Goal: Task Accomplishment & Management: Manage account settings

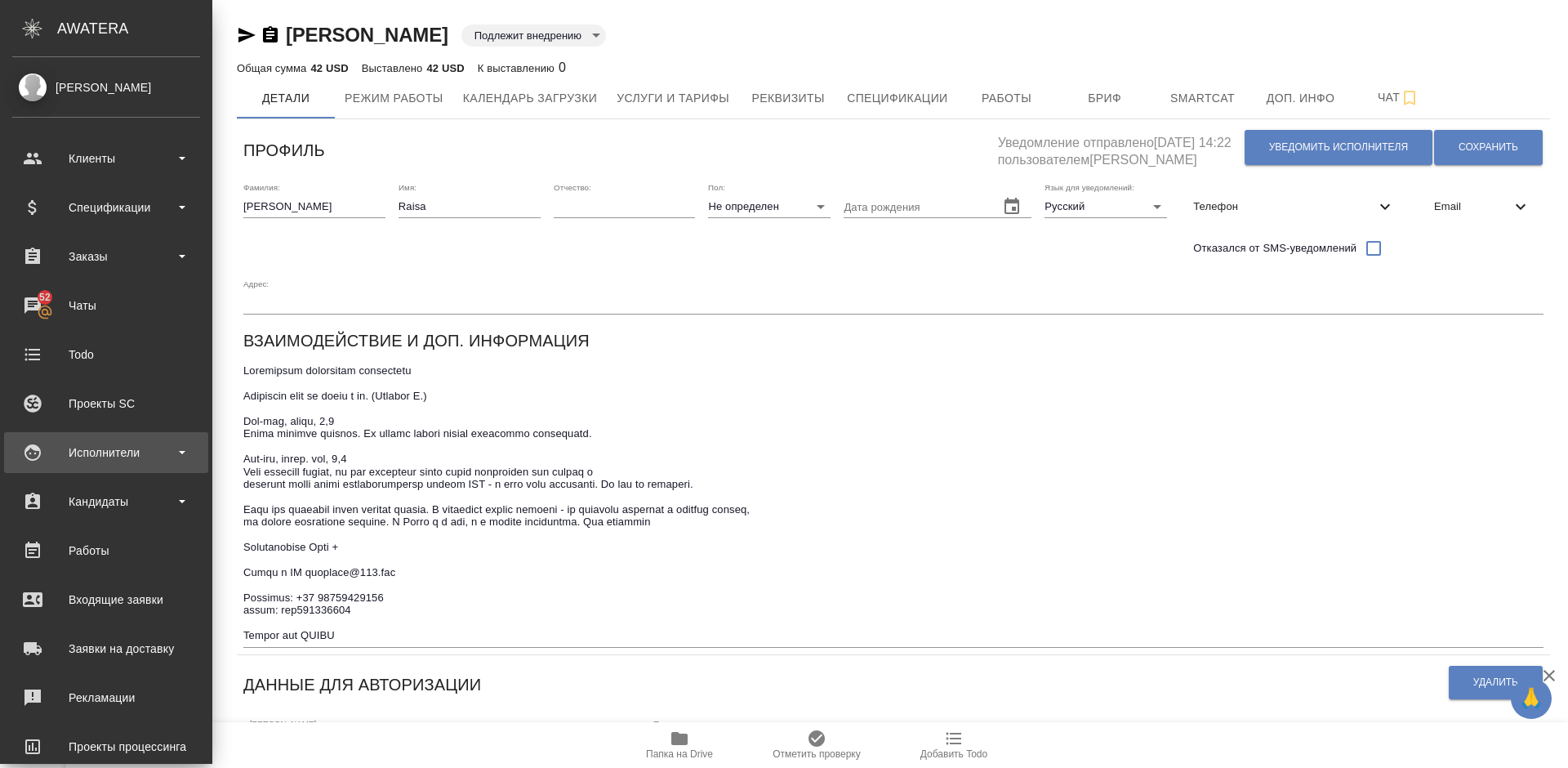
click at [116, 443] on div "Исполнители" at bounding box center [106, 452] width 188 height 24
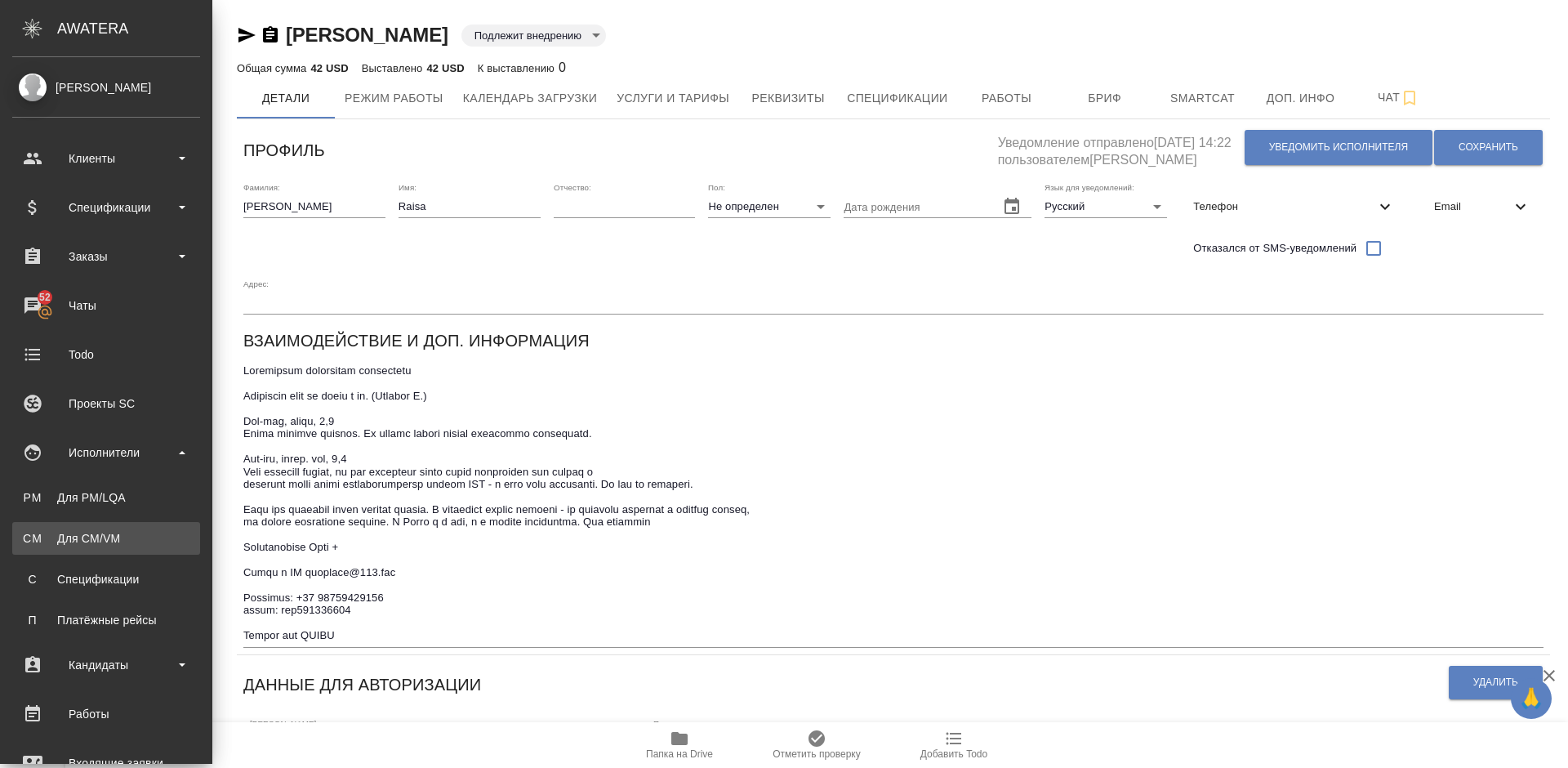
click at [126, 532] on div "Для CM/VM" at bounding box center [105, 539] width 171 height 17
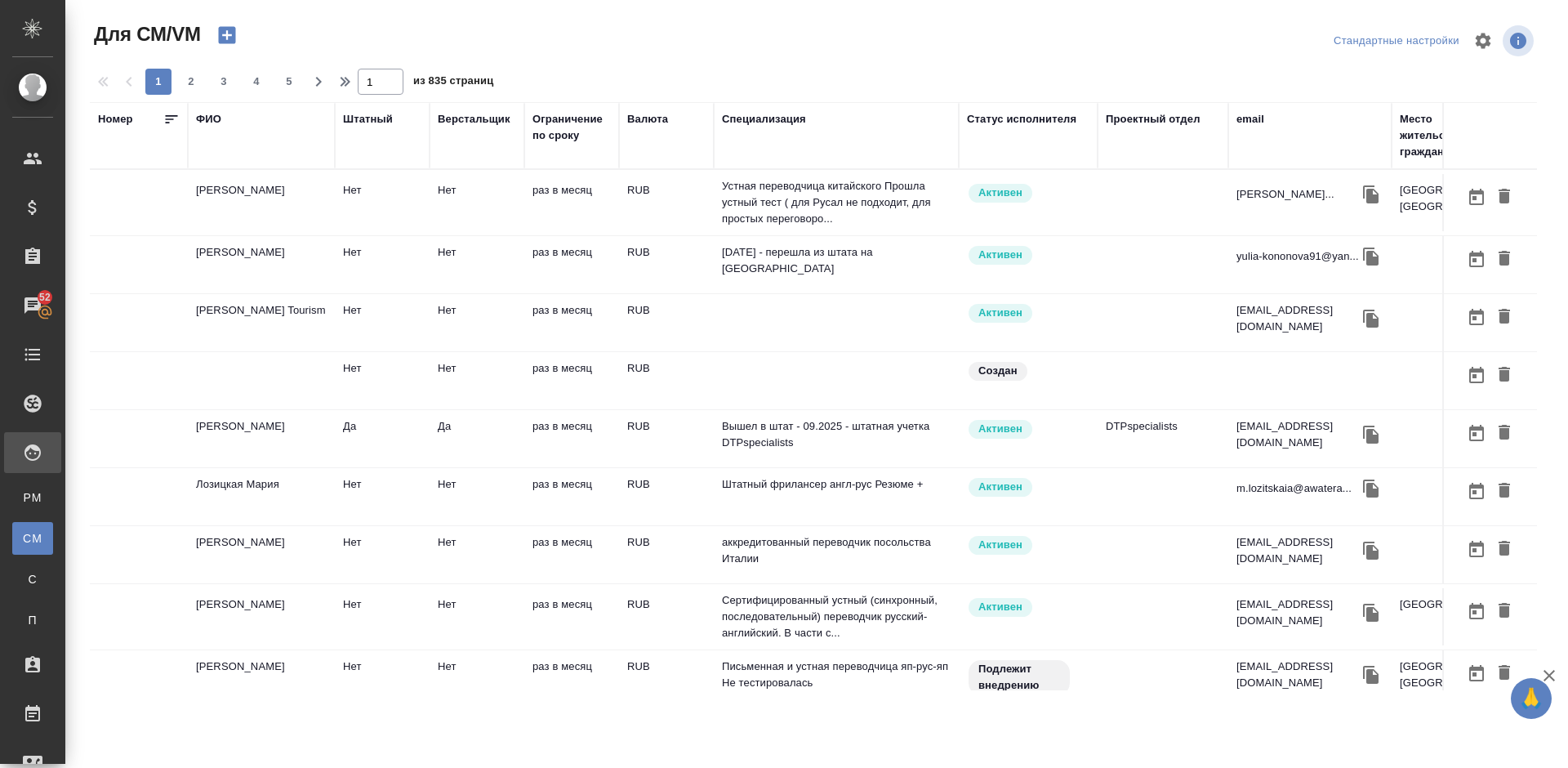
click at [232, 33] on icon "button" at bounding box center [227, 35] width 18 height 18
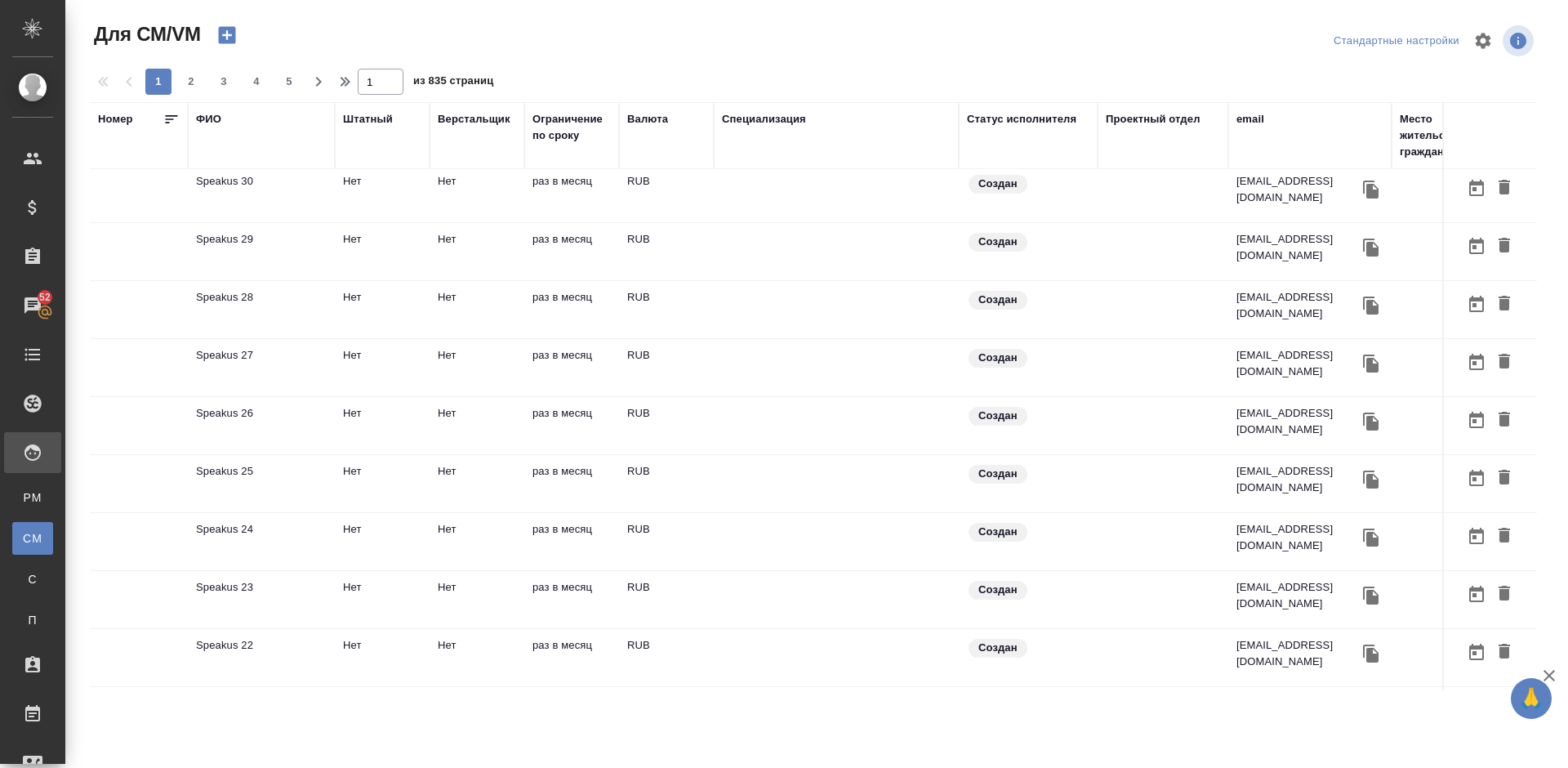
scroll to position [914, 0]
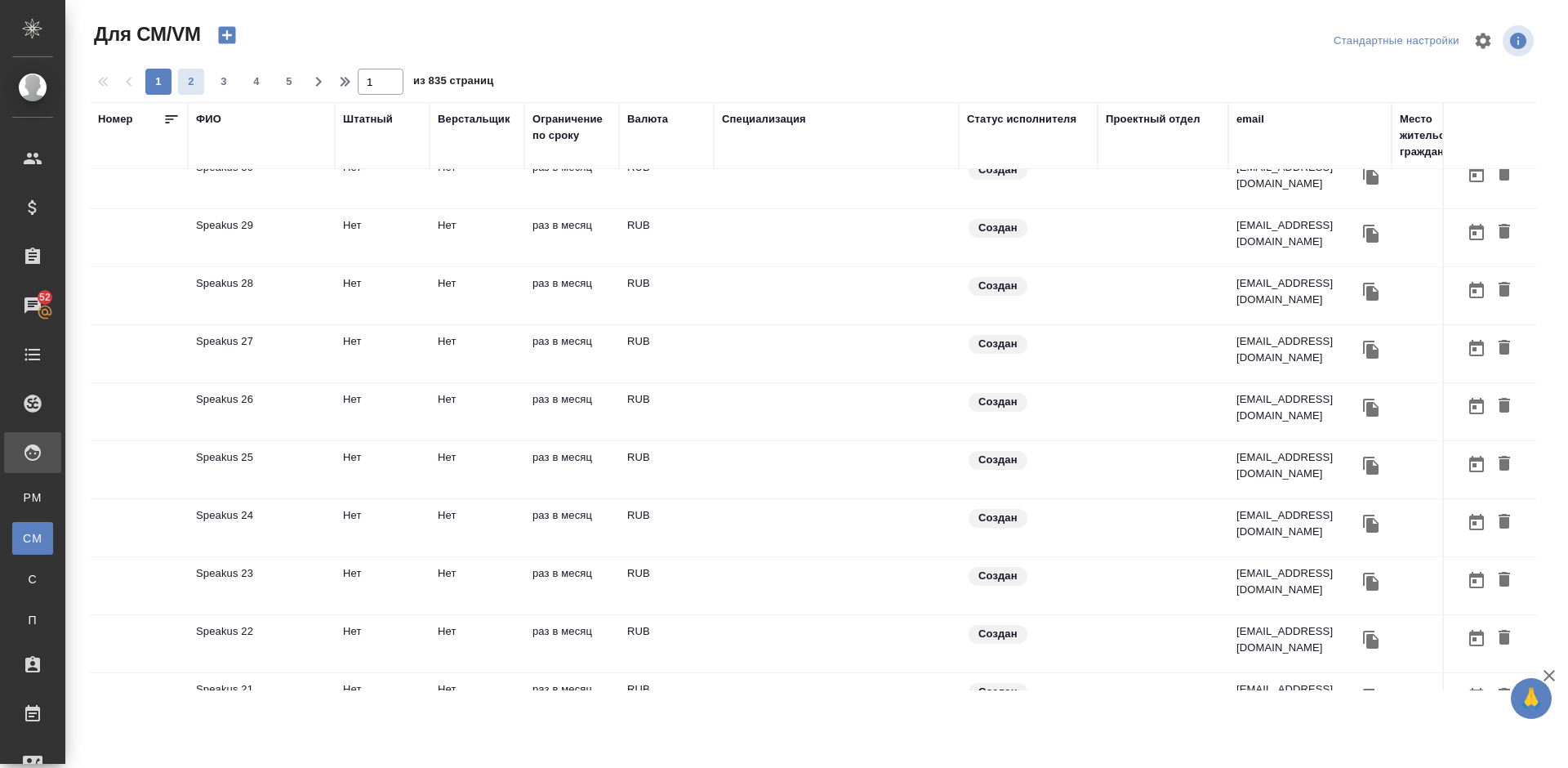
click at [199, 76] on span "2" at bounding box center [191, 82] width 26 height 17
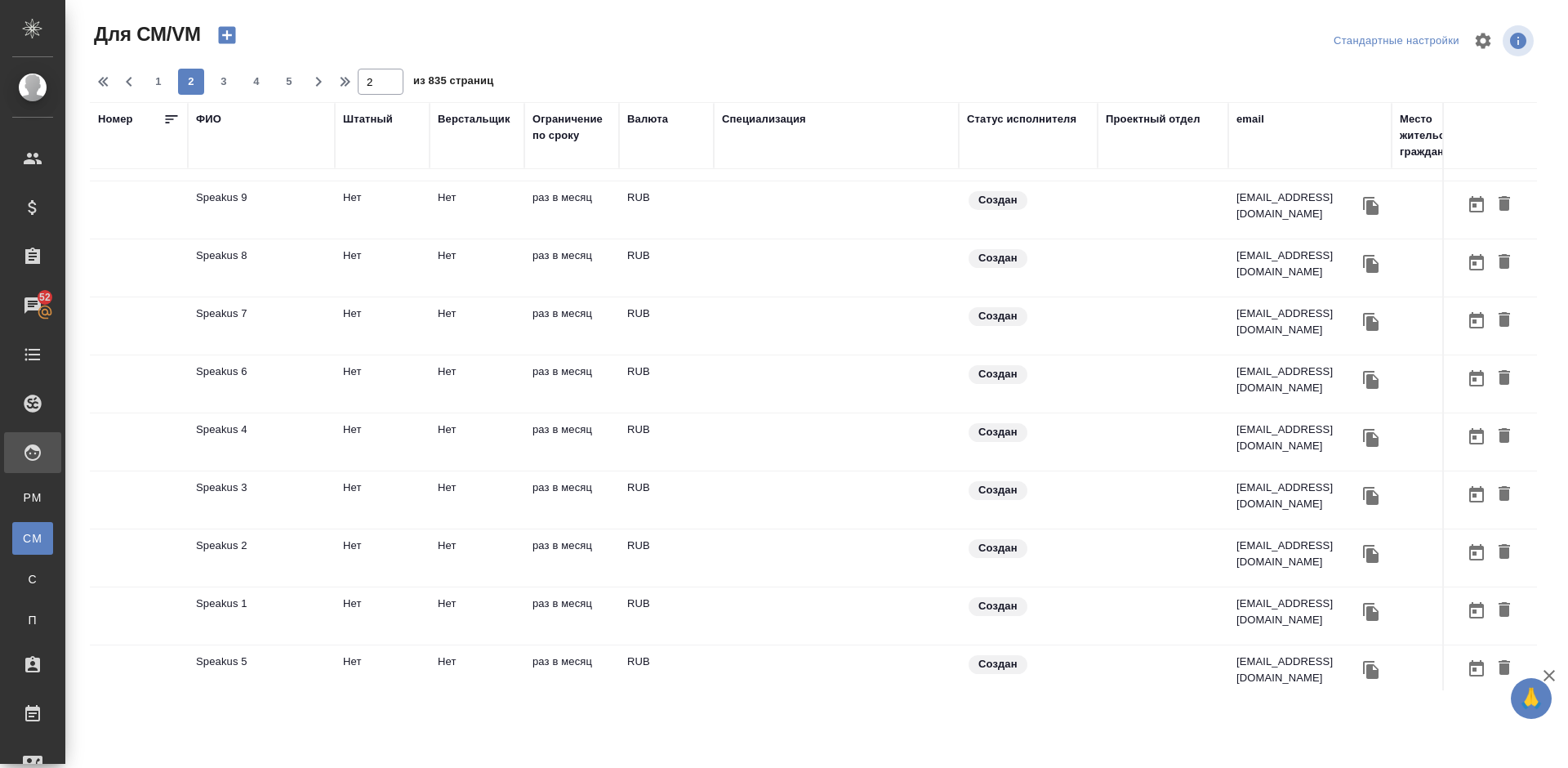
scroll to position [950, 0]
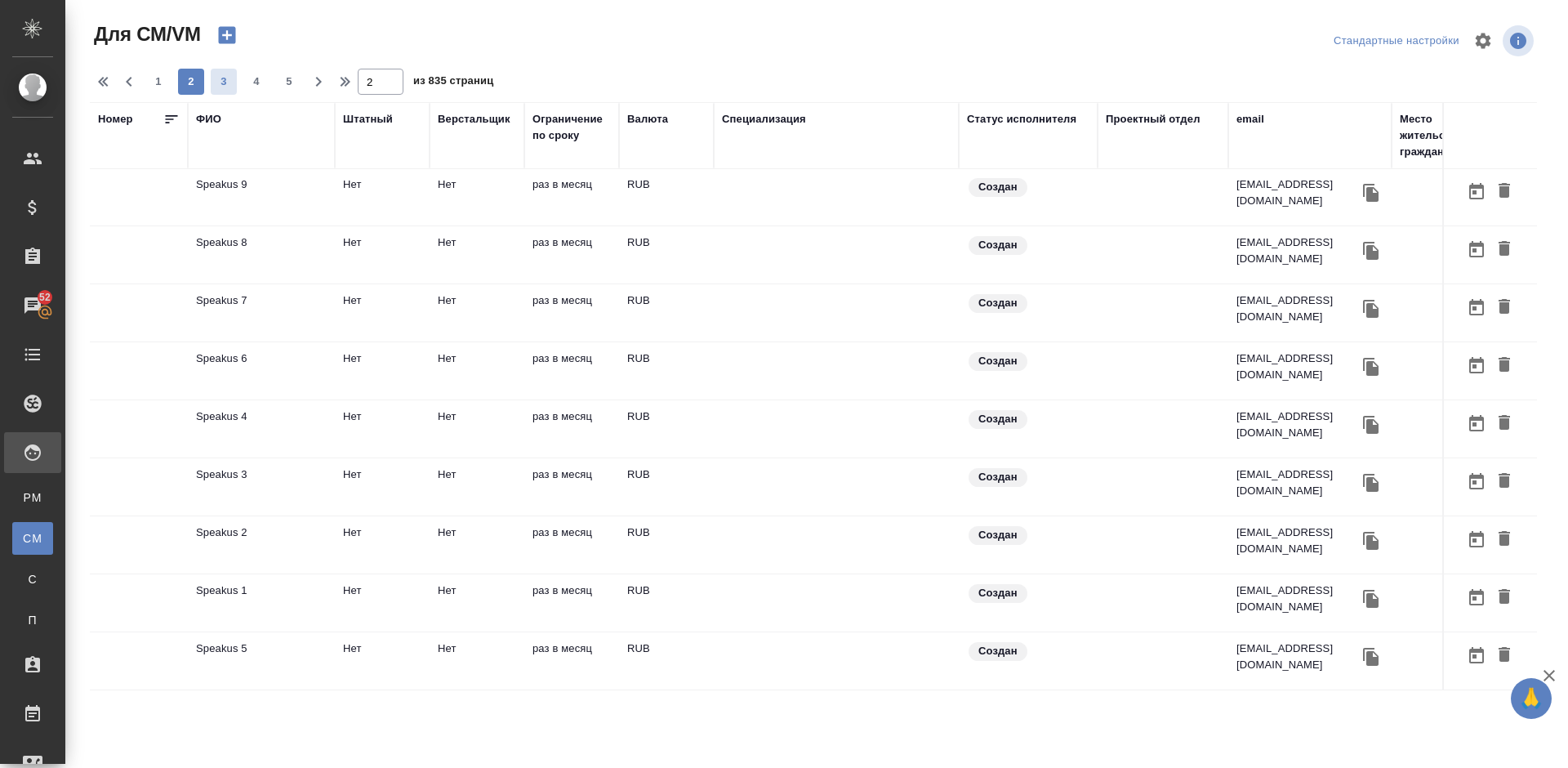
click at [234, 88] on span "3" at bounding box center [223, 82] width 26 height 17
type input "3"
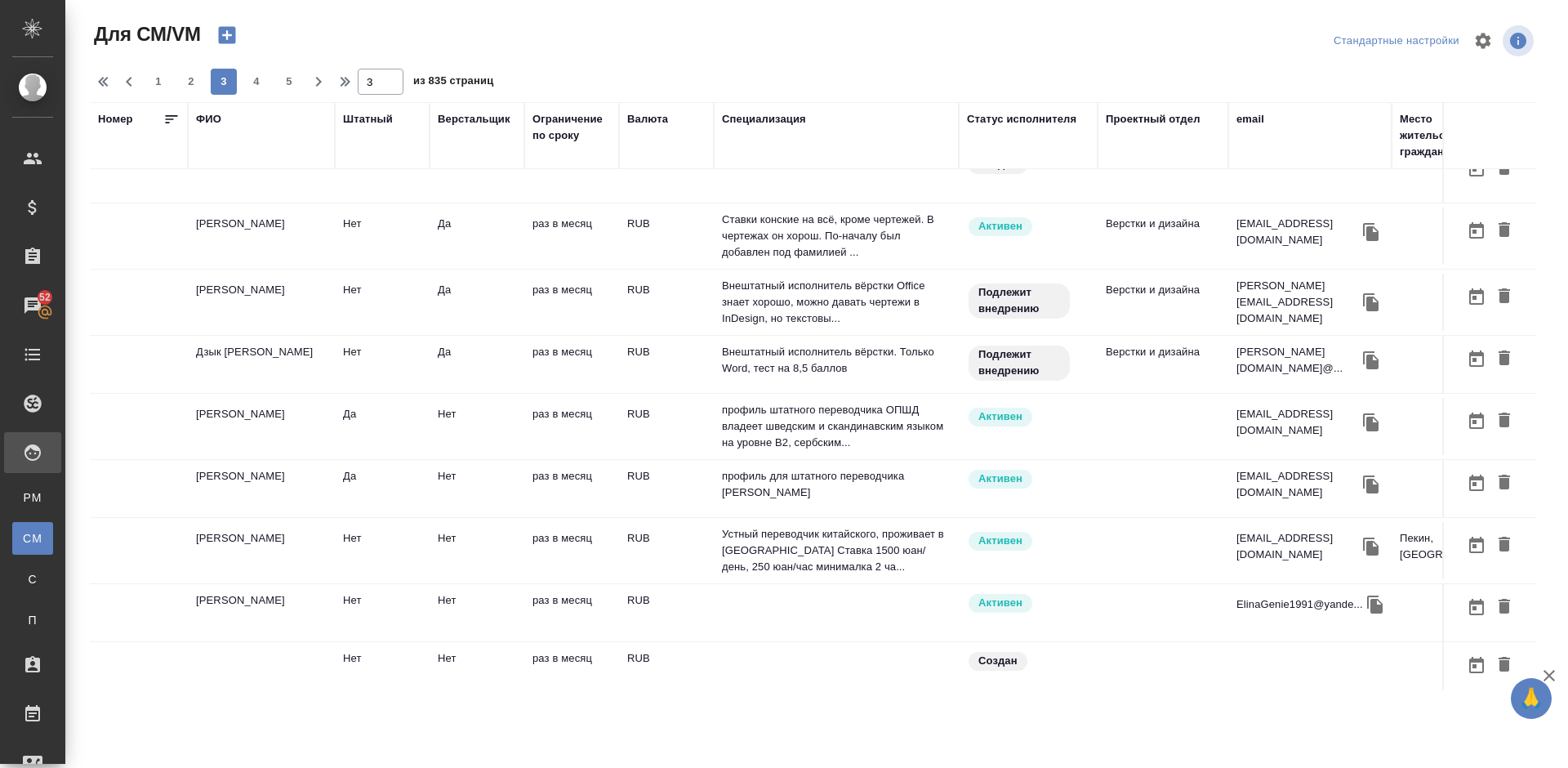
scroll to position [348, 0]
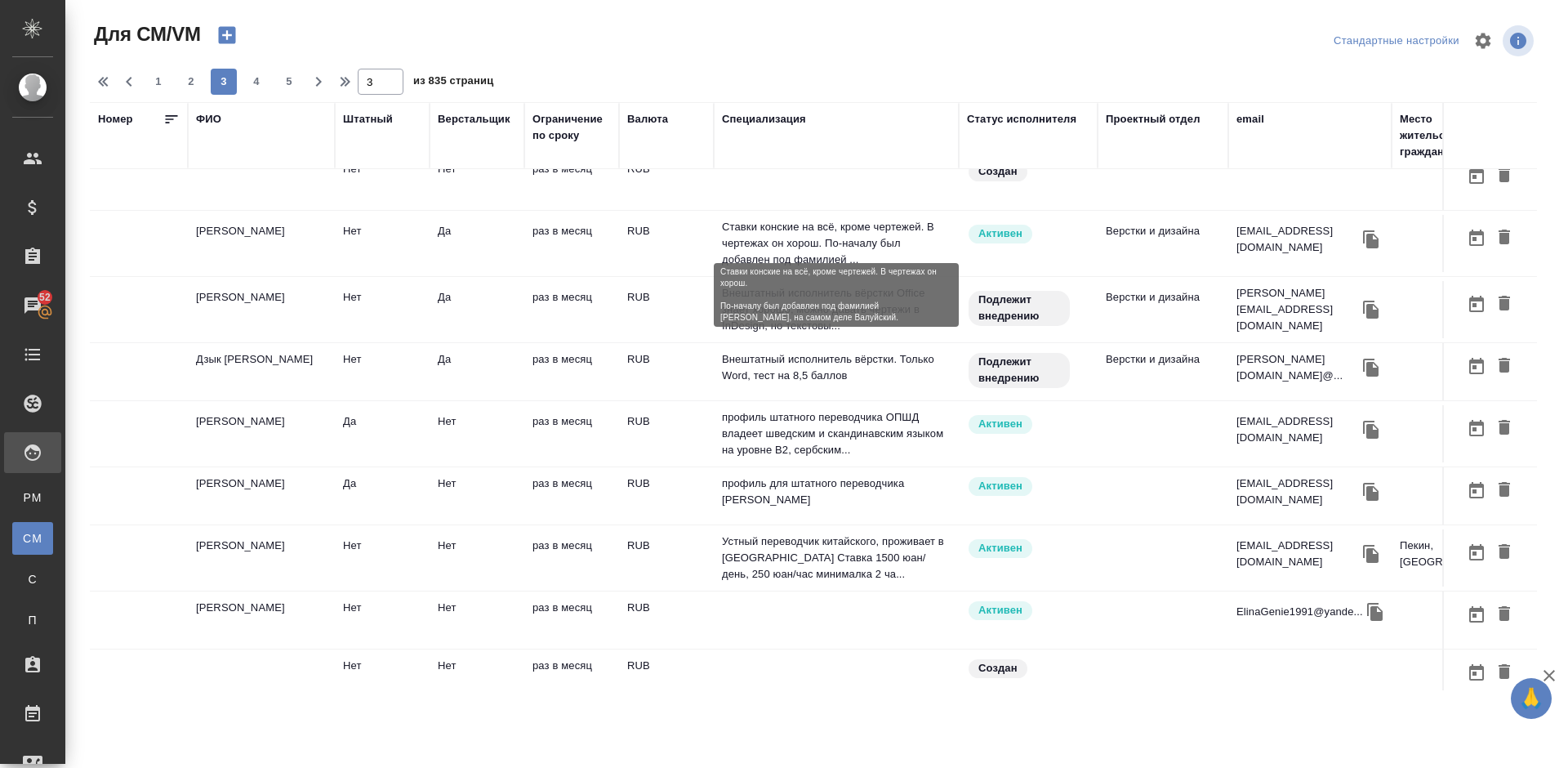
click at [754, 230] on p "Ставки конские на всё, кроме чертежей. В чертежах он хорош. По-началу был добав…" at bounding box center [836, 243] width 229 height 49
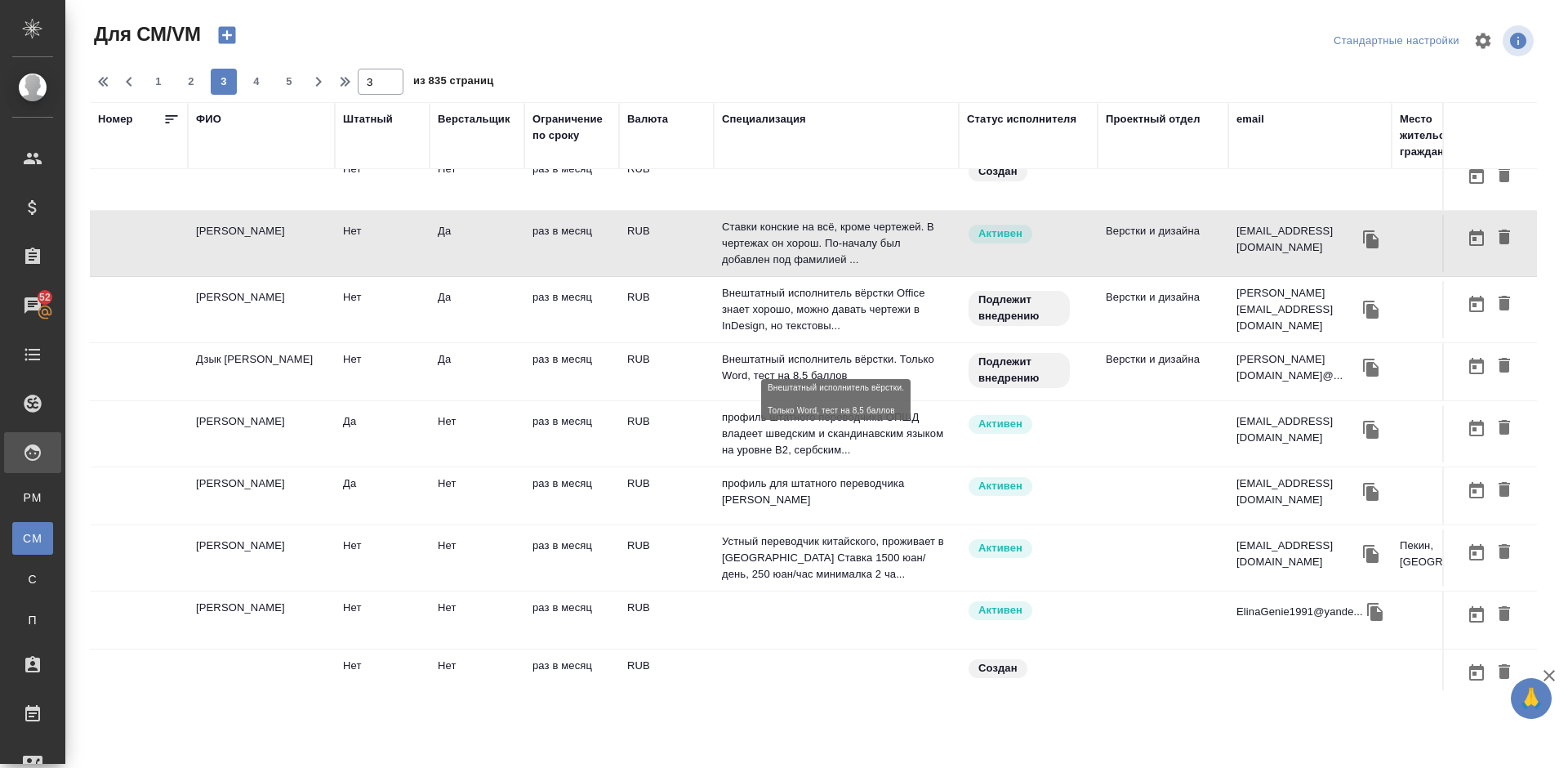
click at [860, 351] on p "Внештатный исполнитель вёрстки. Только Word, тест на 8,5 баллов" at bounding box center [836, 367] width 229 height 33
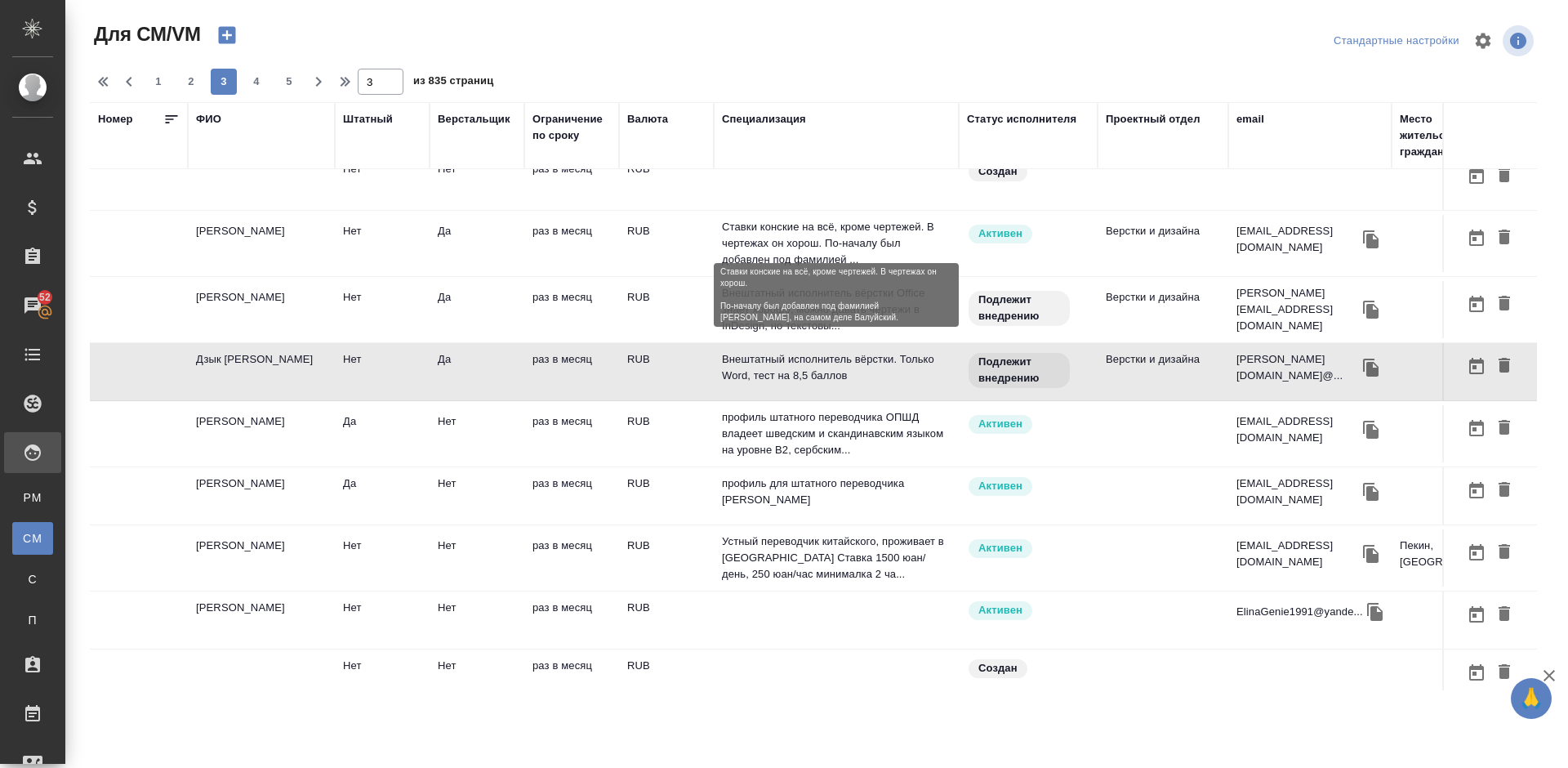
click at [905, 240] on p "Ставки конские на всё, кроме чертежей. В чертежах он хорош. По-началу был добав…" at bounding box center [836, 243] width 229 height 49
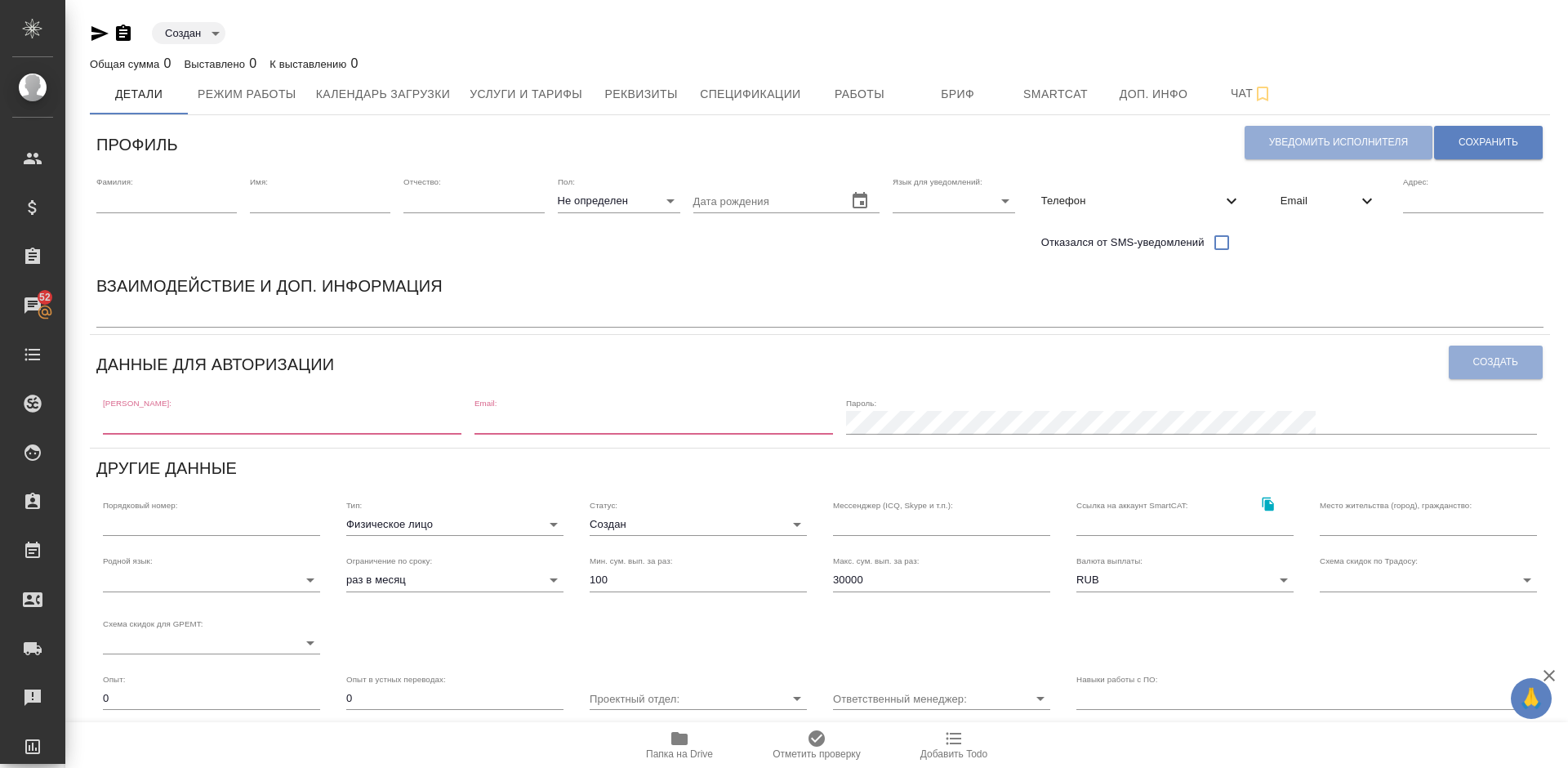
click at [186, 419] on input "text" at bounding box center [282, 422] width 359 height 23
paste input "mailto:pabotadisine@mail.ru"
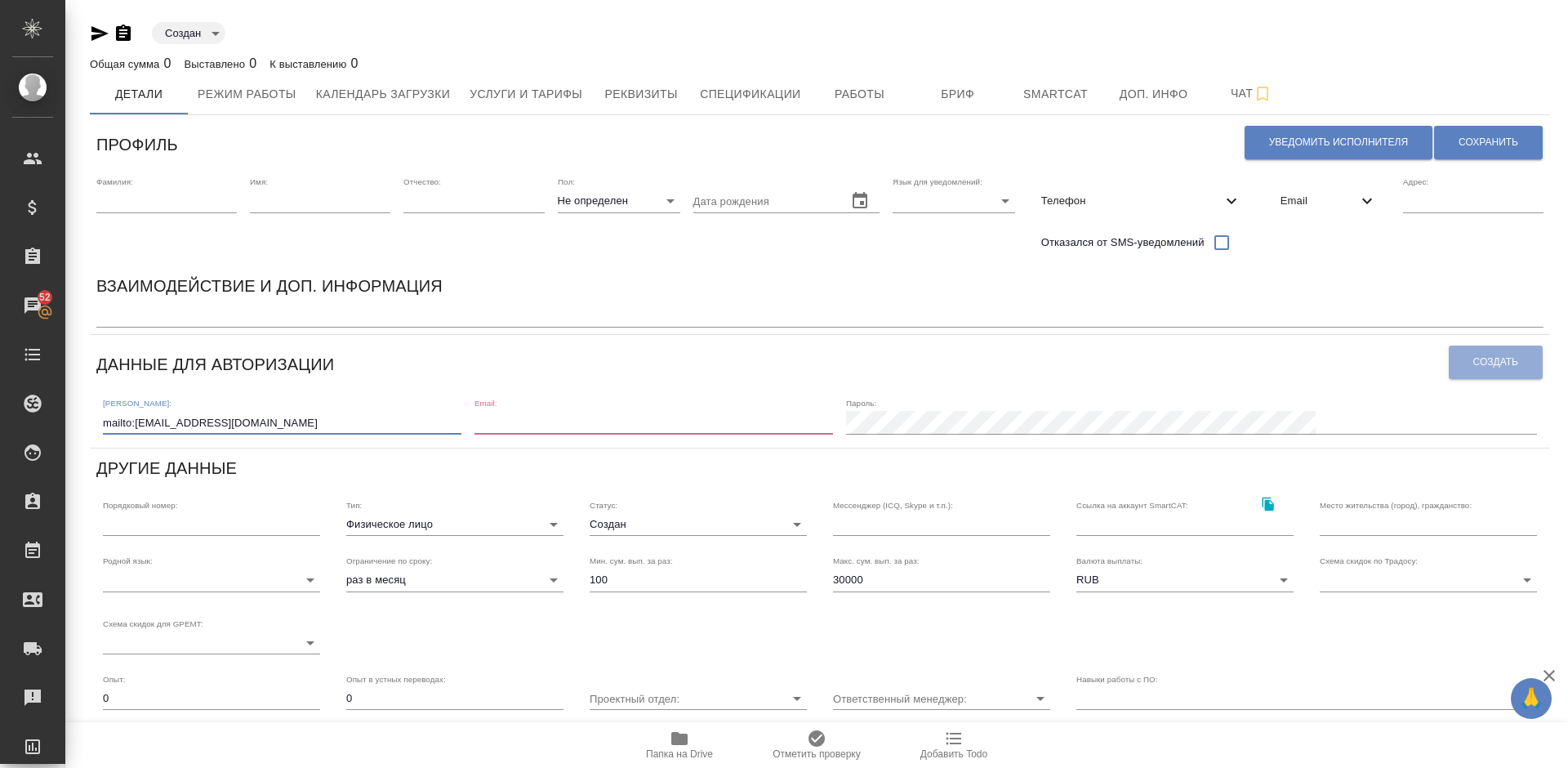
drag, startPoint x: 135, startPoint y: 425, endPoint x: 97, endPoint y: 426, distance: 38.0
click at [97, 426] on div "Логин: mailto:pabotadisine@mail.ru Email: Пароль:" at bounding box center [820, 415] width 1448 height 51
type input "pabotadisine@mail.ru"
drag, startPoint x: 217, startPoint y: 426, endPoint x: 105, endPoint y: 422, distance: 112.1
click at [105, 422] on input "pabotadisine@mail.ru" at bounding box center [282, 422] width 359 height 23
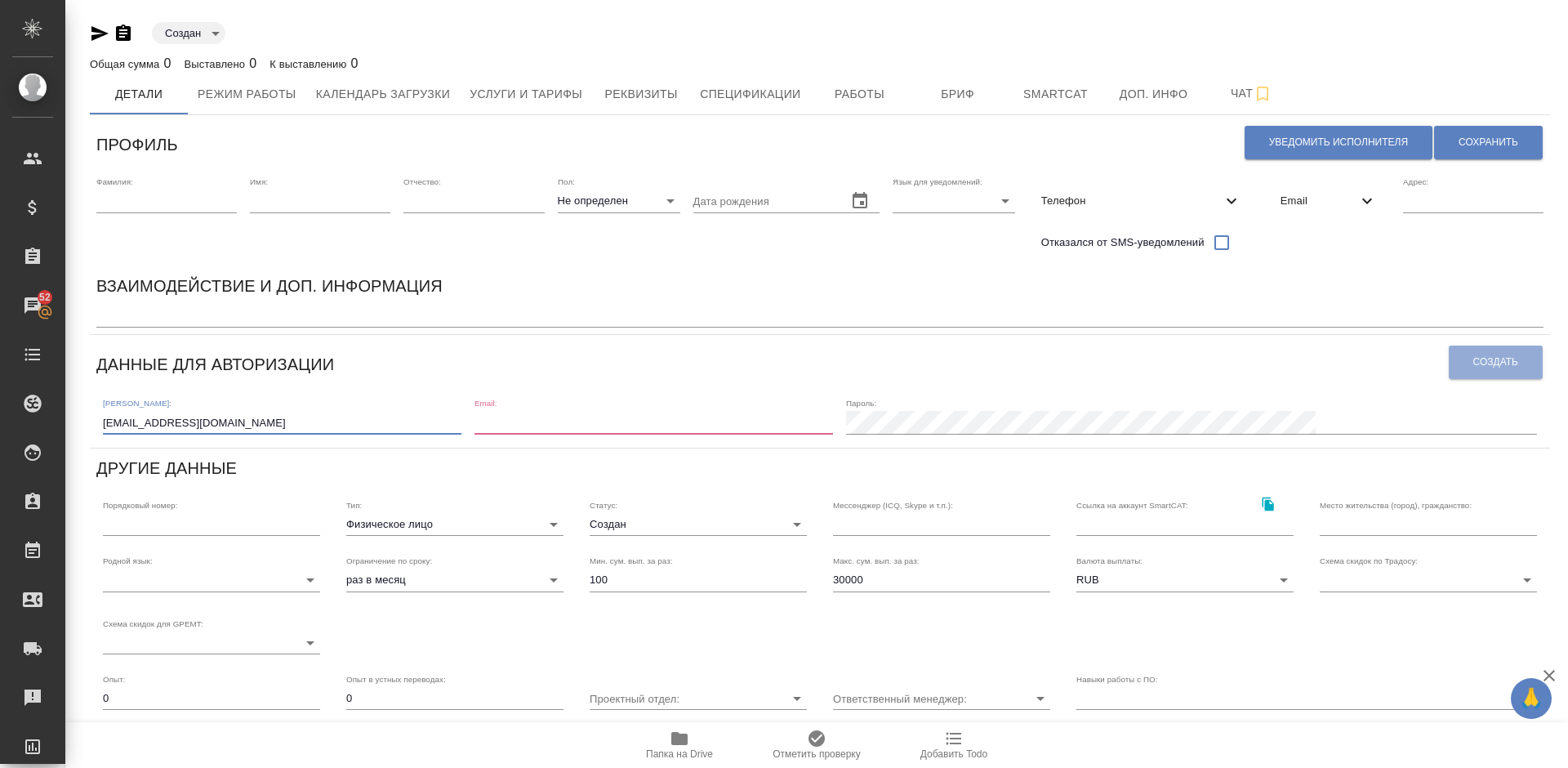
click at [716, 412] on input "email" at bounding box center [654, 422] width 359 height 23
paste input "pabotadisine@mail.ru"
type input "pabotadisine@mail.ru"
click at [1495, 360] on span "Создать" at bounding box center [1496, 362] width 45 height 14
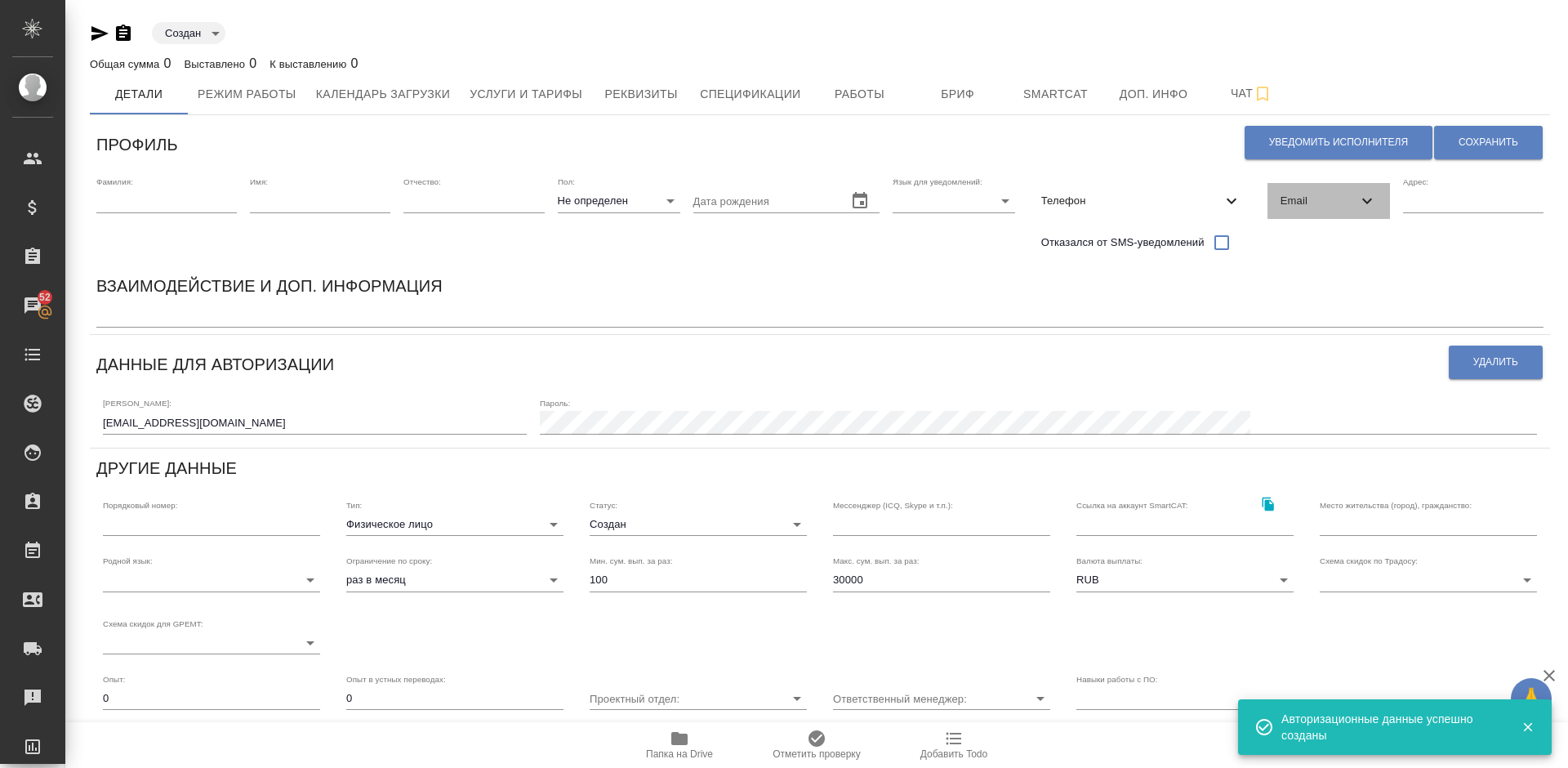
click at [1294, 203] on span "Email" at bounding box center [1320, 202] width 77 height 17
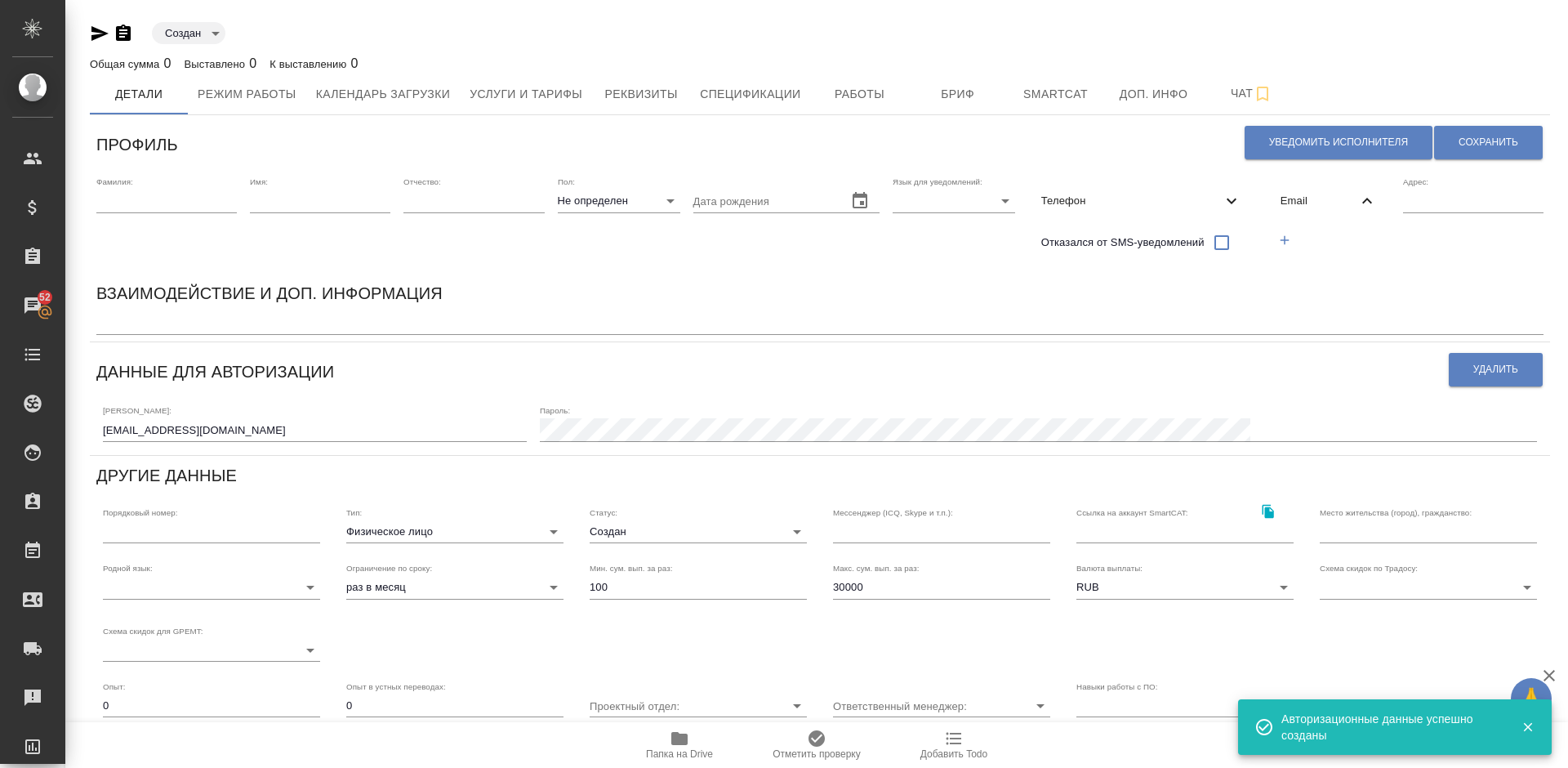
click at [1287, 239] on icon "button" at bounding box center [1285, 239] width 9 height 9
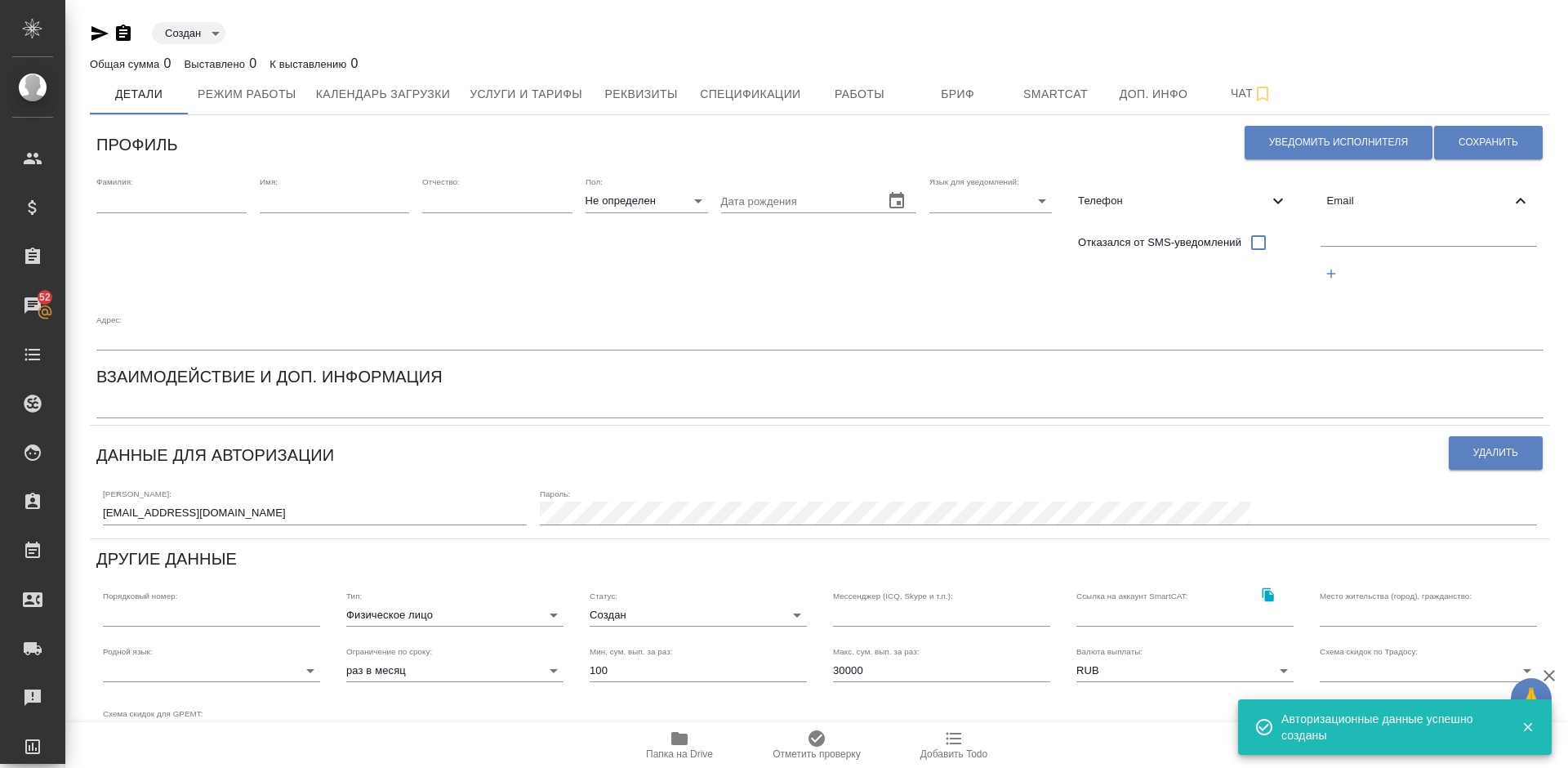
click at [1341, 237] on input "text" at bounding box center [1429, 236] width 217 height 20
paste input "[EMAIL_ADDRESS][DOMAIN_NAME]"
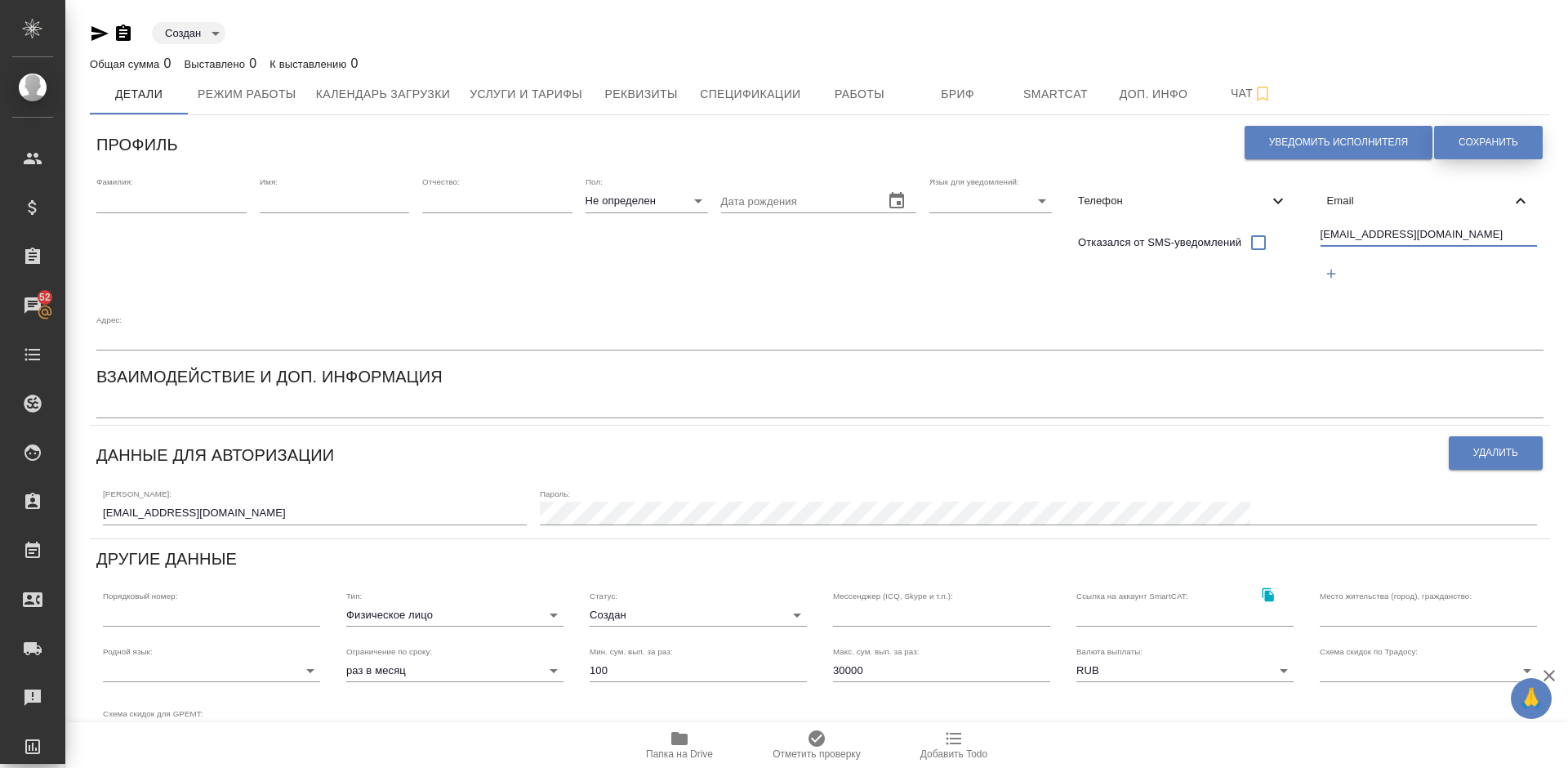
type input "[EMAIL_ADDRESS][DOMAIN_NAME]"
click at [1474, 147] on span "Сохранить" at bounding box center [1489, 142] width 59 height 14
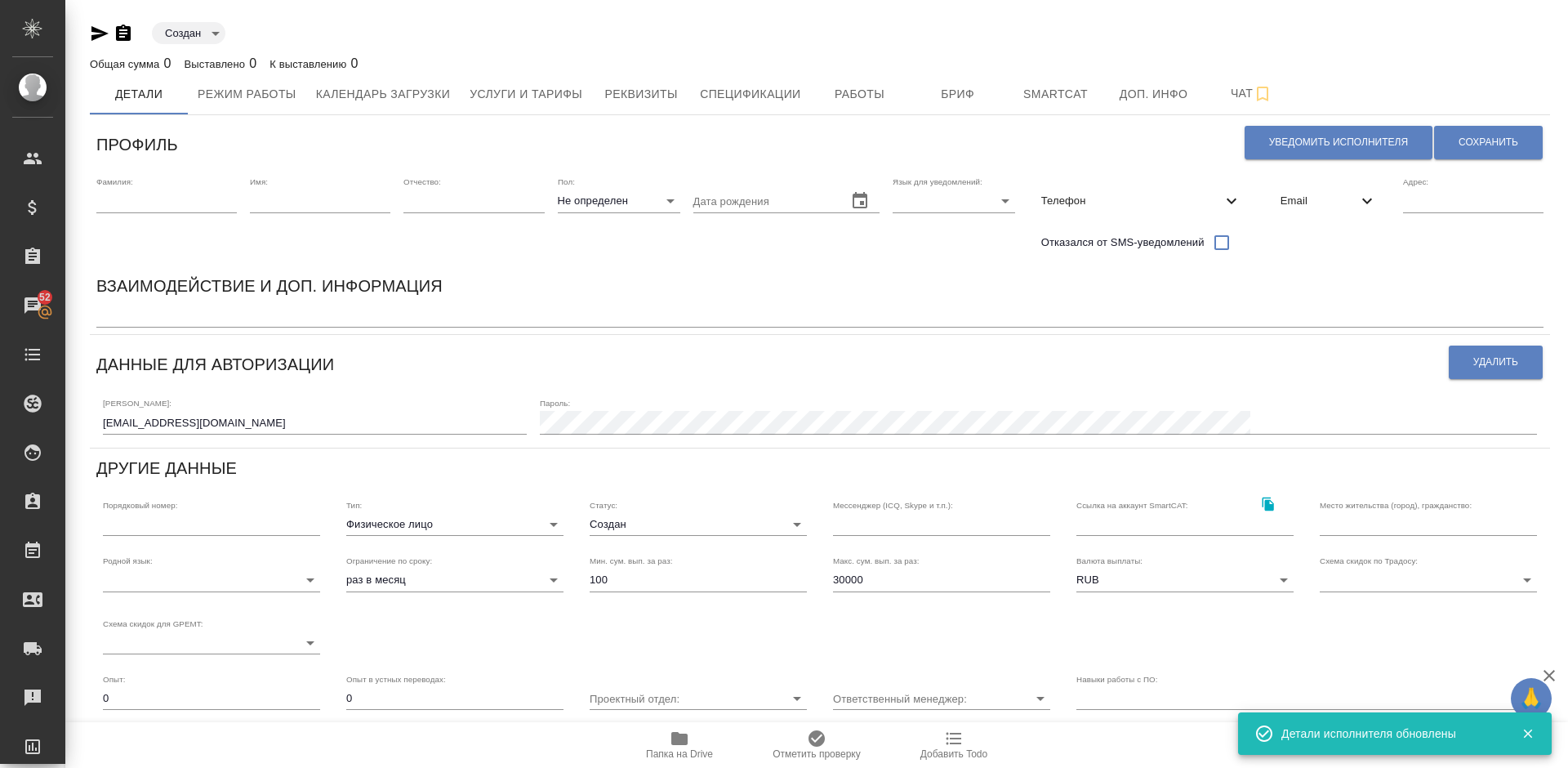
click at [203, 203] on input "text" at bounding box center [166, 201] width 140 height 23
paste input "Ломакин"
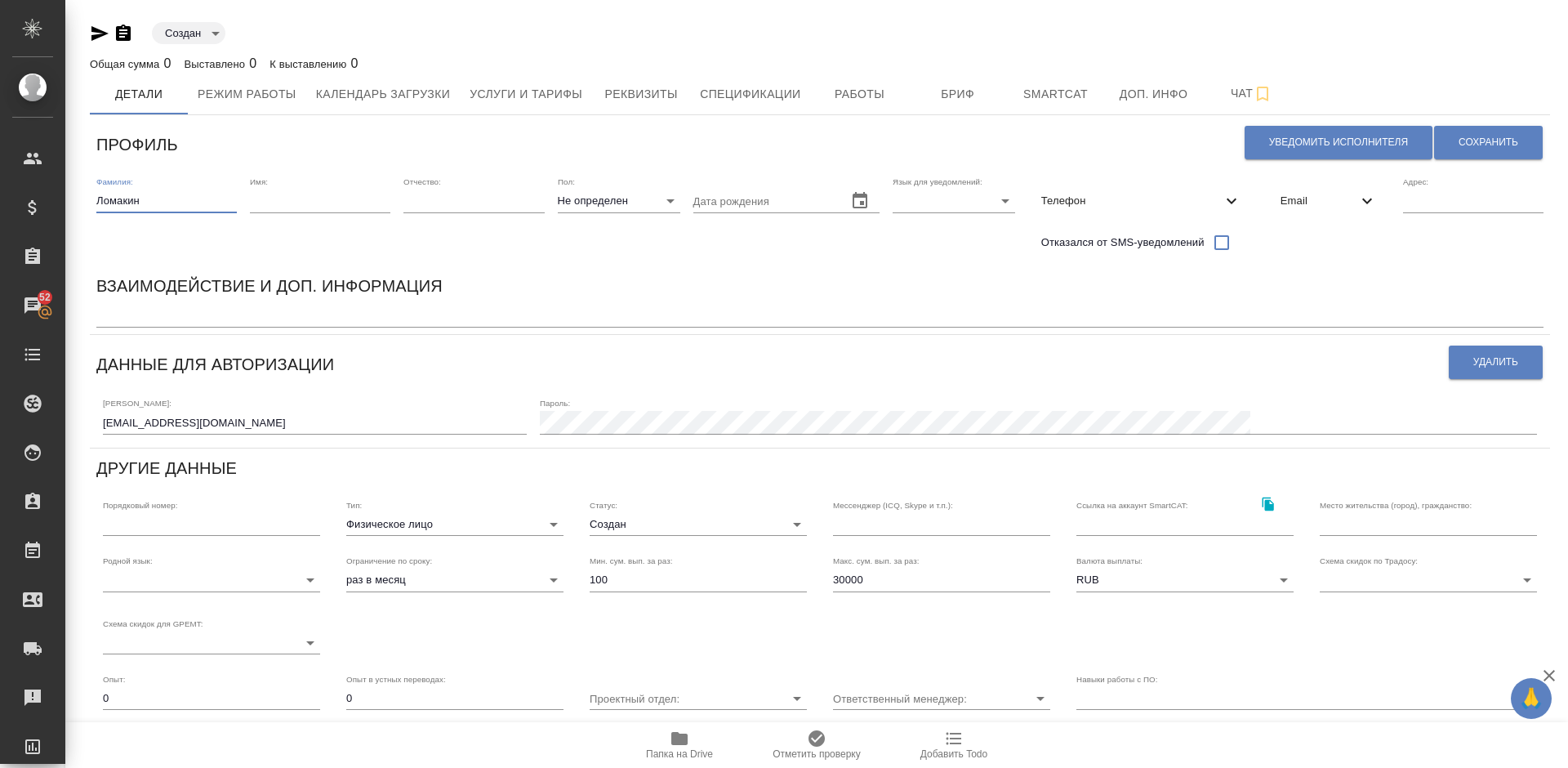
type input "Ломакин"
click at [273, 202] on input "text" at bounding box center [320, 201] width 140 height 23
type input "л"
type input "[PERSON_NAME]"
click at [596, 199] on body "🙏 .cls-1 fill:#fff; AWATERA Lazareva Anastasia Клиенты Спецификации Заказы 52 Ч…" at bounding box center [784, 384] width 1568 height 768
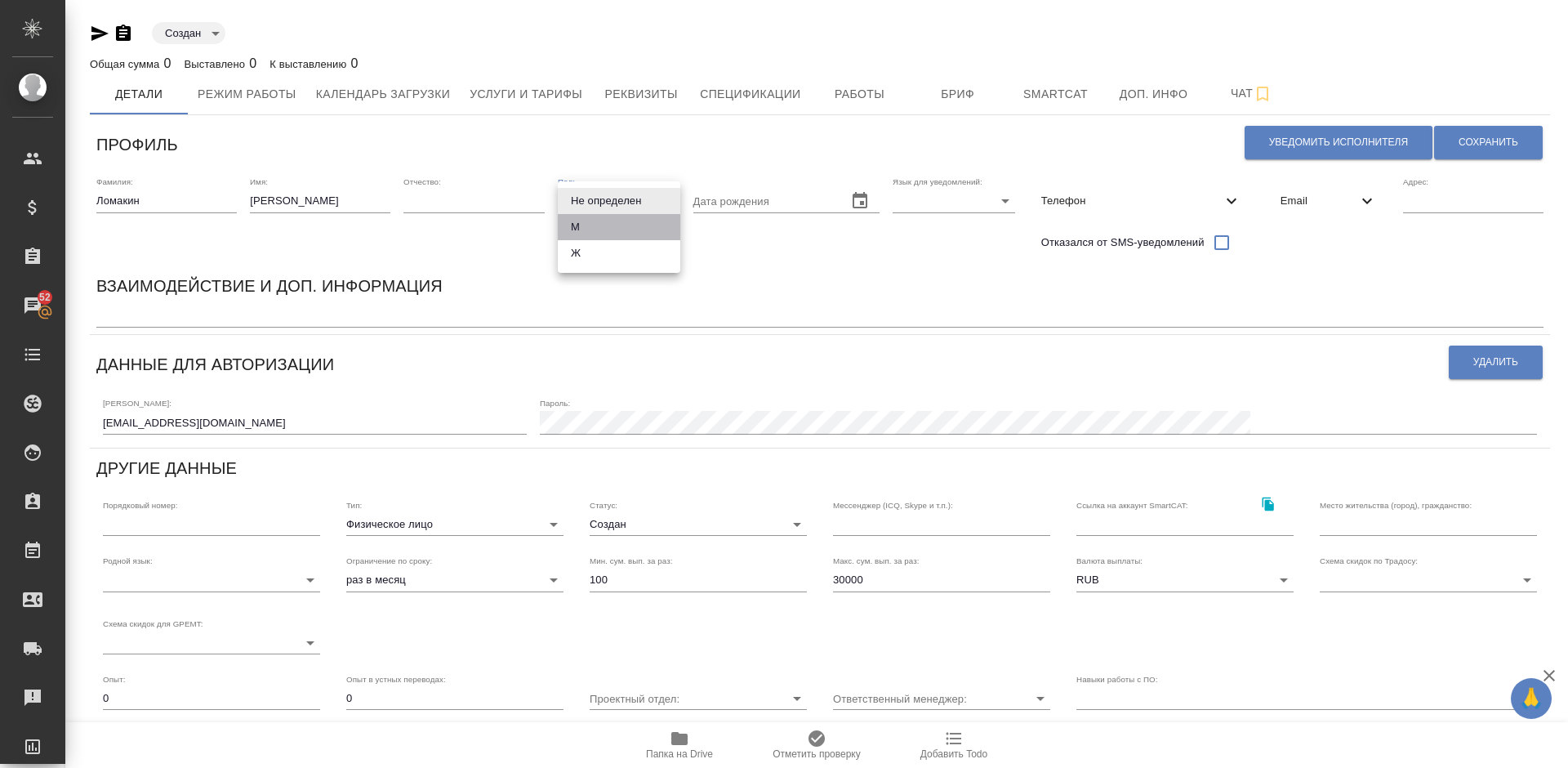
click at [601, 228] on li "М" at bounding box center [619, 227] width 123 height 26
type input "[DEMOGRAPHIC_DATA]"
click at [939, 205] on body "🙏 .cls-1 fill:#fff; AWATERA Lazareva Anastasia Клиенты Спецификации Заказы 52 Ч…" at bounding box center [784, 384] width 1568 height 768
click at [910, 201] on li "Русский" at bounding box center [954, 201] width 123 height 26
type input "RU"
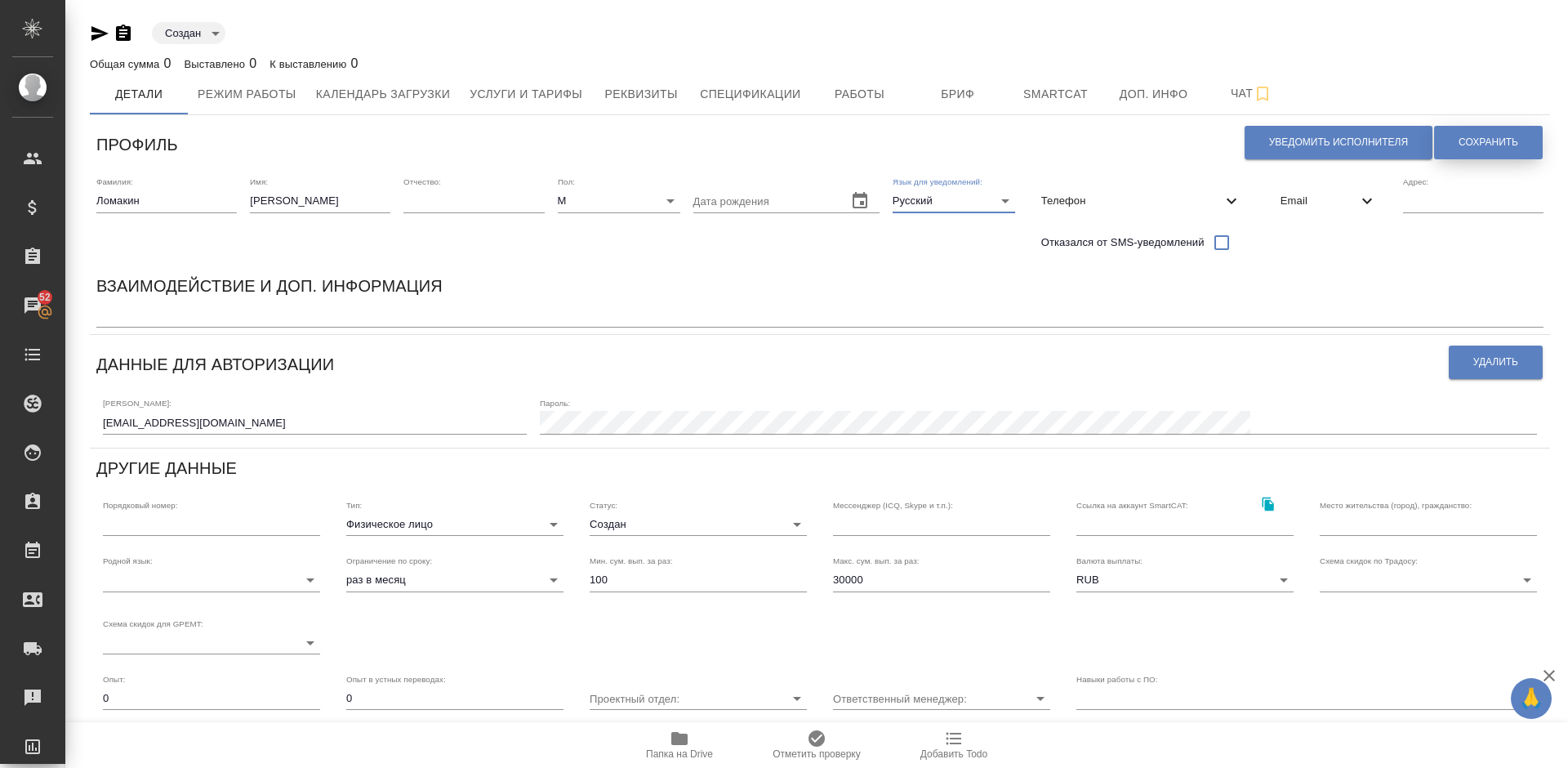
click at [1480, 139] on span "Сохранить" at bounding box center [1489, 142] width 59 height 14
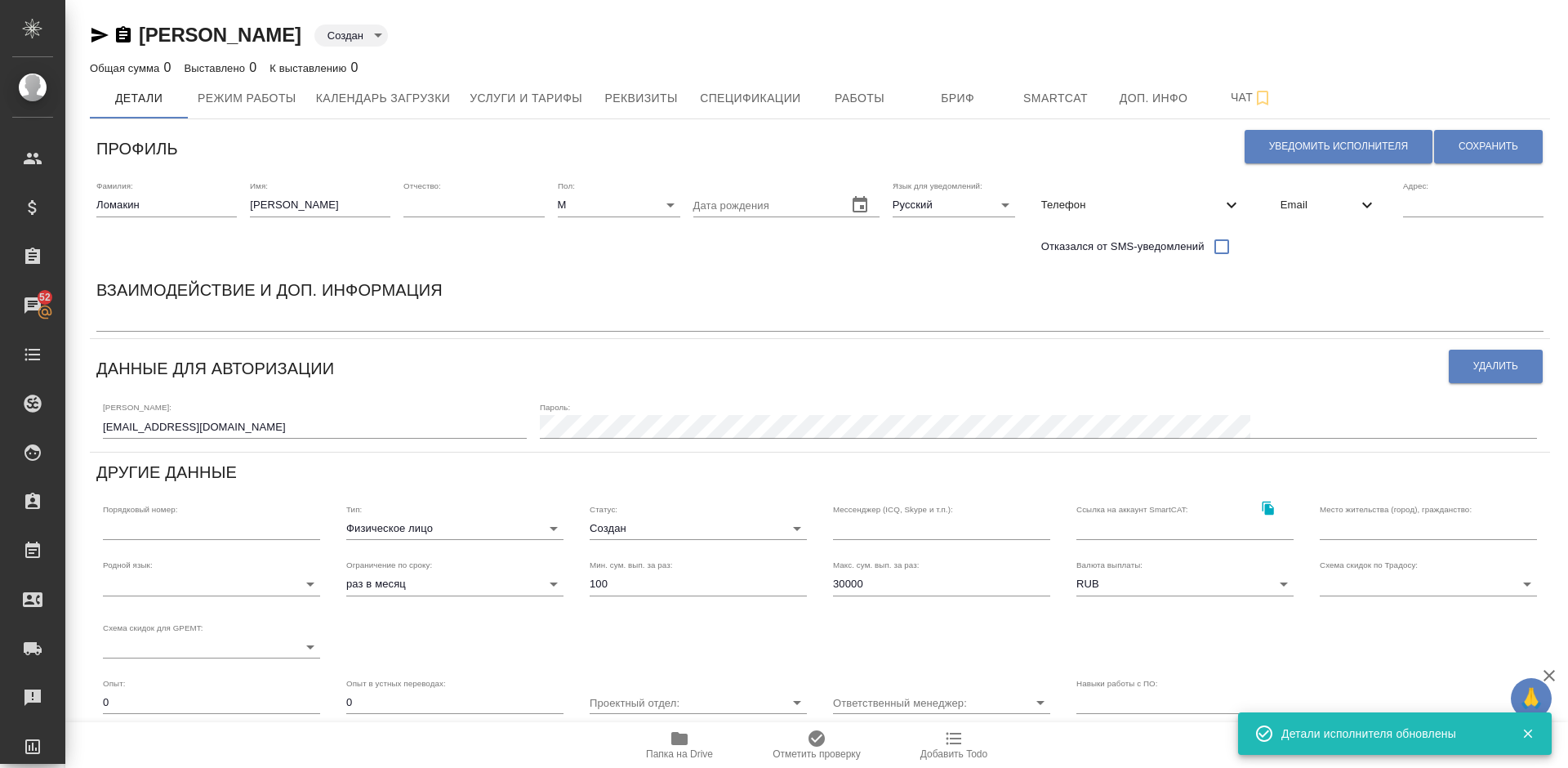
click at [443, 530] on body "🙏 .cls-1 fill:#fff; AWATERA Lazareva Anastasia Клиенты Спецификации Заказы 52 Ч…" at bounding box center [784, 384] width 1568 height 768
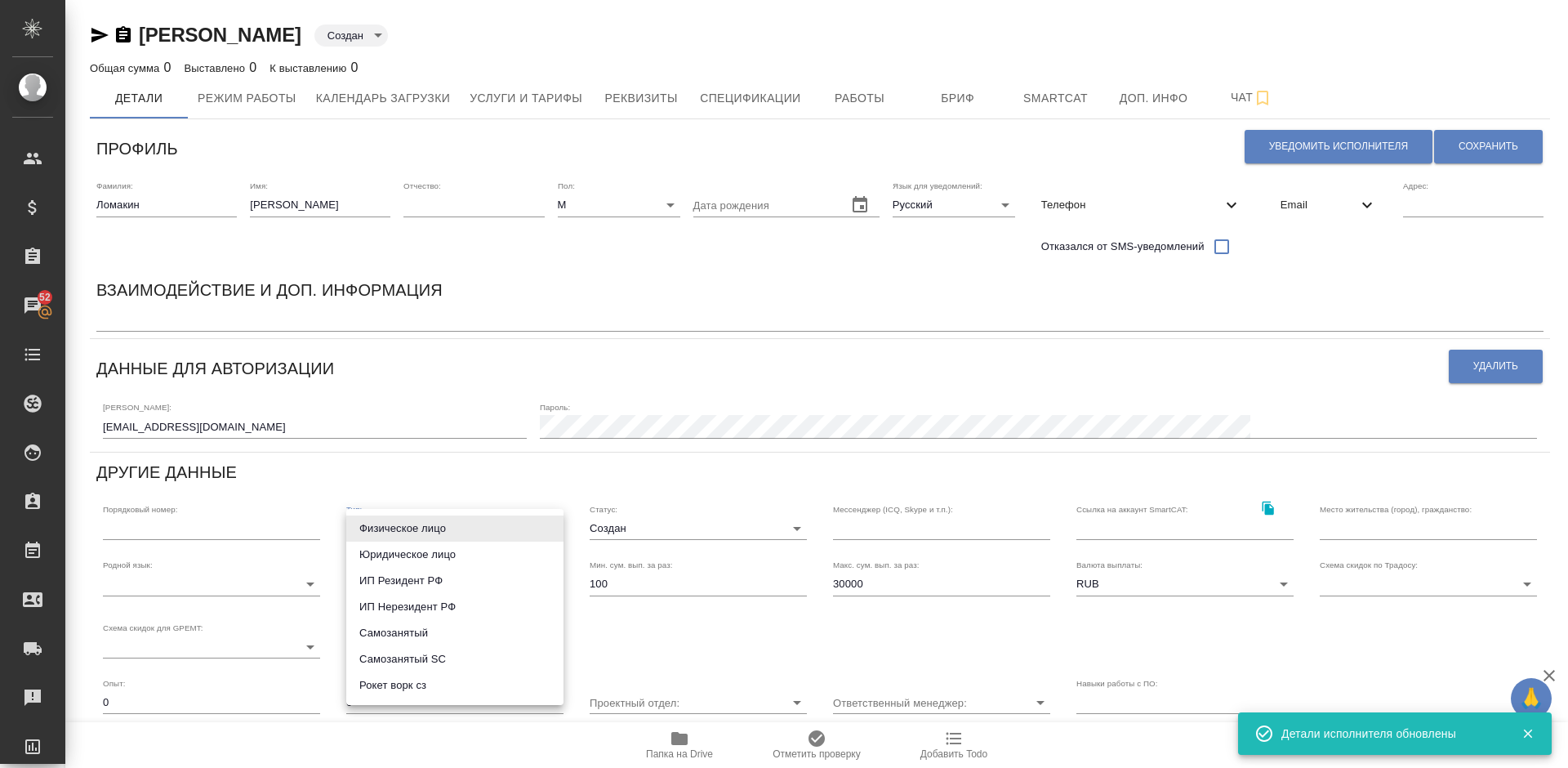
click at [435, 686] on li "Рокет ворк сз" at bounding box center [455, 685] width 217 height 26
type input "rocketWorkSelfEmployed"
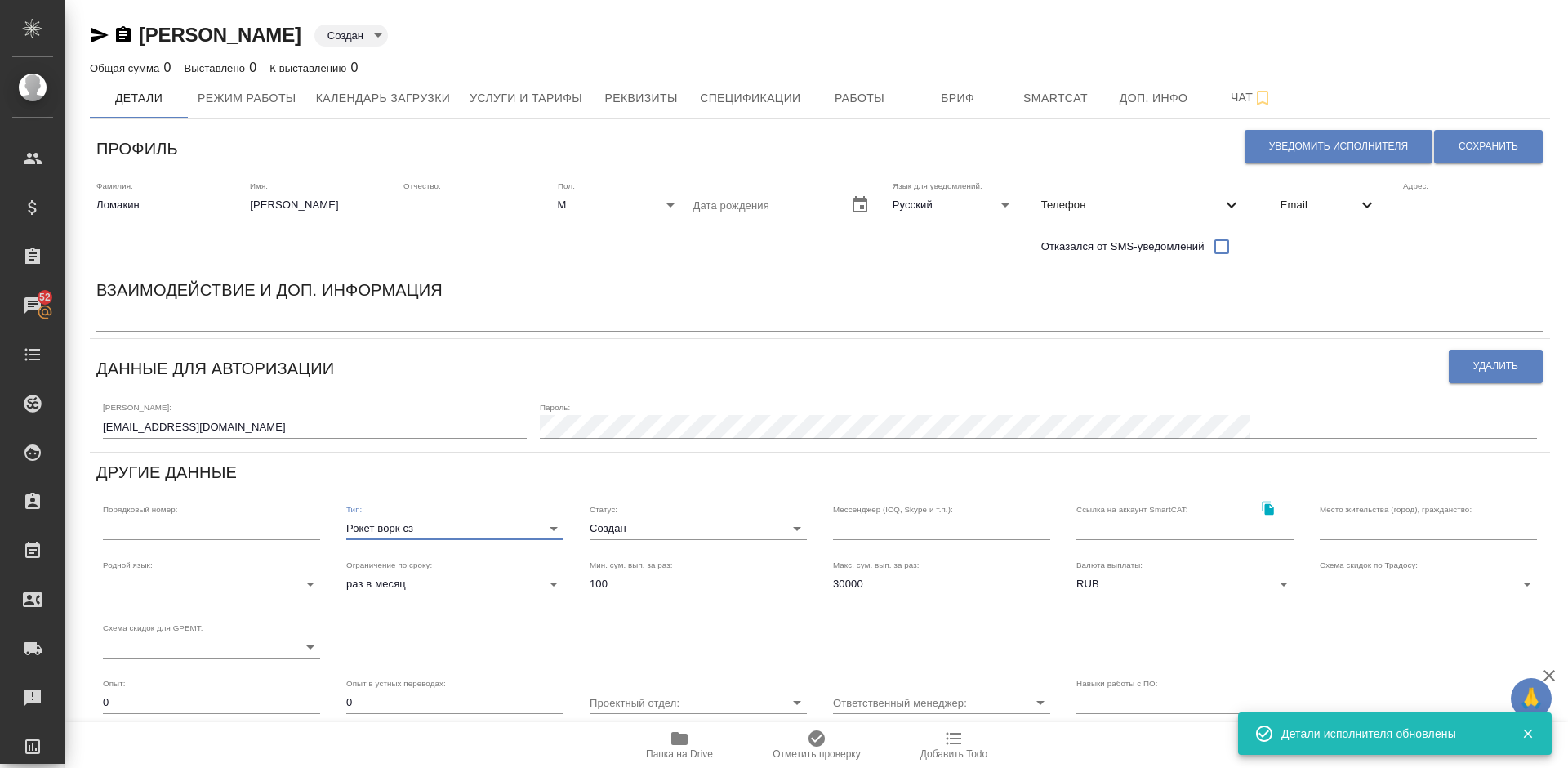
click at [649, 537] on body "🙏 .cls-1 fill:#fff; AWATERA Lazareva Anastasia Клиенты Спецификации Заказы 52 Ч…" at bounding box center [784, 384] width 1568 height 768
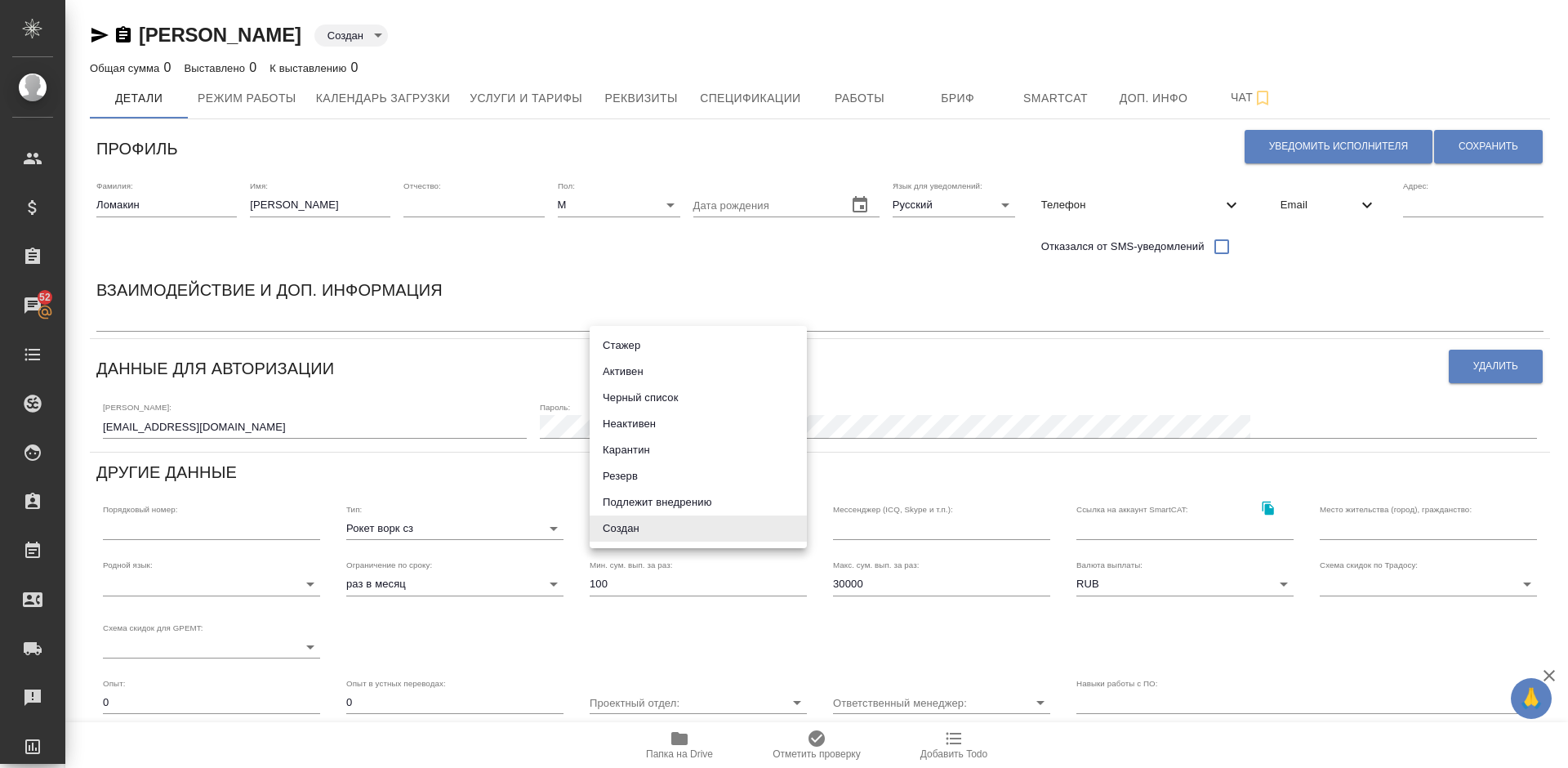
click at [642, 376] on li "Активен" at bounding box center [698, 371] width 217 height 26
type input "active"
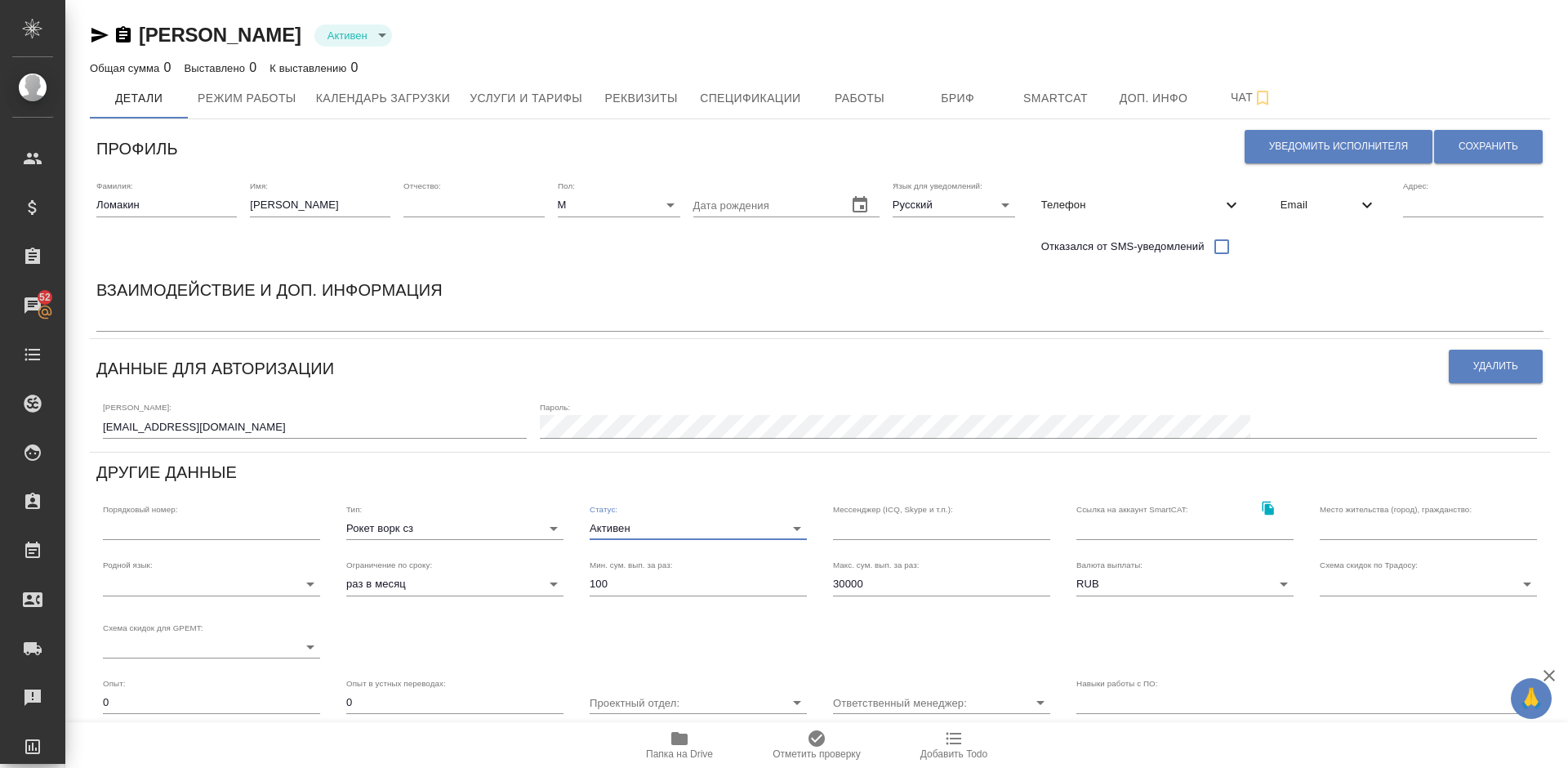
click at [866, 585] on input "30000" at bounding box center [942, 584] width 217 height 23
type input "3"
type input "2"
type input "100000"
click at [1484, 140] on span "Сохранить" at bounding box center [1489, 146] width 59 height 14
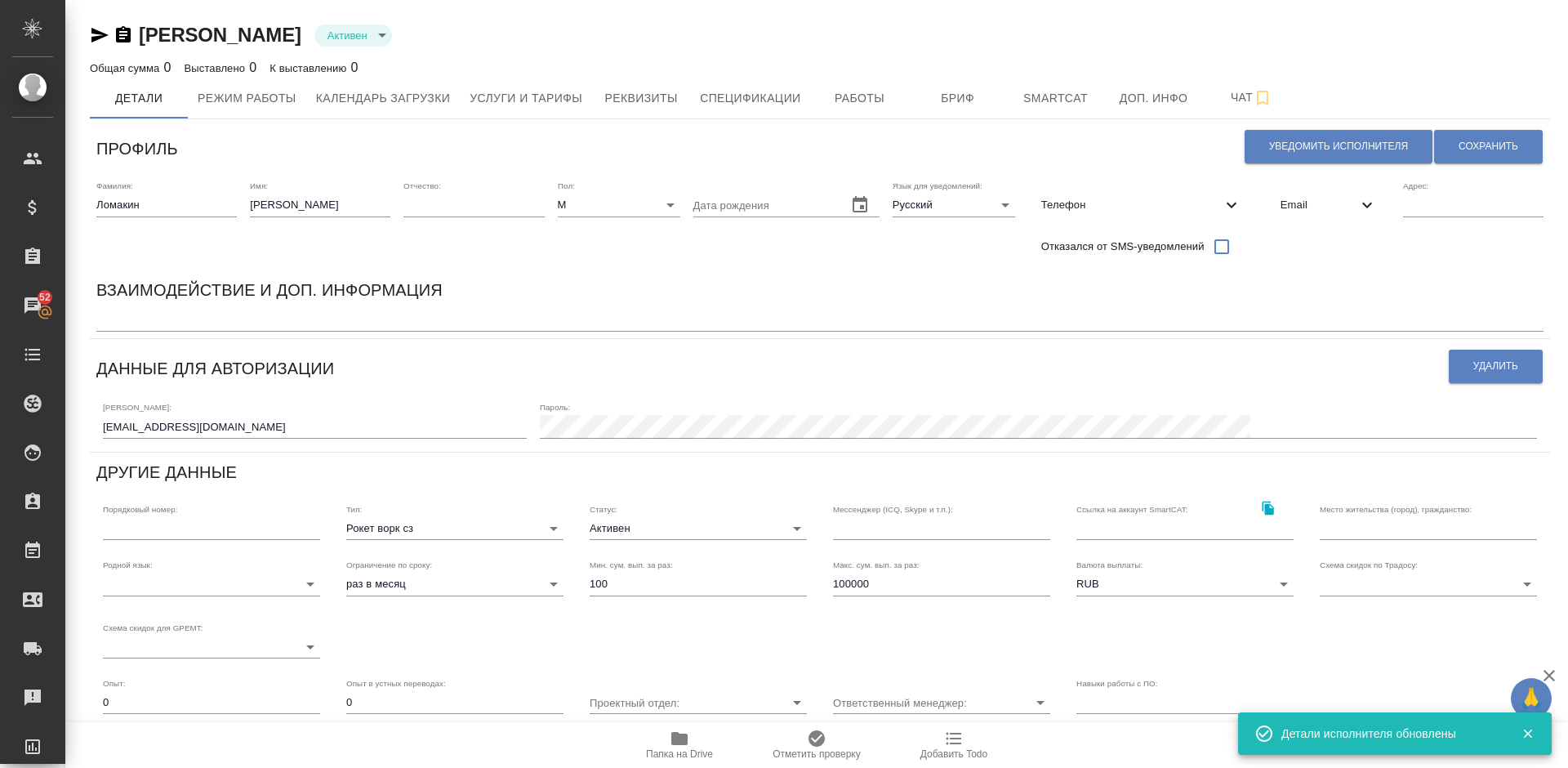
click at [249, 583] on body "🙏 .cls-1 fill:#fff; AWATERA Lazareva Anastasia Клиенты Спецификации Заказы 52 Ч…" at bounding box center [784, 384] width 1568 height 768
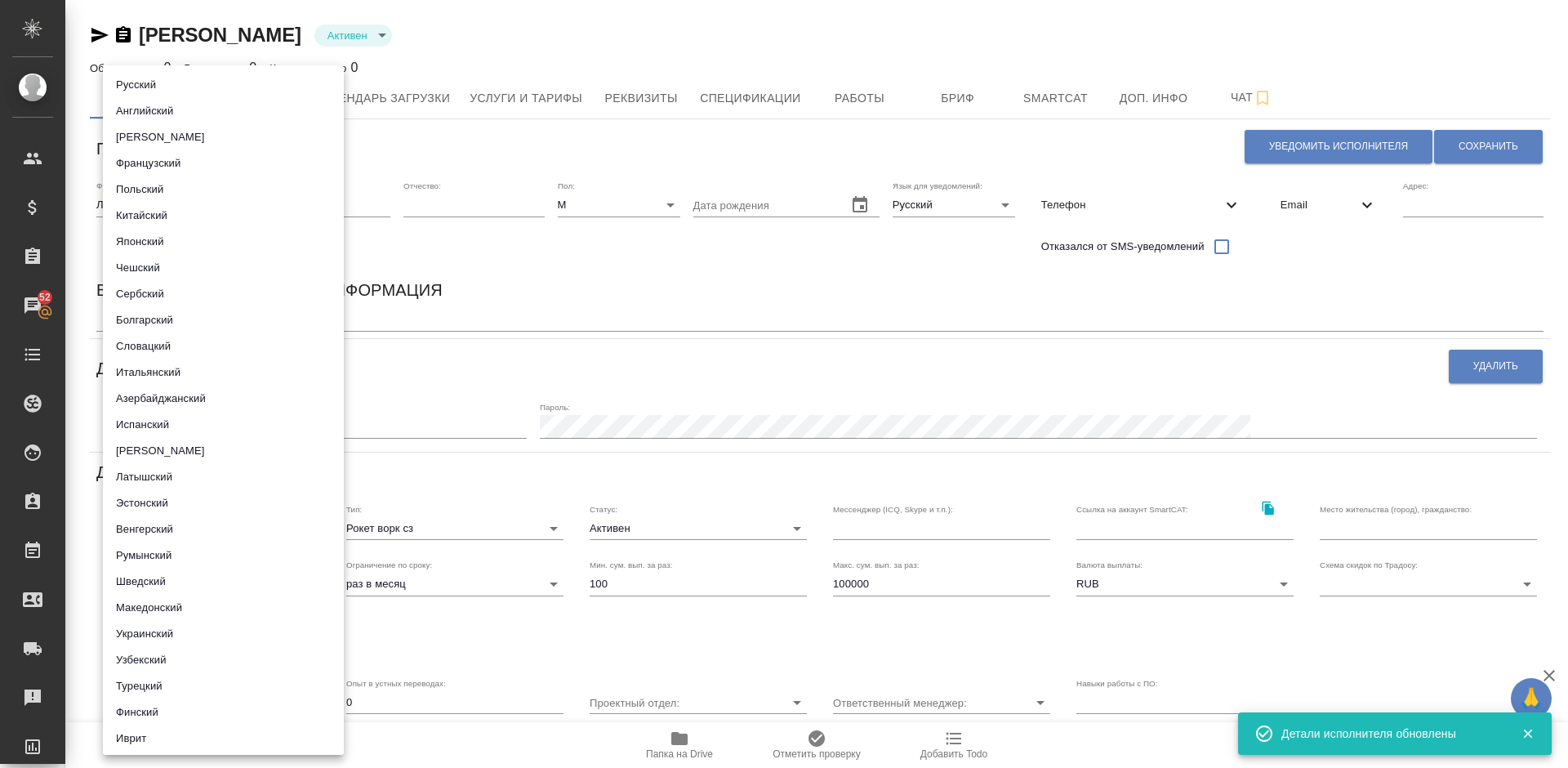
click at [189, 83] on li "Русский" at bounding box center [223, 84] width 241 height 26
type input "5b23e16b512f265610b605f7"
click at [550, 264] on div at bounding box center [784, 384] width 1568 height 768
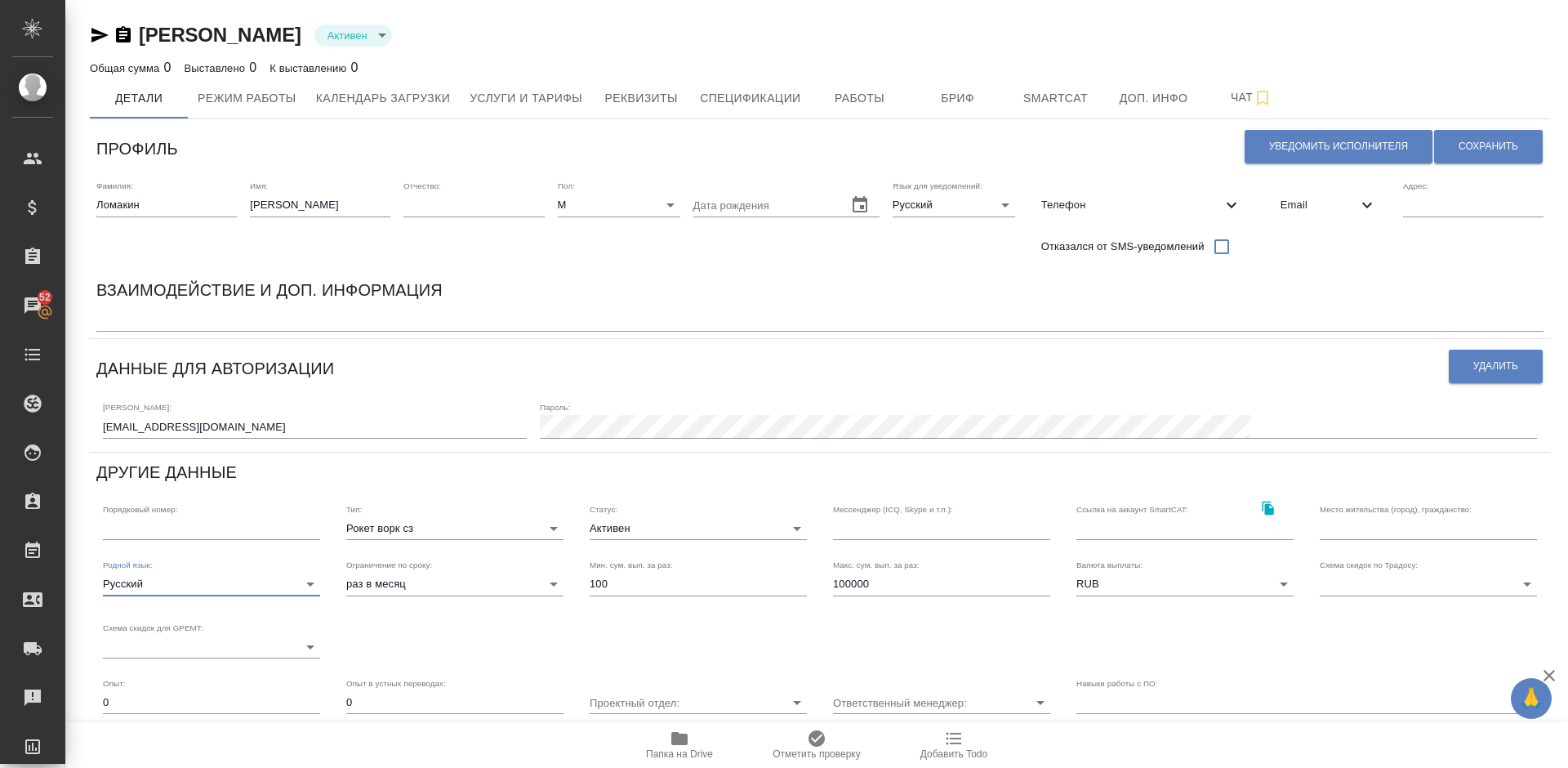
click at [1253, 273] on div "Взаимодействие и доп. информация x" at bounding box center [820, 304] width 1461 height 68
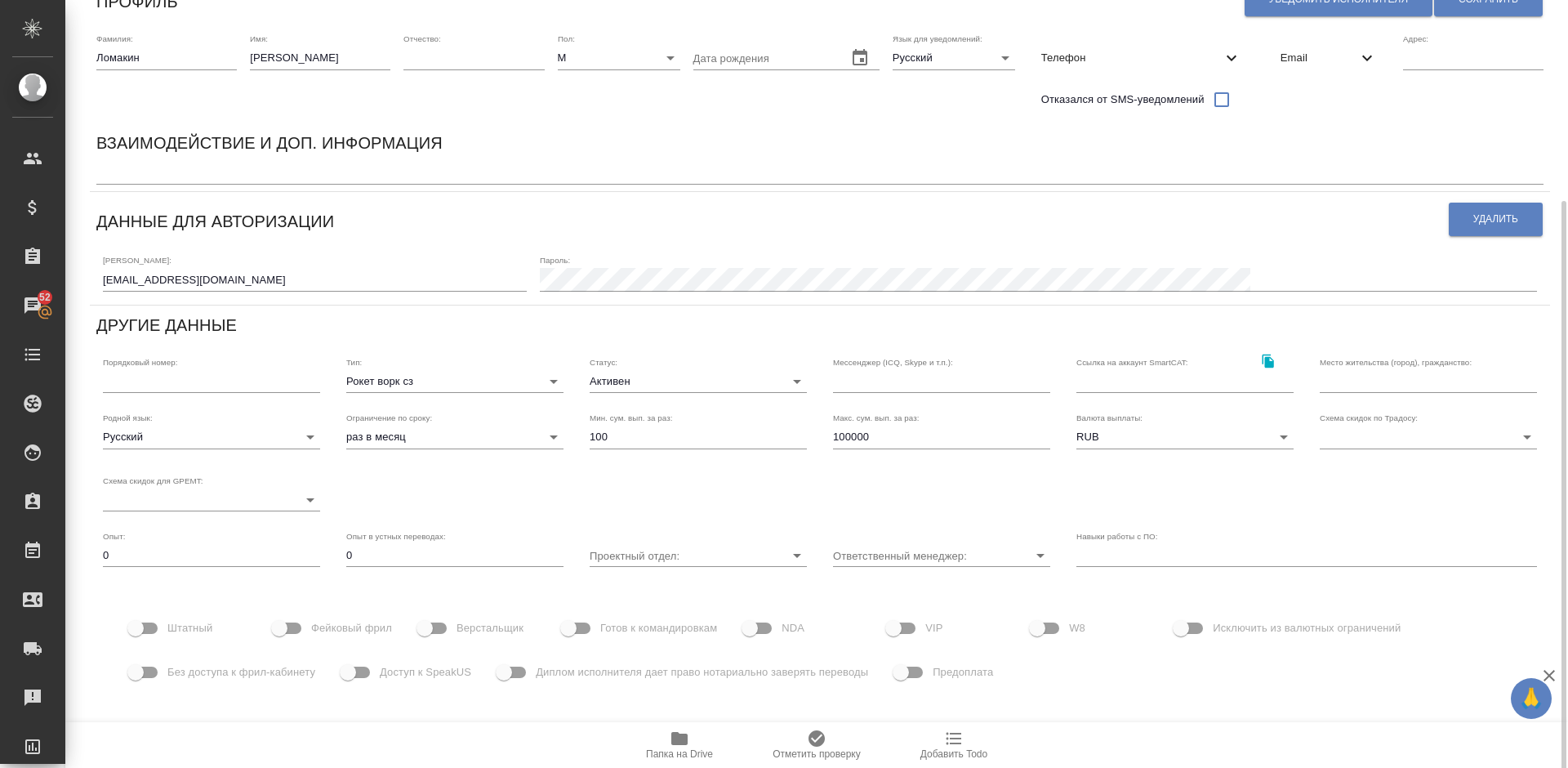
scroll to position [221, 0]
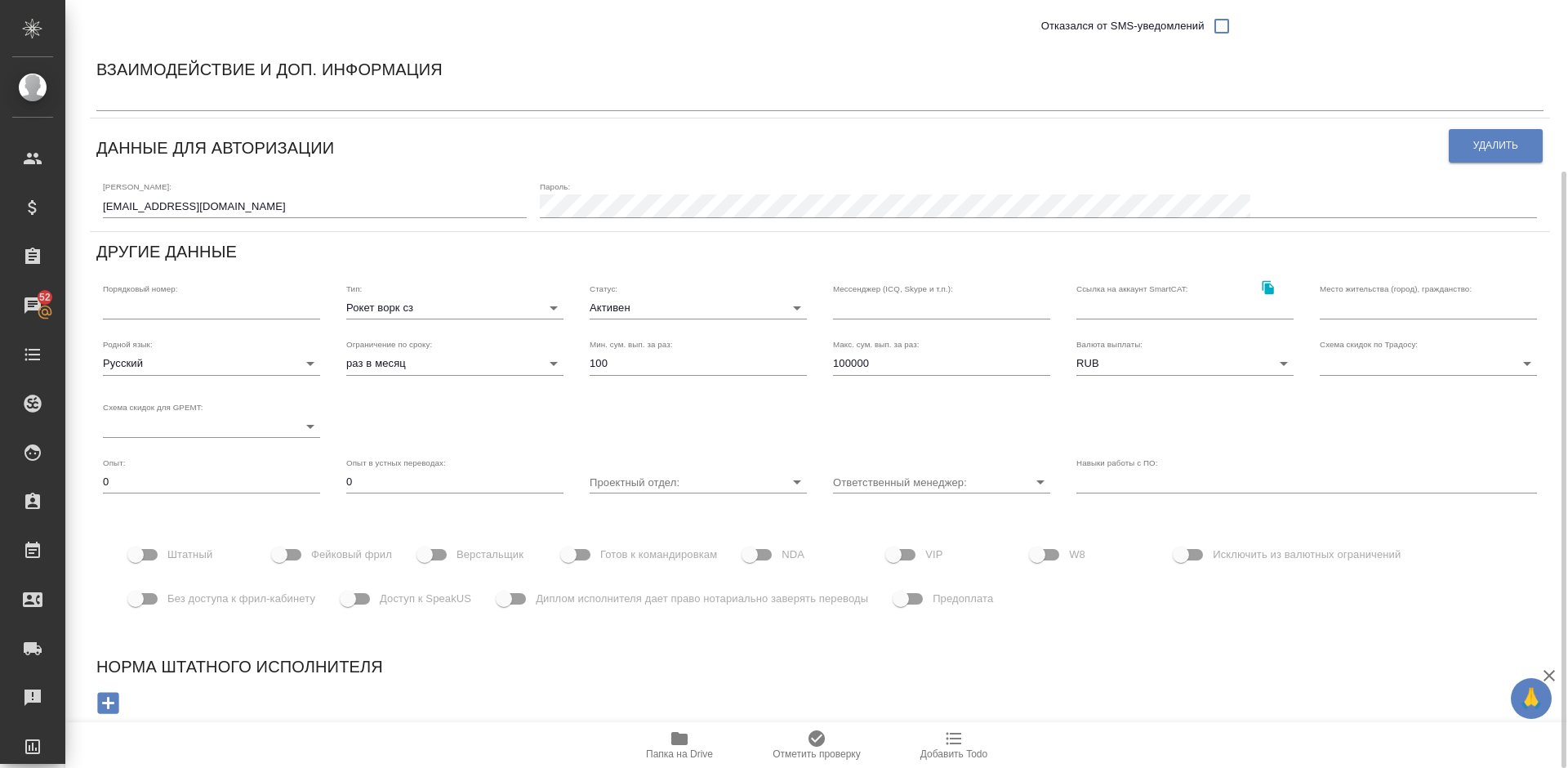
click at [442, 552] on input "Верстальщик" at bounding box center [424, 555] width 93 height 31
checkbox input "true"
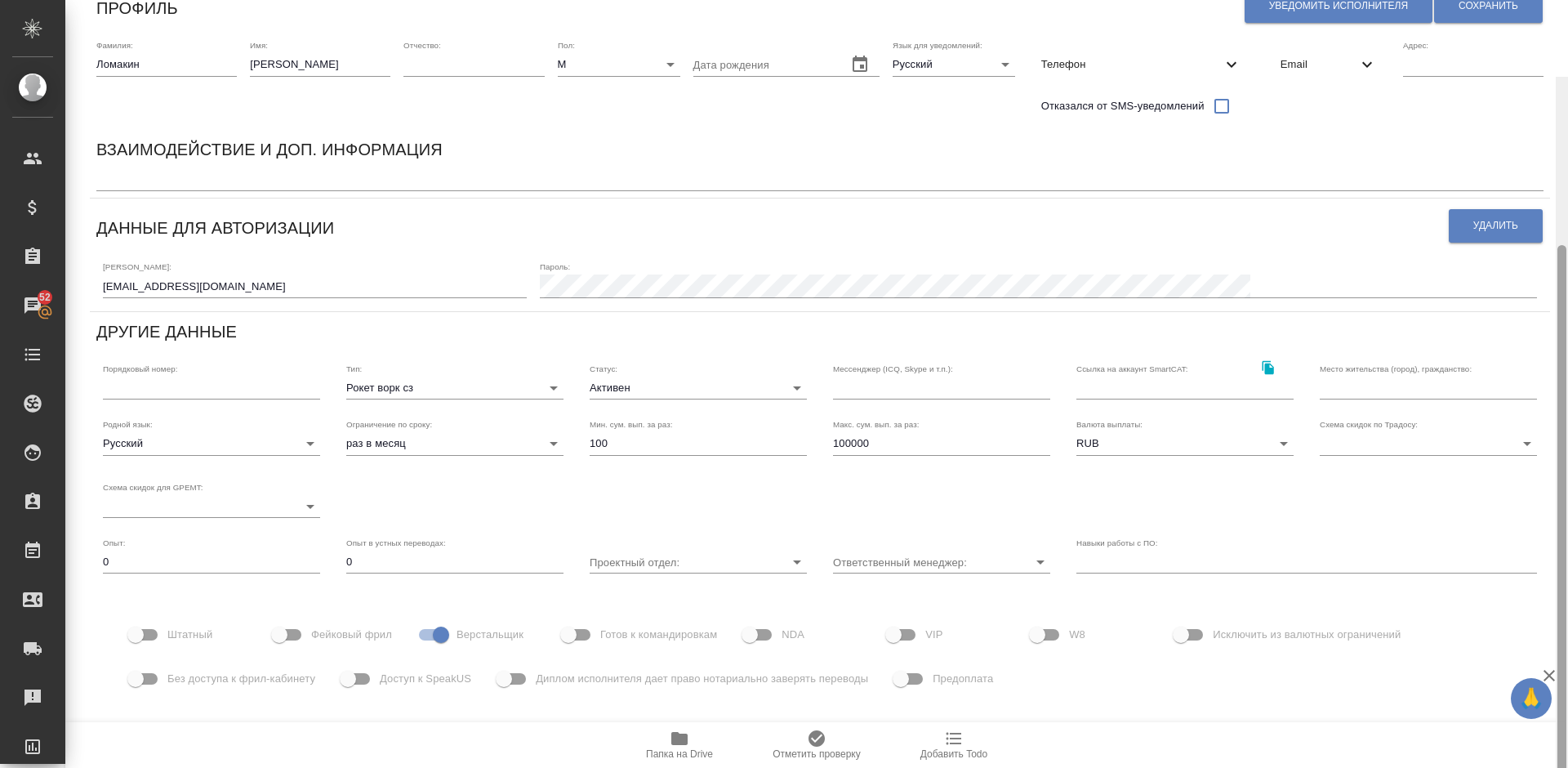
scroll to position [0, 0]
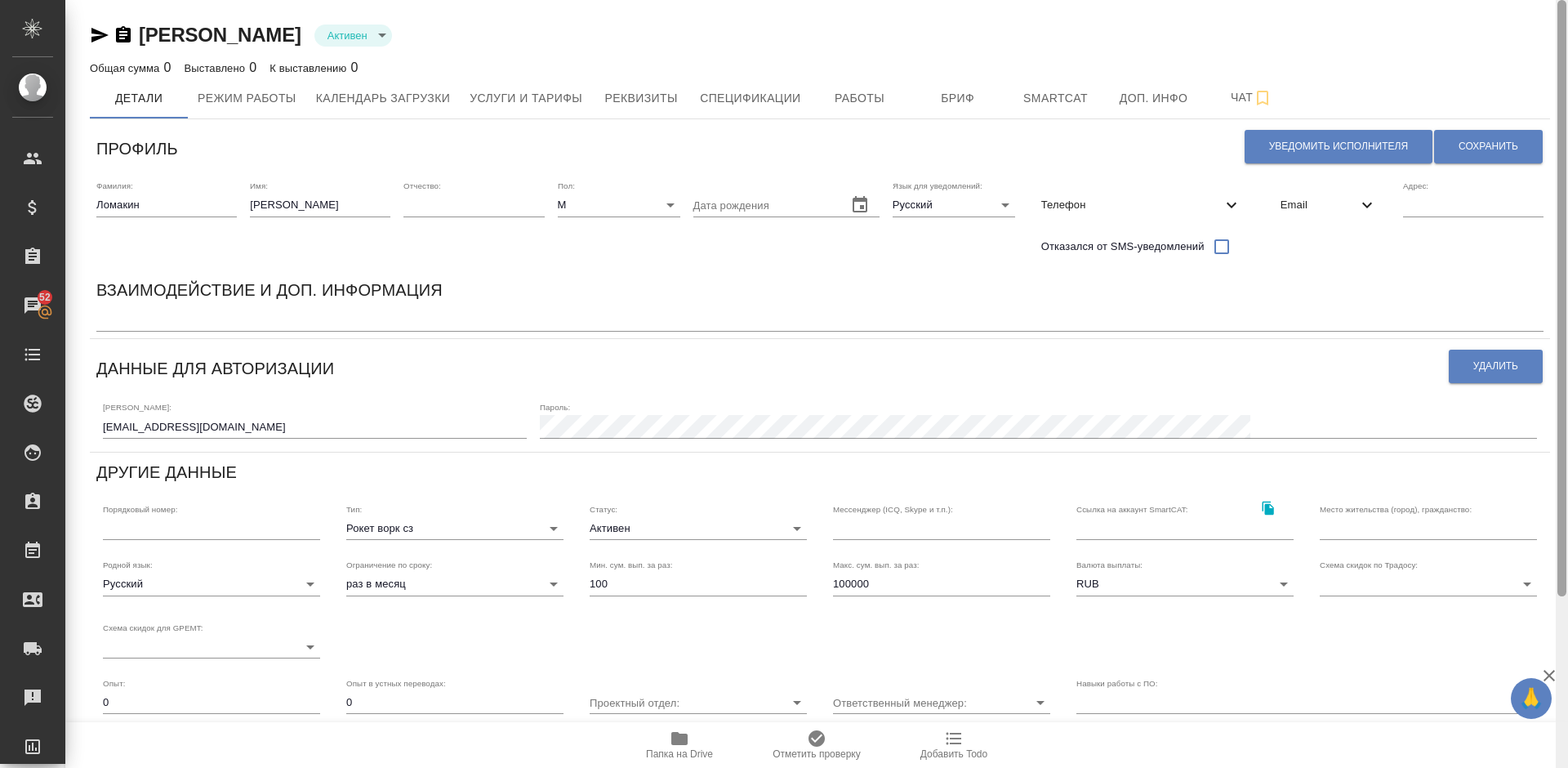
drag, startPoint x: 1566, startPoint y: 330, endPoint x: 1563, endPoint y: 112, distance: 218.0
click at [1564, 109] on div at bounding box center [1562, 298] width 9 height 596
click at [1482, 146] on span "Сохранить" at bounding box center [1489, 146] width 59 height 14
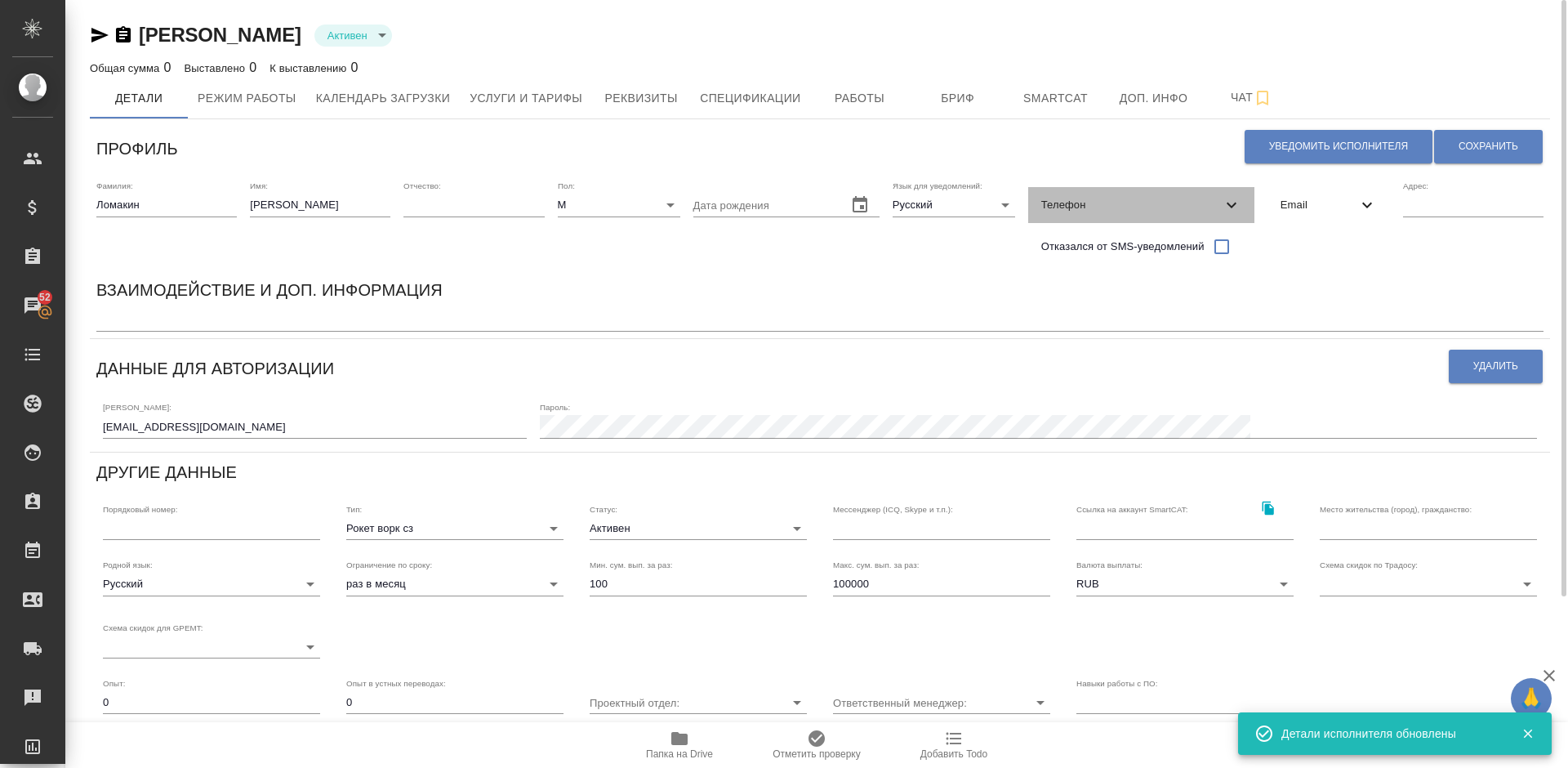
click at [1160, 203] on span "Телефон" at bounding box center [1131, 205] width 181 height 17
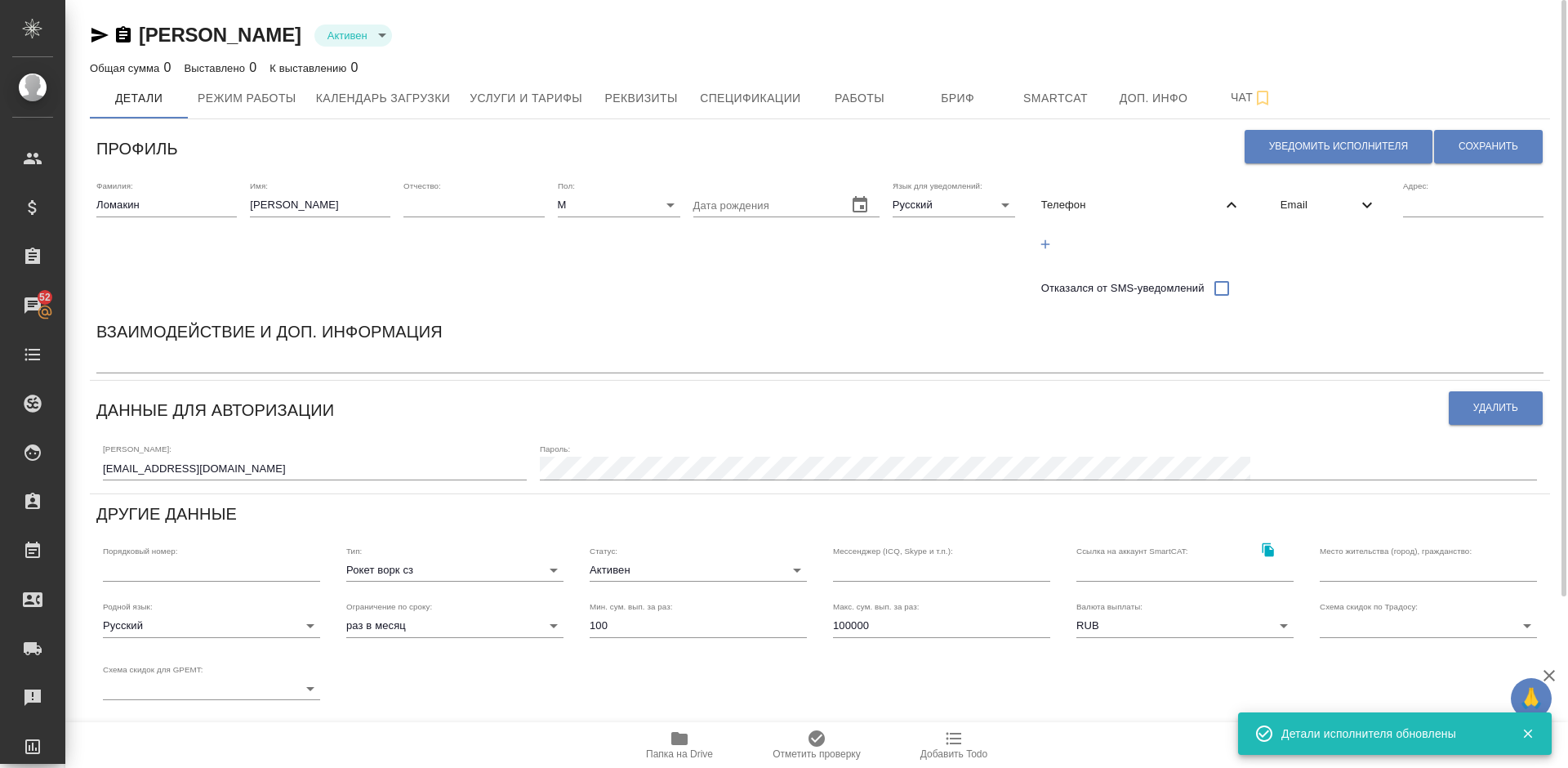
click at [1050, 243] on icon "button" at bounding box center [1045, 243] width 9 height 9
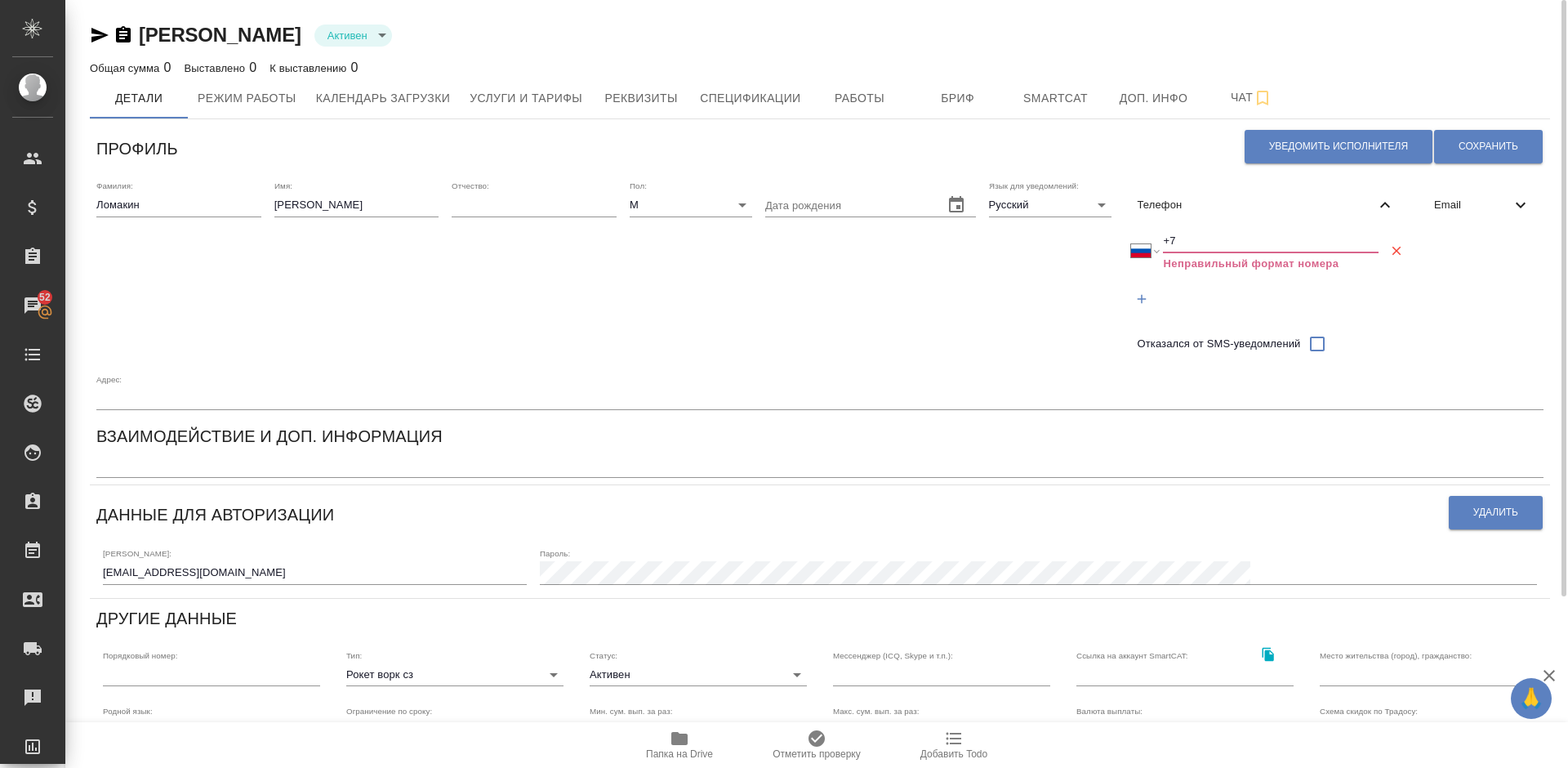
click at [1192, 235] on input "+7" at bounding box center [1271, 240] width 216 height 23
select select "ZZ"
type input "+"
paste input "+7 978 513 71 76"
select select "RU"
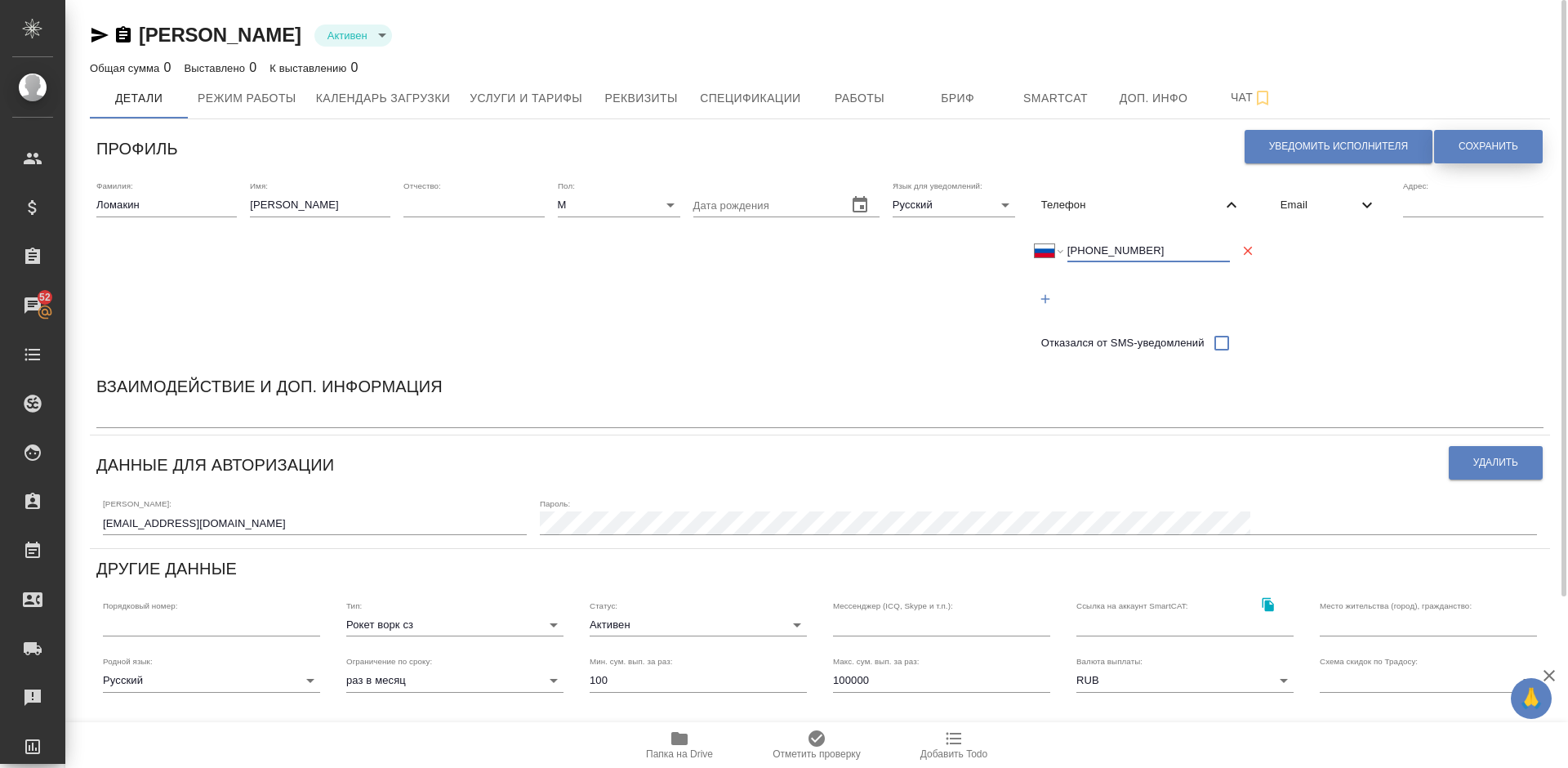
type input "+7 978 513 71 76"
click at [1484, 140] on span "Сохранить" at bounding box center [1489, 146] width 59 height 14
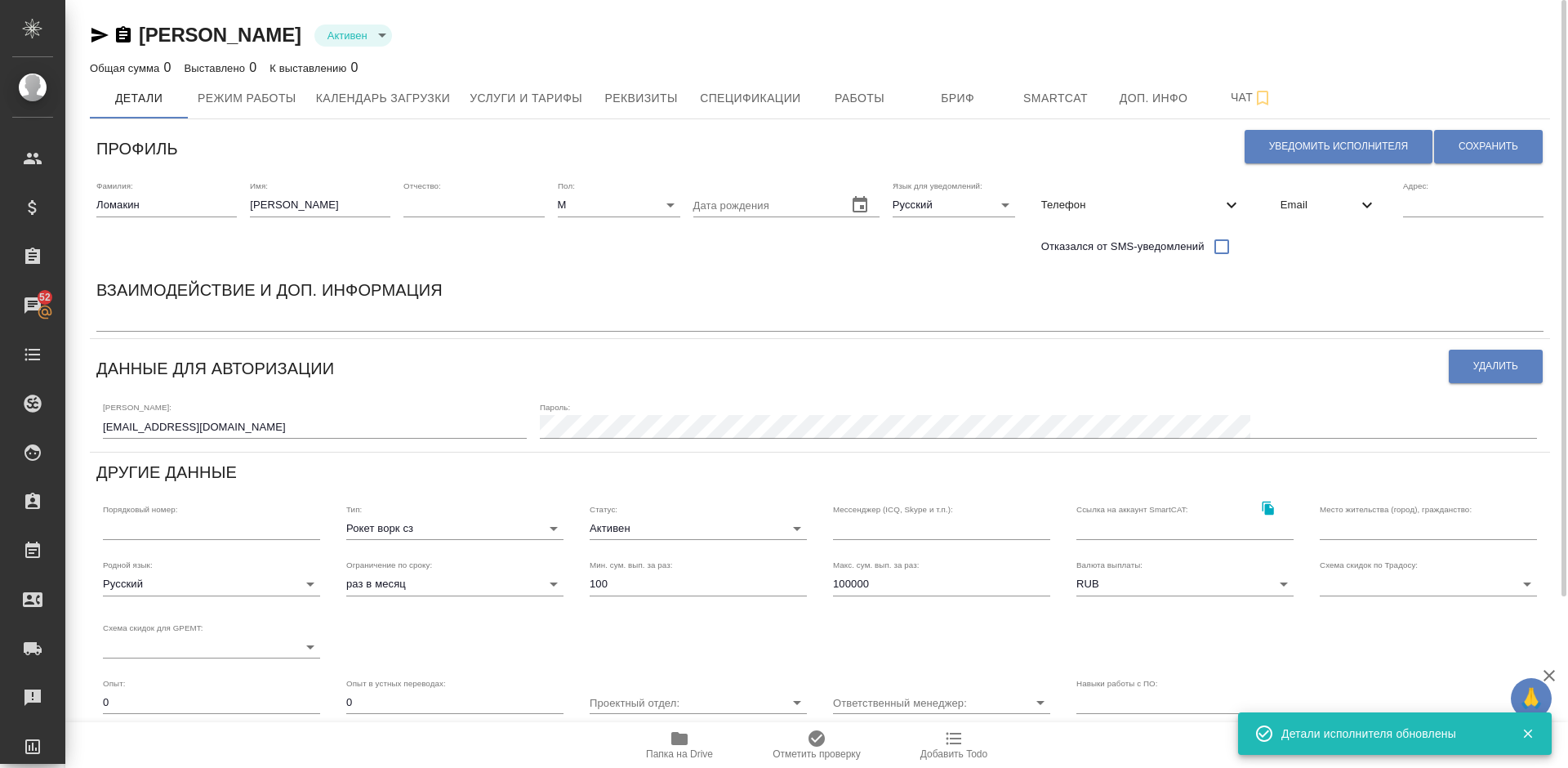
click at [135, 315] on textarea at bounding box center [820, 320] width 1448 height 13
paste textarea "фрил-профиль верстальщика"
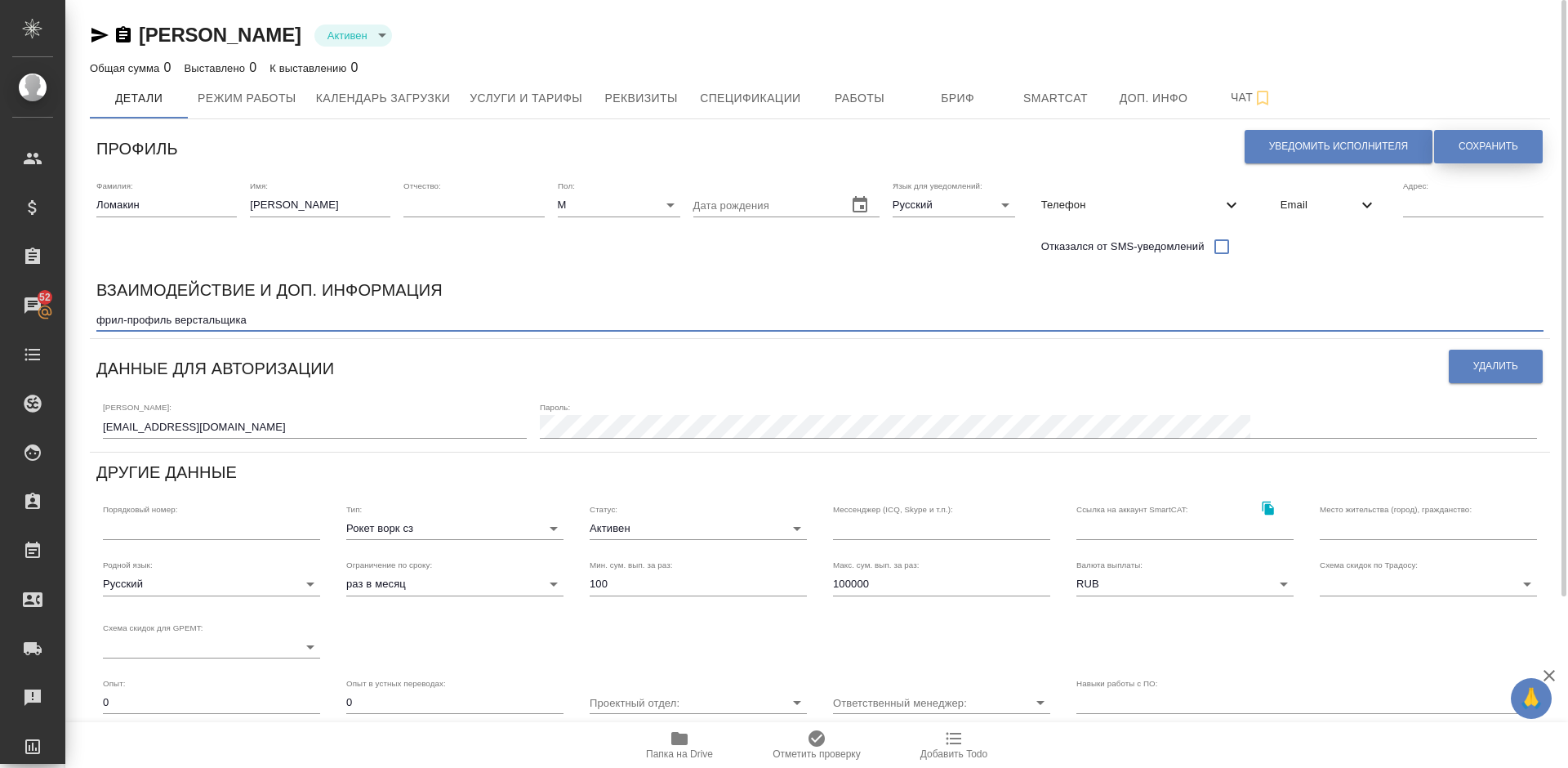
type textarea "фрил-профиль верстальщика"
click at [1458, 147] on button "Сохранить" at bounding box center [1489, 146] width 109 height 33
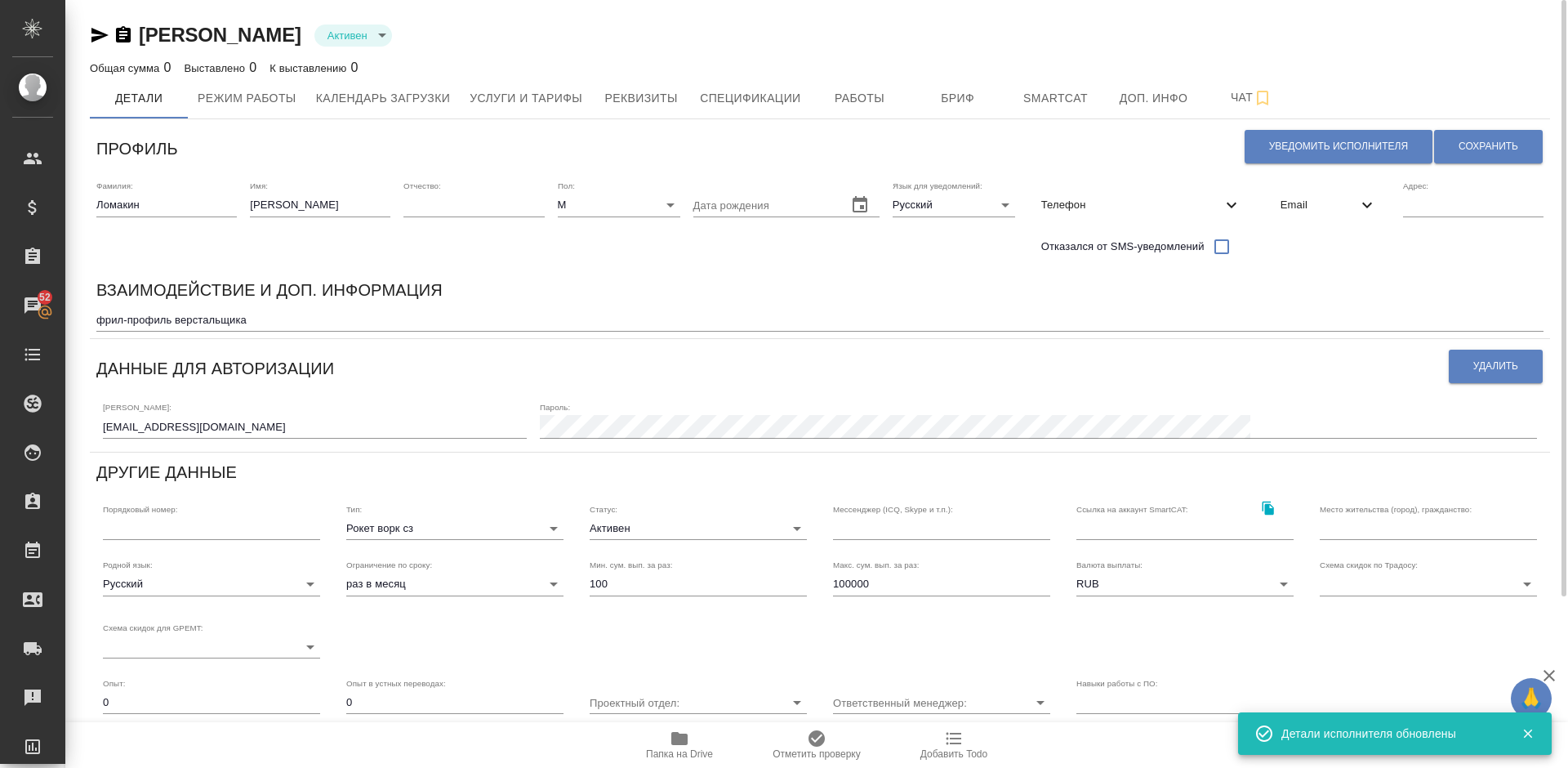
click at [615, 294] on div "Взаимодействие и доп. информация" at bounding box center [820, 293] width 1448 height 32
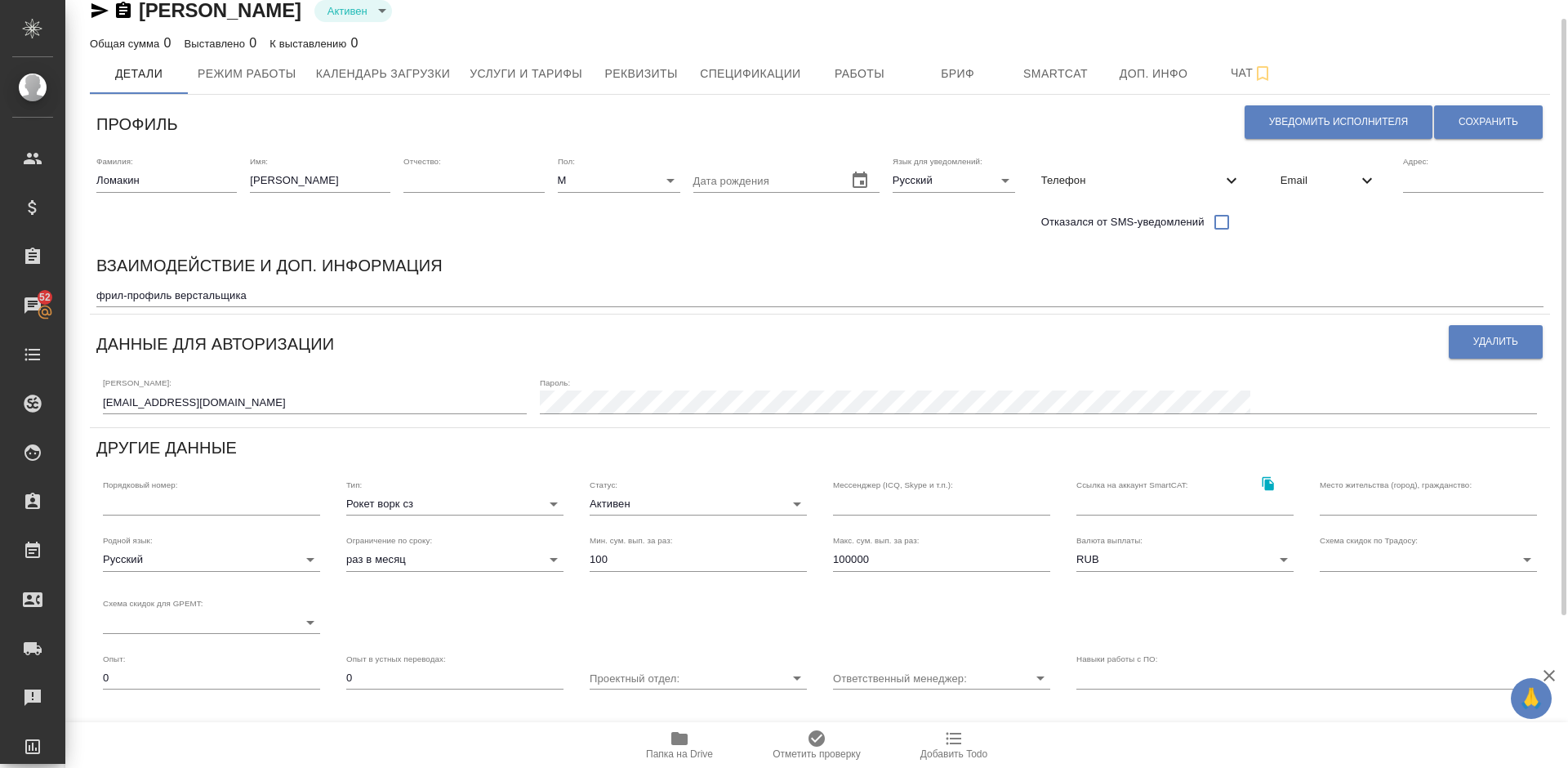
scroll to position [123, 0]
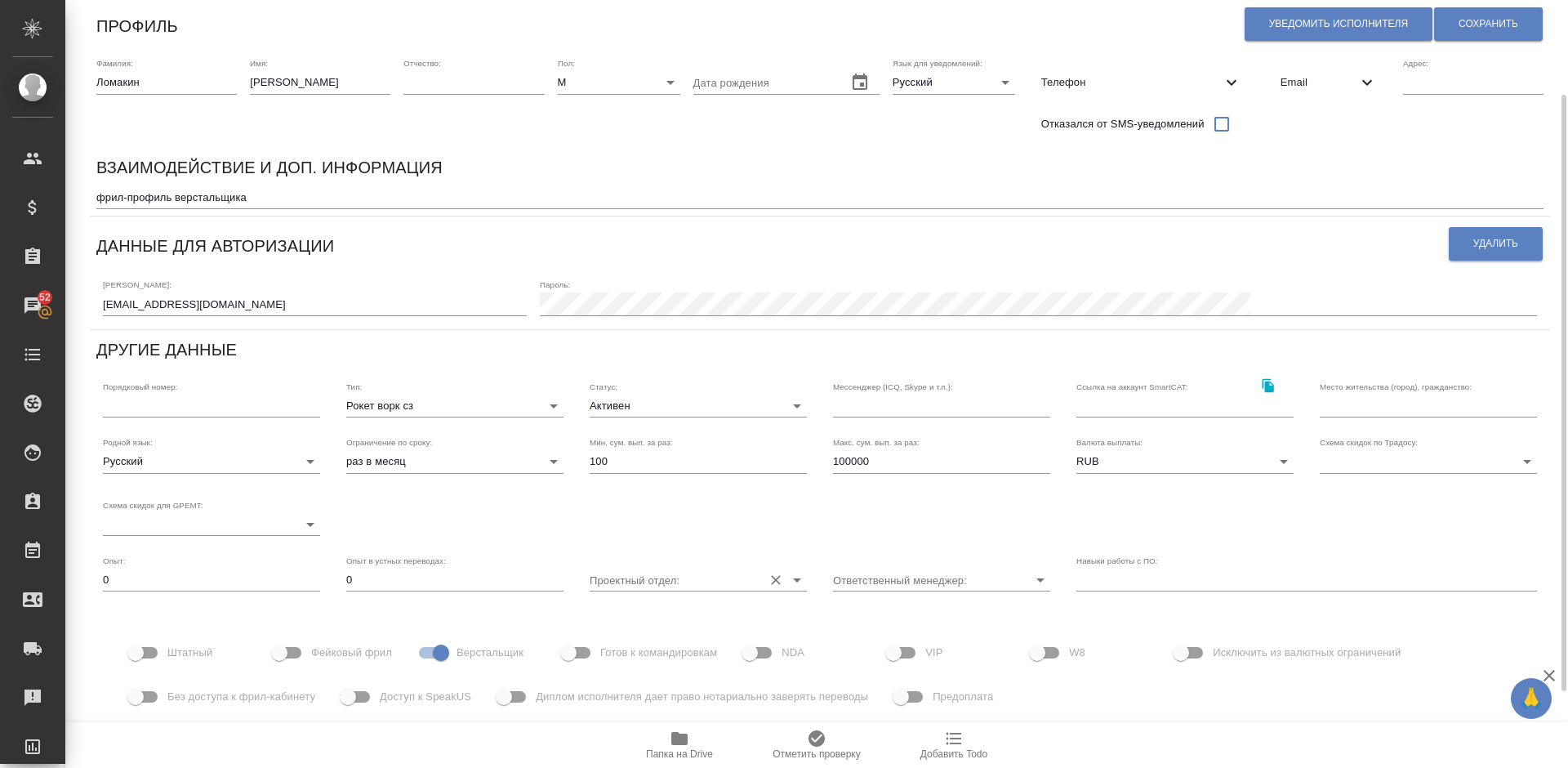
drag, startPoint x: 768, startPoint y: 582, endPoint x: 709, endPoint y: 578, distance: 59.1
click at [709, 578] on div at bounding box center [698, 580] width 217 height 23
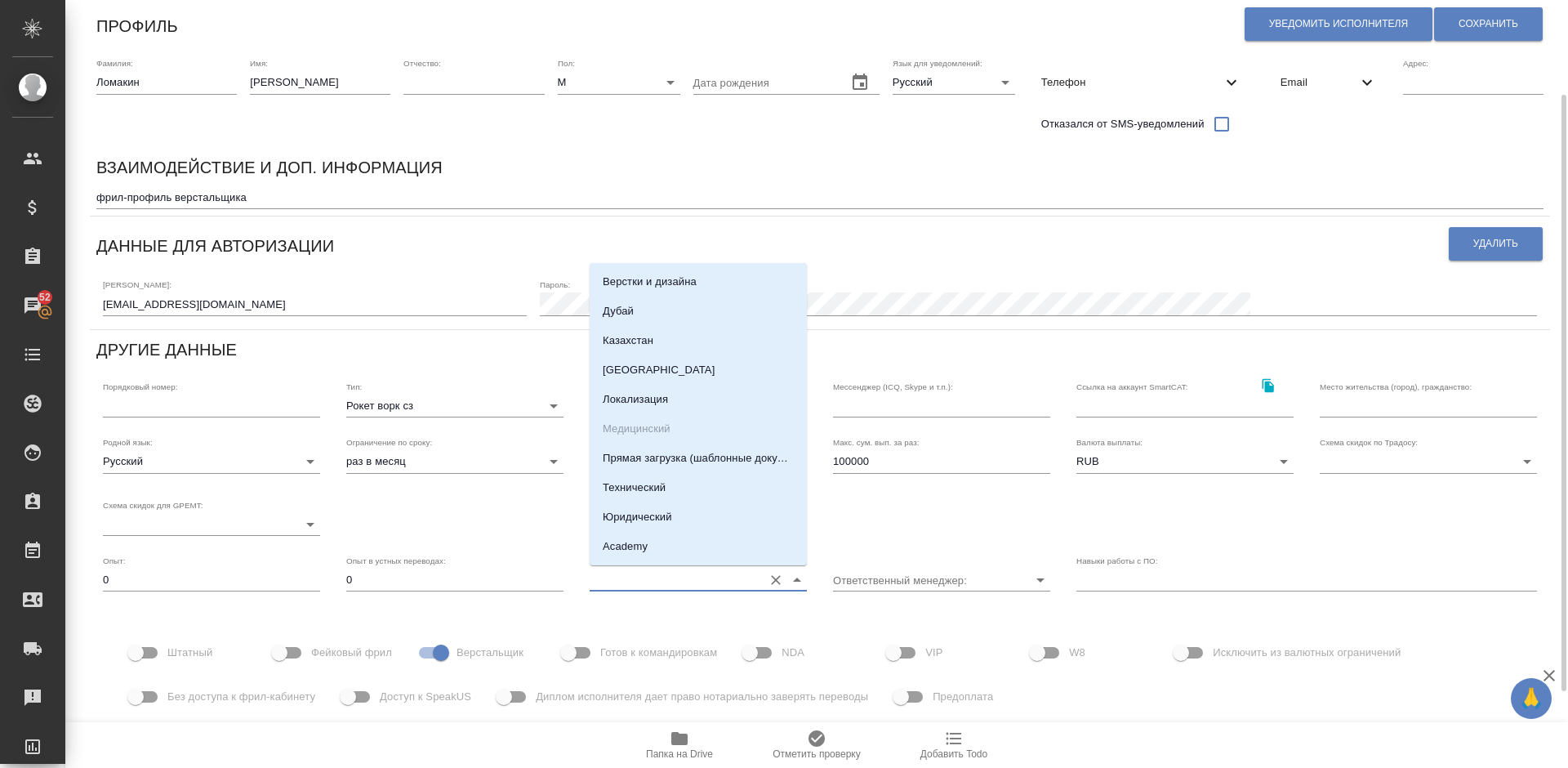
click at [709, 578] on input "Проектный отдел:" at bounding box center [672, 580] width 165 height 22
click at [707, 287] on li "Верстки и дизайна" at bounding box center [698, 281] width 217 height 29
type input "Верстки и дизайна"
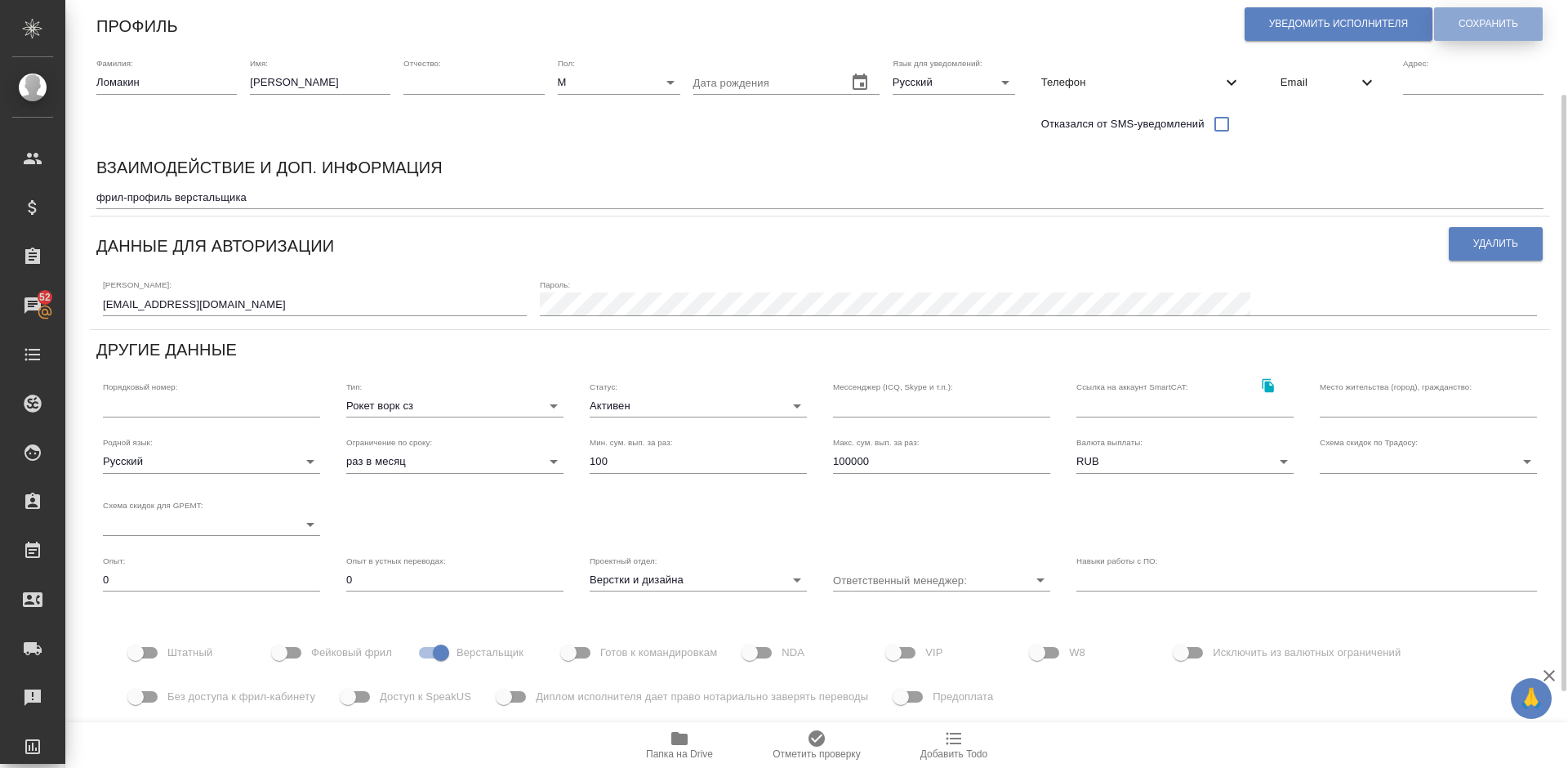
click at [1473, 26] on span "Сохранить" at bounding box center [1489, 24] width 59 height 14
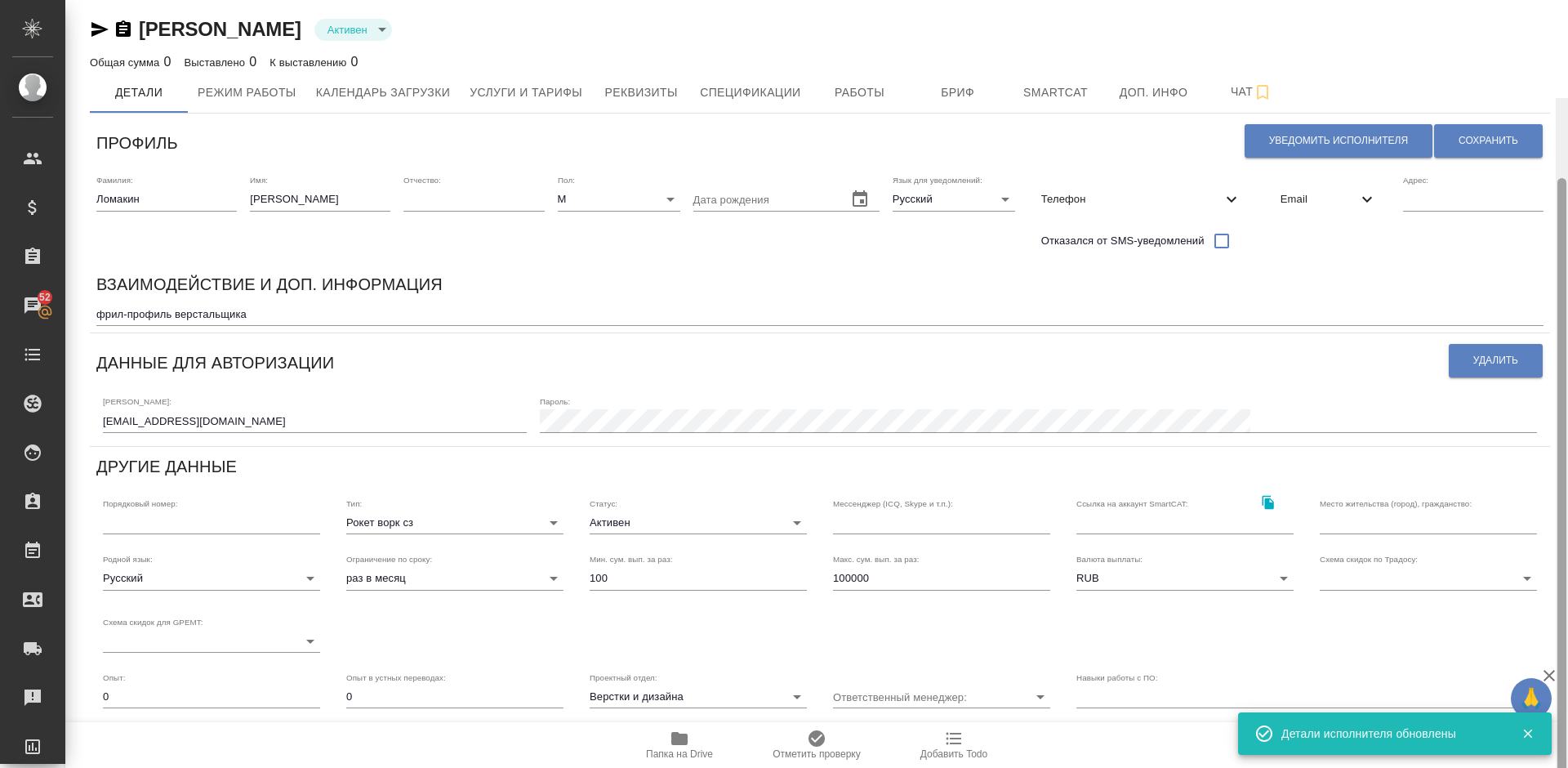
scroll to position [0, 0]
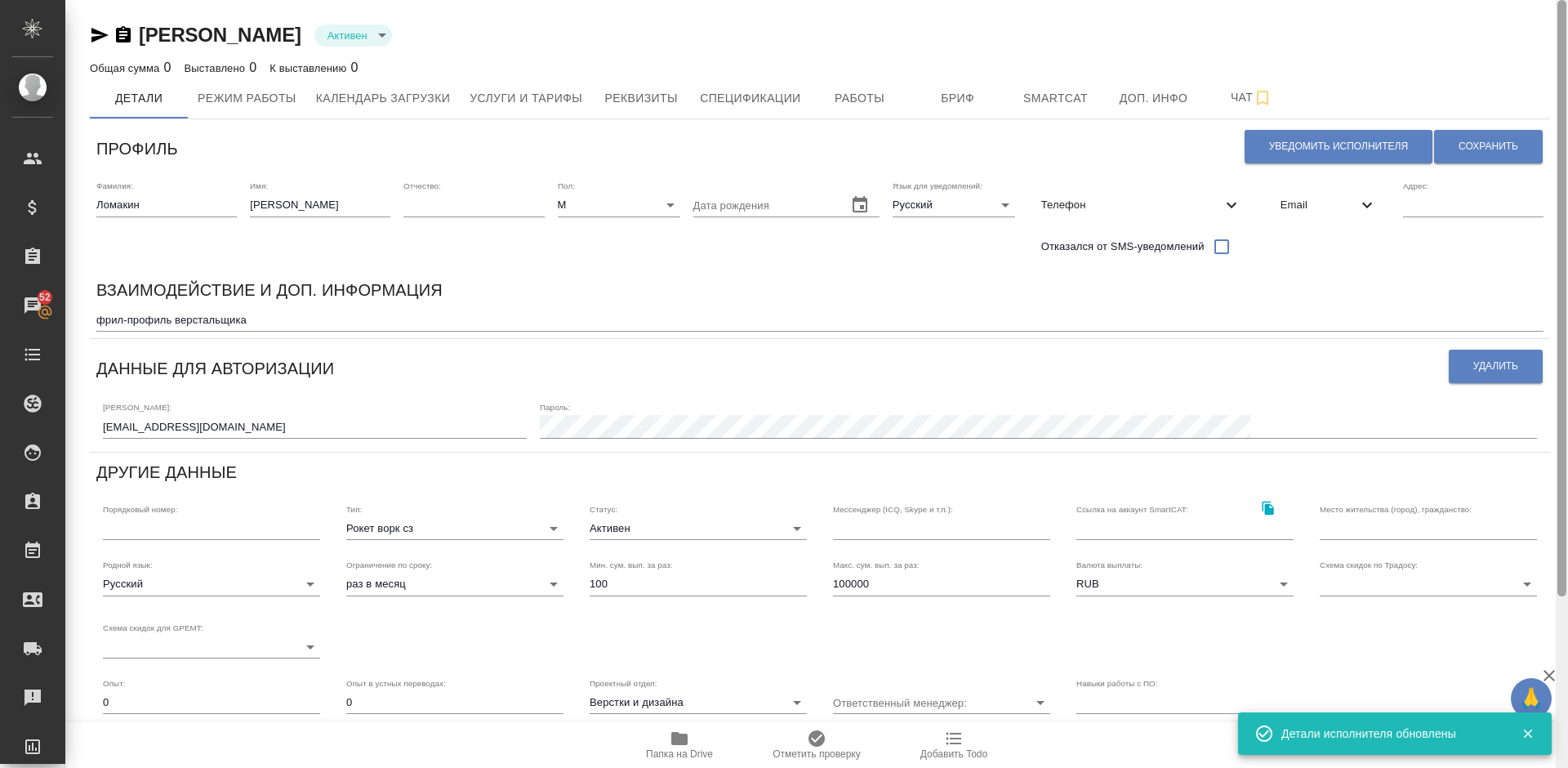
drag, startPoint x: 1565, startPoint y: 428, endPoint x: 1567, endPoint y: 207, distance: 221.0
click at [1567, 207] on div at bounding box center [1562, 384] width 13 height 768
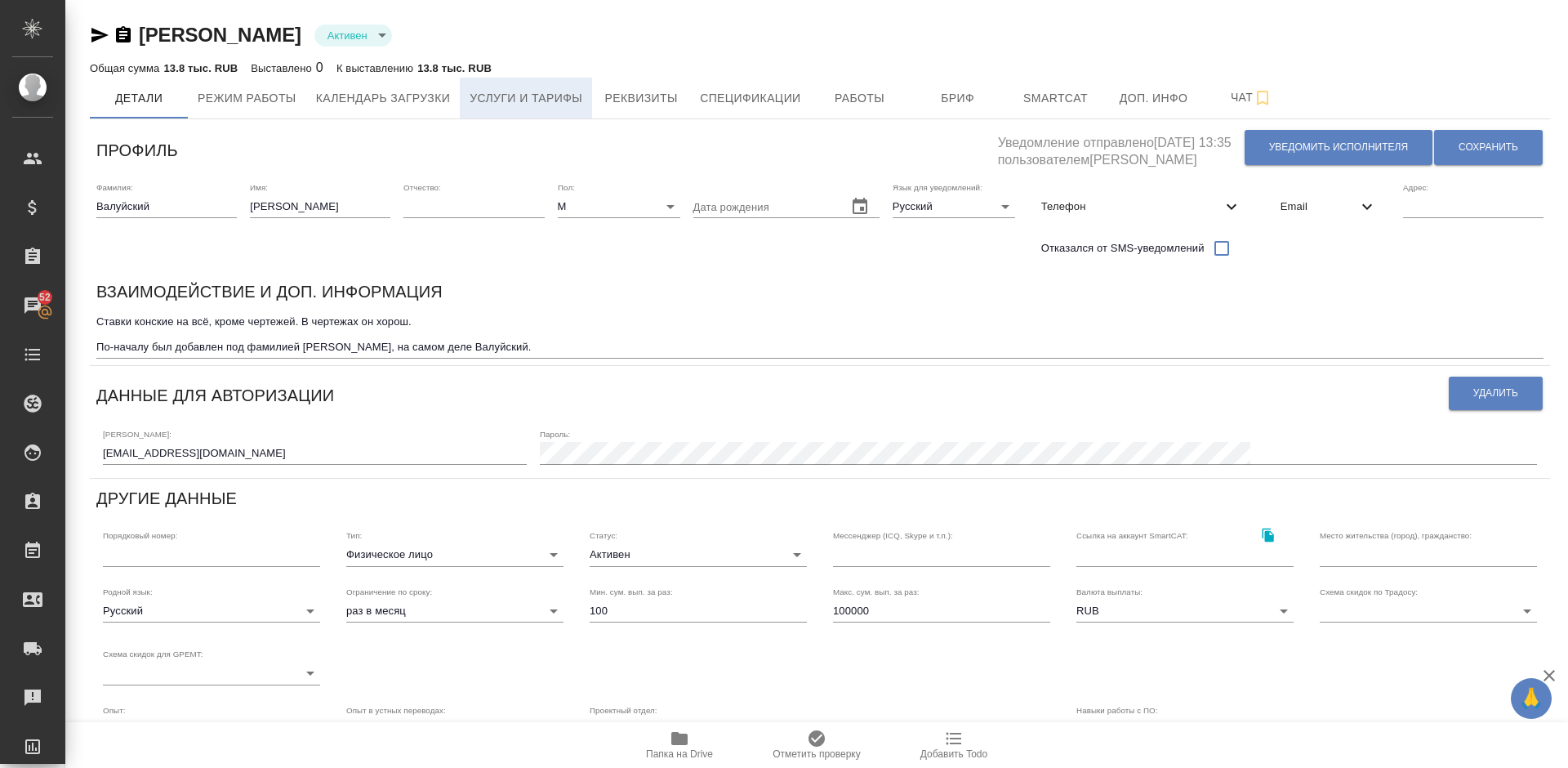
click at [545, 101] on span "Услуги и тарифы" at bounding box center [526, 98] width 113 height 20
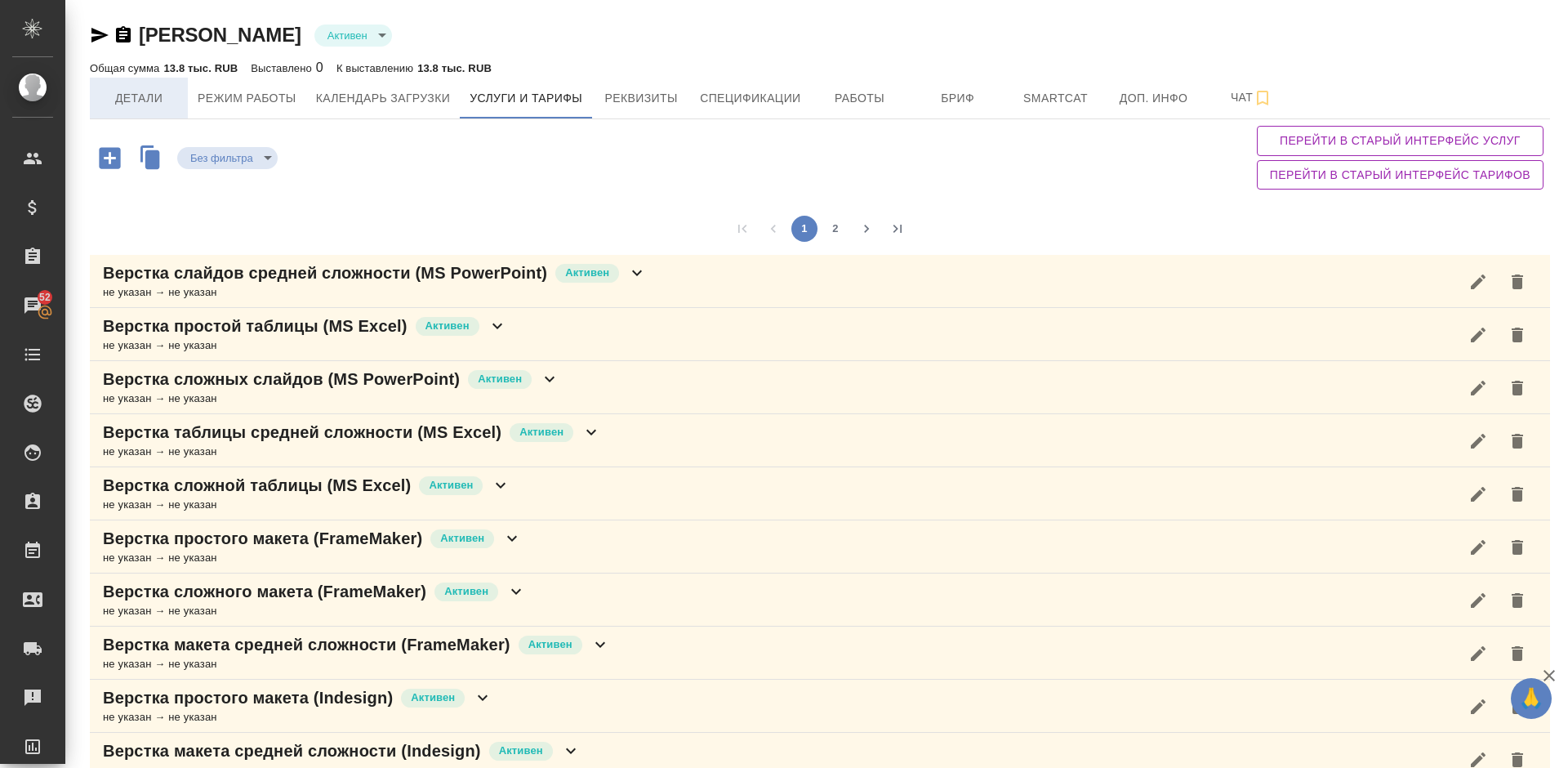
click at [142, 99] on span "Детали" at bounding box center [139, 98] width 79 height 20
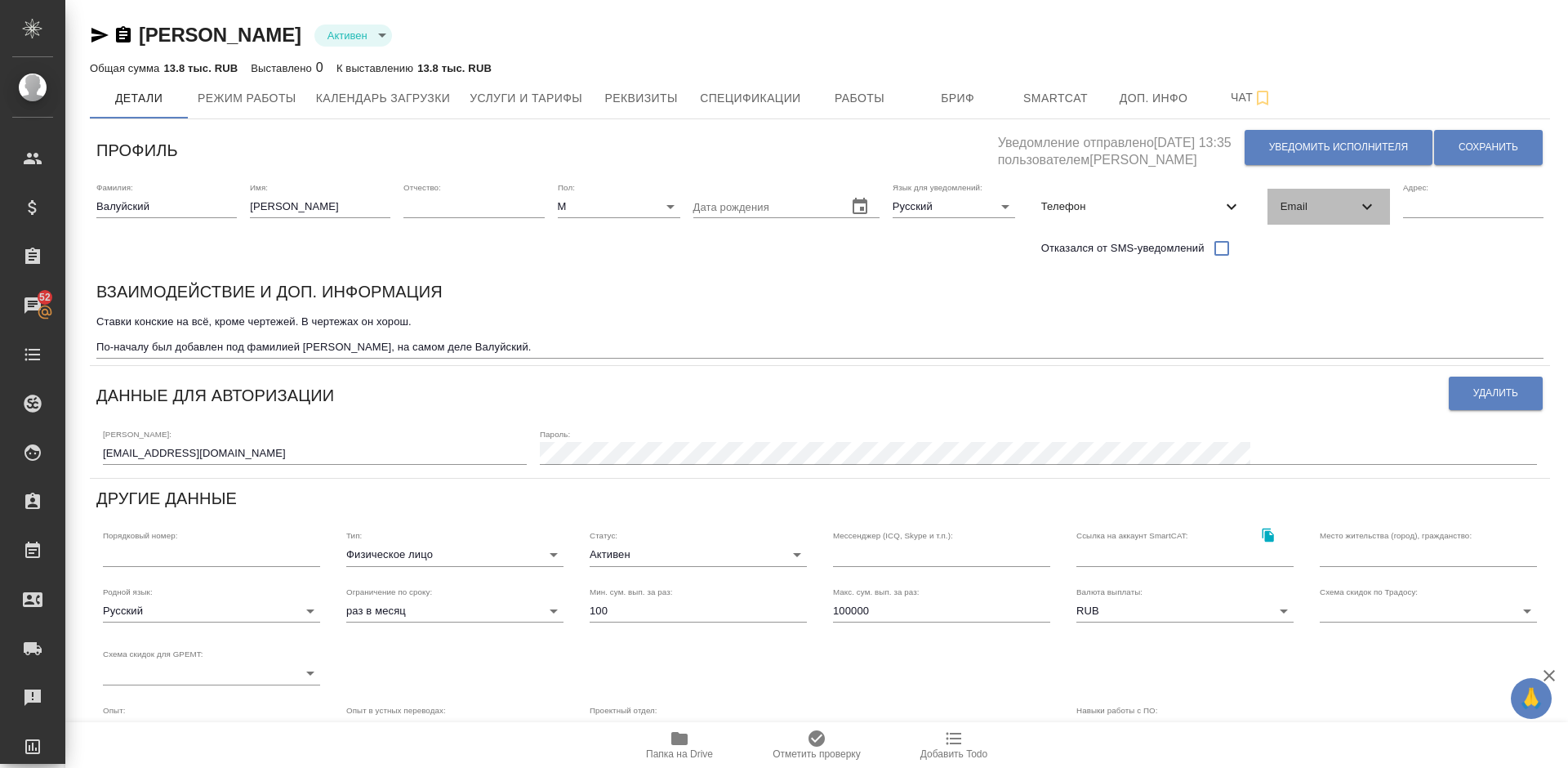
click at [1285, 212] on span "Email" at bounding box center [1320, 207] width 77 height 17
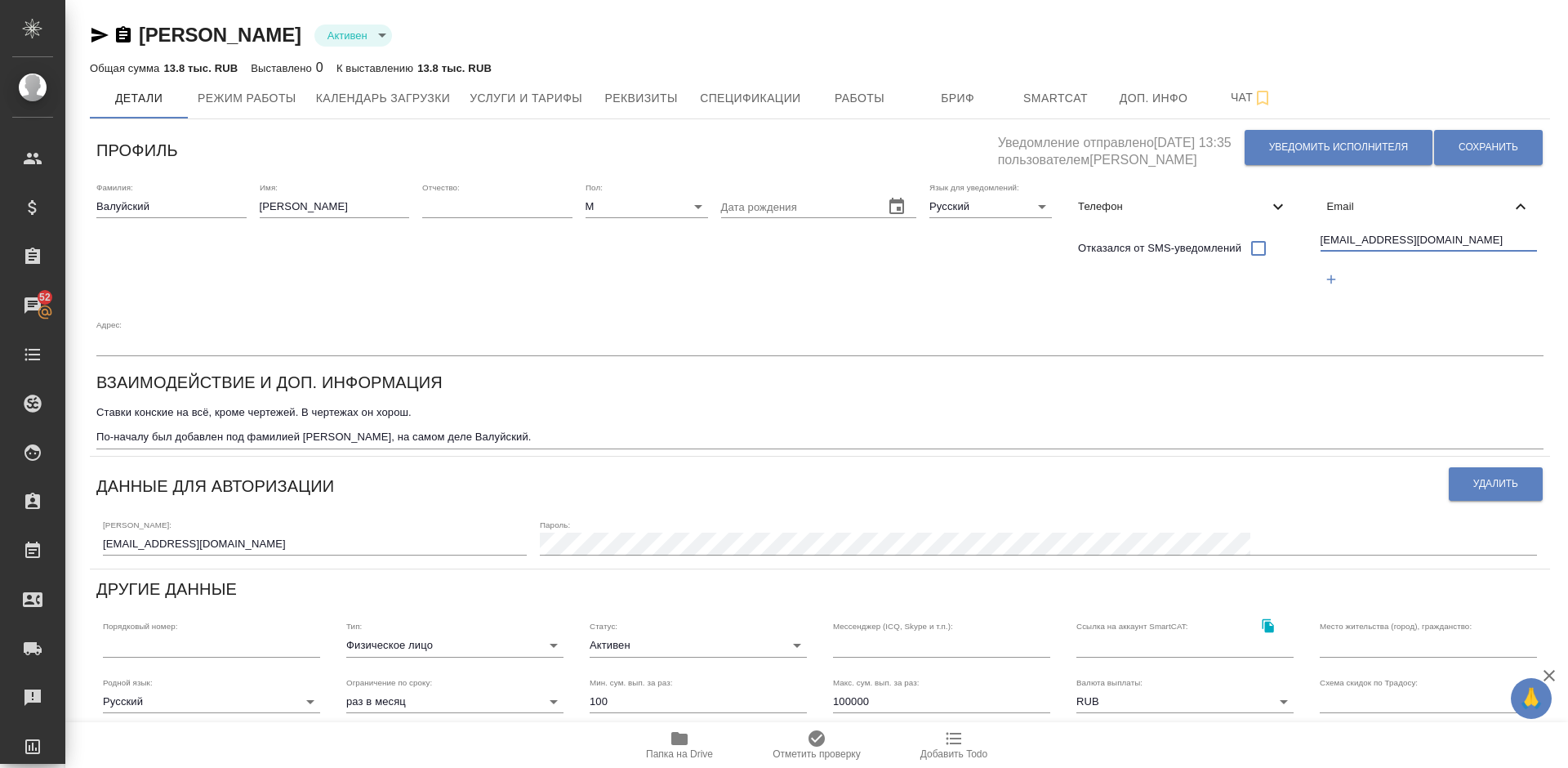
drag, startPoint x: 1405, startPoint y: 238, endPoint x: 1324, endPoint y: 235, distance: 81.1
click at [1324, 235] on input "corretha@mail.ru" at bounding box center [1429, 241] width 217 height 20
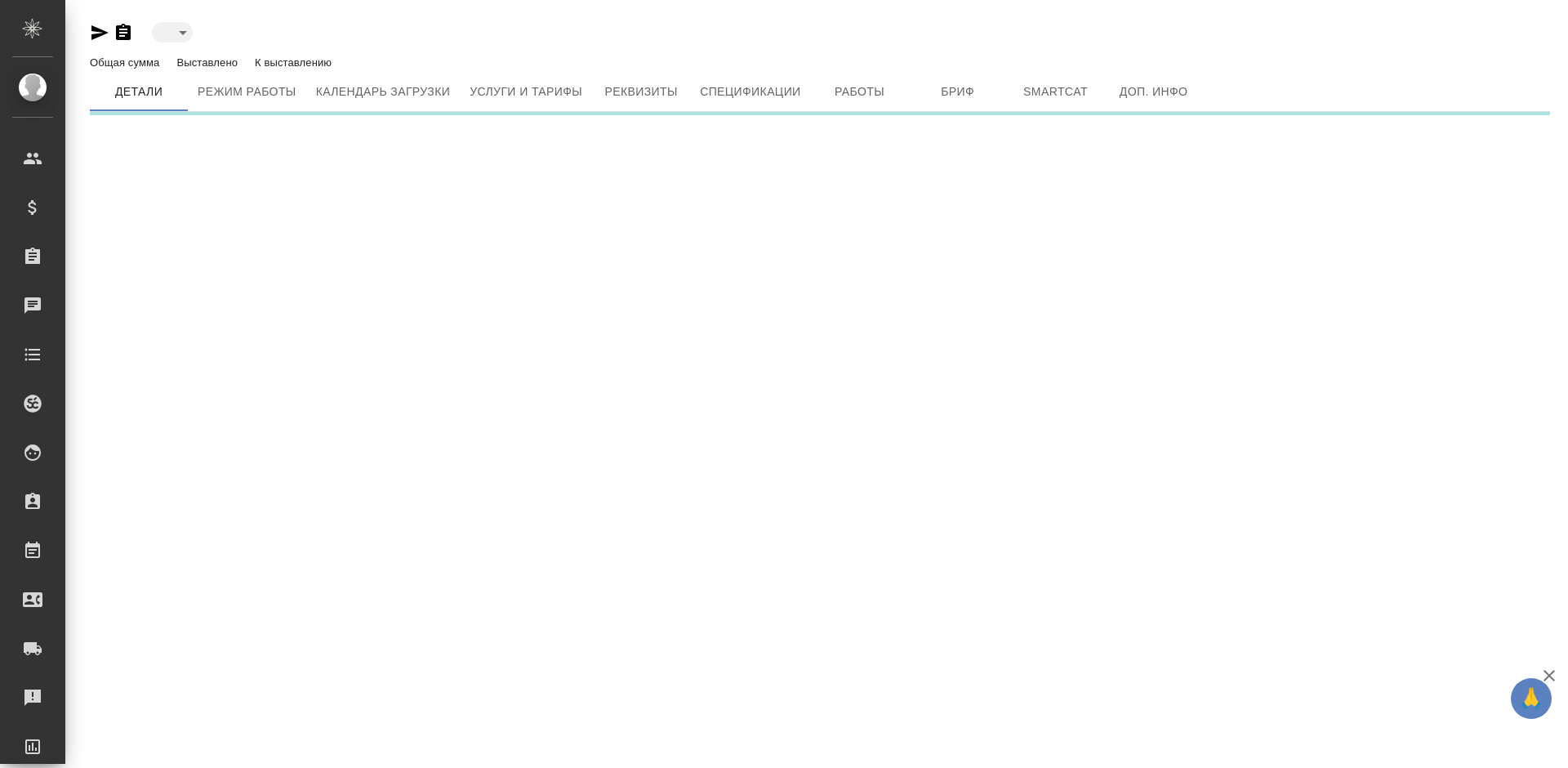
type input "toBeImplemented"
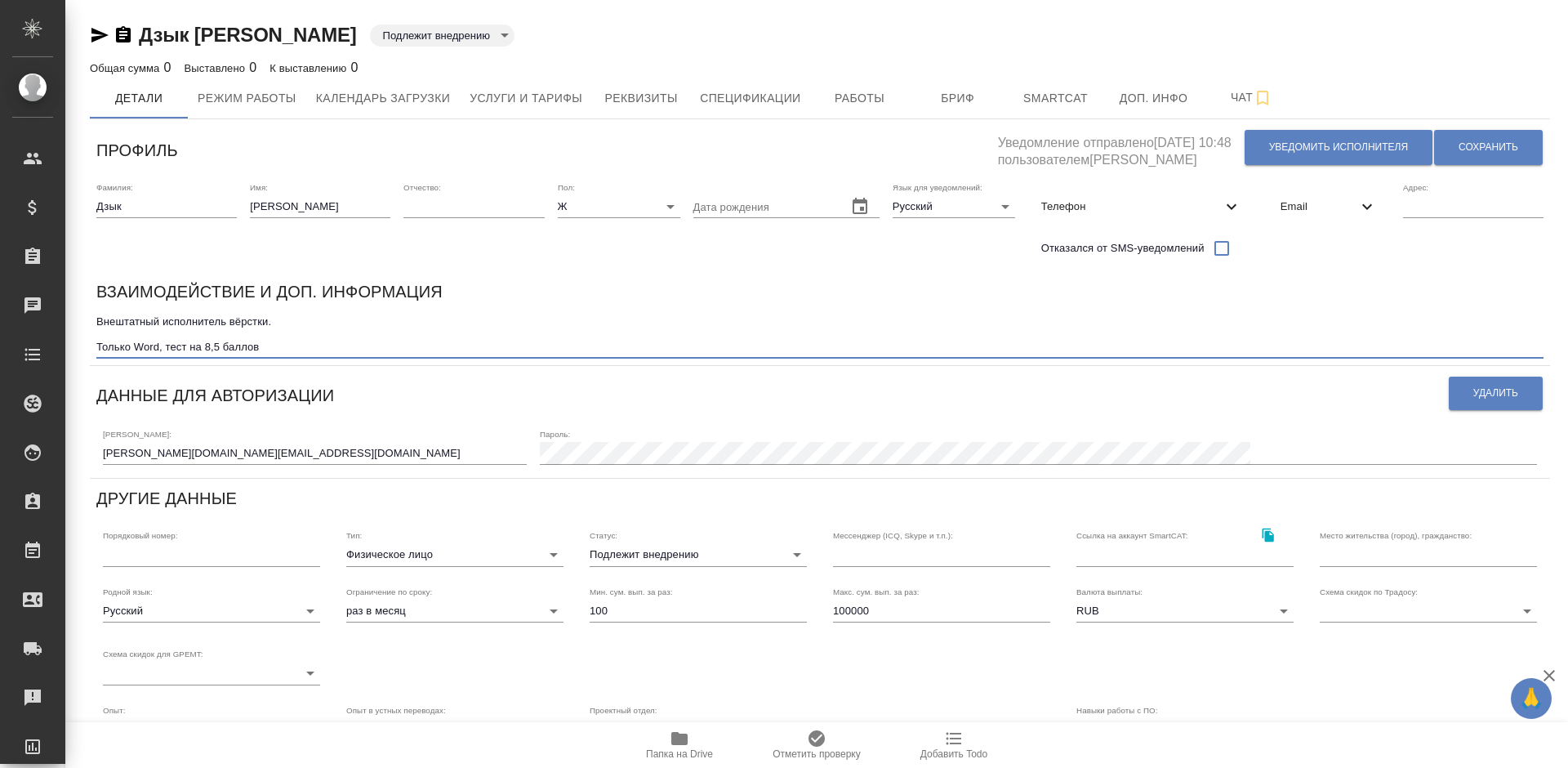
drag, startPoint x: 97, startPoint y: 320, endPoint x: 273, endPoint y: 324, distance: 176.0
click at [273, 324] on textarea "Внештатный исполнитель вёрстки. Только Word, тест на 8,5 баллов" at bounding box center [820, 334] width 1448 height 38
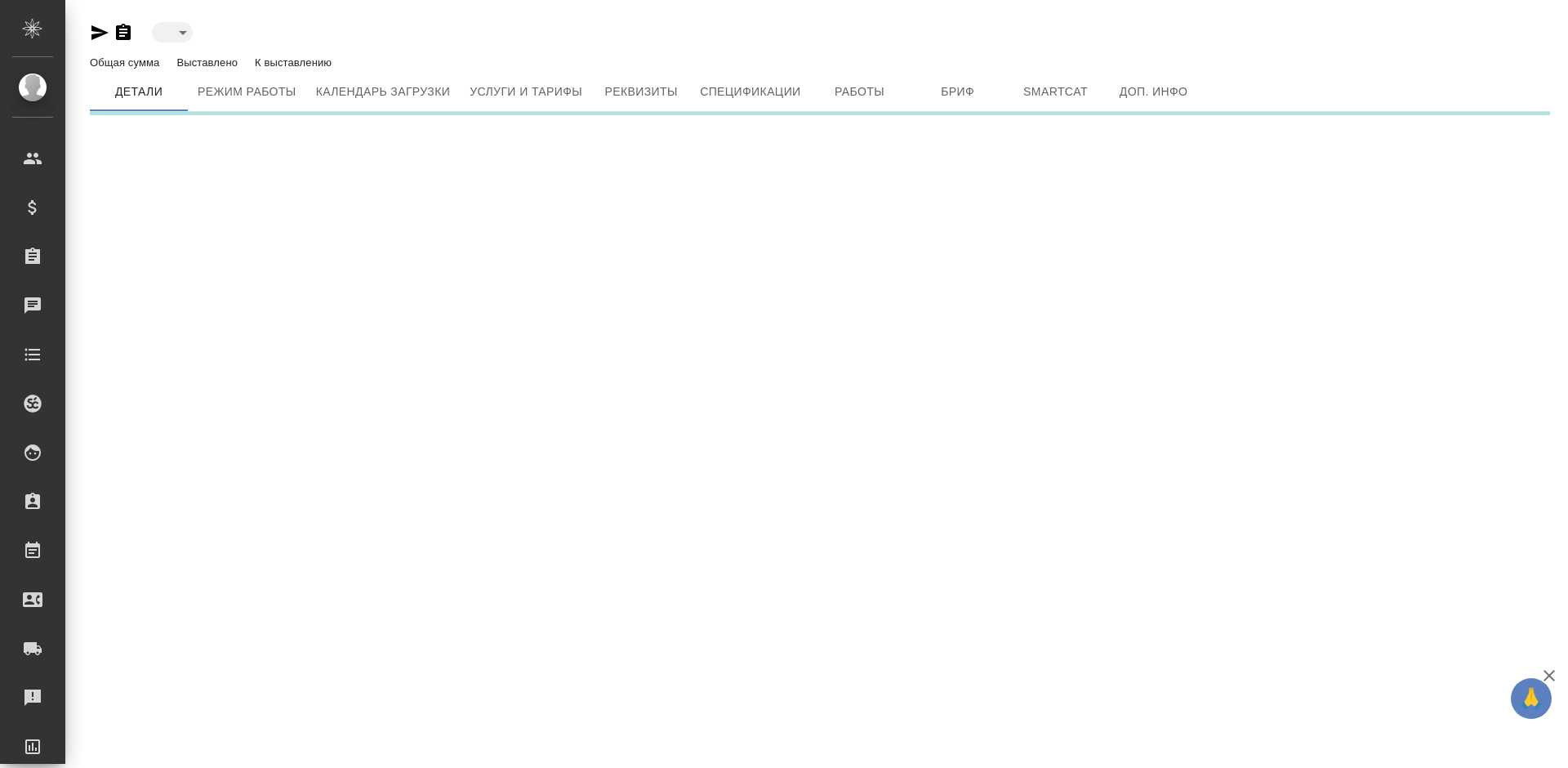
type input "active"
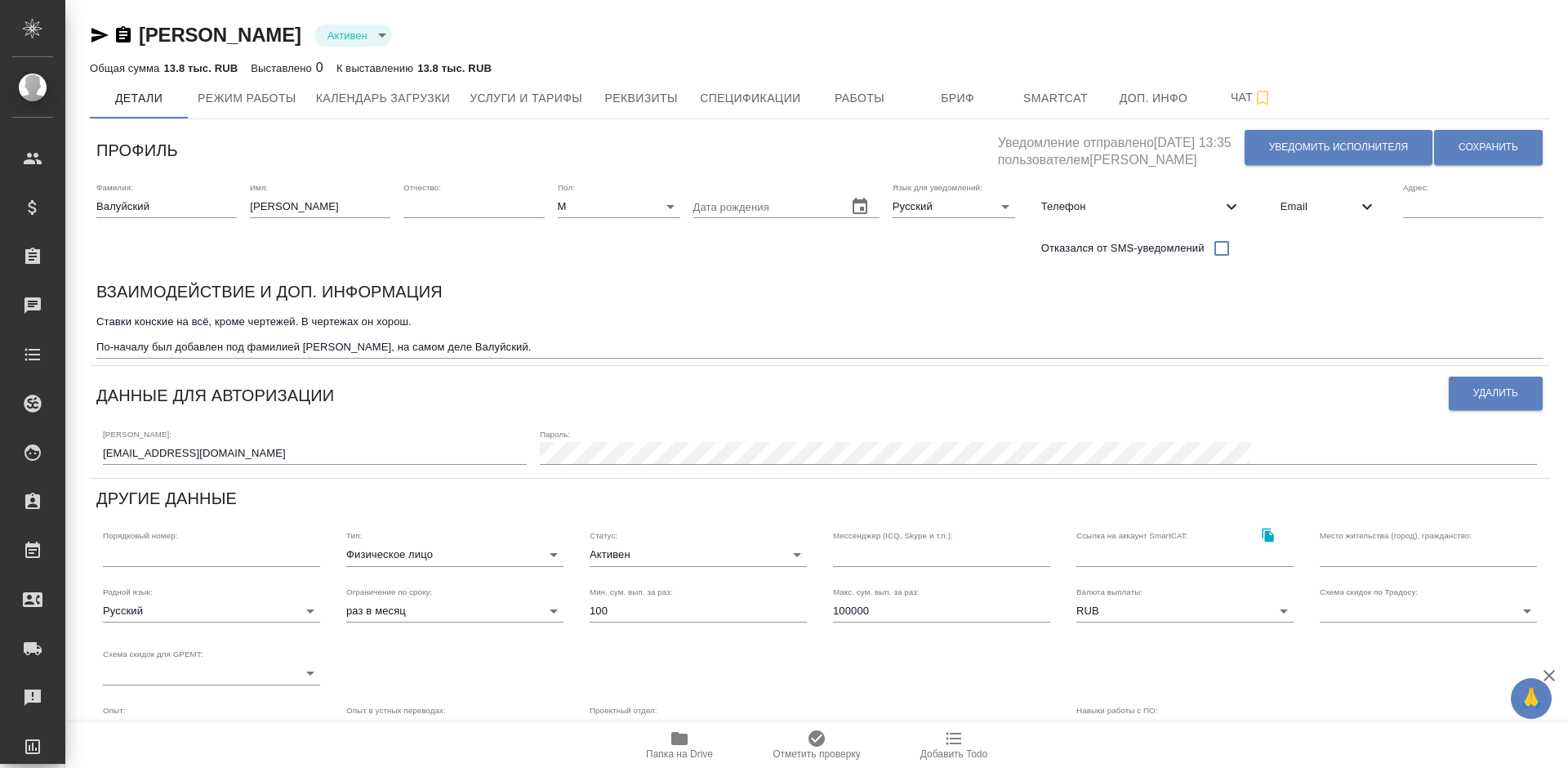
click at [1285, 194] on div "Email" at bounding box center [1329, 207] width 123 height 36
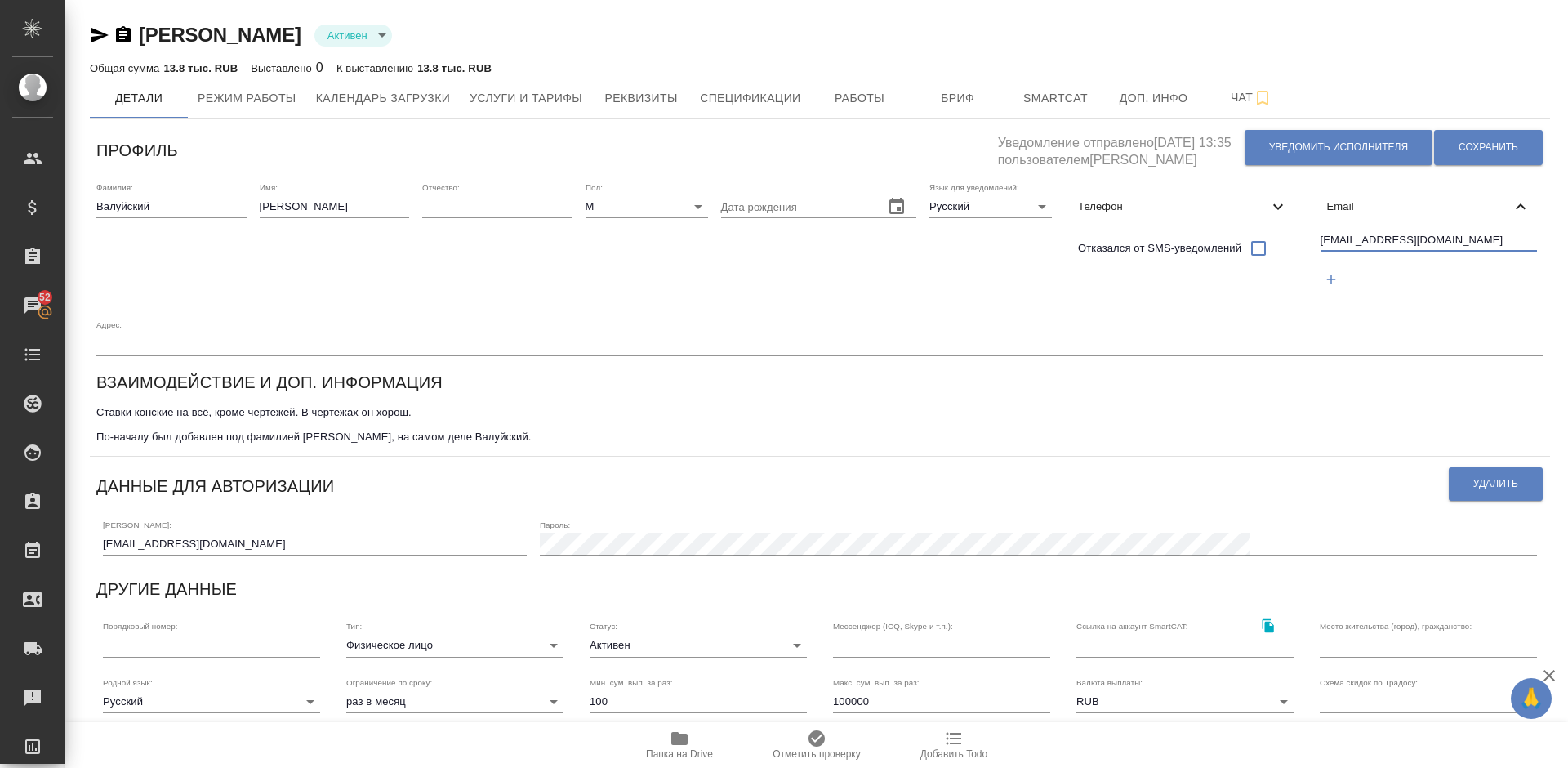
drag, startPoint x: 1407, startPoint y: 243, endPoint x: 1319, endPoint y: 243, distance: 88.0
click at [1319, 243] on div "[EMAIL_ADDRESS][DOMAIN_NAME]" at bounding box center [1429, 263] width 230 height 75
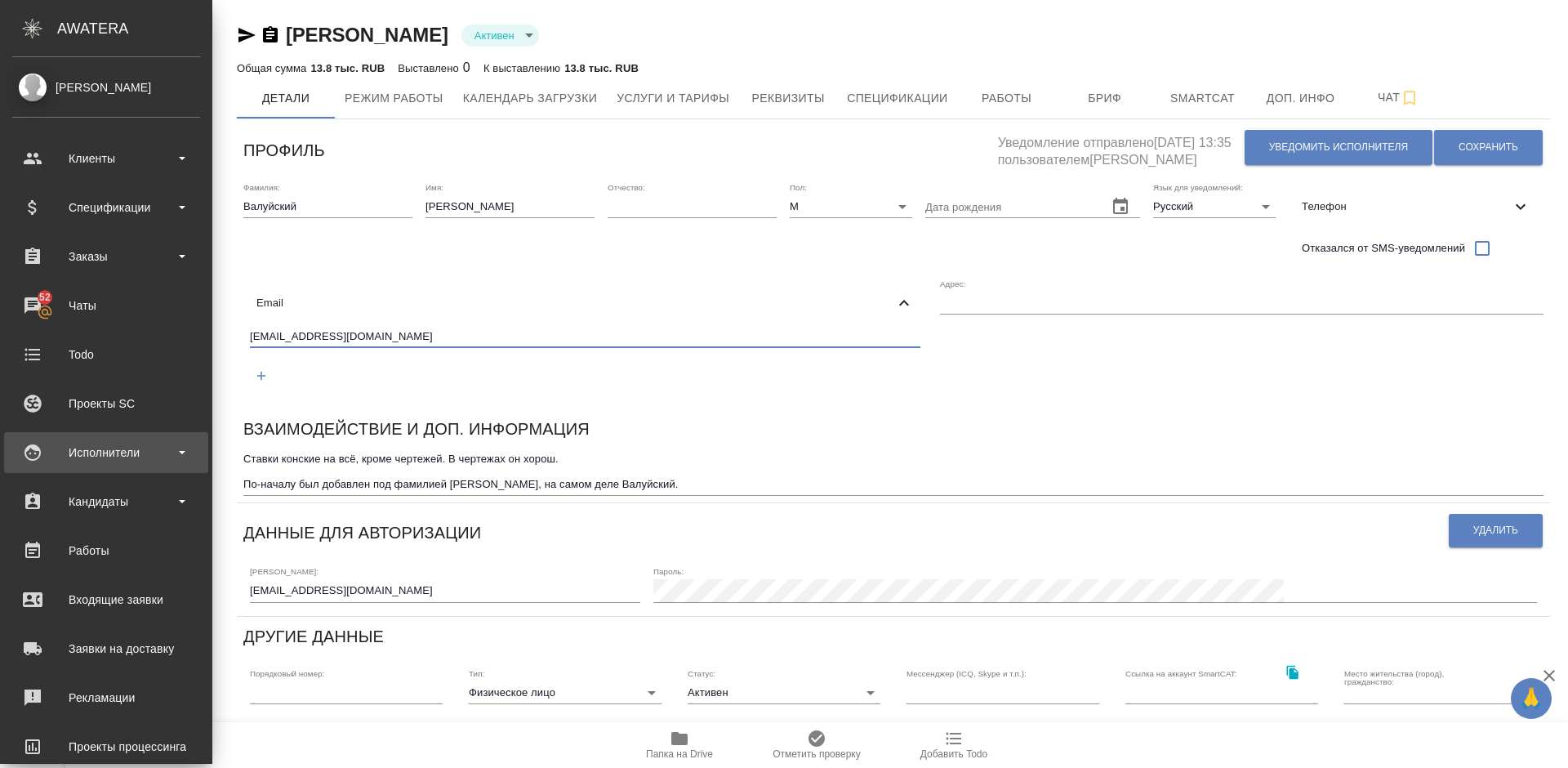
click at [122, 438] on div "Исполнители" at bounding box center [106, 453] width 204 height 41
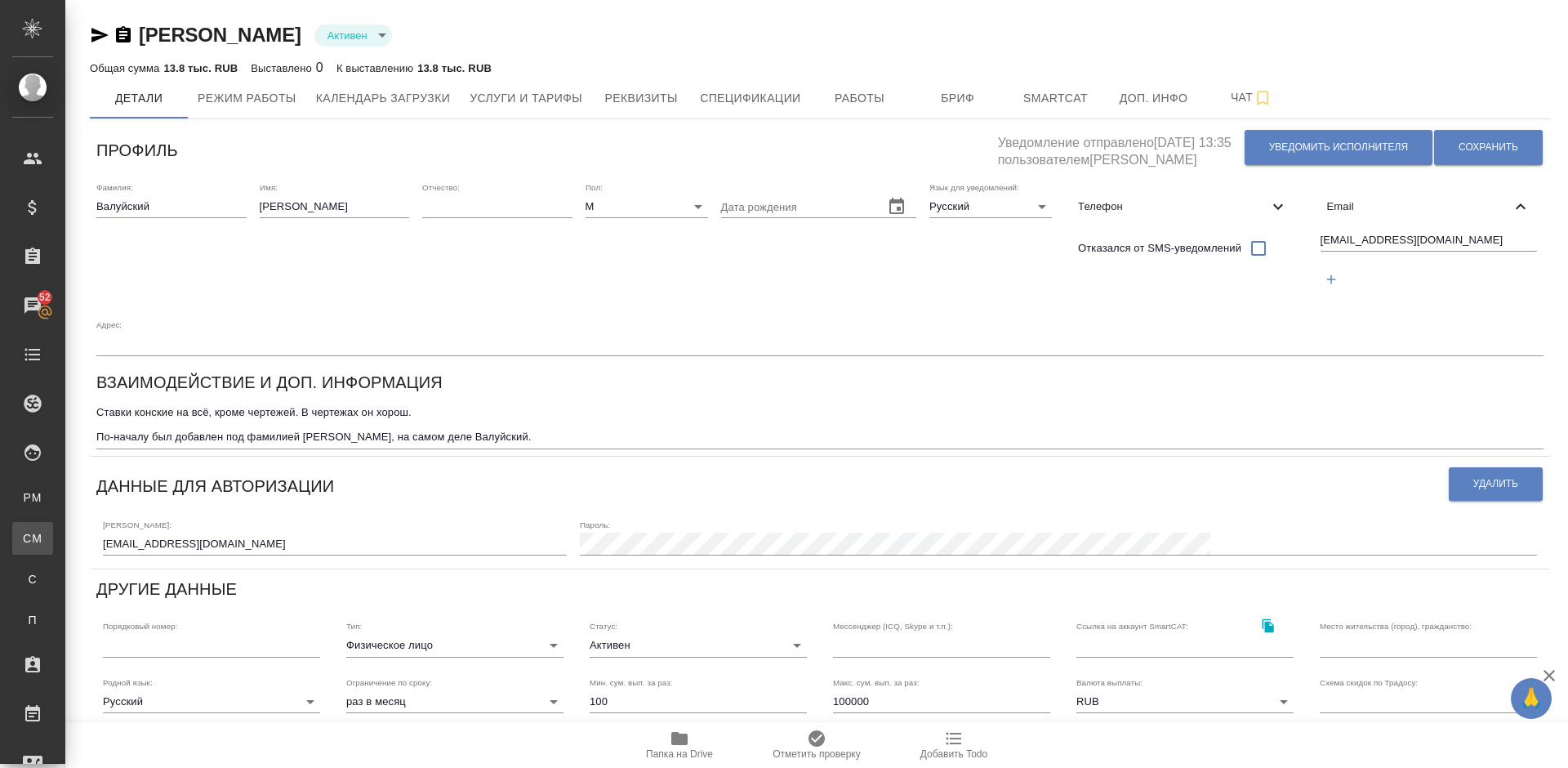
click at [24, 535] on div "Для CM/VM" at bounding box center [12, 539] width 24 height 17
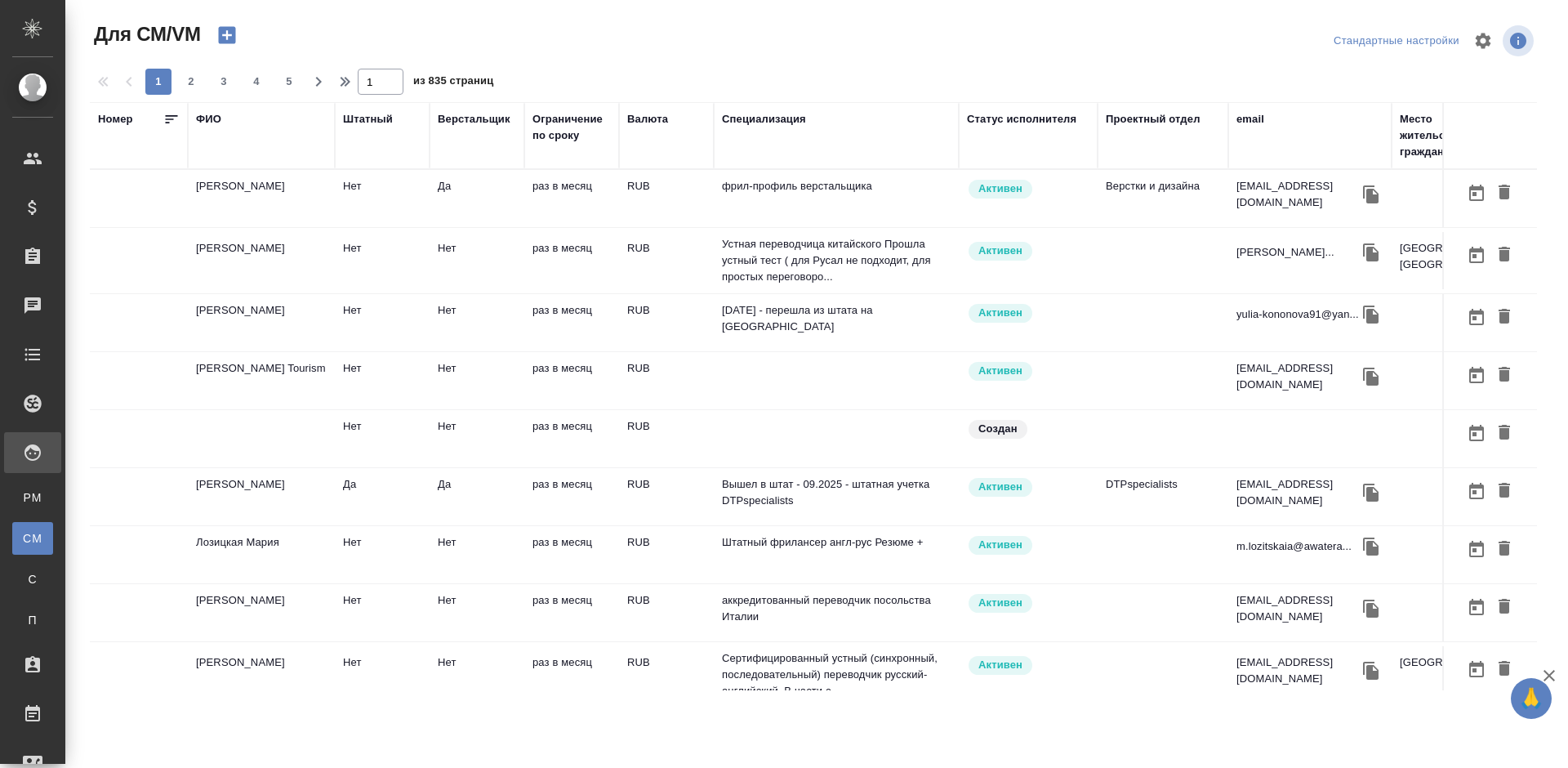
click at [828, 203] on td "фрил-профиль верстальщика" at bounding box center [836, 198] width 245 height 57
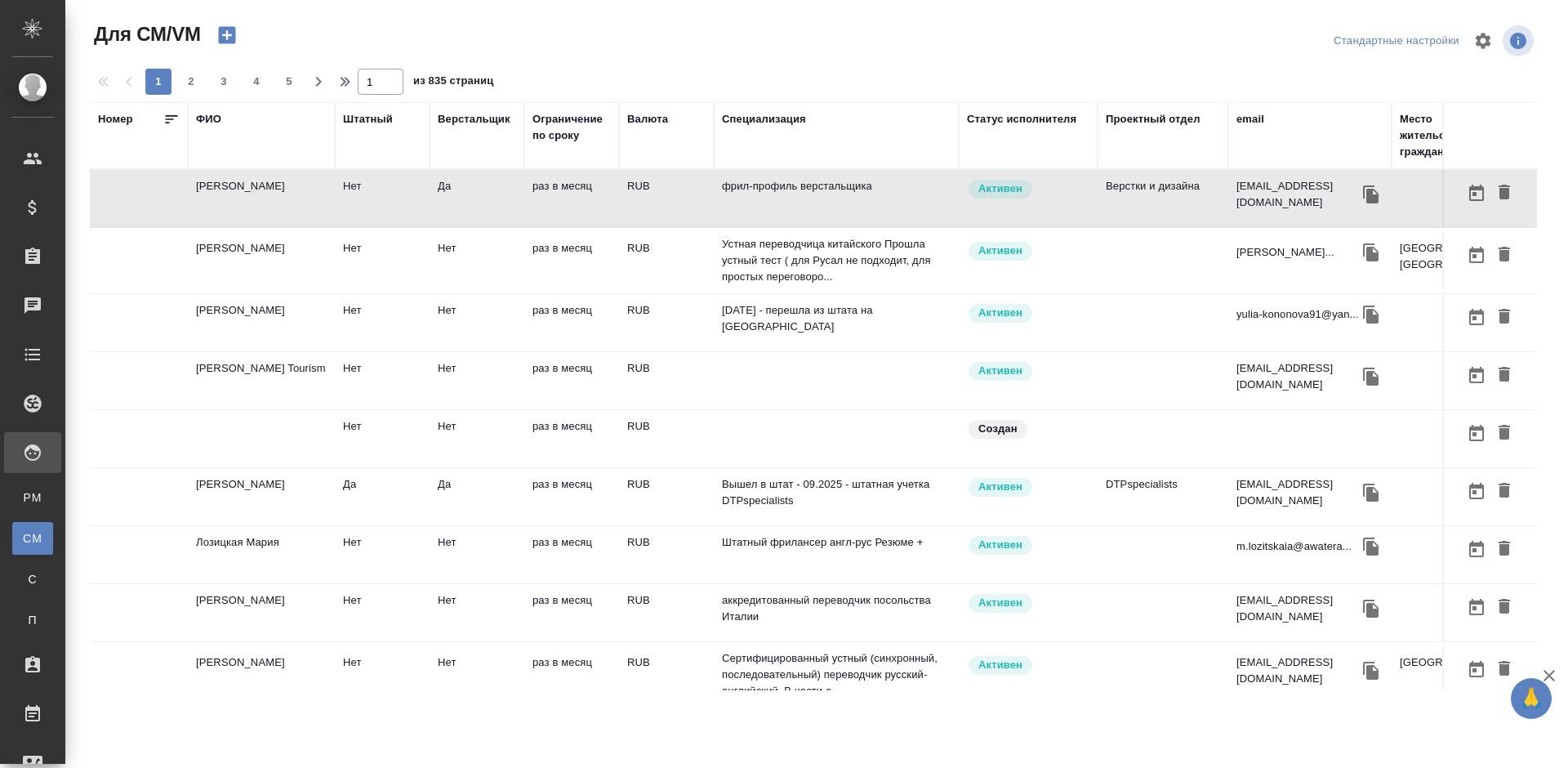
click at [830, 204] on td "фрил-профиль верстальщика" at bounding box center [836, 198] width 245 height 57
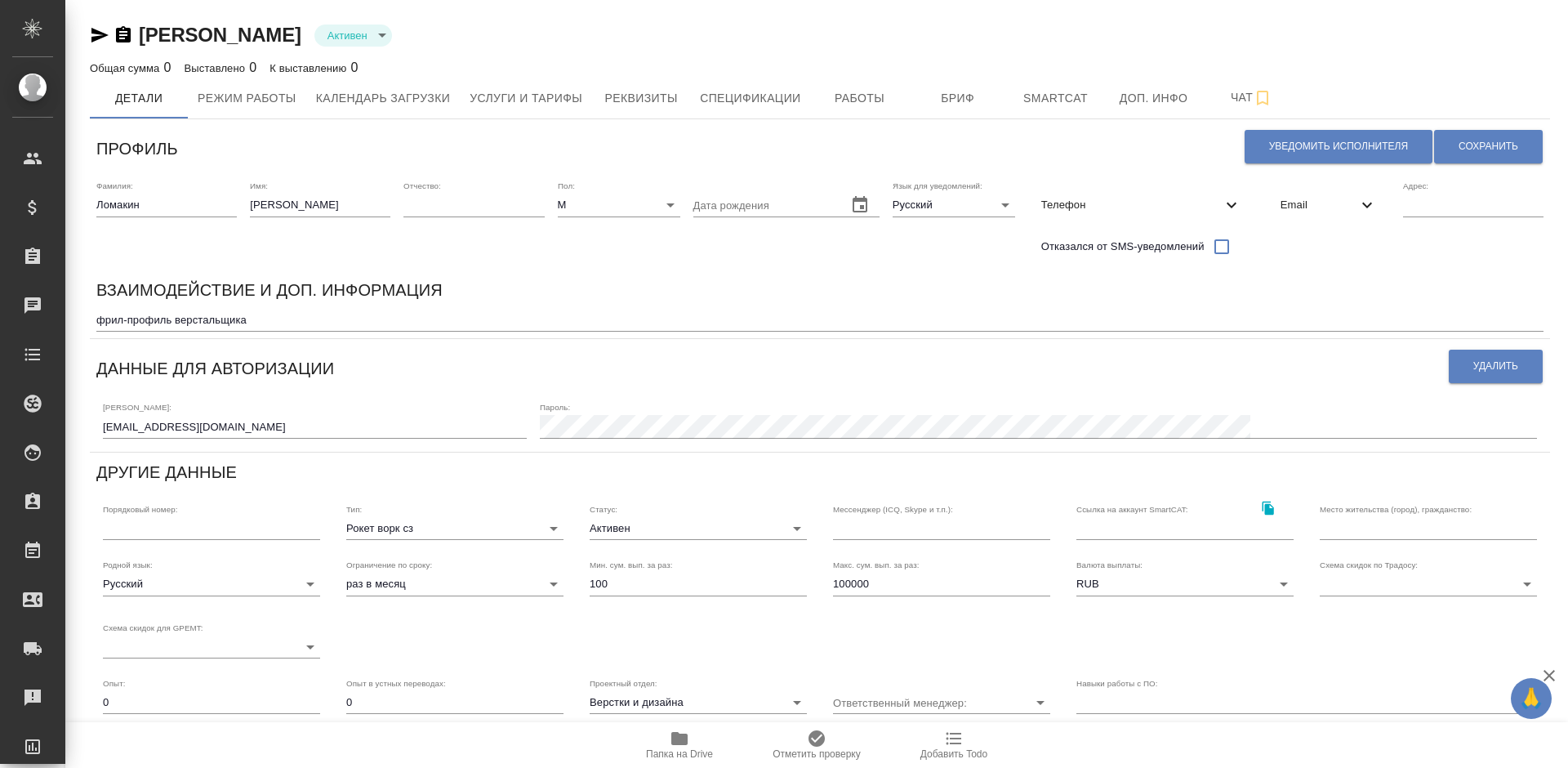
drag, startPoint x: 252, startPoint y: 329, endPoint x: 101, endPoint y: 324, distance: 151.1
click at [101, 324] on div "фрил-профиль верстальщика x" at bounding box center [820, 320] width 1448 height 23
drag, startPoint x: 248, startPoint y: 322, endPoint x: 92, endPoint y: 332, distance: 156.3
click at [92, 332] on div "Взаимодействие и доп. информация фрил-профиль верстальщика x" at bounding box center [820, 304] width 1461 height 68
type textarea "Внештатный исполнитель верстки"
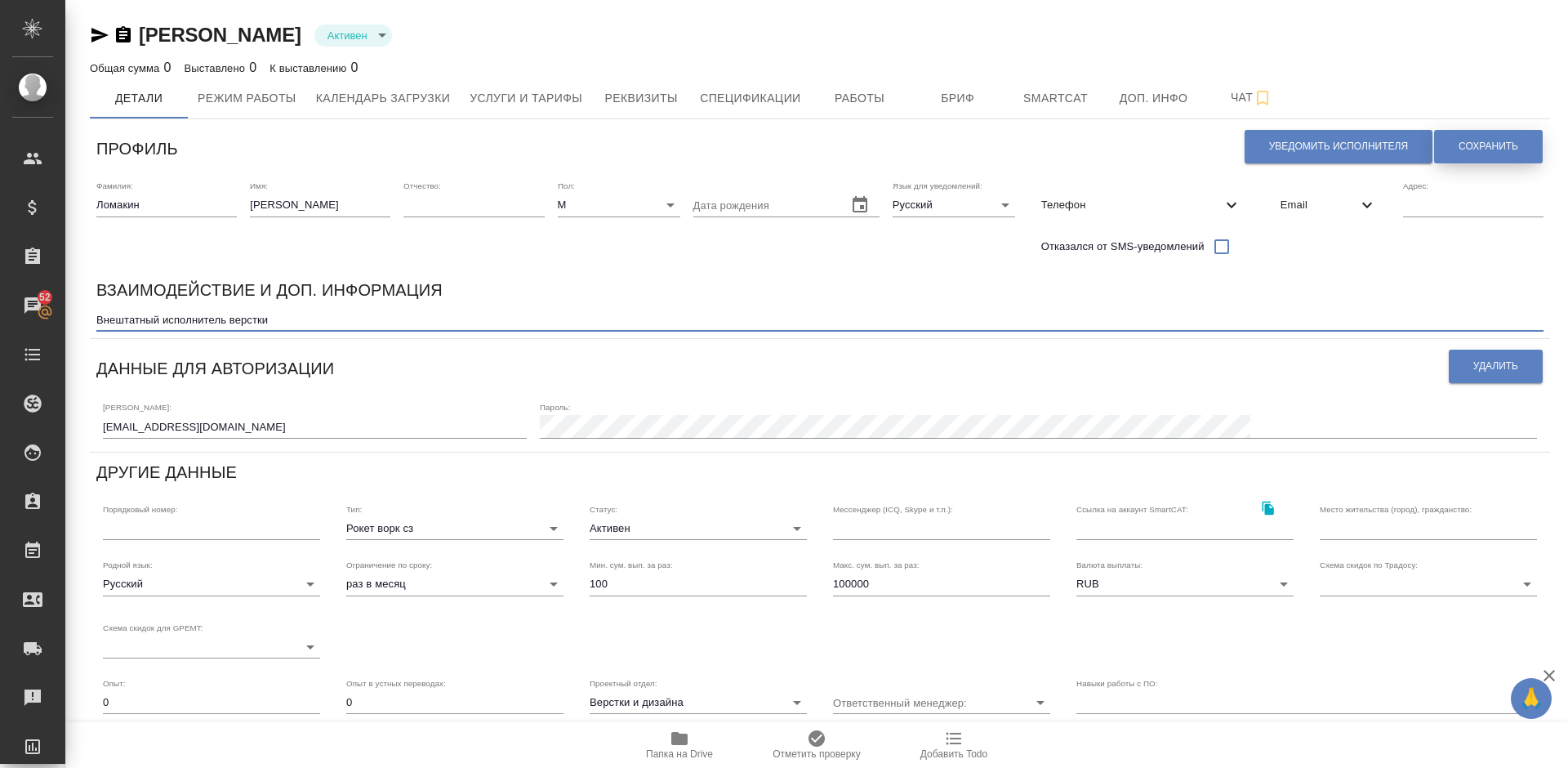
click at [1474, 151] on span "Сохранить" at bounding box center [1489, 146] width 59 height 14
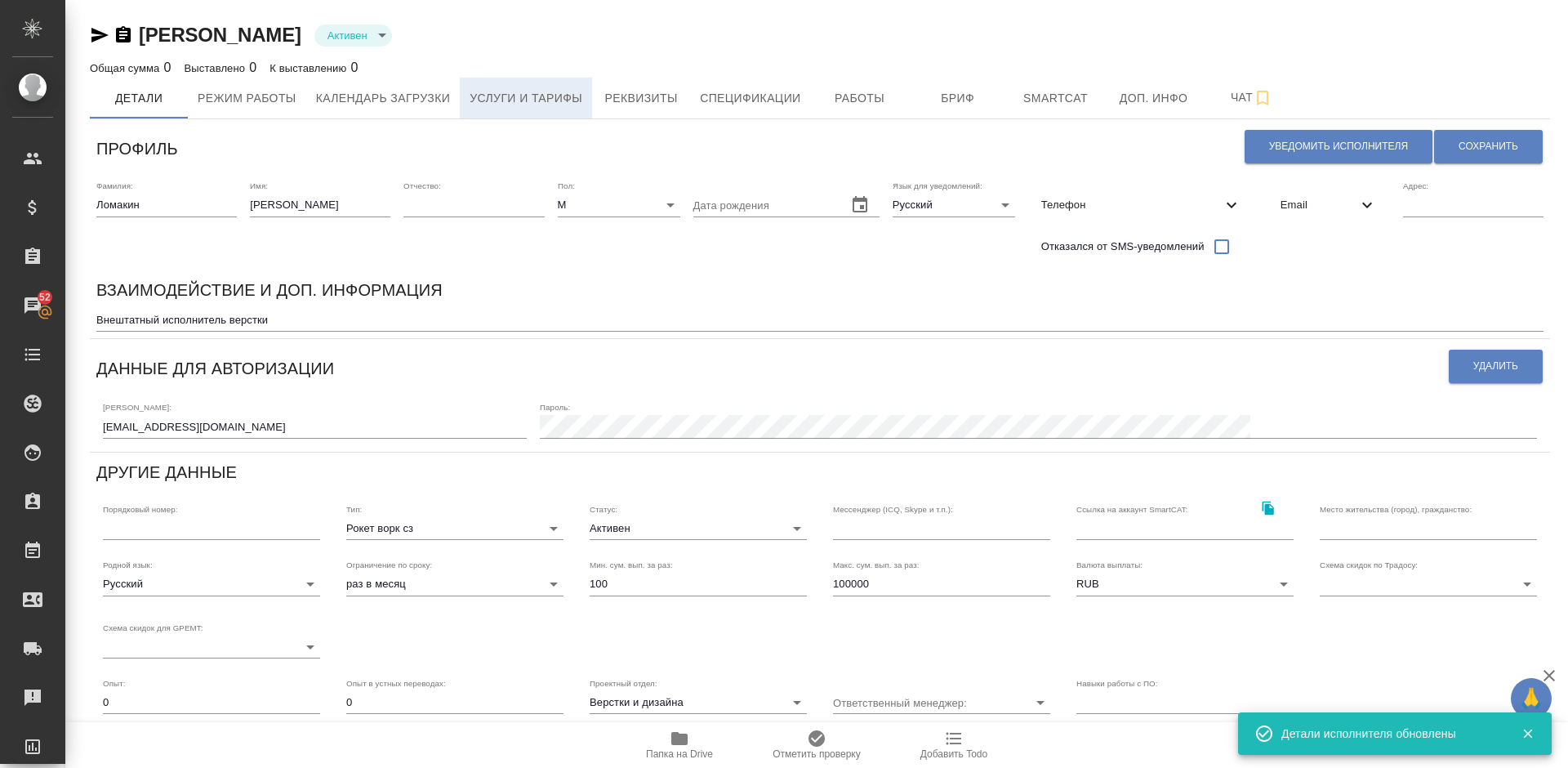
click at [492, 100] on span "Услуги и тарифы" at bounding box center [526, 98] width 113 height 20
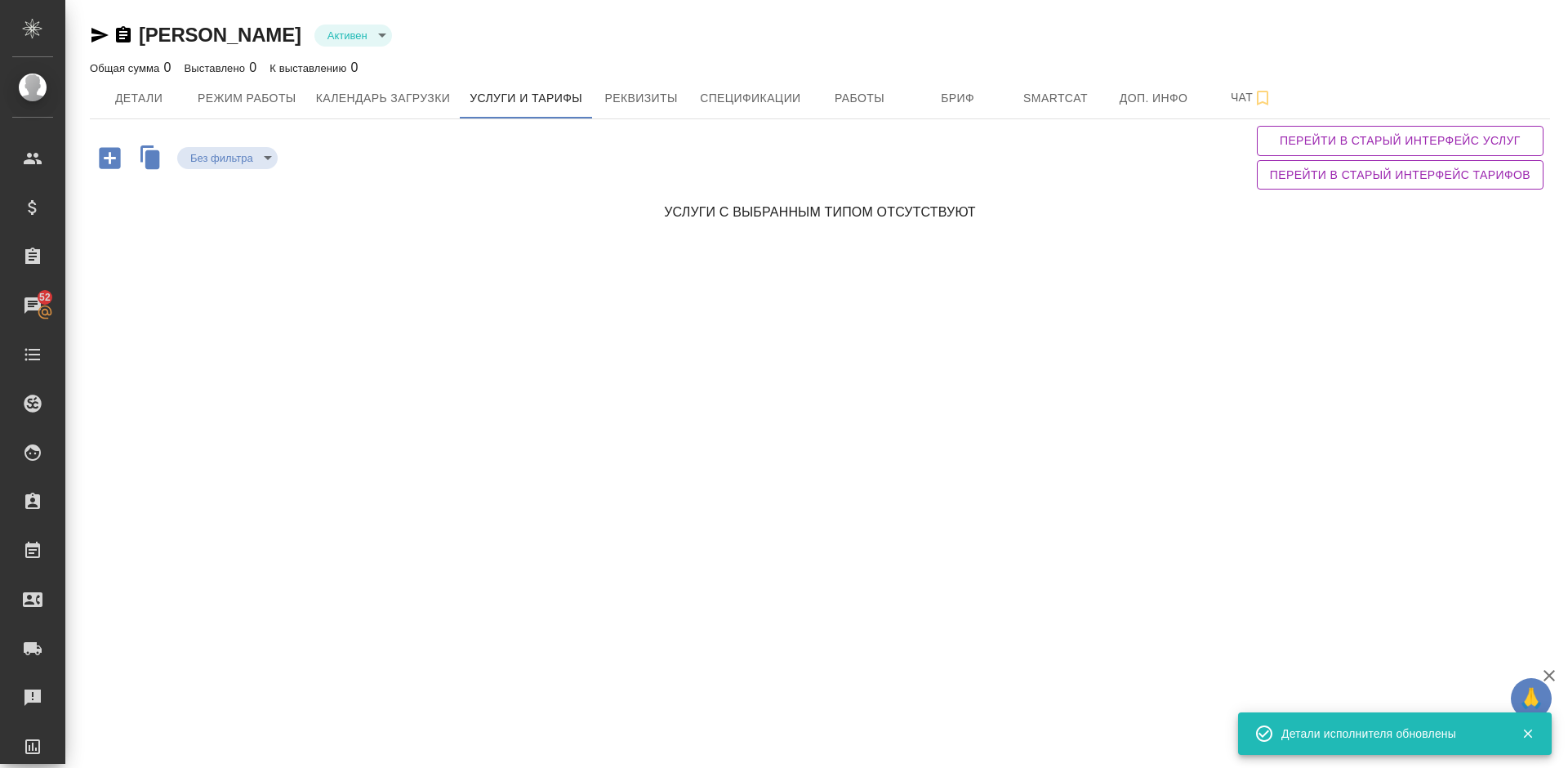
click at [149, 161] on icon "button" at bounding box center [153, 159] width 15 height 18
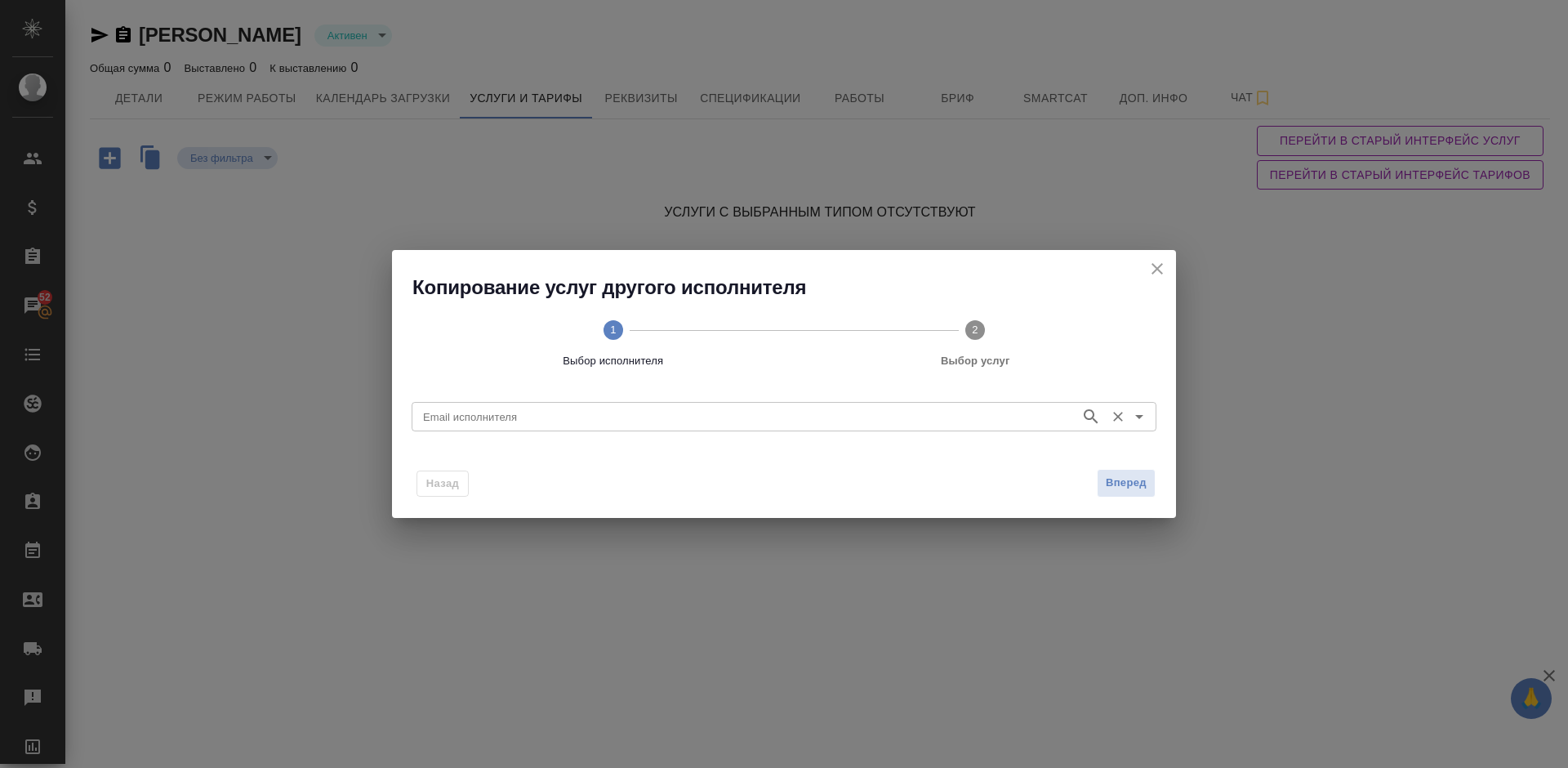
paste input "corretha@mail.ru"
click at [524, 410] on input "Email исполнителя" at bounding box center [744, 416] width 656 height 19
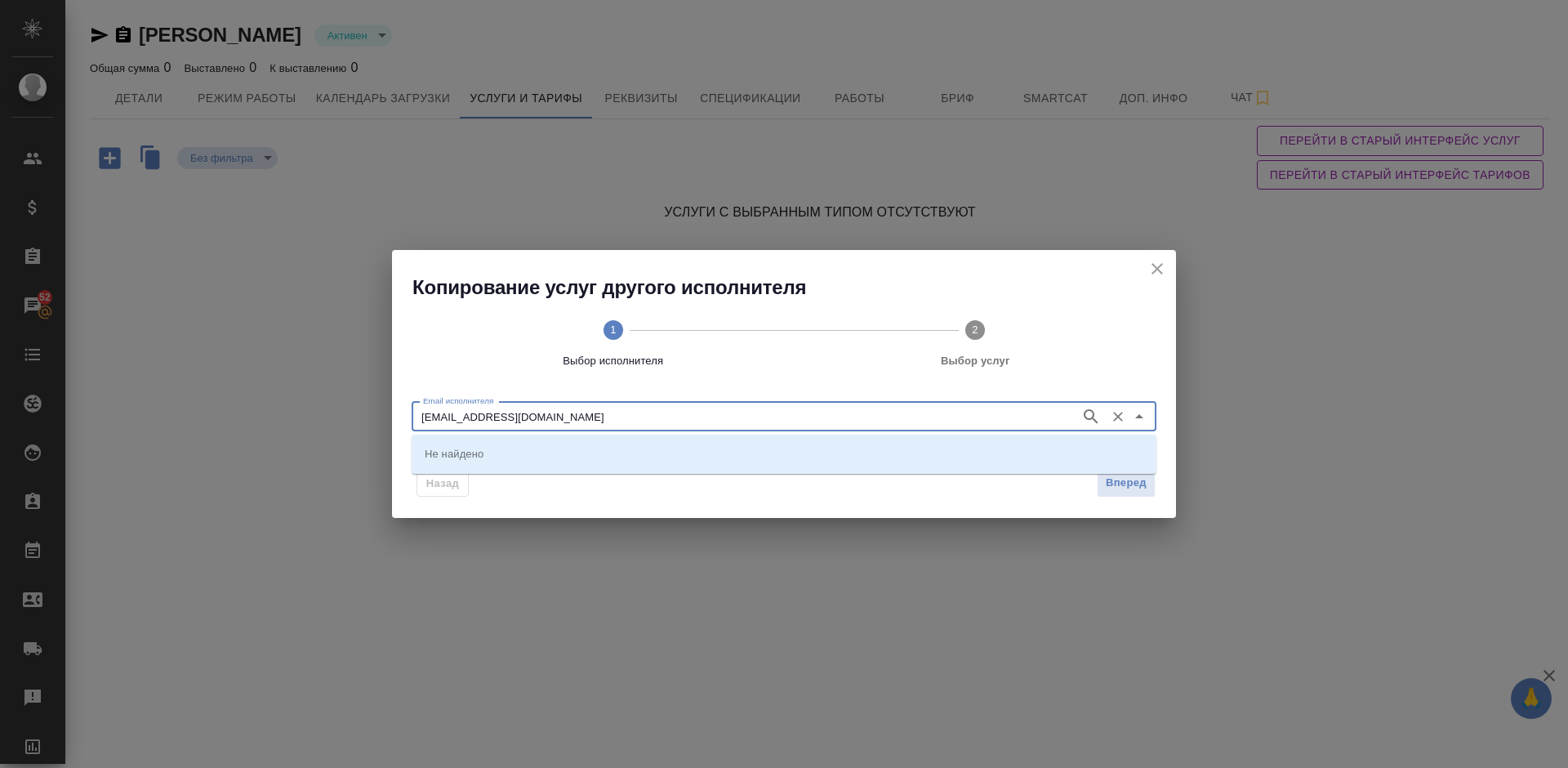
type input "corretha@mail.ru"
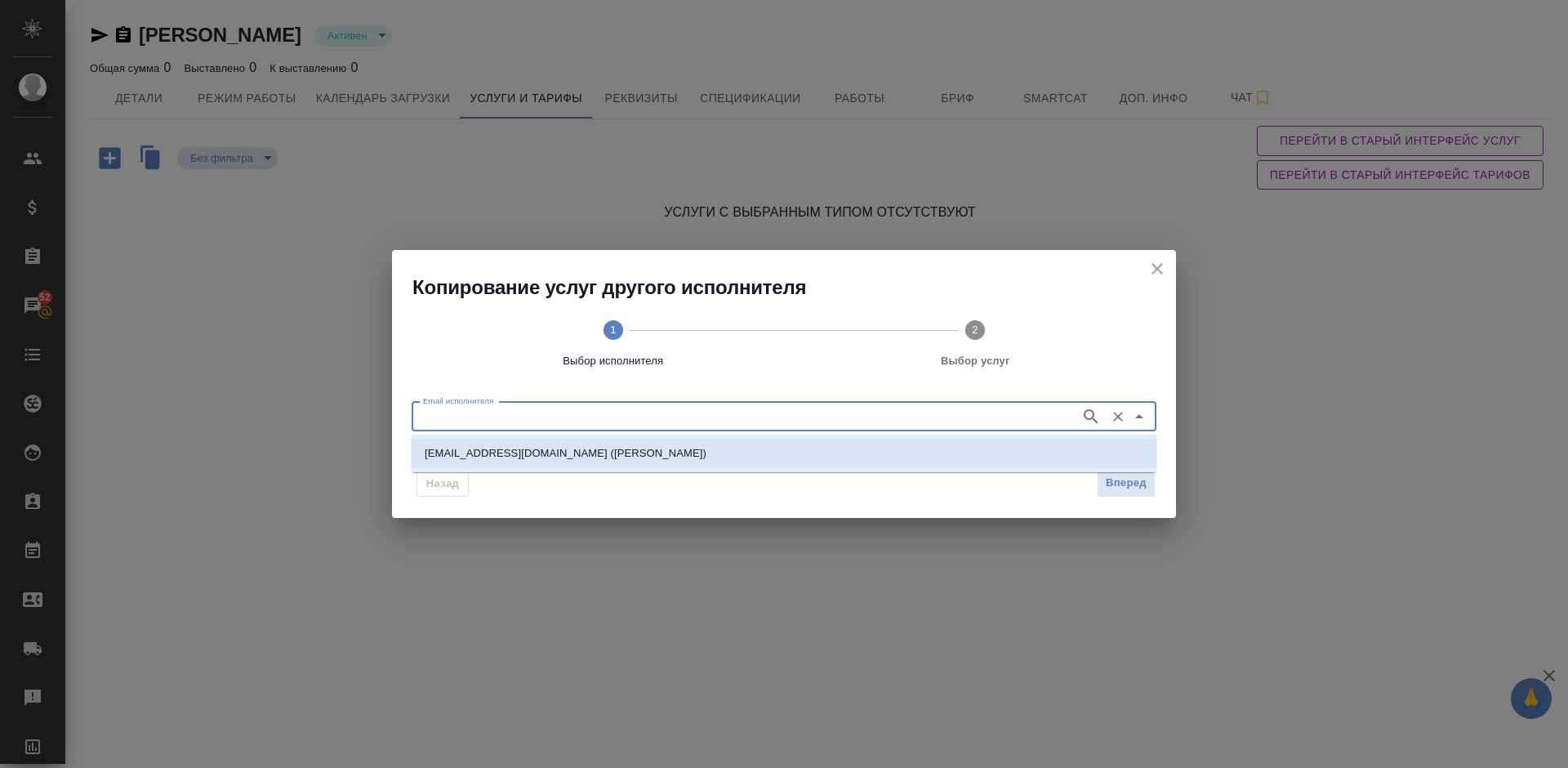
click at [580, 450] on p "corretha@mail.ru (Валуйский Александр)" at bounding box center [565, 453] width 282 height 17
type input "corretha@mail.ru (Валуйский Александр)"
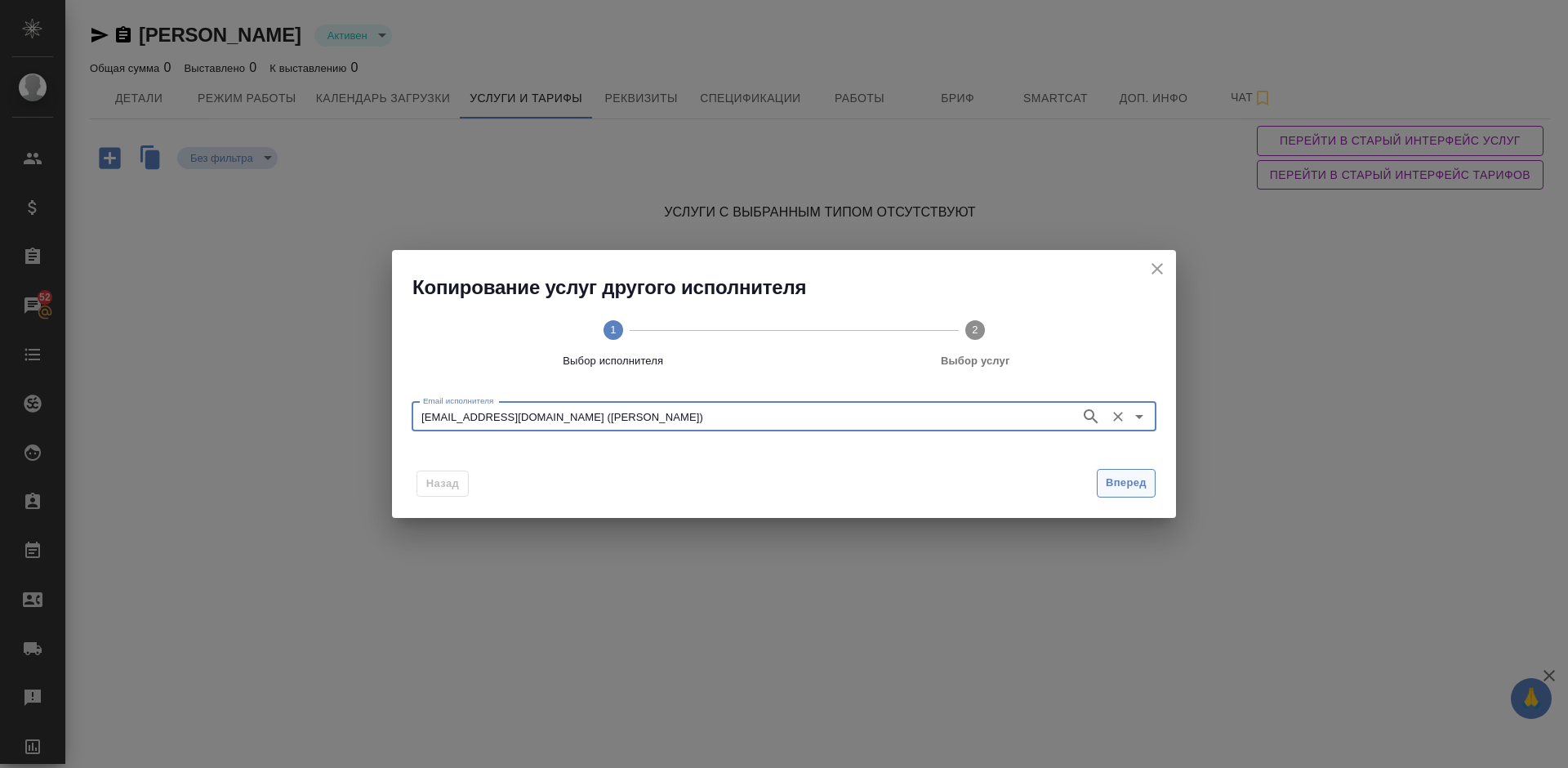
click at [1121, 480] on span "Вперед" at bounding box center [1126, 484] width 41 height 18
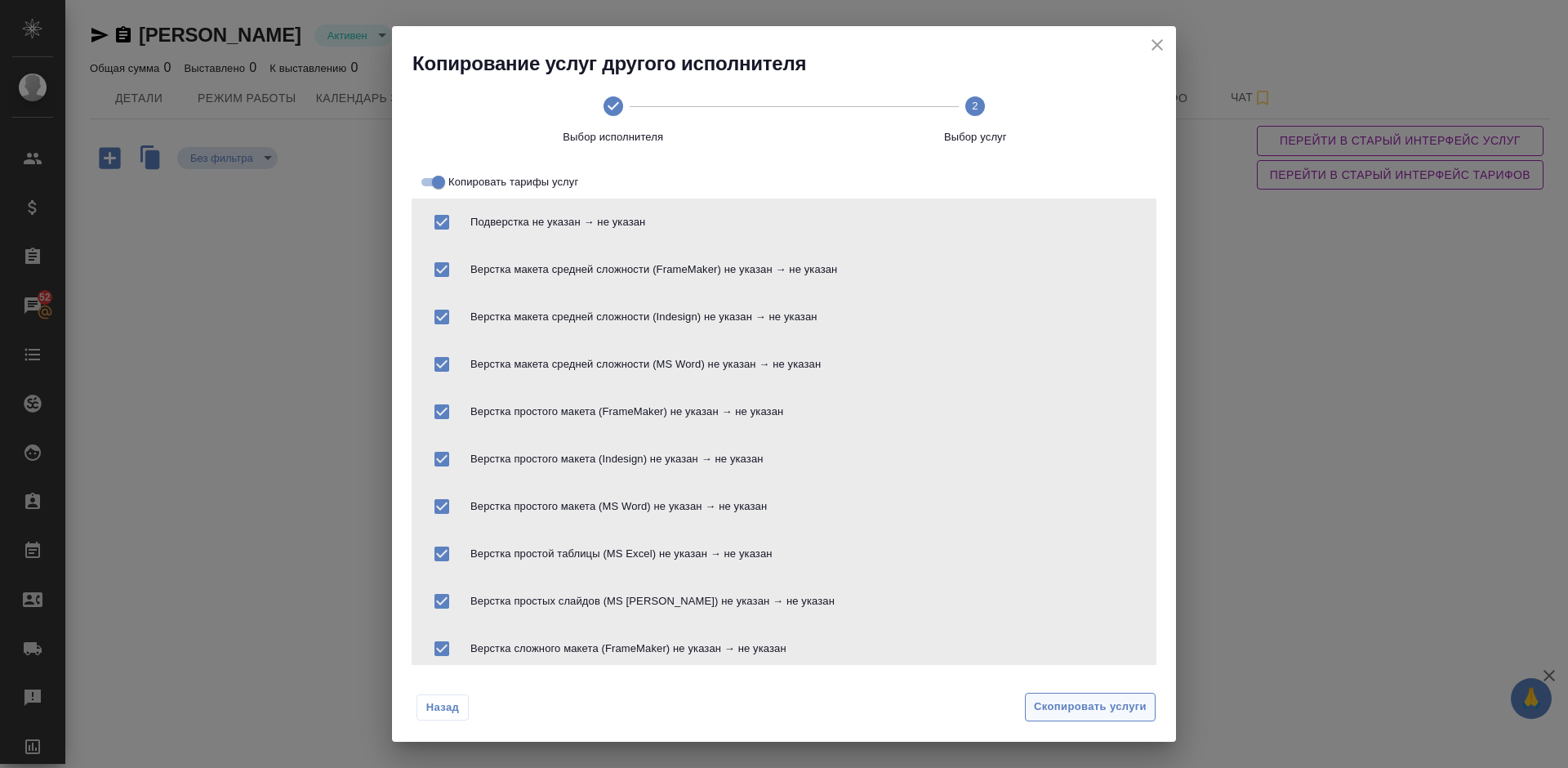
click at [1090, 713] on span "Скопировать услуги" at bounding box center [1090, 707] width 113 height 18
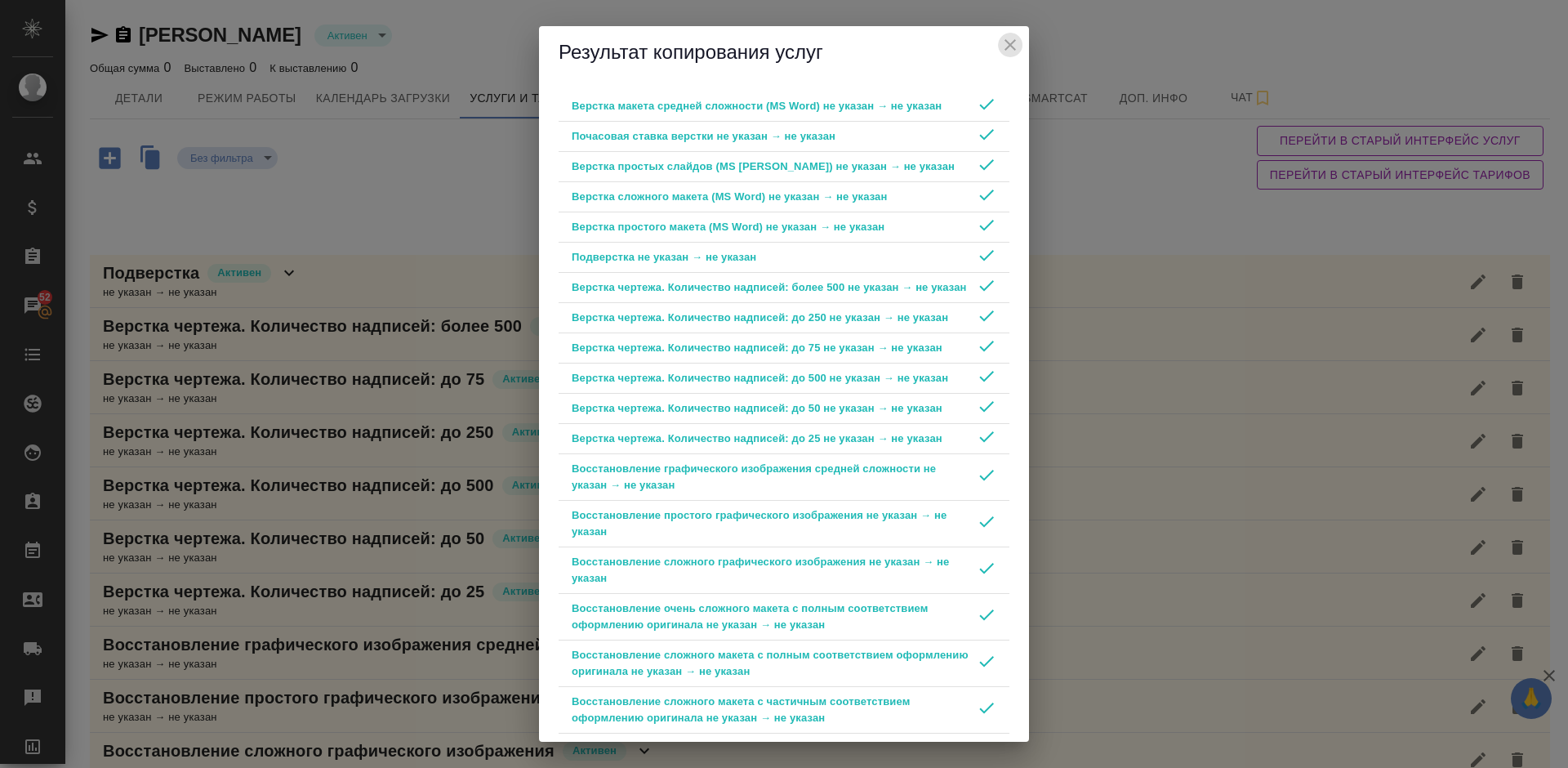
click at [1009, 44] on icon "close" at bounding box center [1010, 45] width 12 height 12
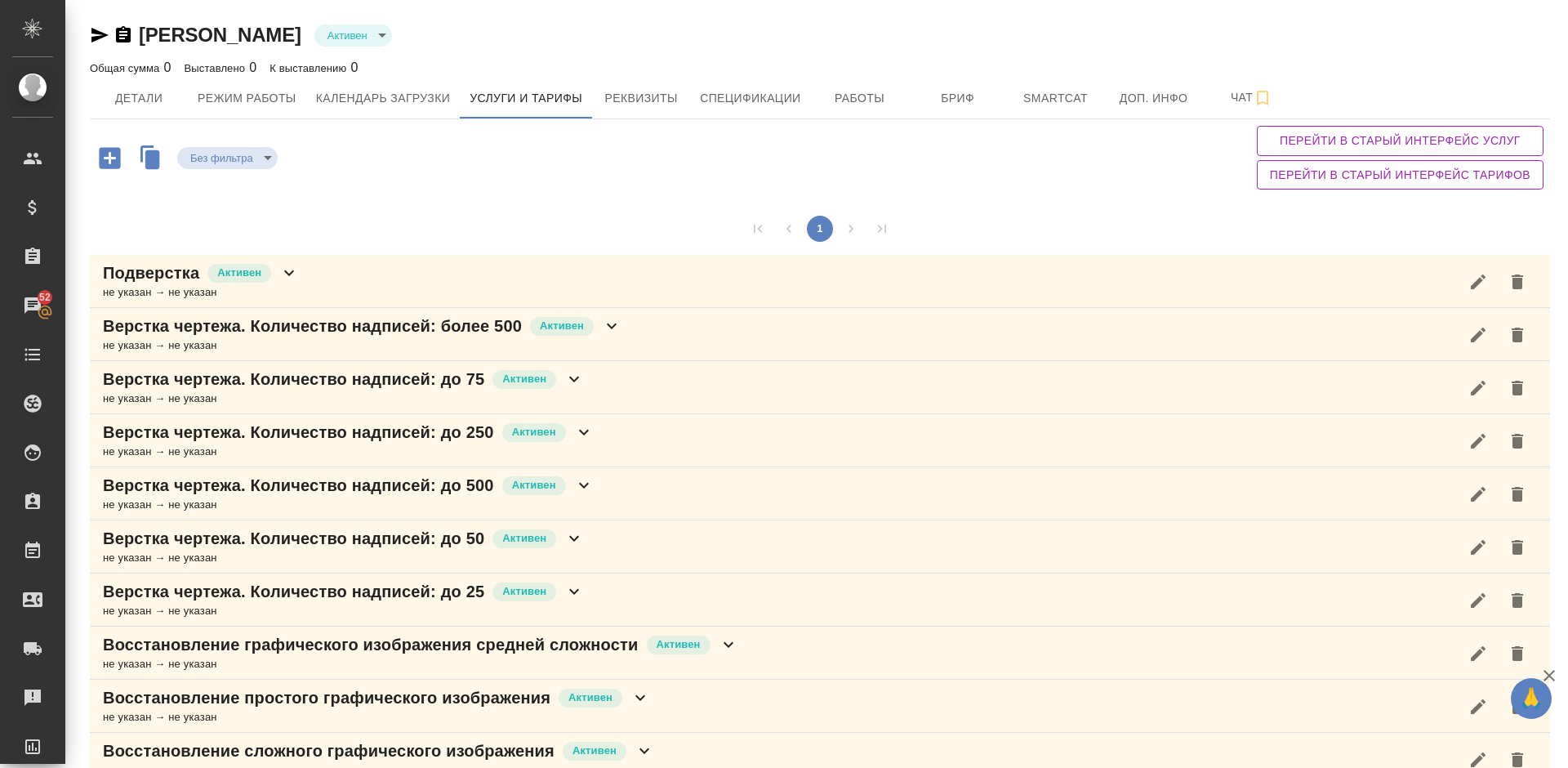
click at [332, 287] on div "Подверстка [PERSON_NAME] не указан → не указан" at bounding box center [820, 281] width 1461 height 53
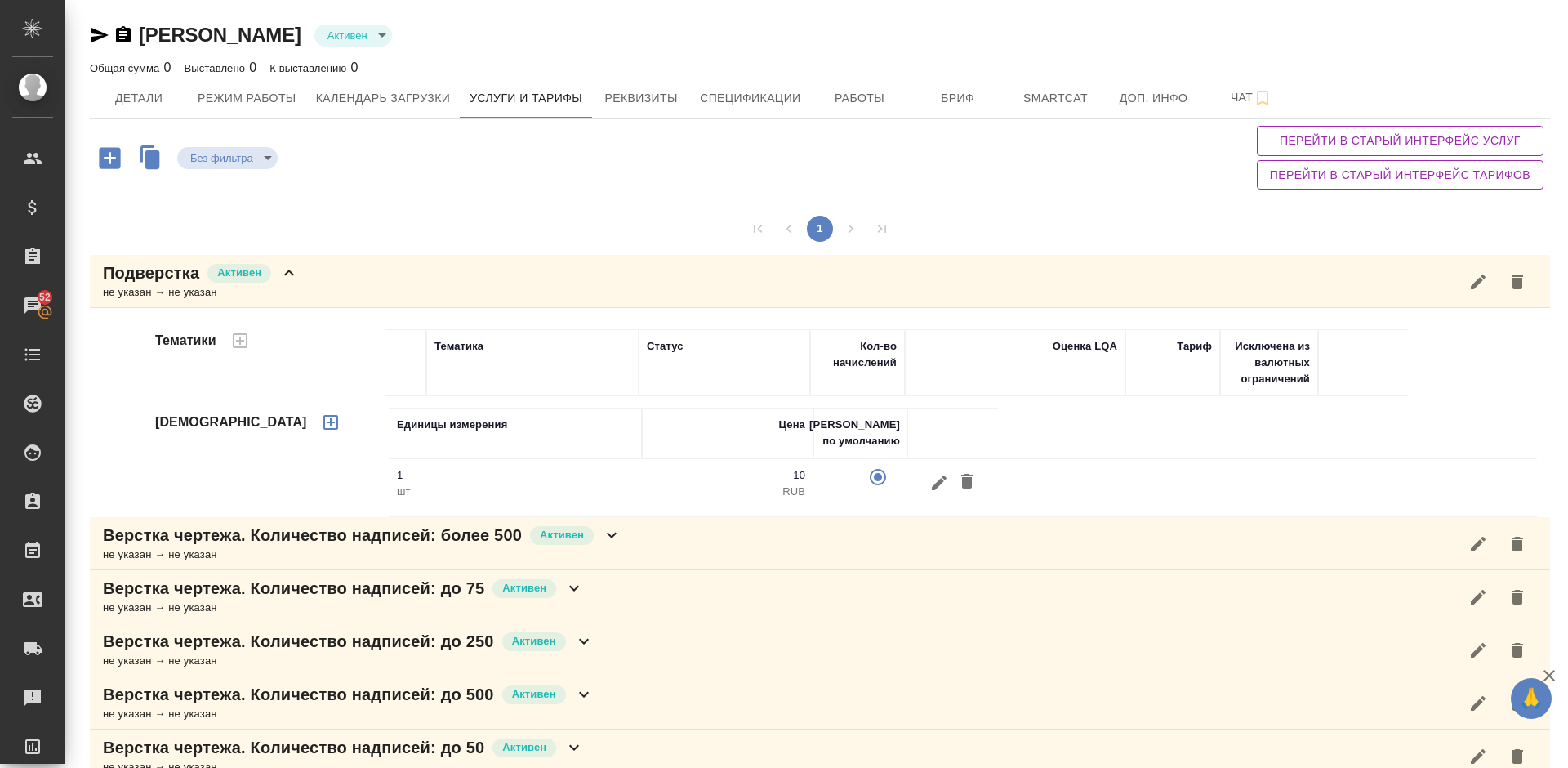
click at [328, 284] on div "Подверстка [PERSON_NAME] не указан → не указан" at bounding box center [820, 281] width 1461 height 53
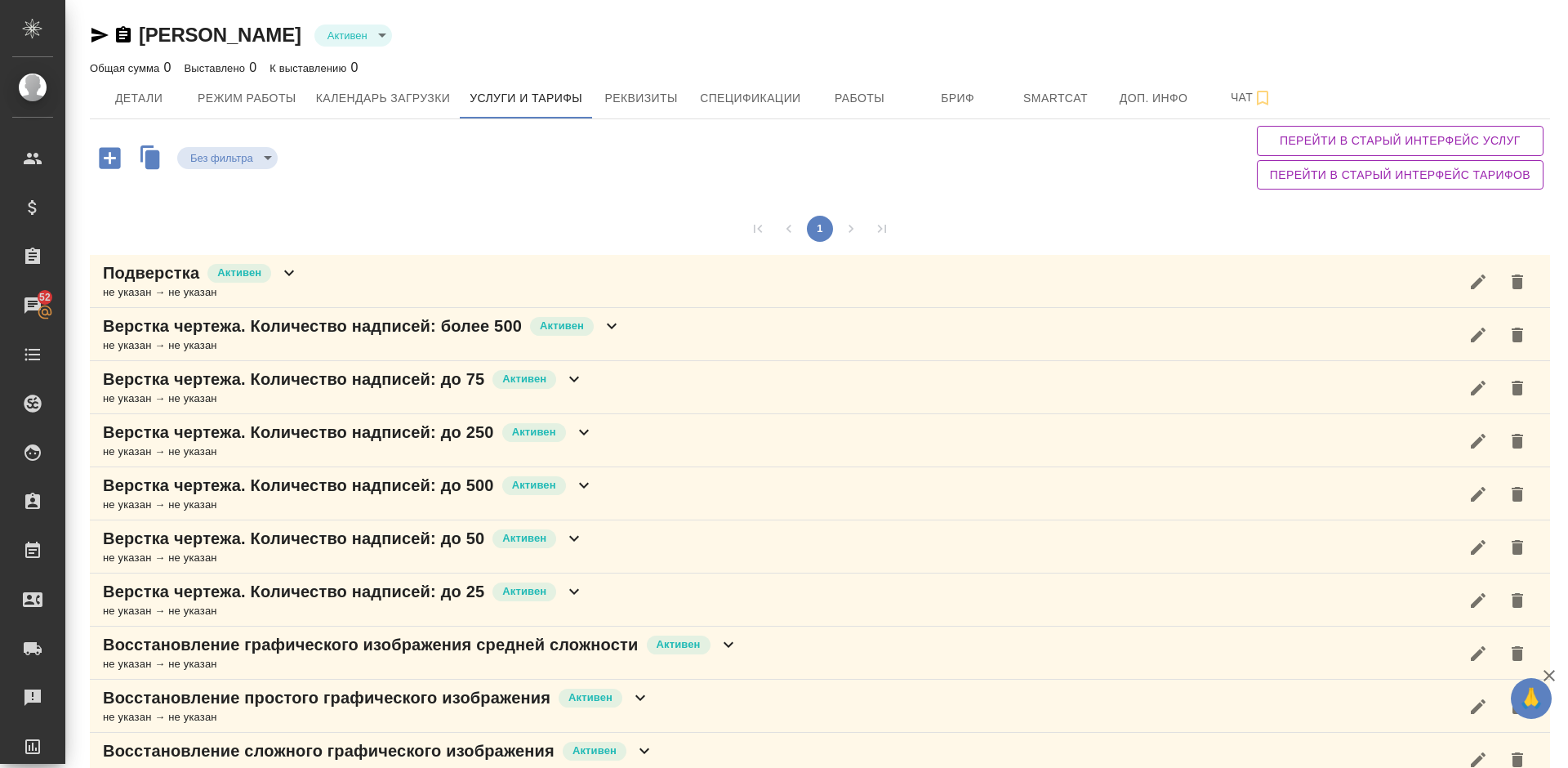
click at [657, 335] on div "Верстка чертежа. Количество надписей: более 500 Активен не указан → не указан" at bounding box center [820, 334] width 1461 height 53
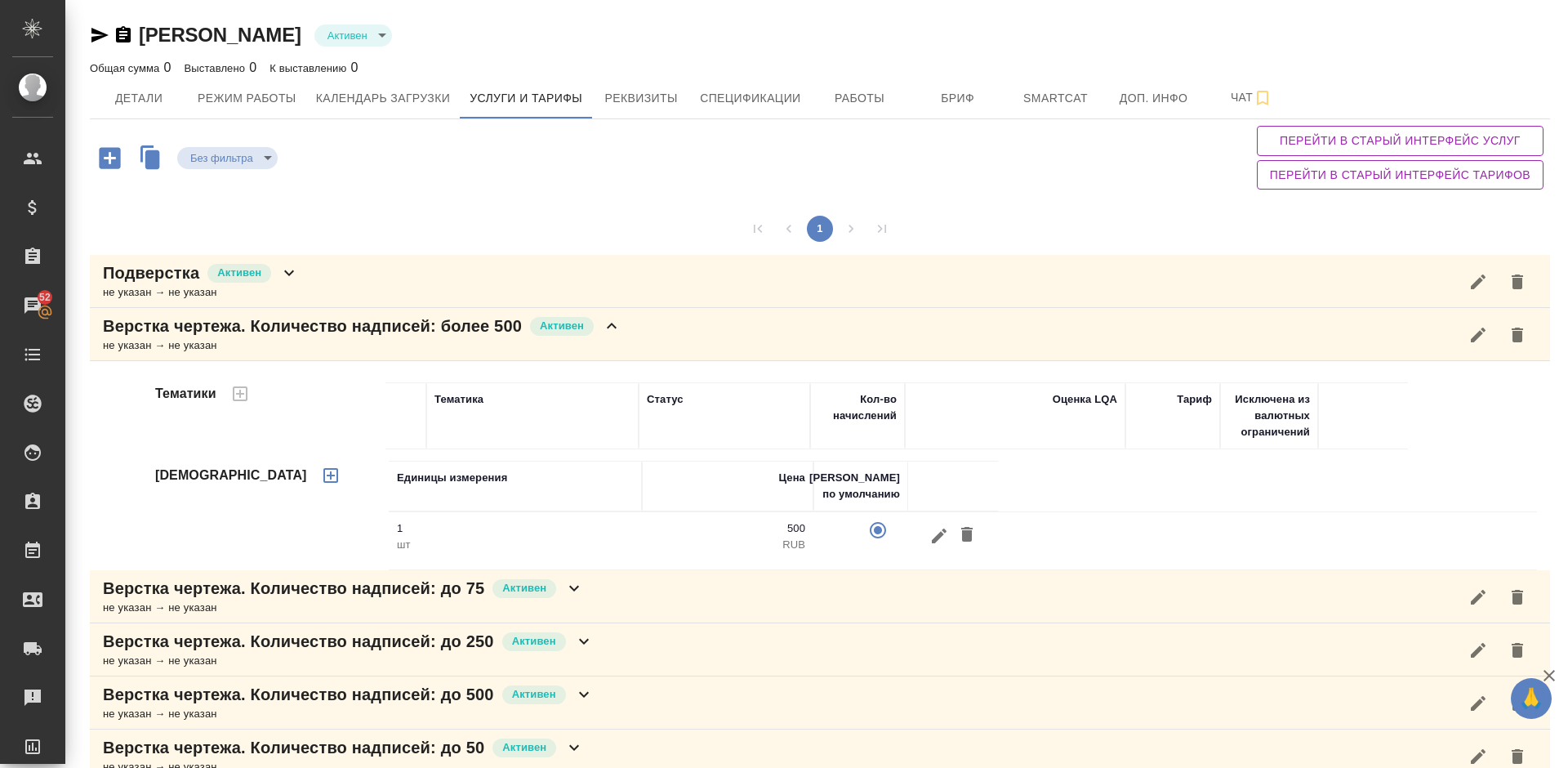
click at [641, 330] on div "Верстка чертежа. Количество надписей: более 500 Активен не указан → не указан" at bounding box center [820, 334] width 1461 height 53
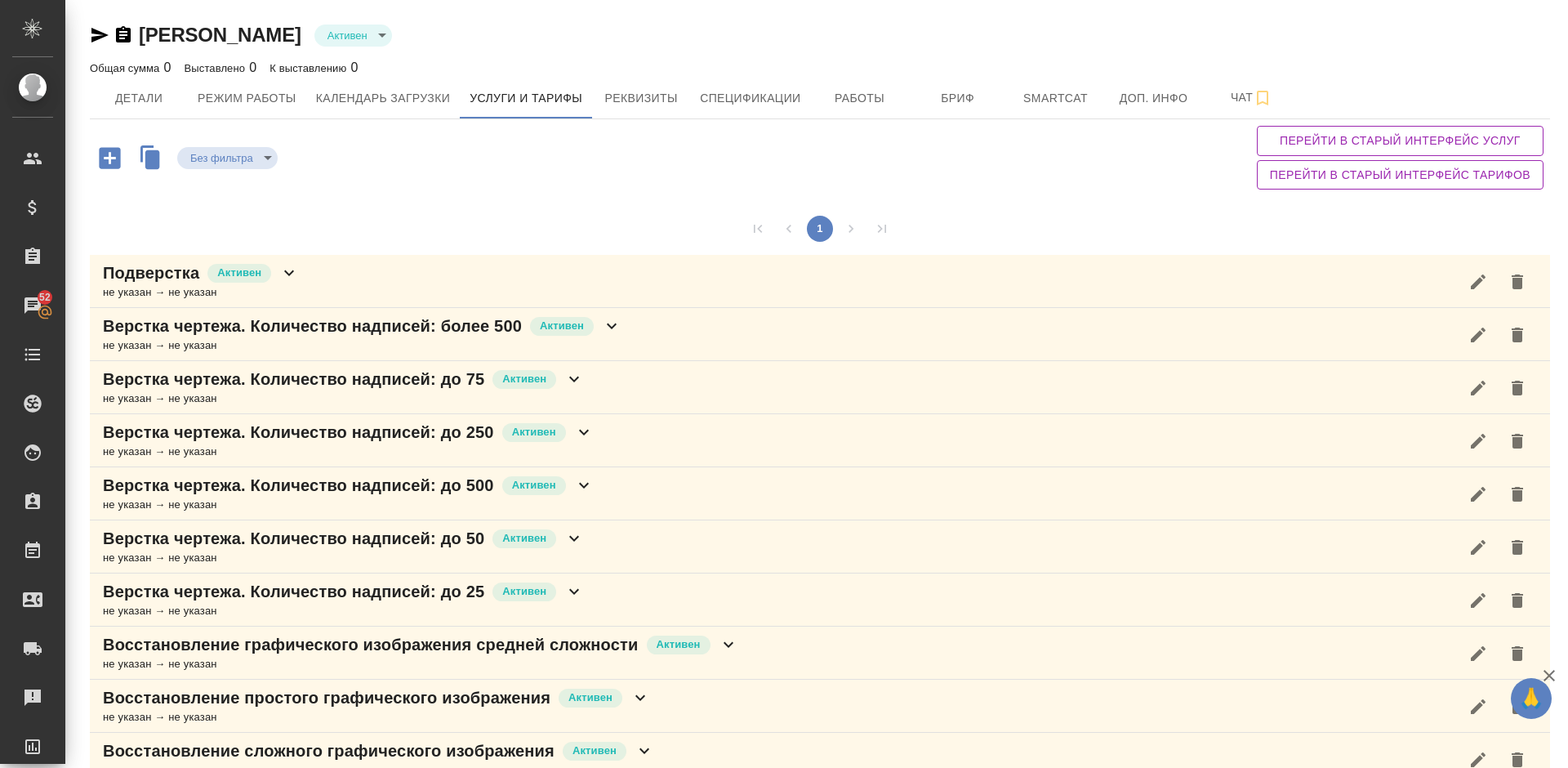
click at [601, 401] on div "Верстка чертежа. Количество надписей: до 75 Активен не указан → не указан" at bounding box center [820, 387] width 1461 height 53
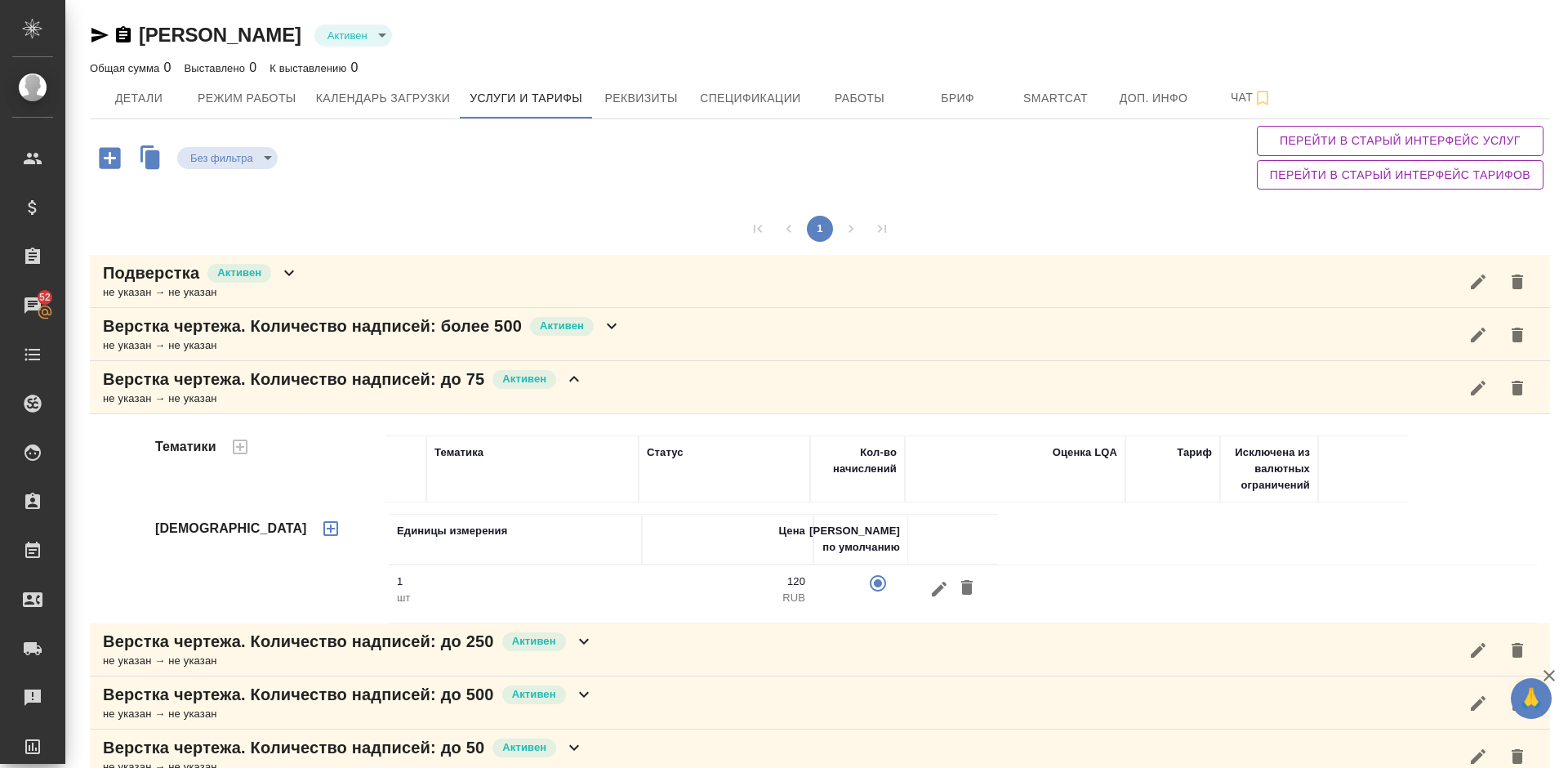
click at [636, 379] on div "Верстка чертежа. Количество надписей: до 75 Активен не указан → не указан" at bounding box center [820, 387] width 1461 height 53
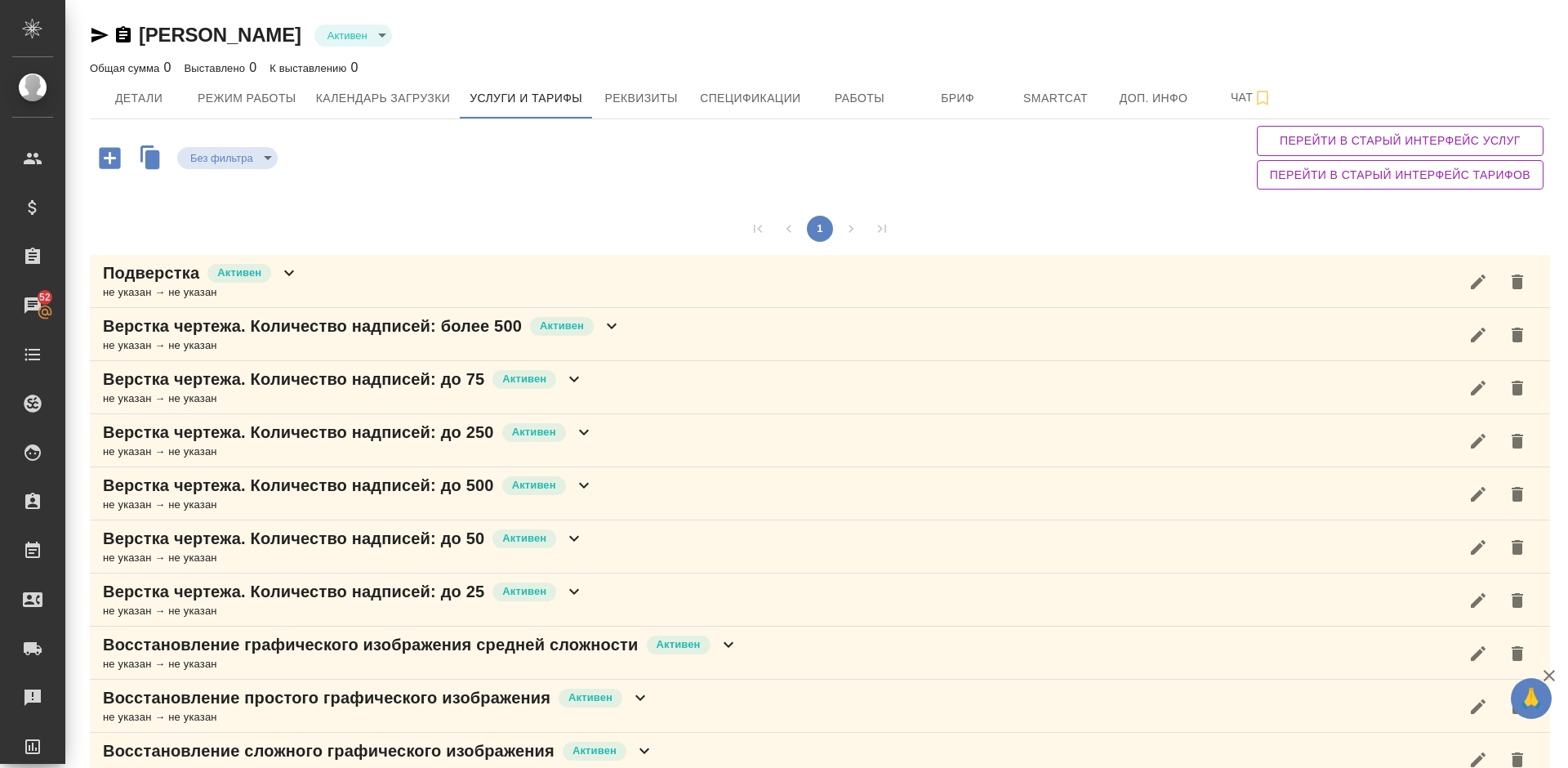
click at [621, 436] on div "Верстка чертежа. Количество надписей: до 250 Активен не указан → не указан" at bounding box center [820, 440] width 1461 height 53
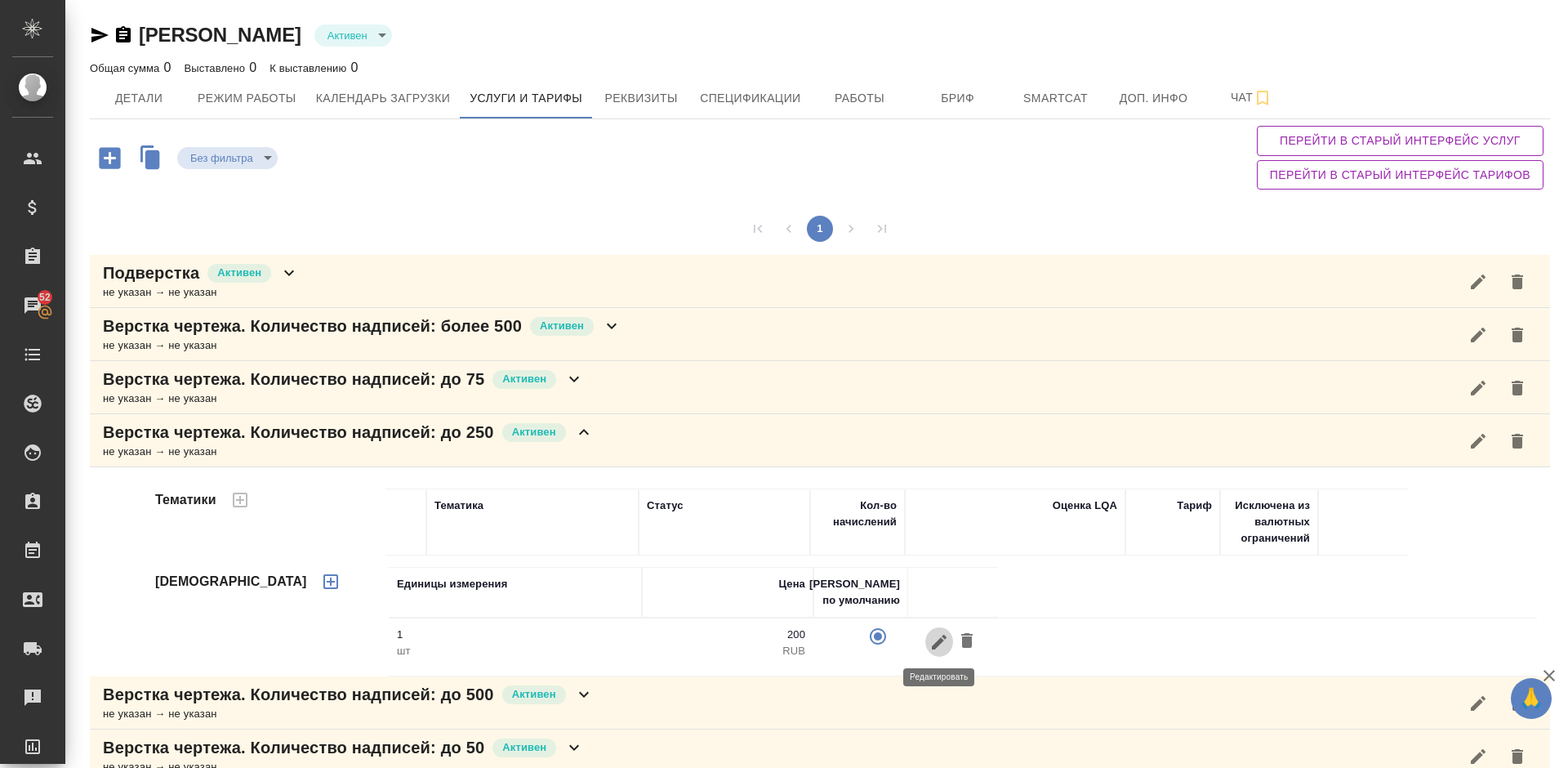
click at [936, 645] on icon "button" at bounding box center [940, 642] width 15 height 15
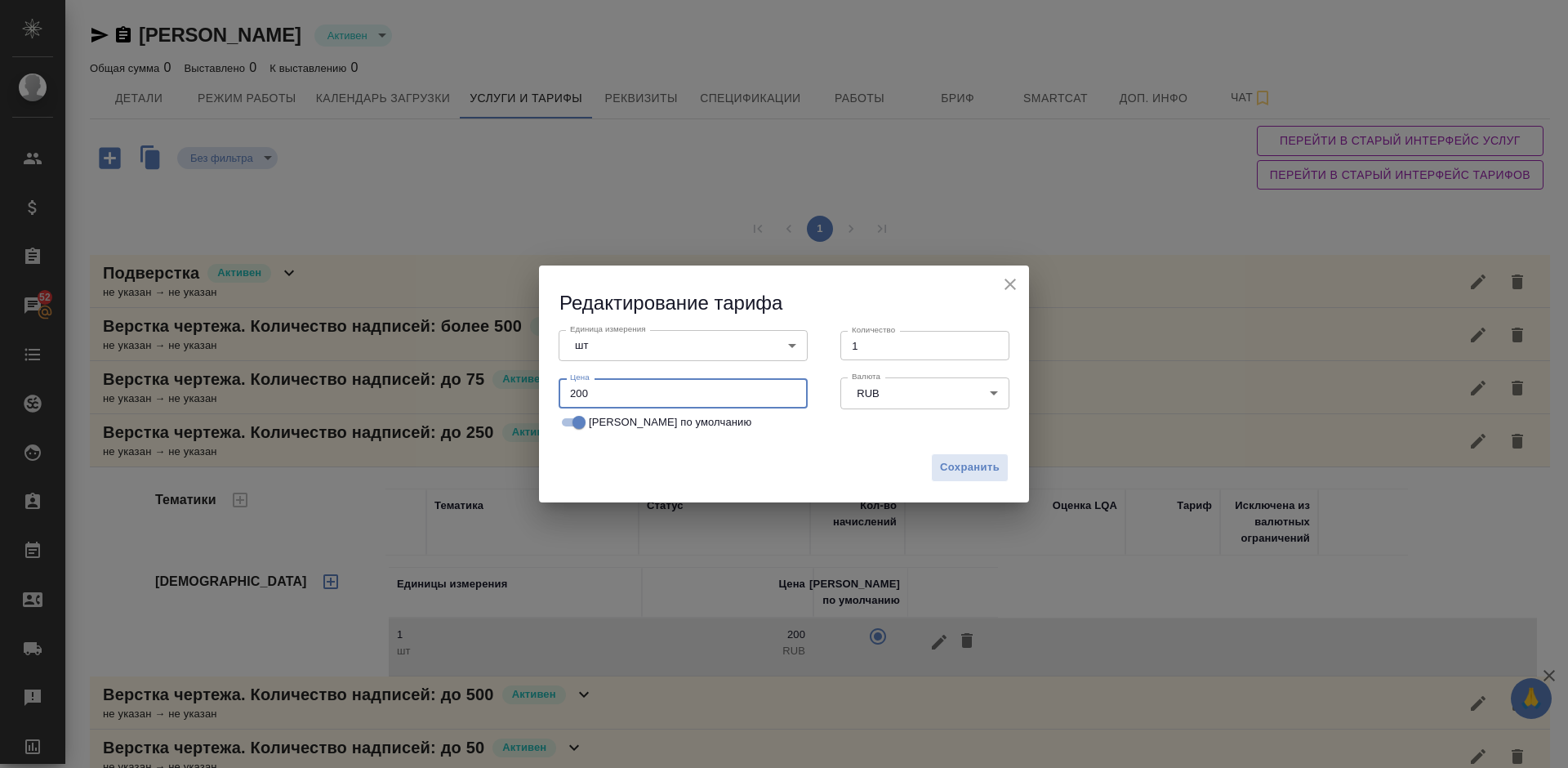
click at [625, 391] on input "200" at bounding box center [683, 392] width 249 height 29
type input "2"
type input "150"
click at [978, 467] on span "Сохранить" at bounding box center [969, 468] width 59 height 18
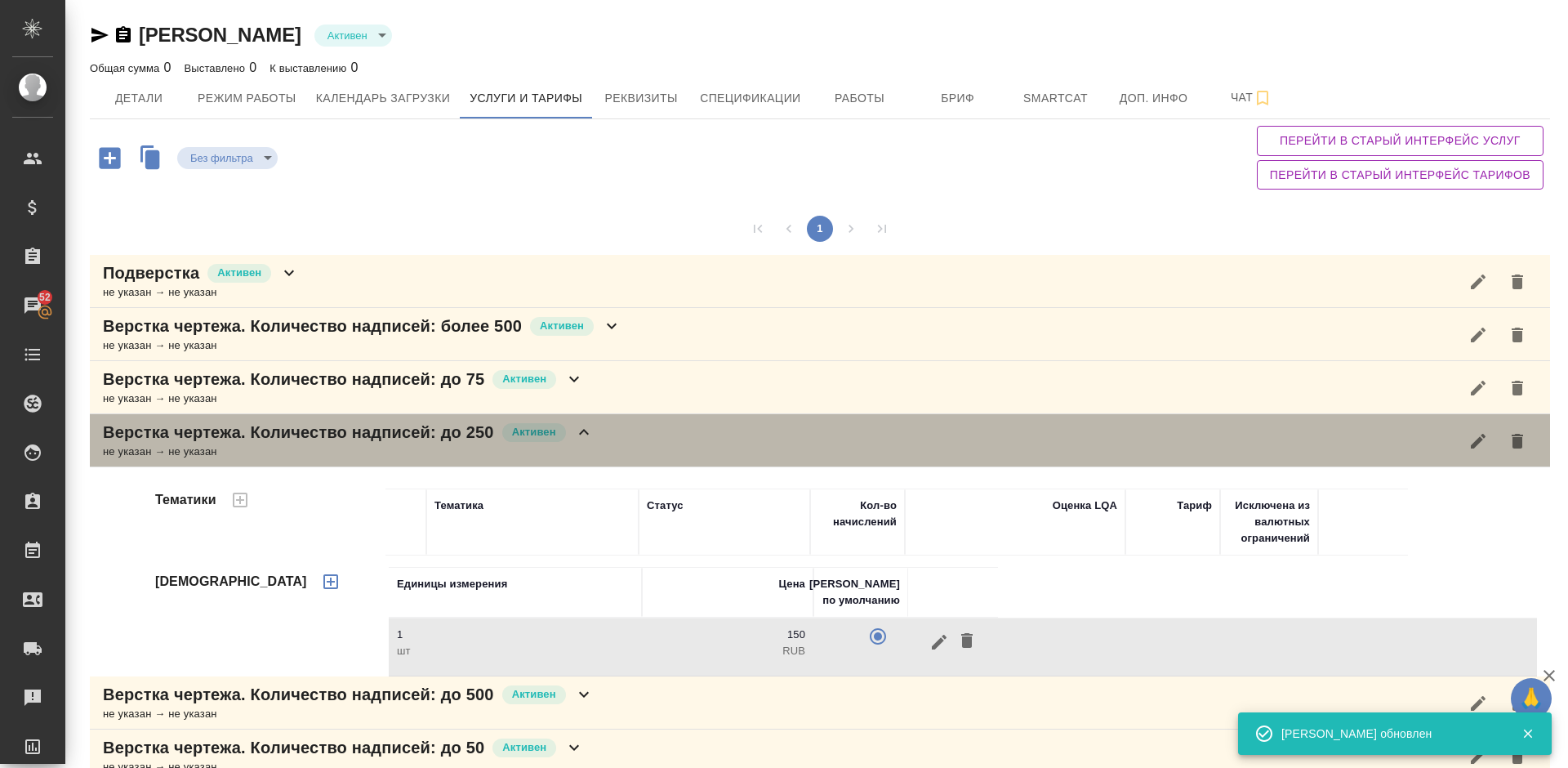
click at [626, 431] on div "Верстка чертежа. Количество надписей: до 250 Активен не указан → не указан" at bounding box center [820, 440] width 1461 height 53
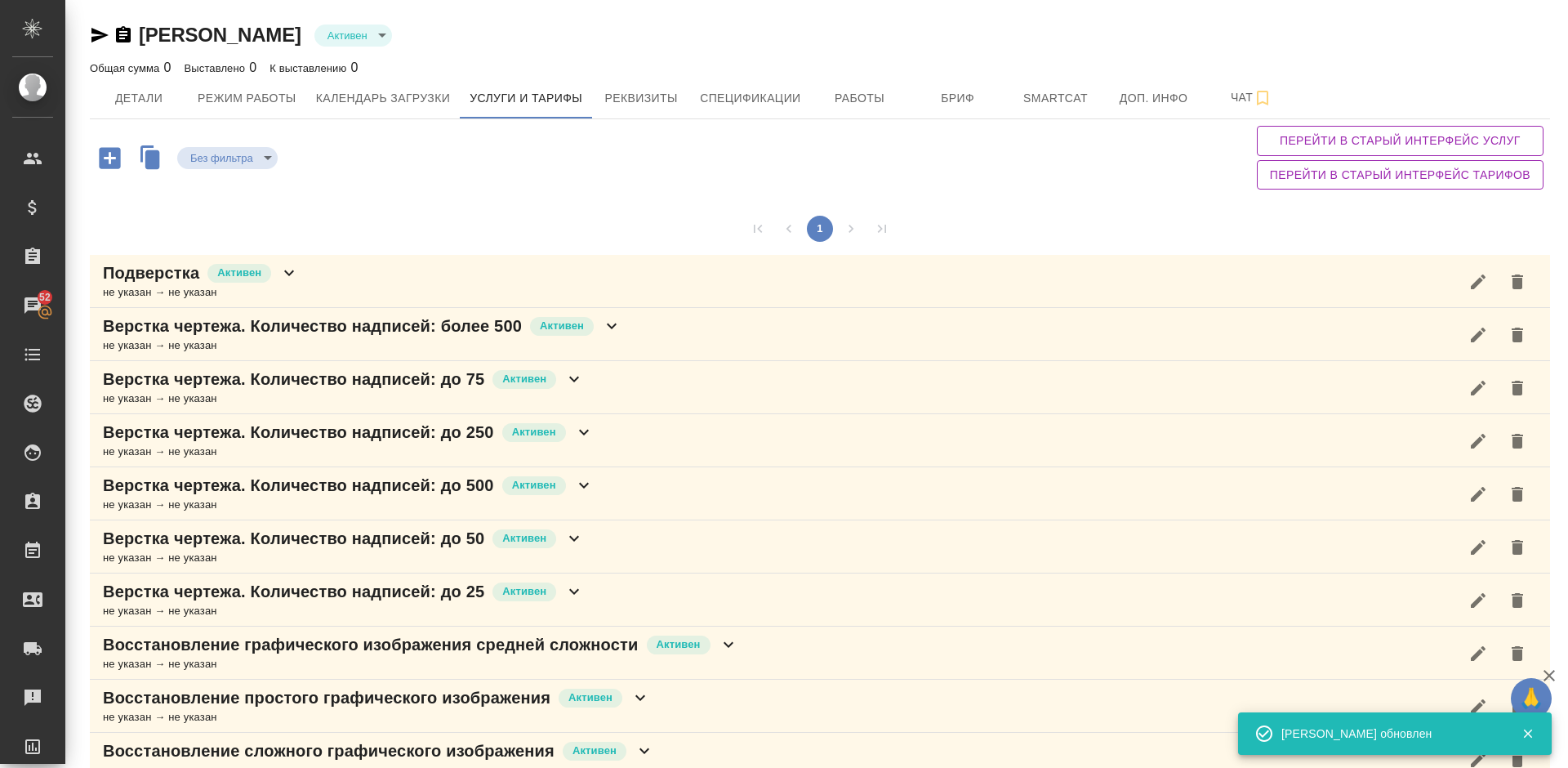
click at [621, 491] on div "Верстка чертежа. Количество надписей: до 500 Активен не указан → не указан" at bounding box center [820, 494] width 1461 height 53
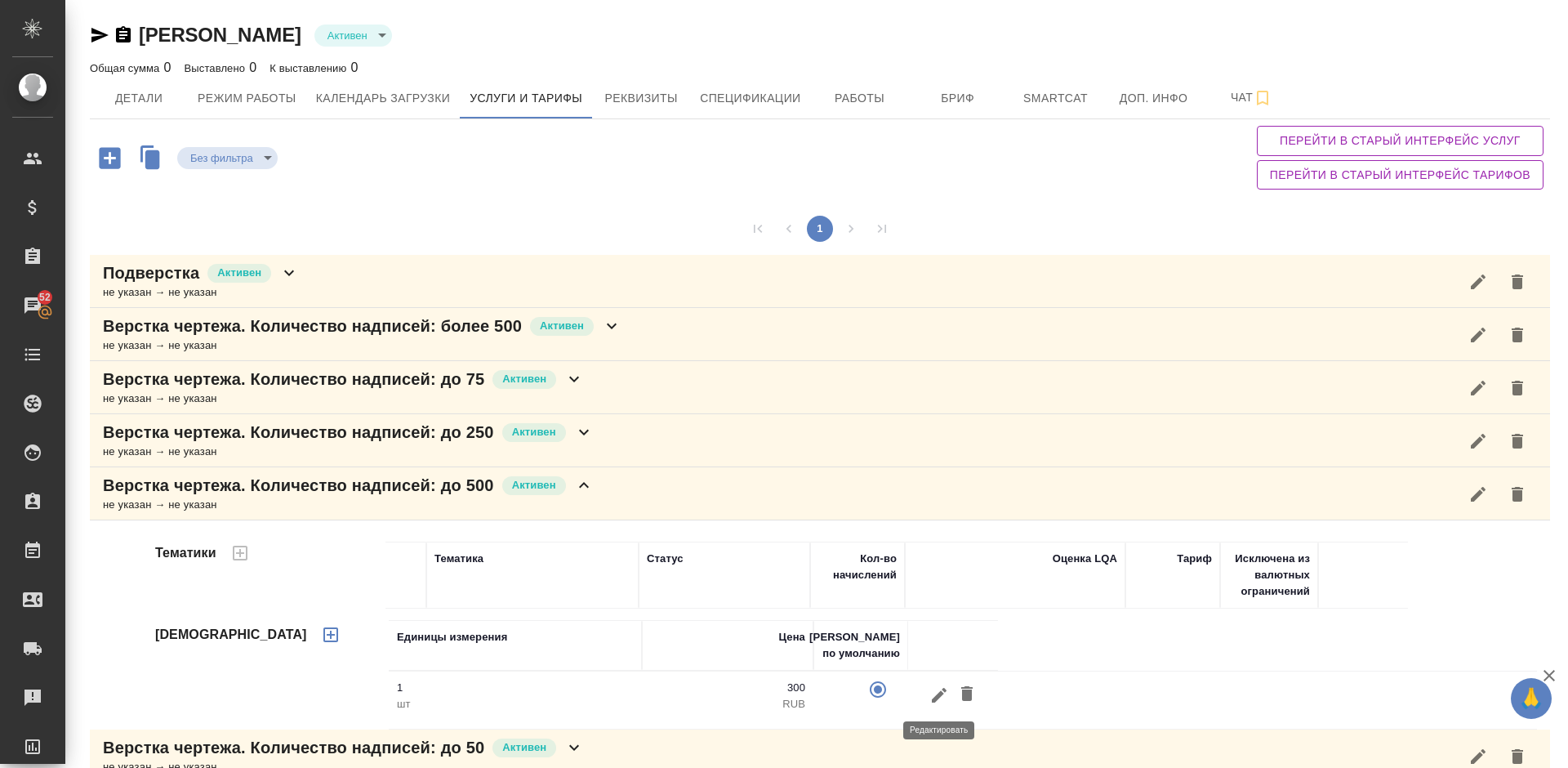
click at [931, 695] on icon "button" at bounding box center [939, 695] width 19 height 19
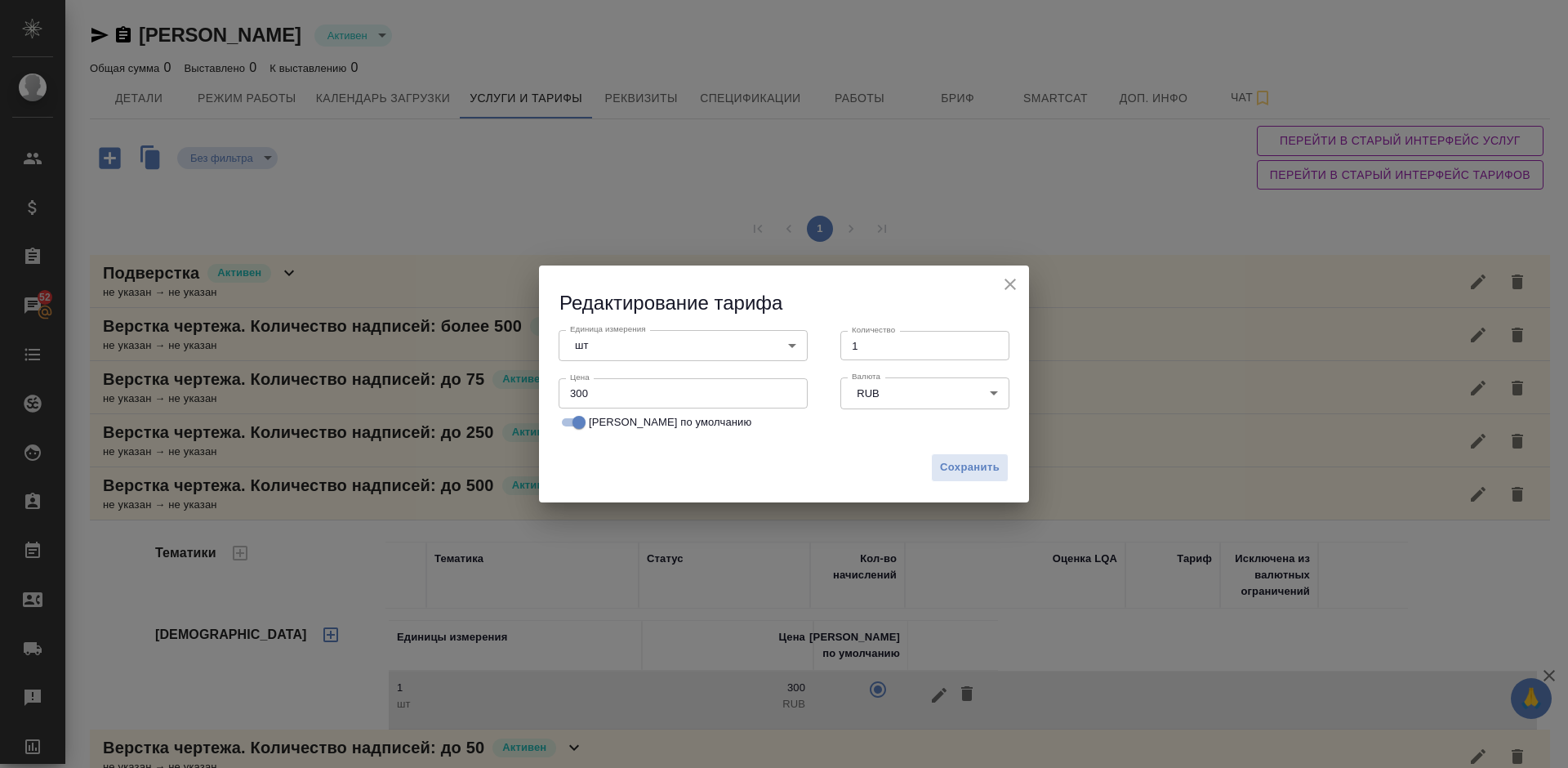
click at [590, 392] on input "300" at bounding box center [683, 392] width 249 height 29
type input "350"
click at [968, 468] on span "Сохранить" at bounding box center [969, 468] width 59 height 18
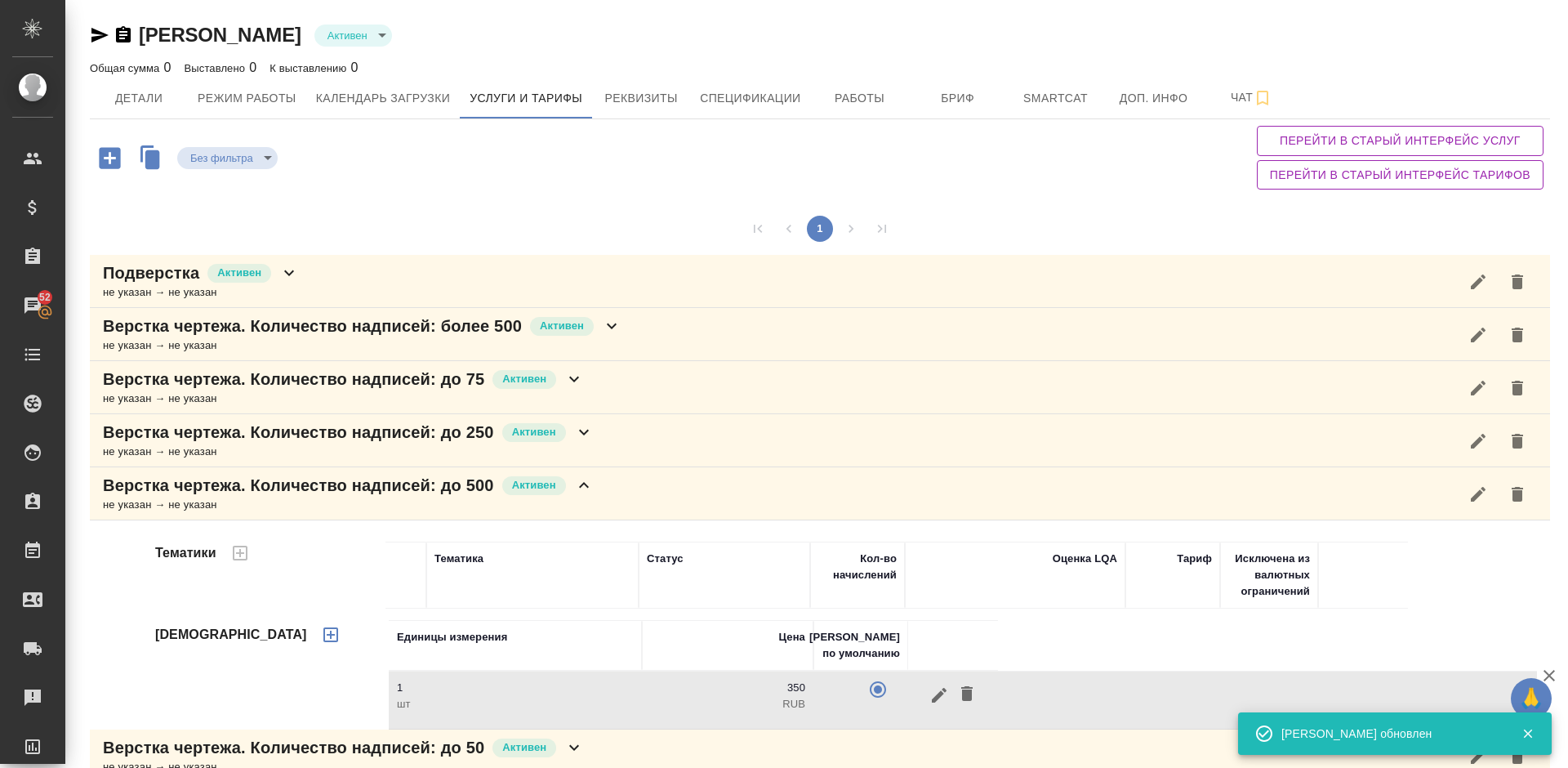
click at [637, 492] on div "Верстка чертежа. Количество надписей: до 500 Активен не указан → не указан" at bounding box center [820, 494] width 1461 height 53
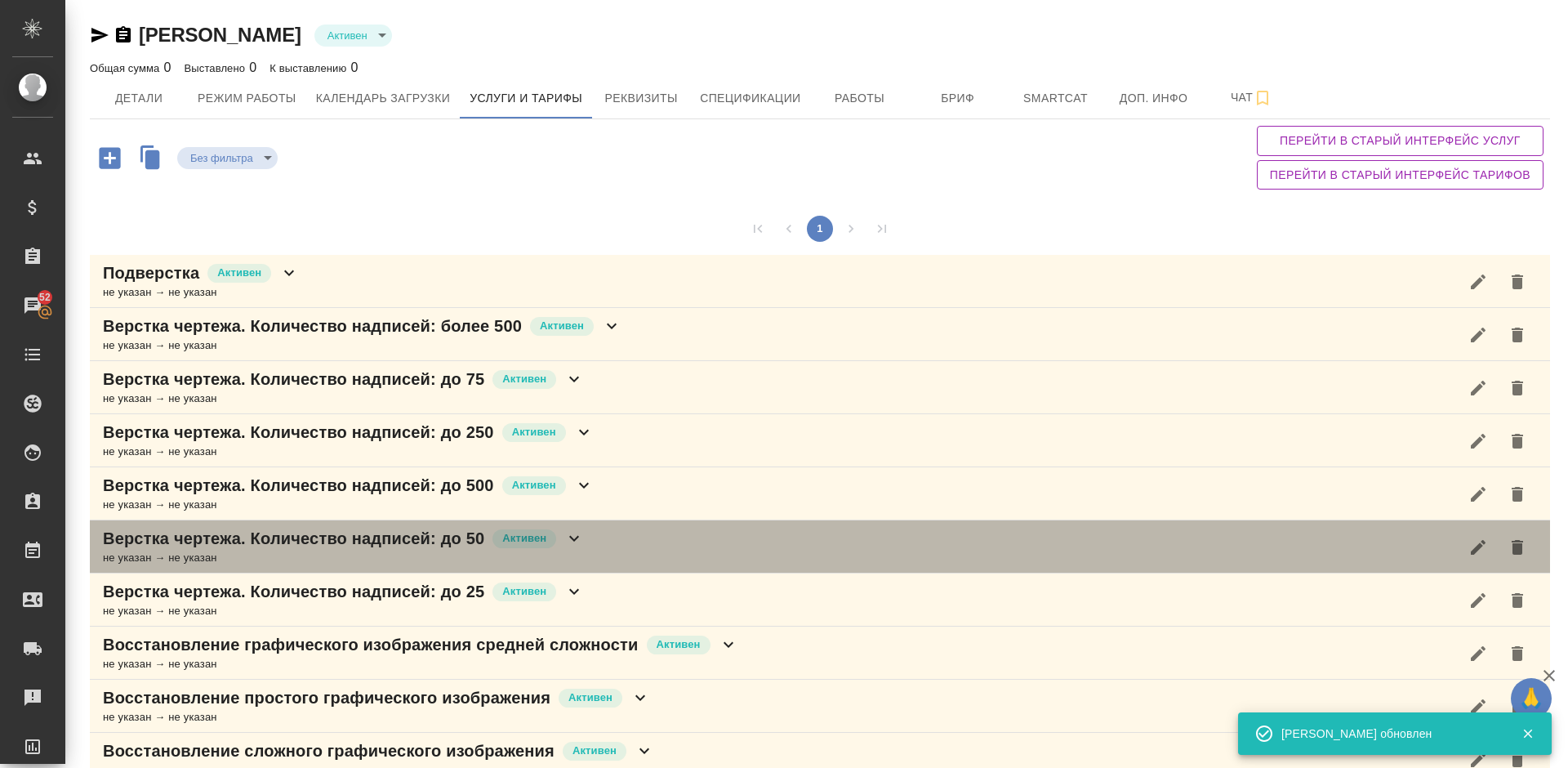
click at [643, 547] on div "Верстка чертежа. Количество надписей: до 50 Активен не указан → не указан" at bounding box center [820, 546] width 1461 height 53
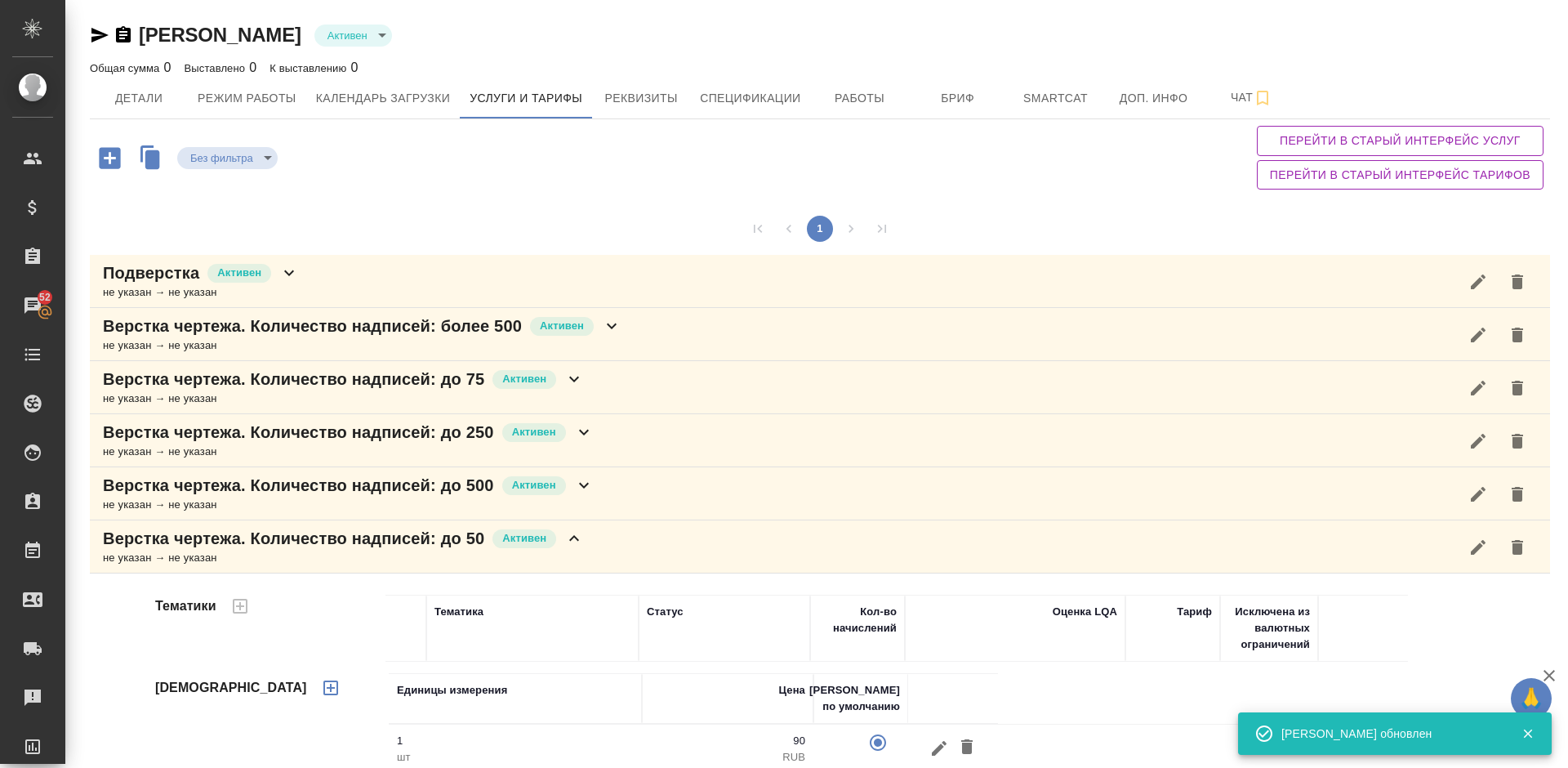
click at [1221, 223] on div "1" at bounding box center [820, 228] width 1461 height 53
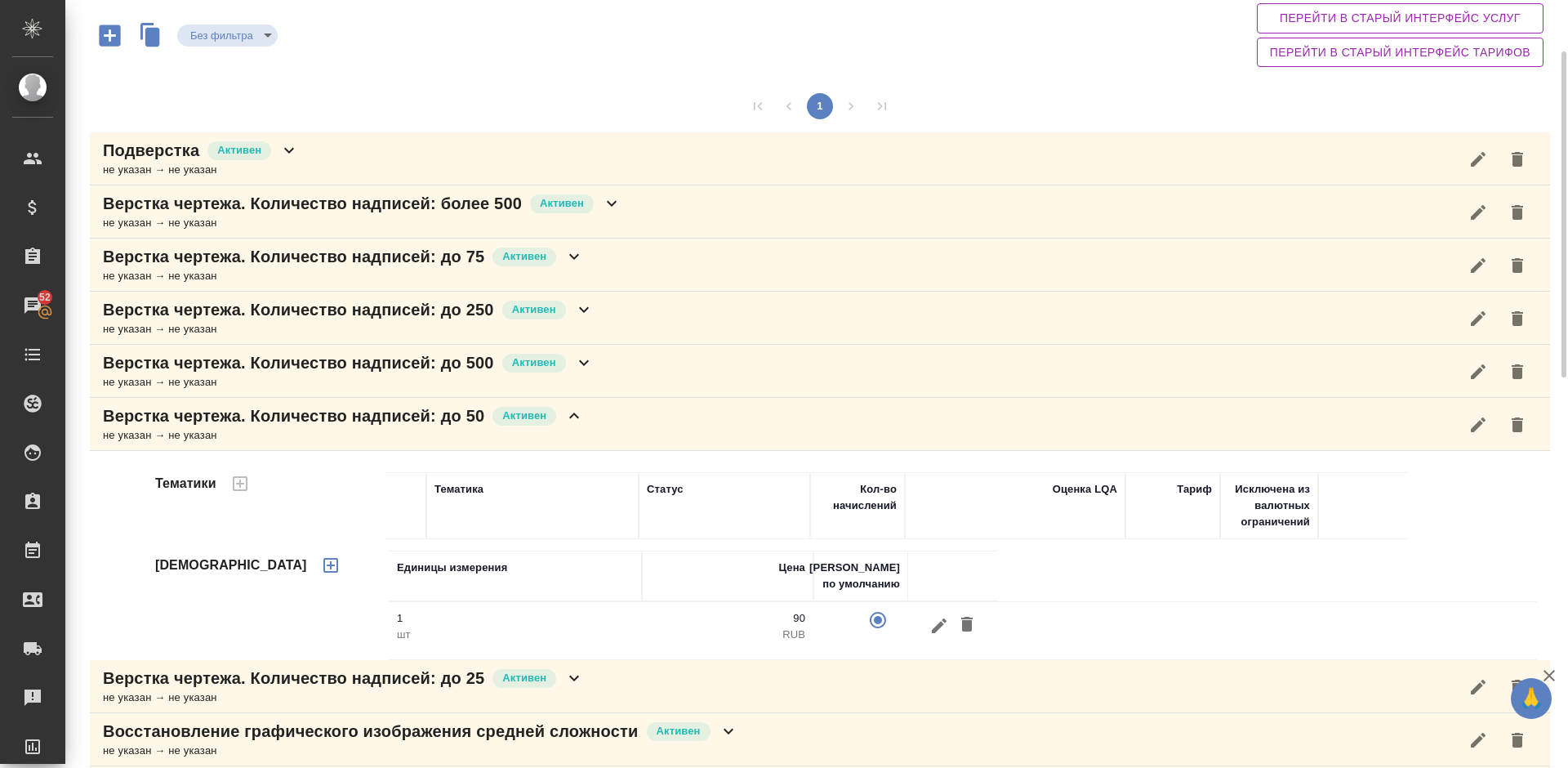
scroll to position [147, 0]
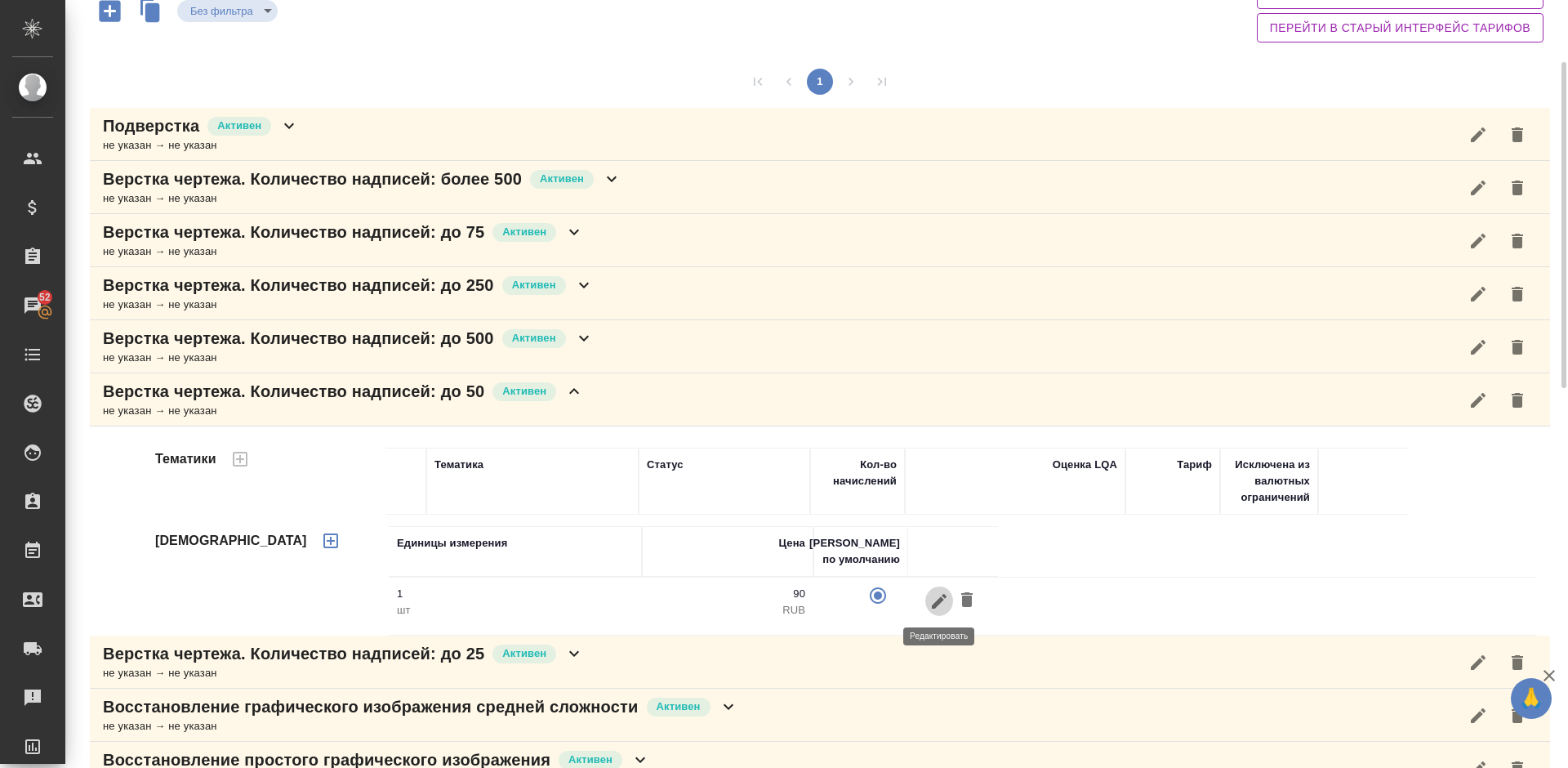
click at [936, 613] on button "button" at bounding box center [939, 601] width 28 height 30
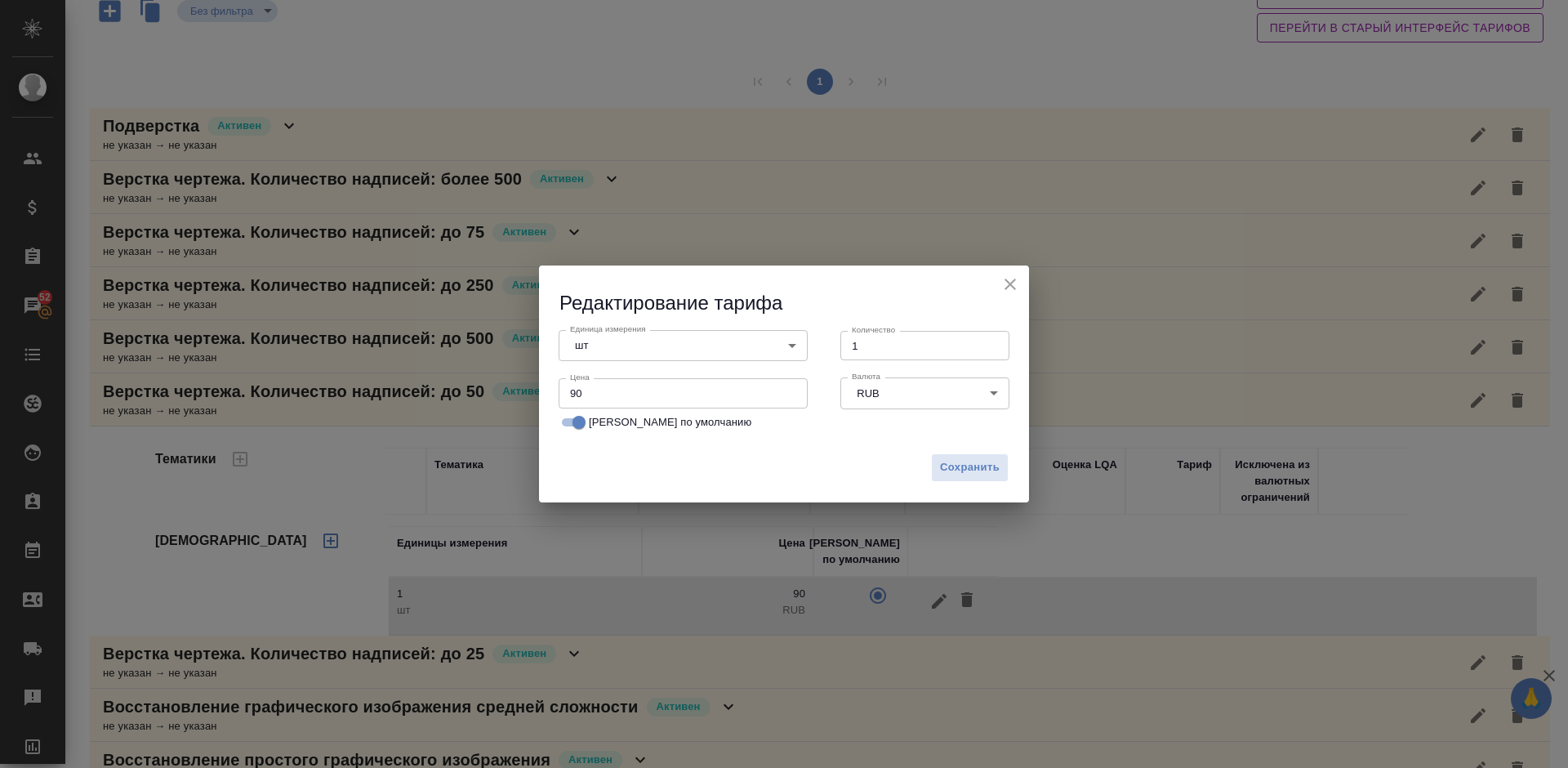
click at [575, 392] on input "90" at bounding box center [683, 392] width 249 height 29
type input "70"
click at [953, 469] on span "Сохранить" at bounding box center [969, 468] width 59 height 18
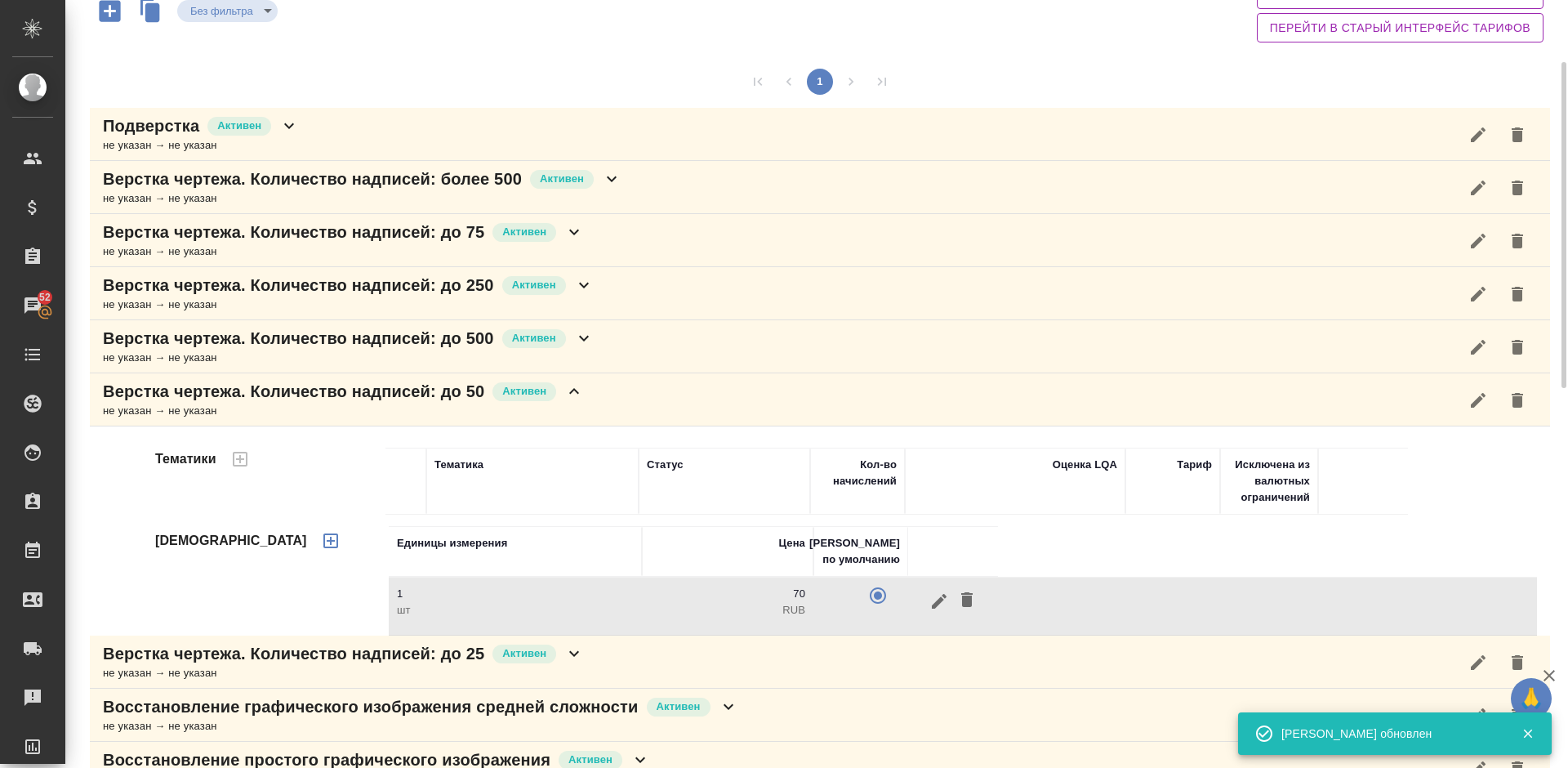
click at [615, 399] on div "Верстка чертежа. Количество надписей: до 50 Активен не указан → не указан" at bounding box center [820, 399] width 1461 height 53
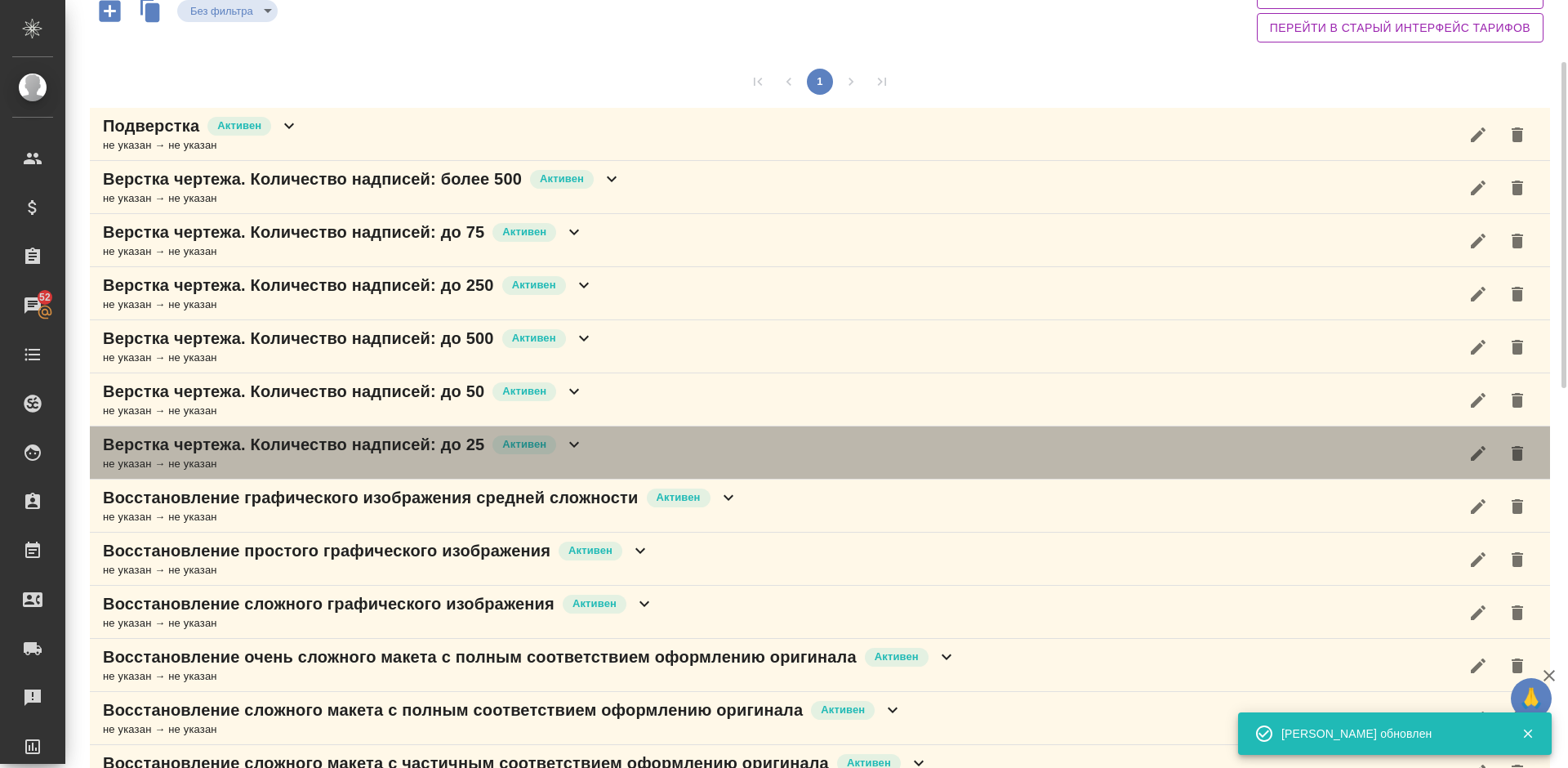
click at [590, 454] on div "Верстка чертежа. Количество надписей: до 25 Активен не указан → не указан" at bounding box center [820, 453] width 1461 height 53
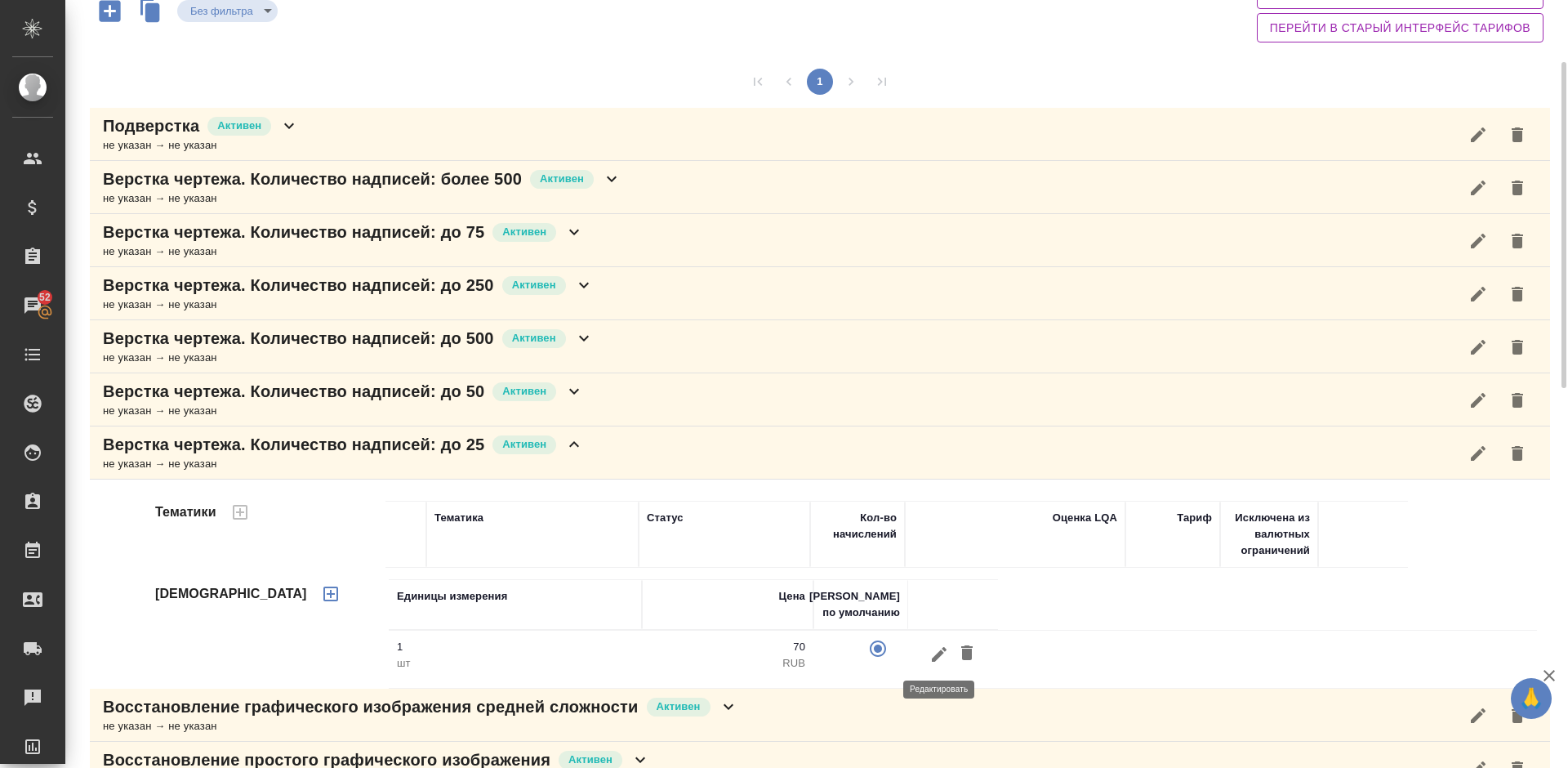
click at [946, 652] on icon "button" at bounding box center [939, 654] width 19 height 19
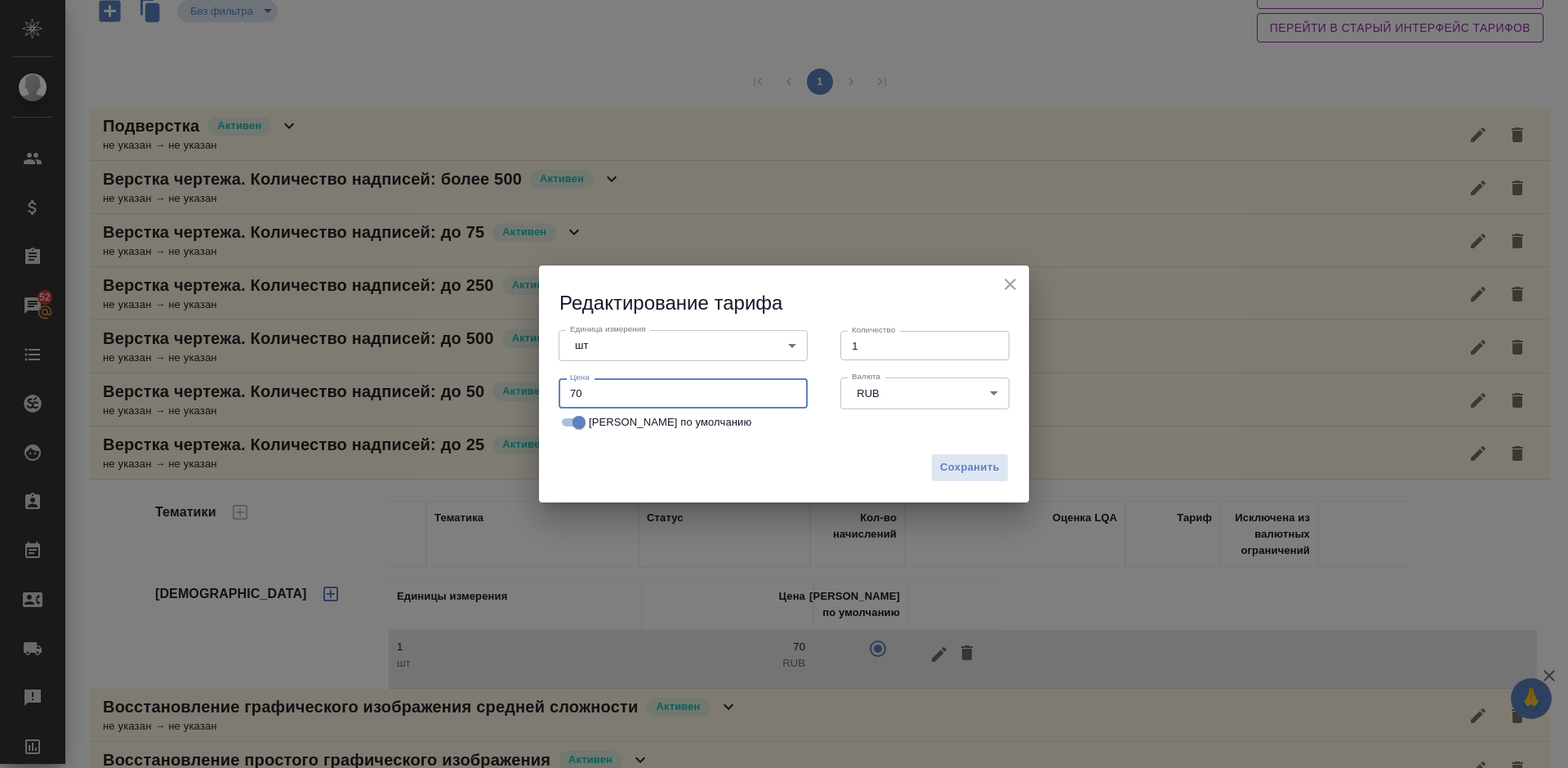
click at [575, 394] on input "70" at bounding box center [683, 392] width 249 height 29
type input "50"
click at [962, 465] on span "Сохранить" at bounding box center [969, 468] width 59 height 18
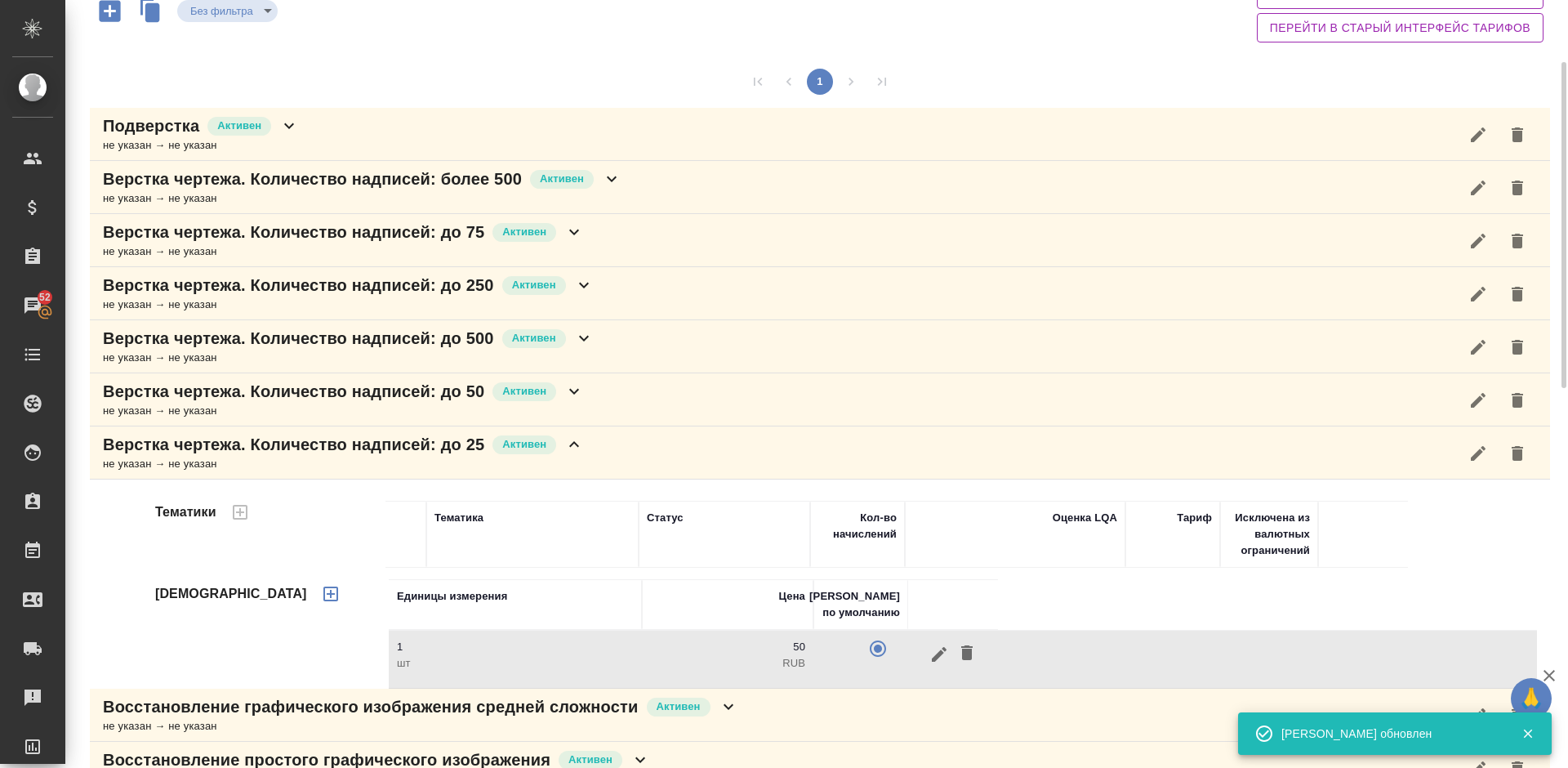
click at [634, 453] on div "Верстка чертежа. Количество надписей: до 25 Активен не указан → не указан" at bounding box center [820, 453] width 1461 height 53
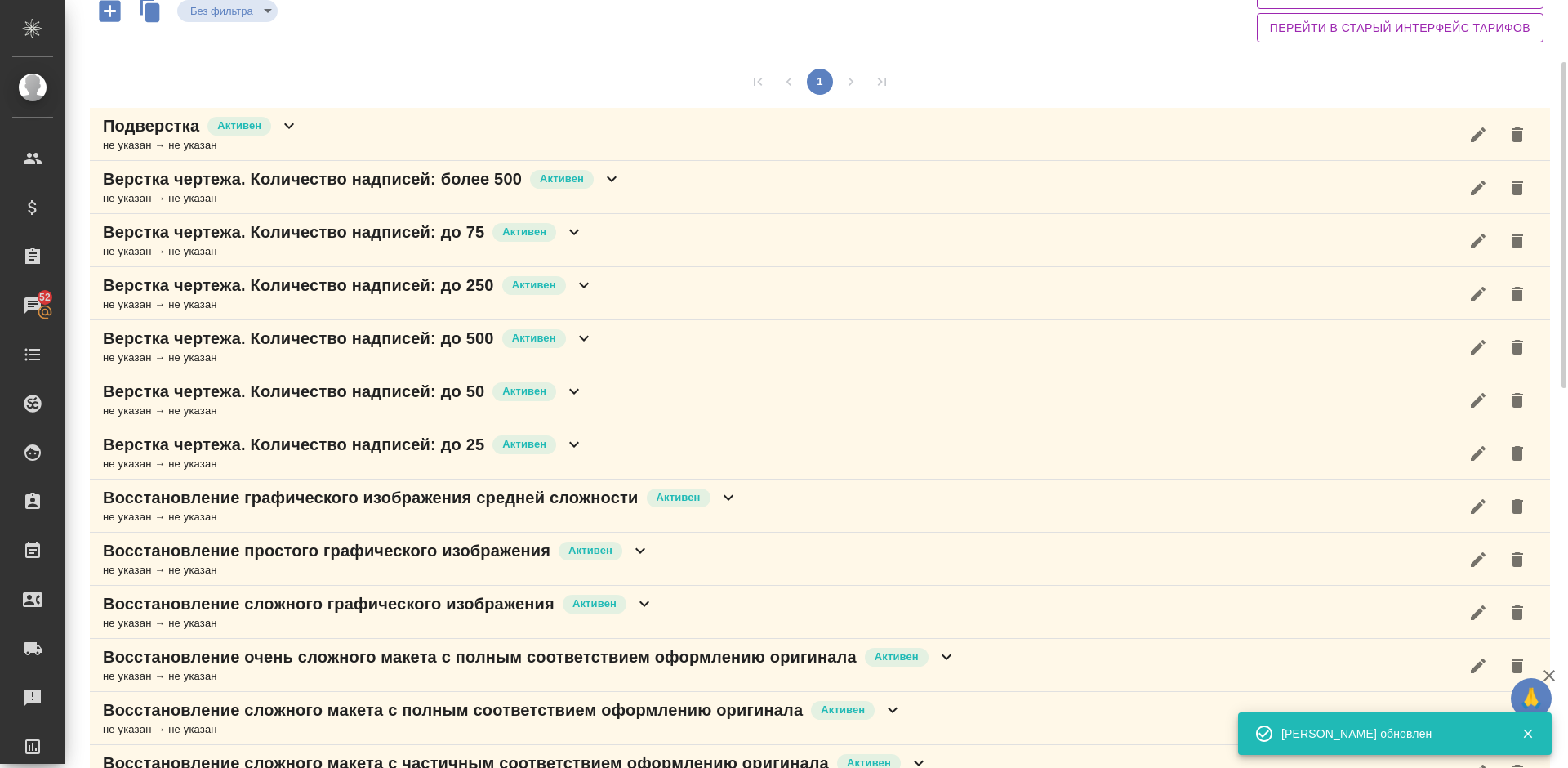
click at [757, 503] on div "Восстановление графического изображения средней сложности Активен не указан → н…" at bounding box center [820, 505] width 1461 height 53
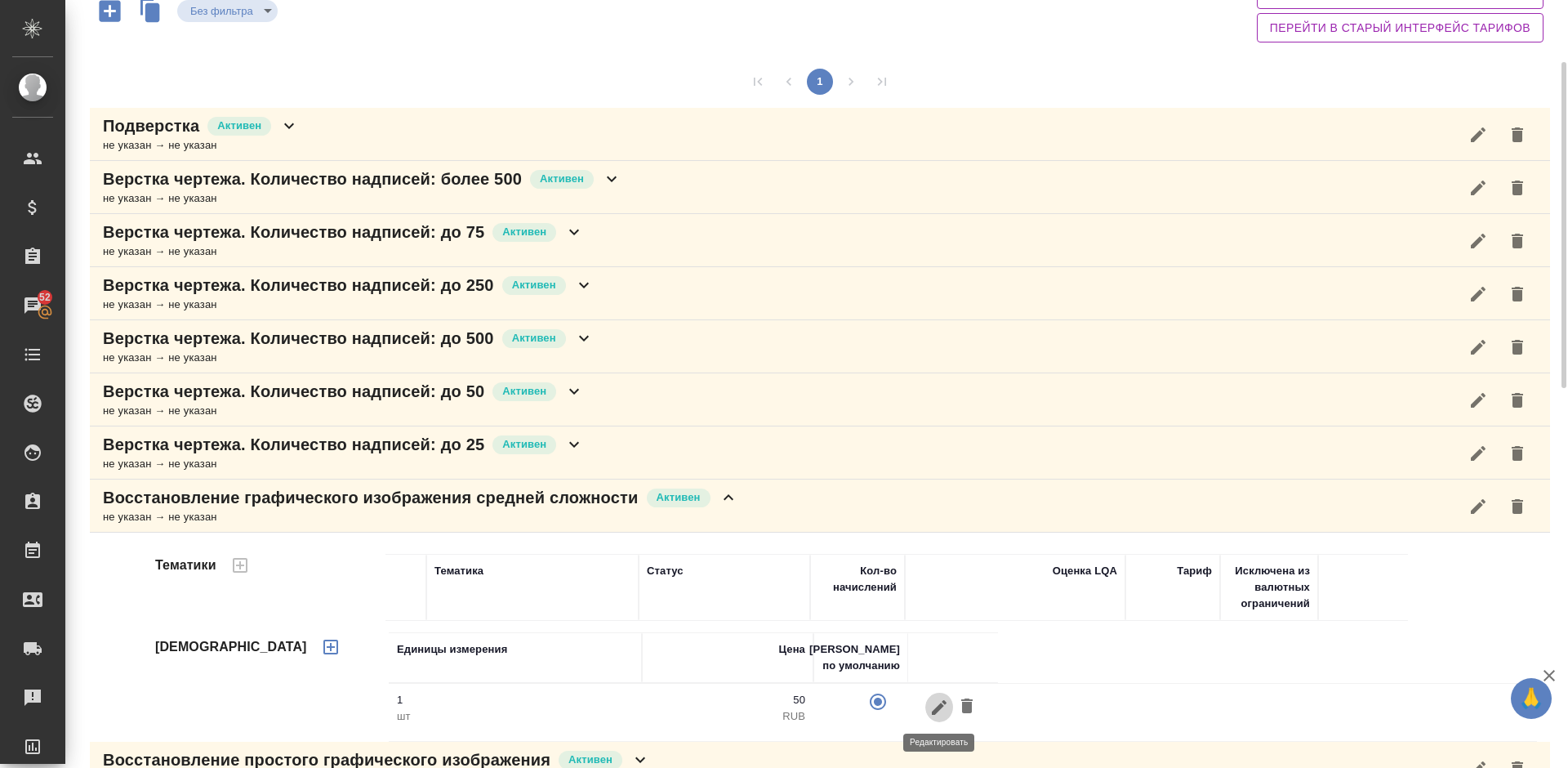
click at [938, 703] on icon "button" at bounding box center [939, 707] width 19 height 19
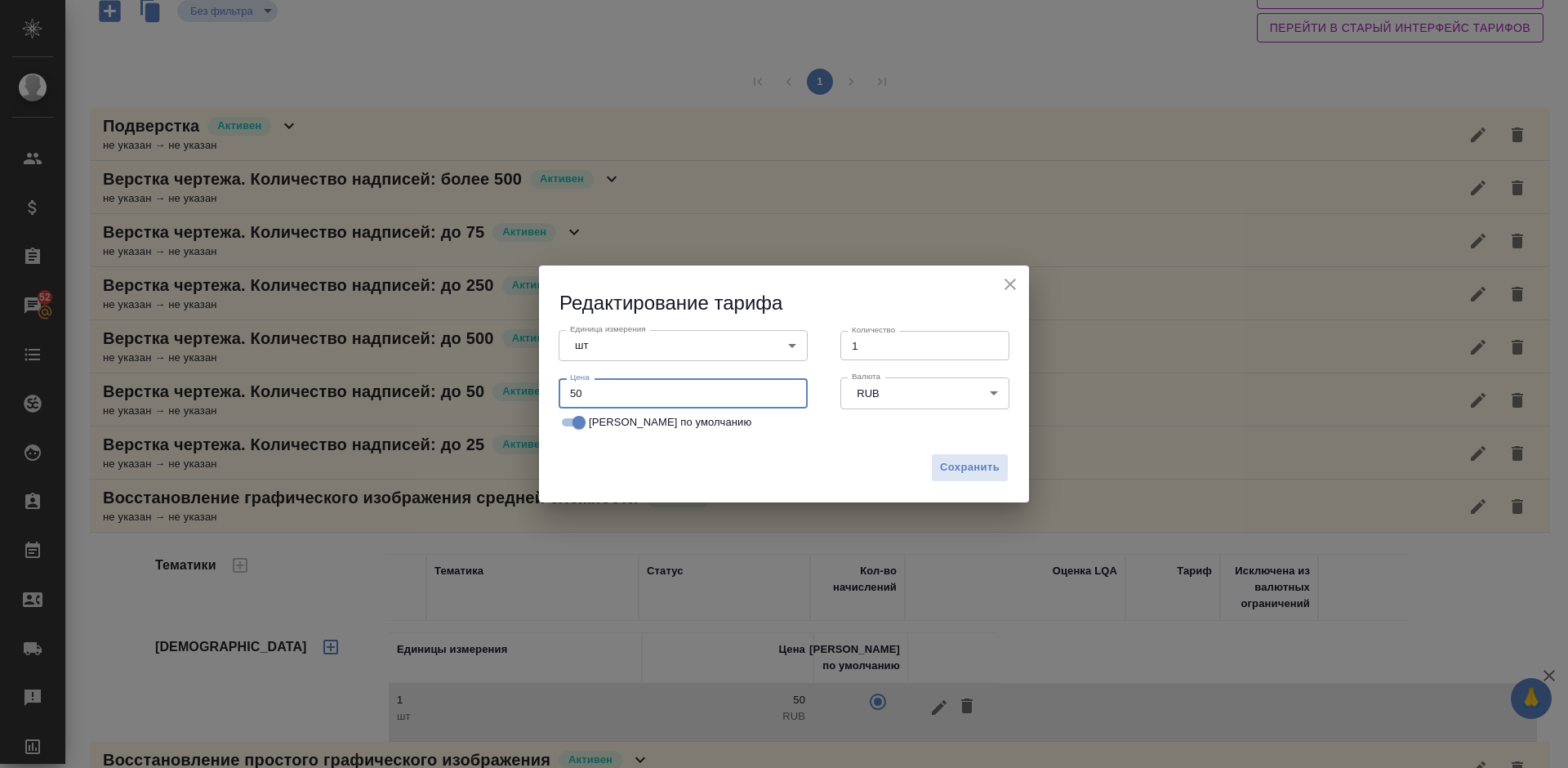
click at [575, 391] on input "50" at bounding box center [683, 392] width 249 height 29
type input "40"
click at [973, 463] on span "Сохранить" at bounding box center [969, 468] width 59 height 18
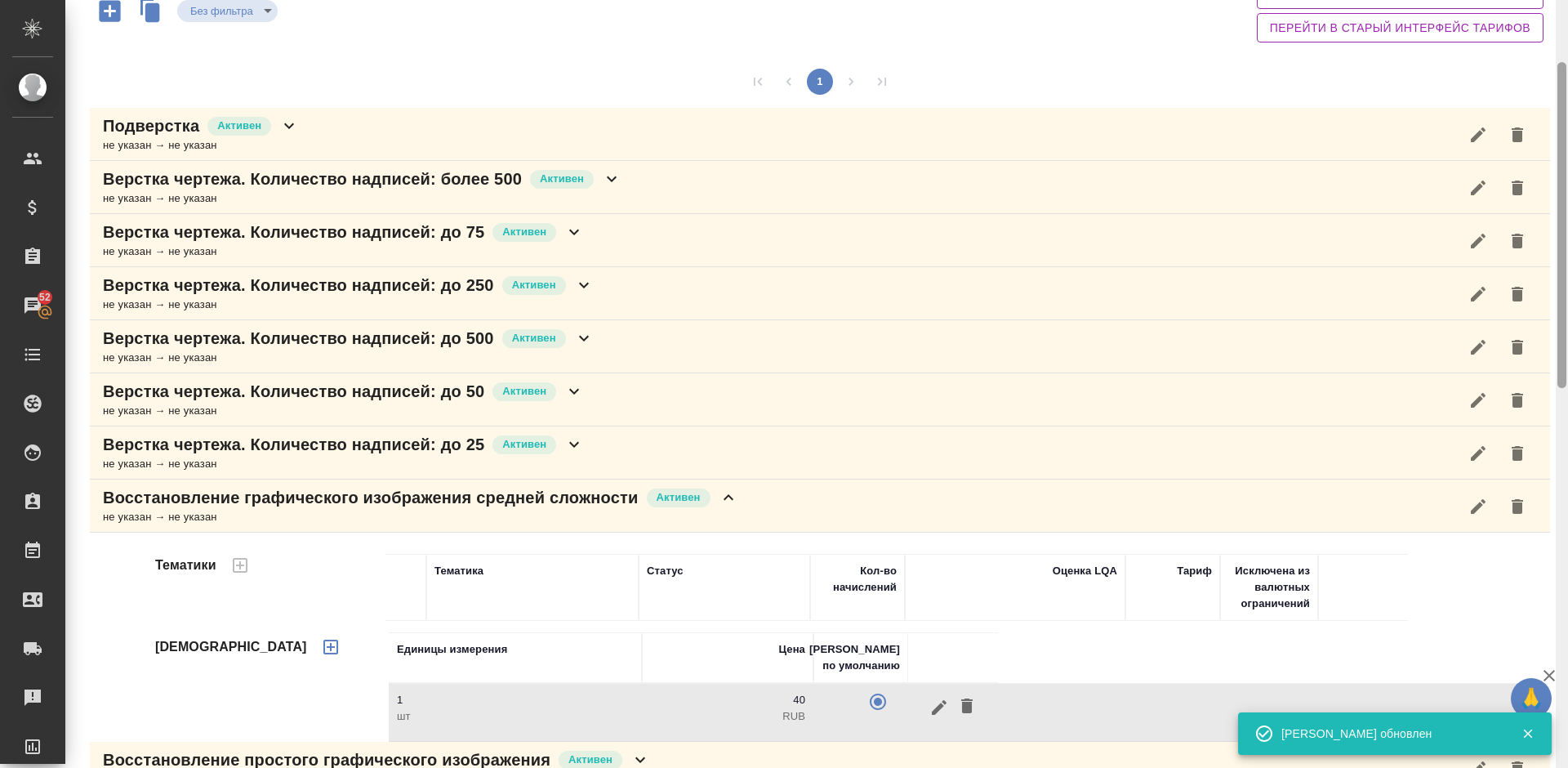
scroll to position [915, 0]
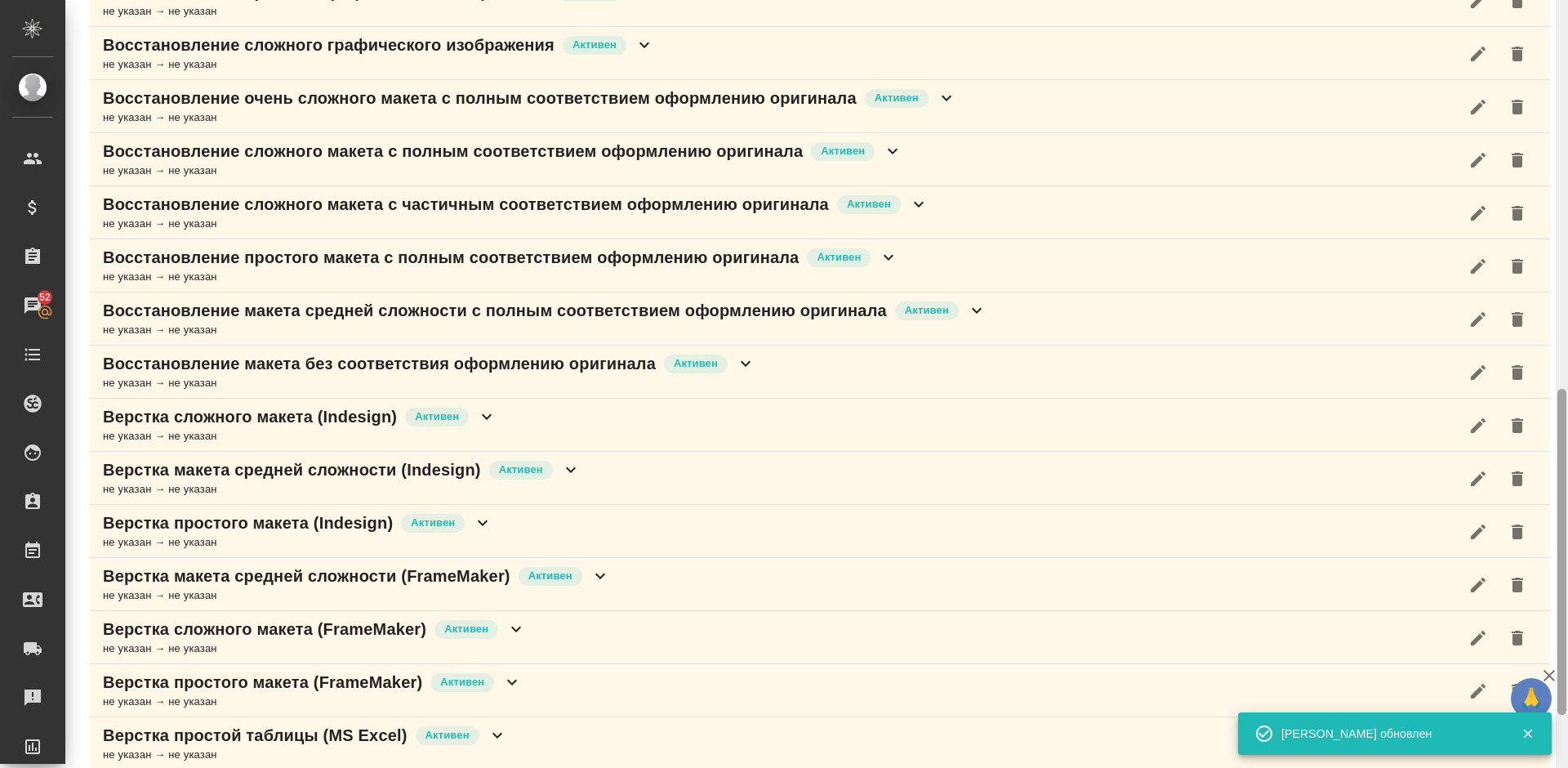
drag, startPoint x: 1567, startPoint y: 120, endPoint x: 1567, endPoint y: 192, distance: 72.0
click at [1567, 192] on div at bounding box center [1562, 384] width 13 height 768
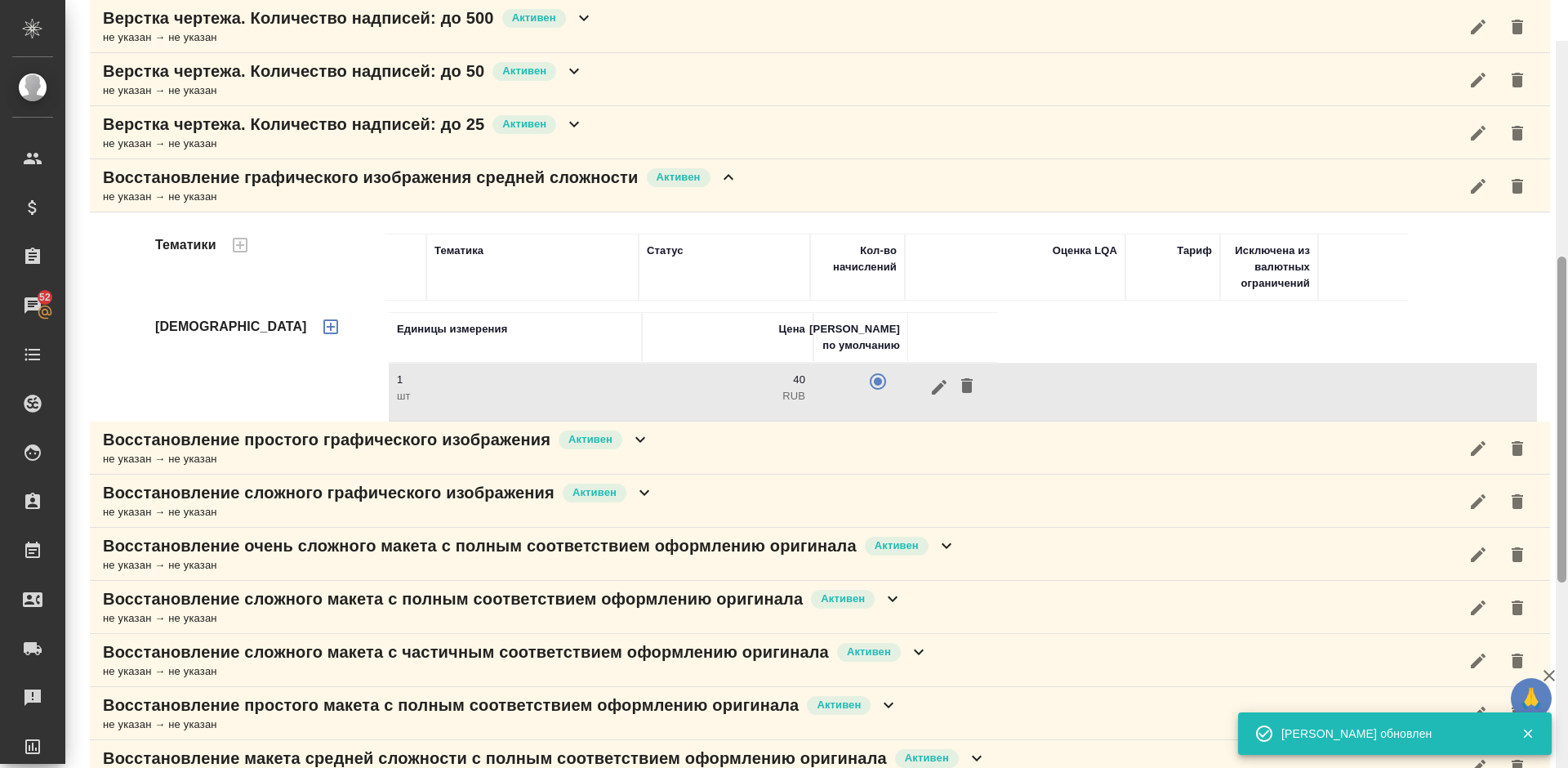
scroll to position [433, 0]
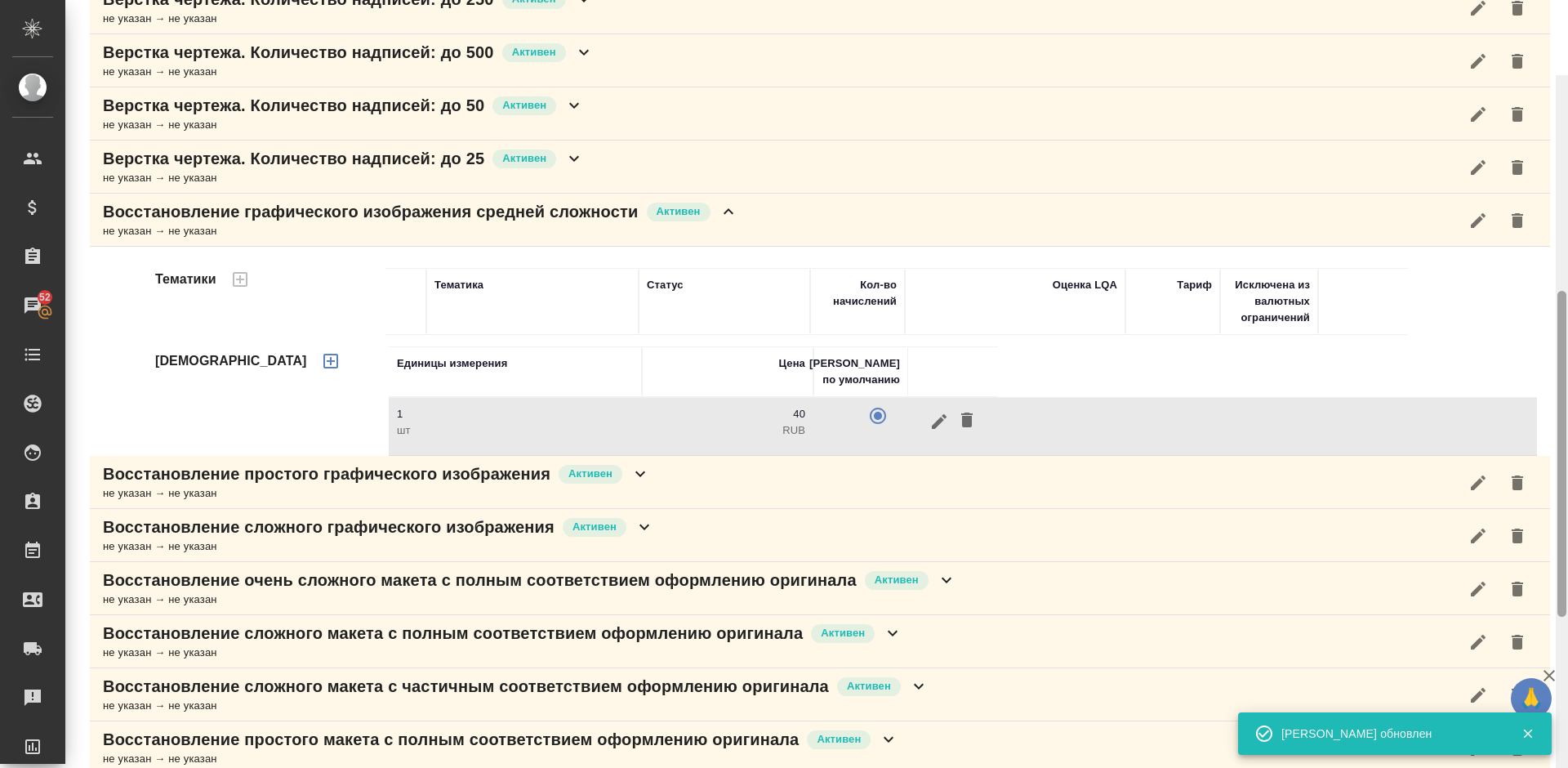
drag, startPoint x: 1566, startPoint y: 425, endPoint x: 1555, endPoint y: 224, distance: 201.3
click at [1555, 224] on div "Ломакин Александр Активен active Общая сумма 0 Выставлено 0 К выставлению 0 Дет…" at bounding box center [816, 384] width 1503 height 768
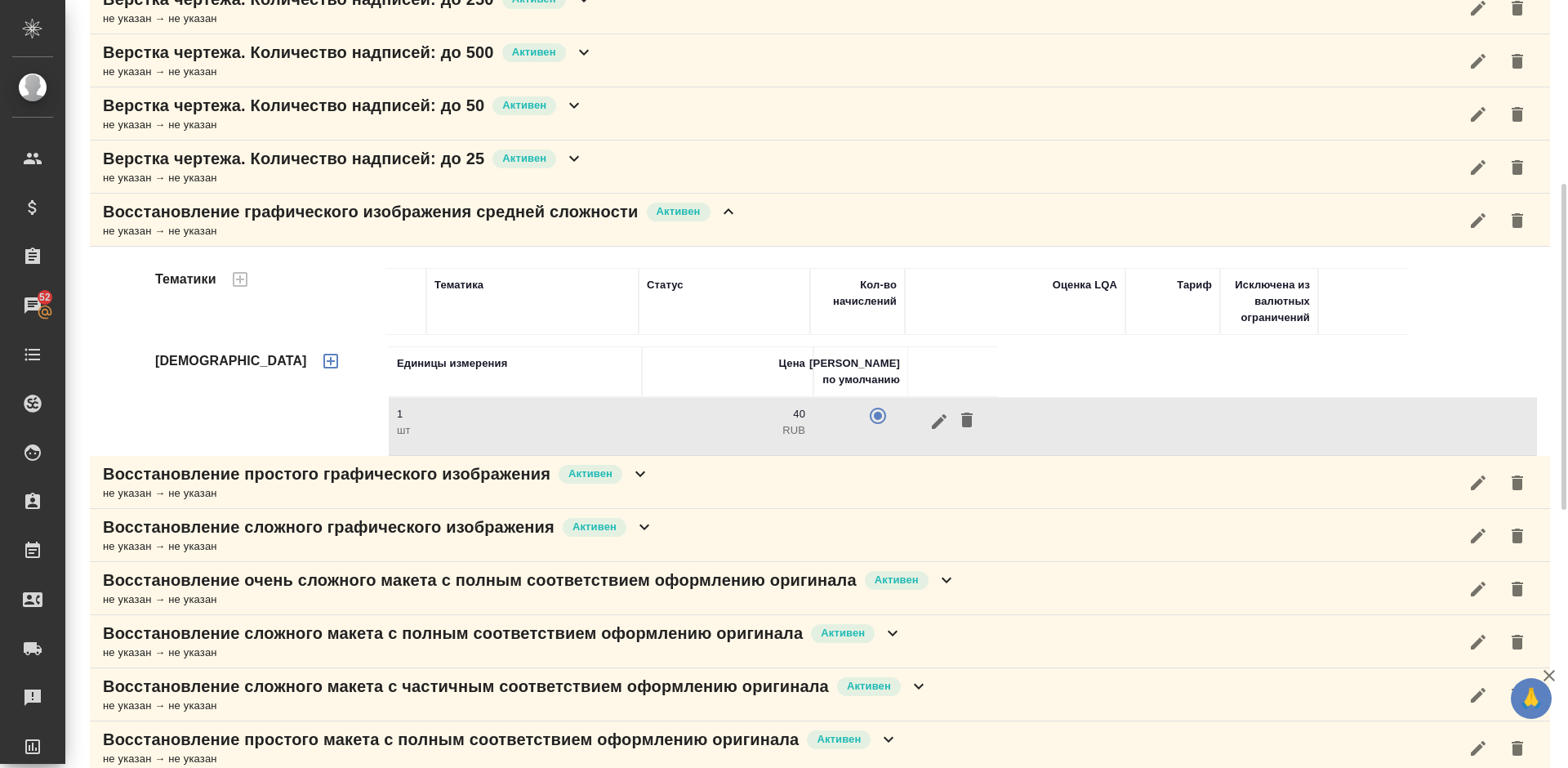
click at [772, 217] on div "Восстановление графического изображения средней сложности Активен не указан → н…" at bounding box center [820, 220] width 1461 height 53
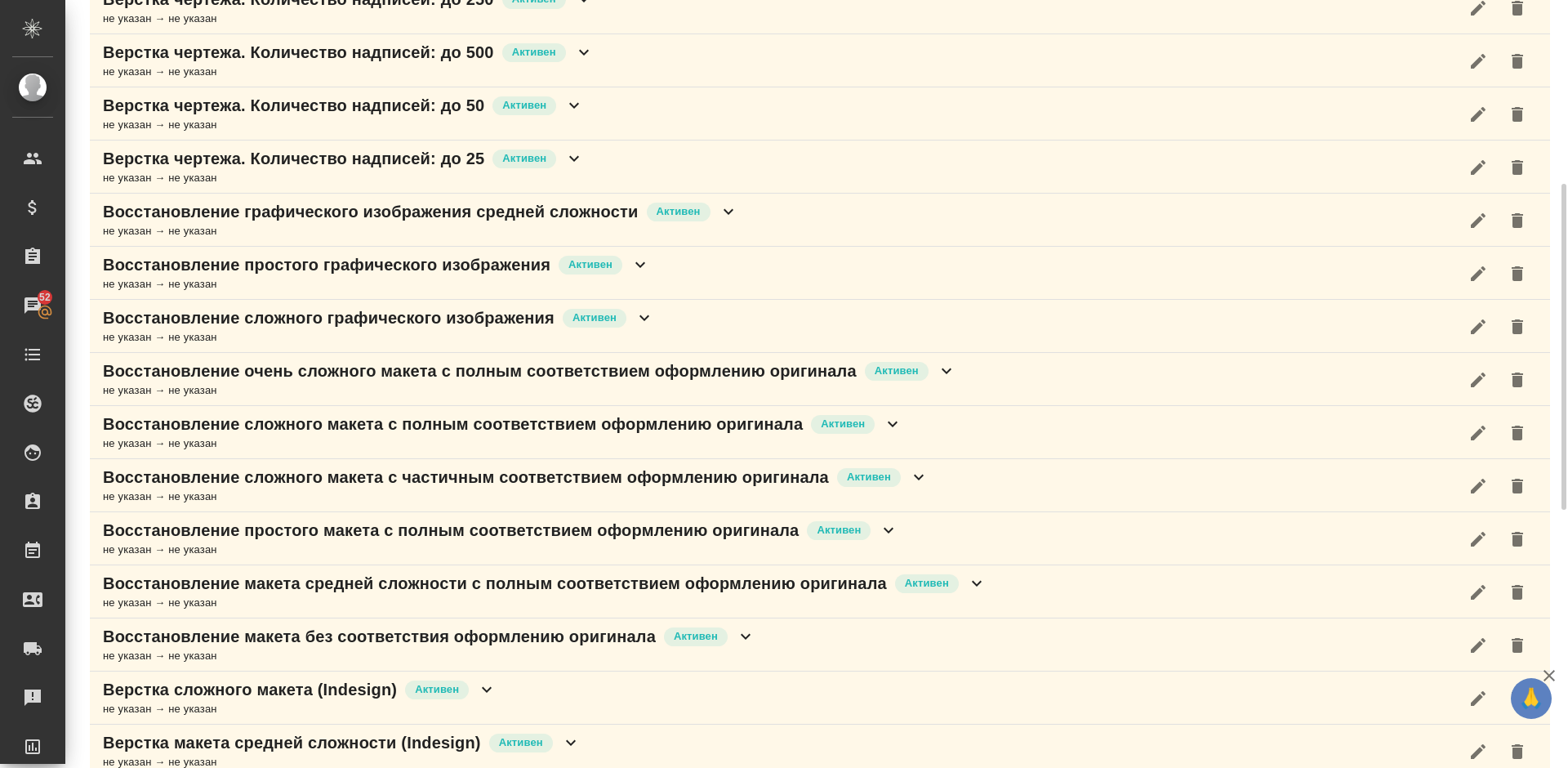
click at [705, 273] on div "Восстановление простого графического изображения Активен не указан → не указан" at bounding box center [820, 273] width 1461 height 53
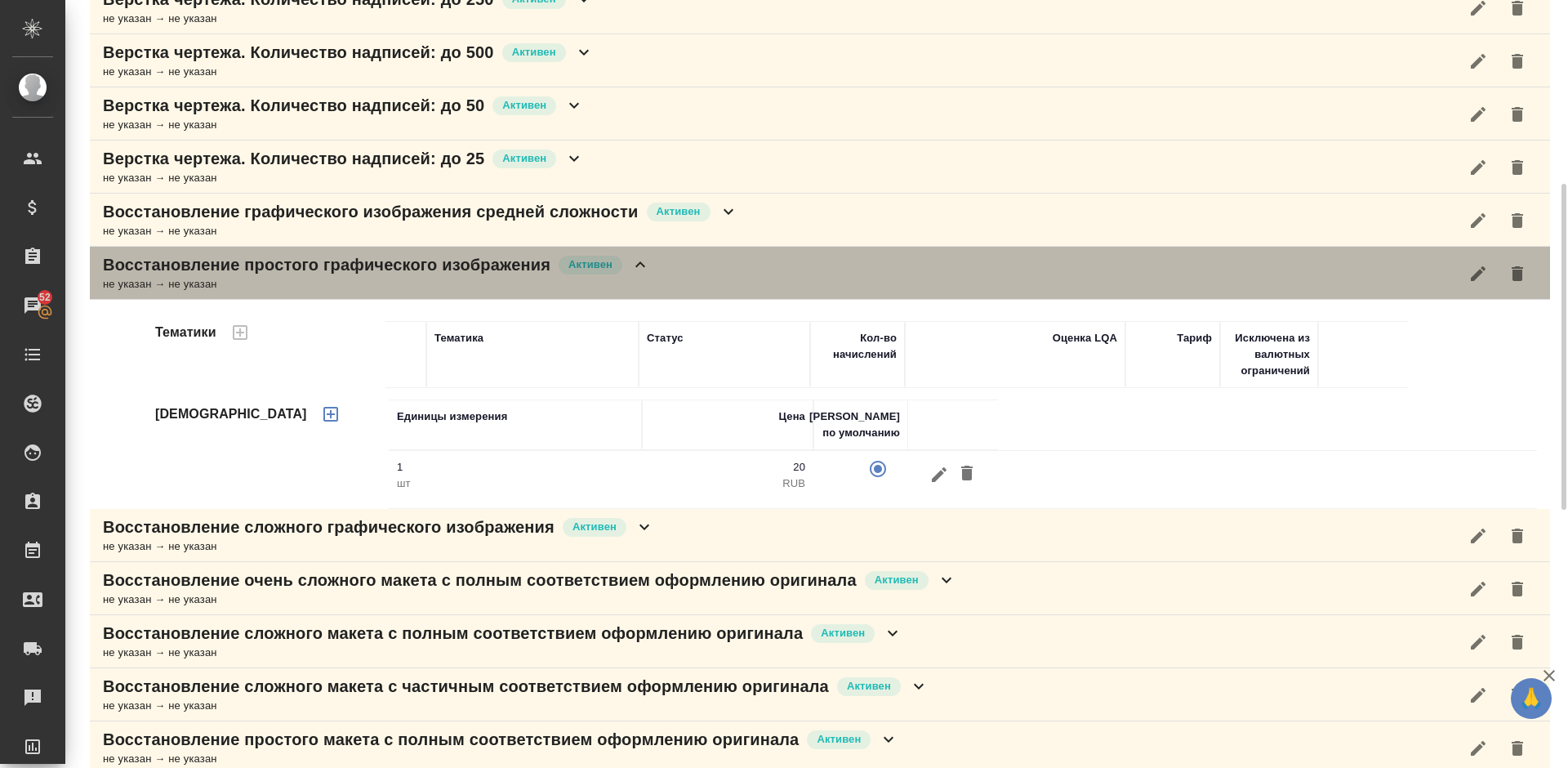
click at [677, 274] on div "Восстановление простого графического изображения Активен не указан → не указан" at bounding box center [820, 273] width 1461 height 53
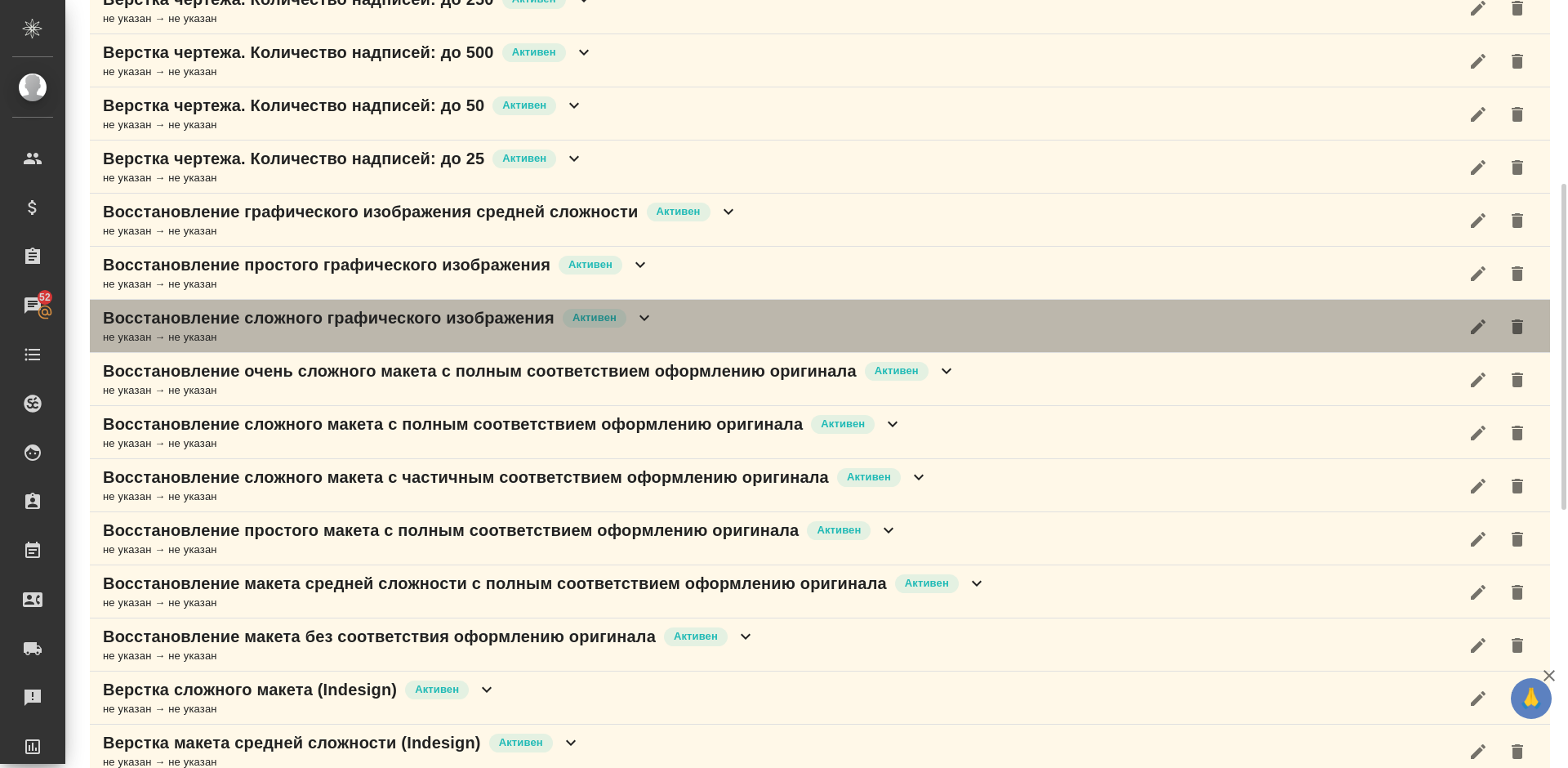
click at [724, 325] on div "Восстановление сложного графического изображения Активен не указан → не указан" at bounding box center [820, 325] width 1461 height 53
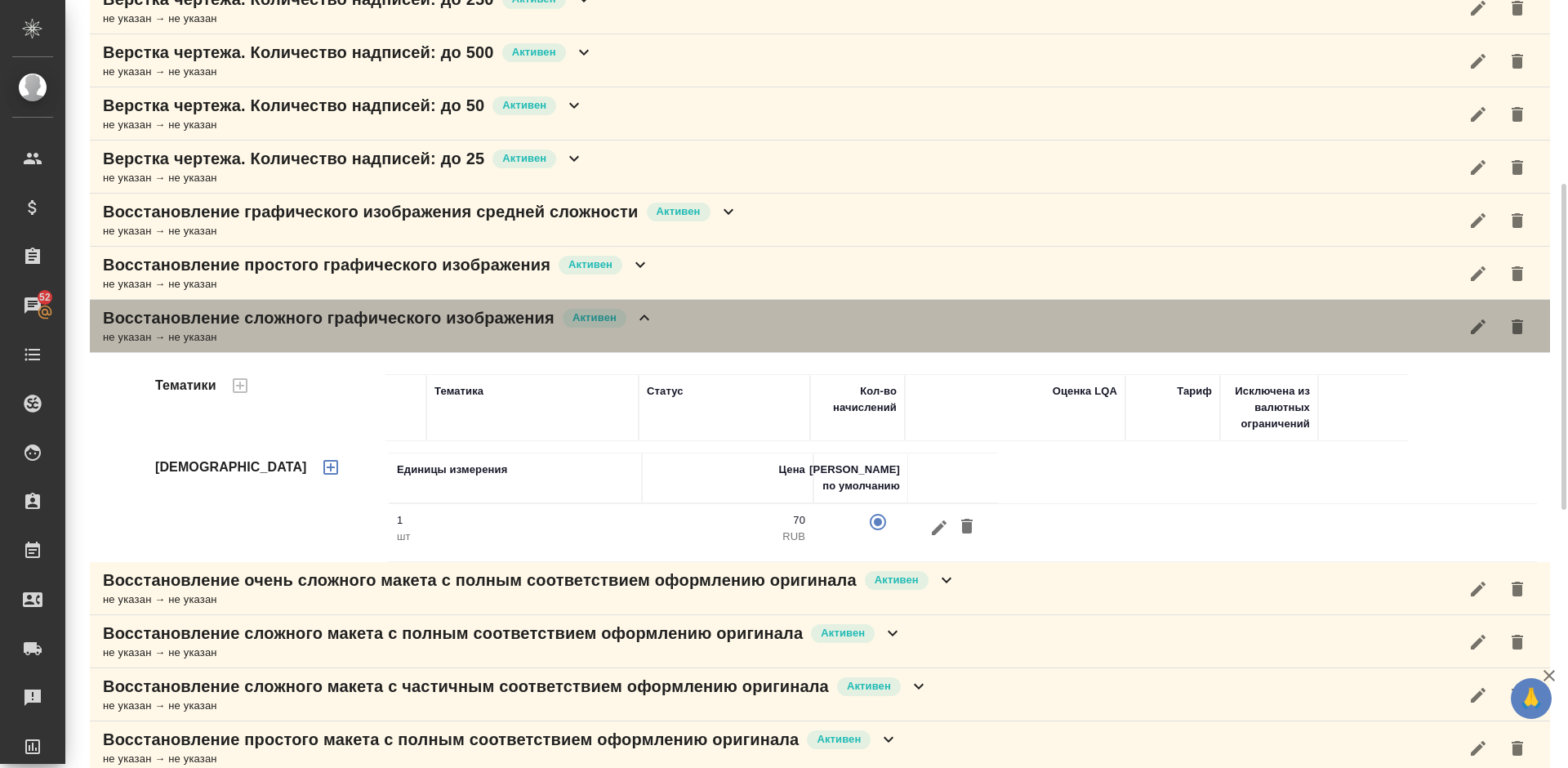
click at [679, 329] on div "Восстановление сложного графического изображения Активен не указан → не указан" at bounding box center [820, 325] width 1461 height 53
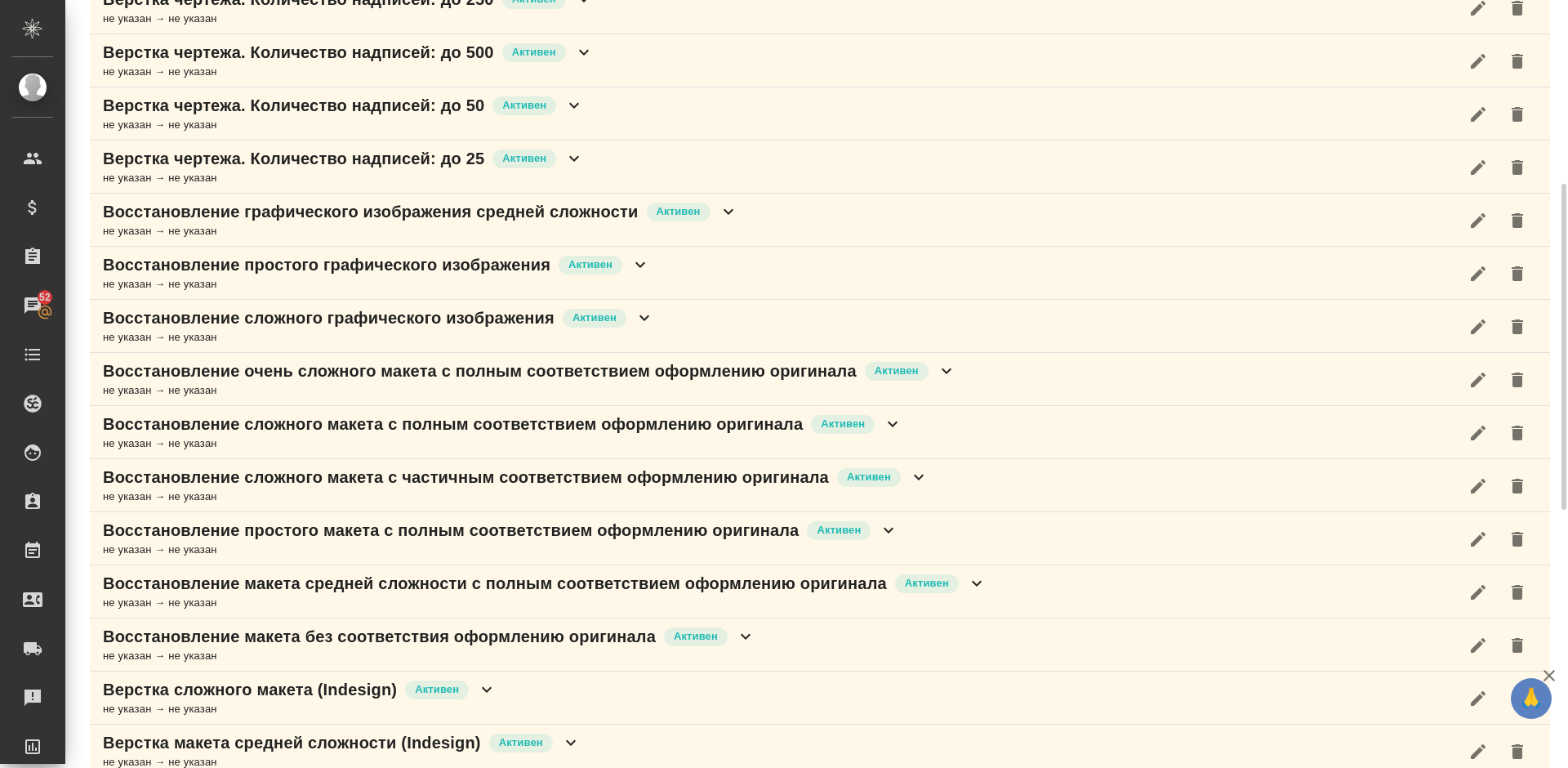
click at [985, 377] on div "Восстановление очень сложного макета с полным соответствием оформлению оригинал…" at bounding box center [820, 379] width 1461 height 53
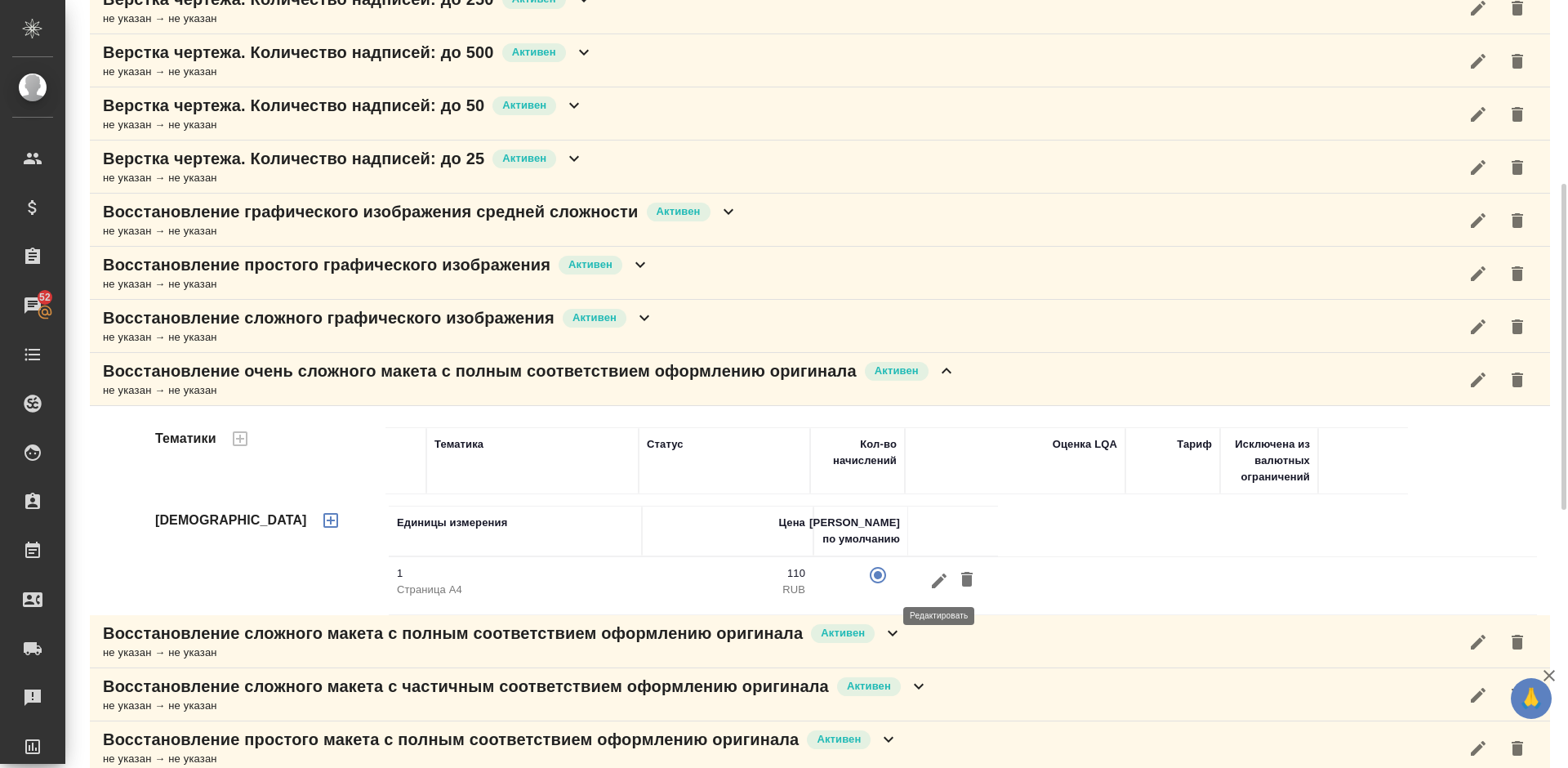
click at [938, 587] on icon "button" at bounding box center [939, 581] width 19 height 19
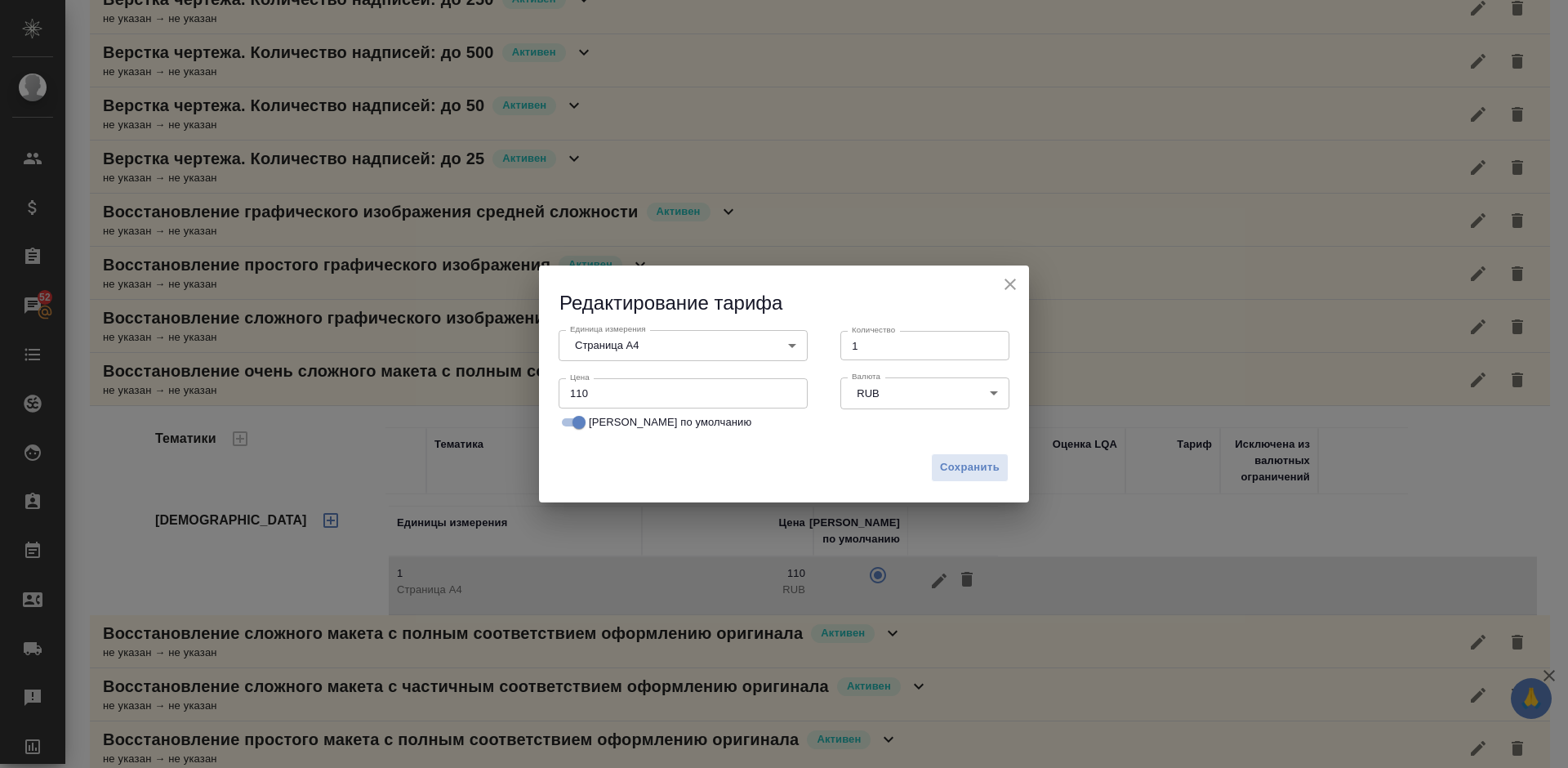
click at [588, 396] on input "110" at bounding box center [683, 392] width 249 height 29
type input "100"
click at [954, 469] on span "Сохранить" at bounding box center [969, 468] width 59 height 18
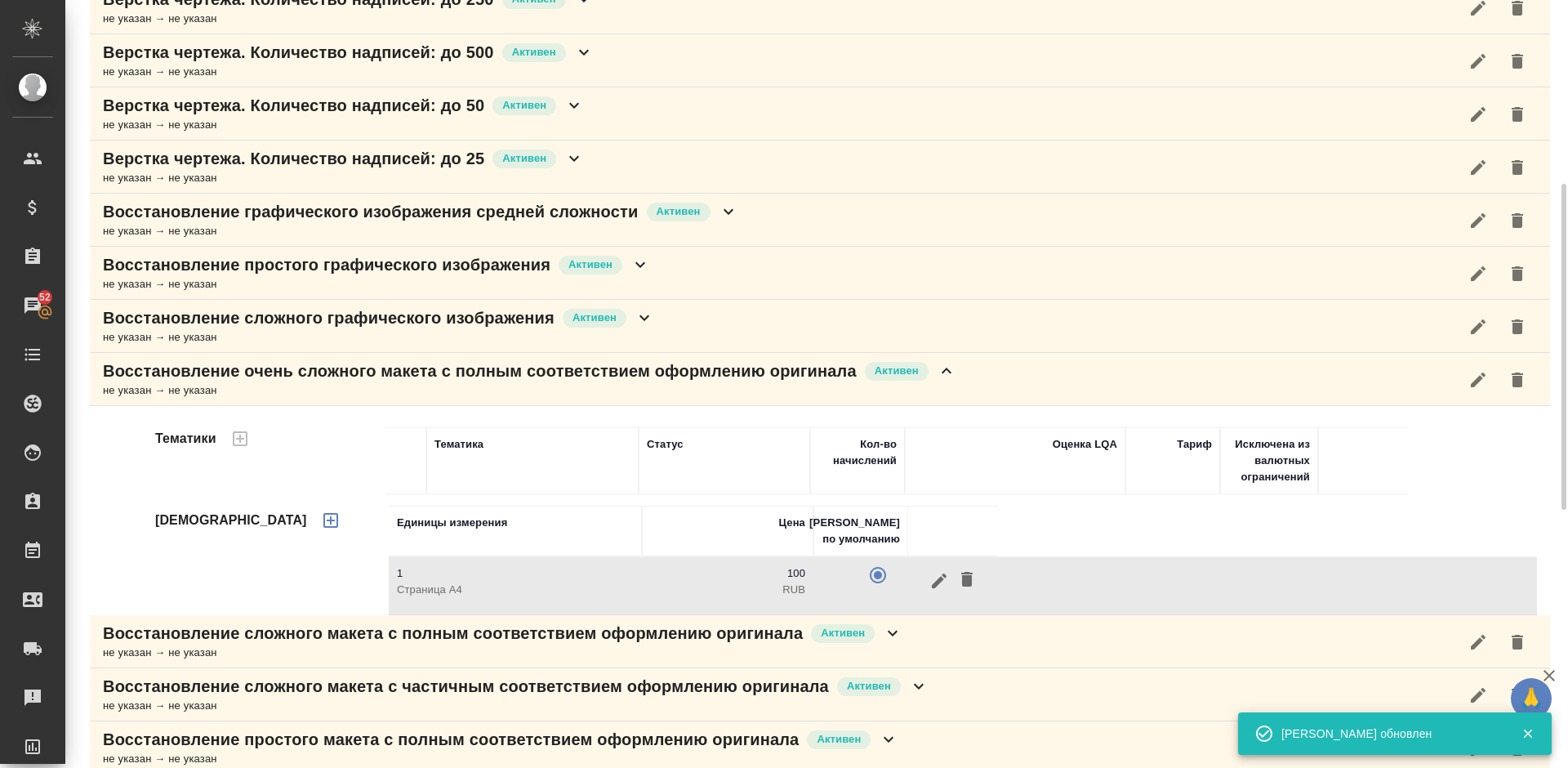
click at [948, 380] on icon at bounding box center [946, 371] width 19 height 19
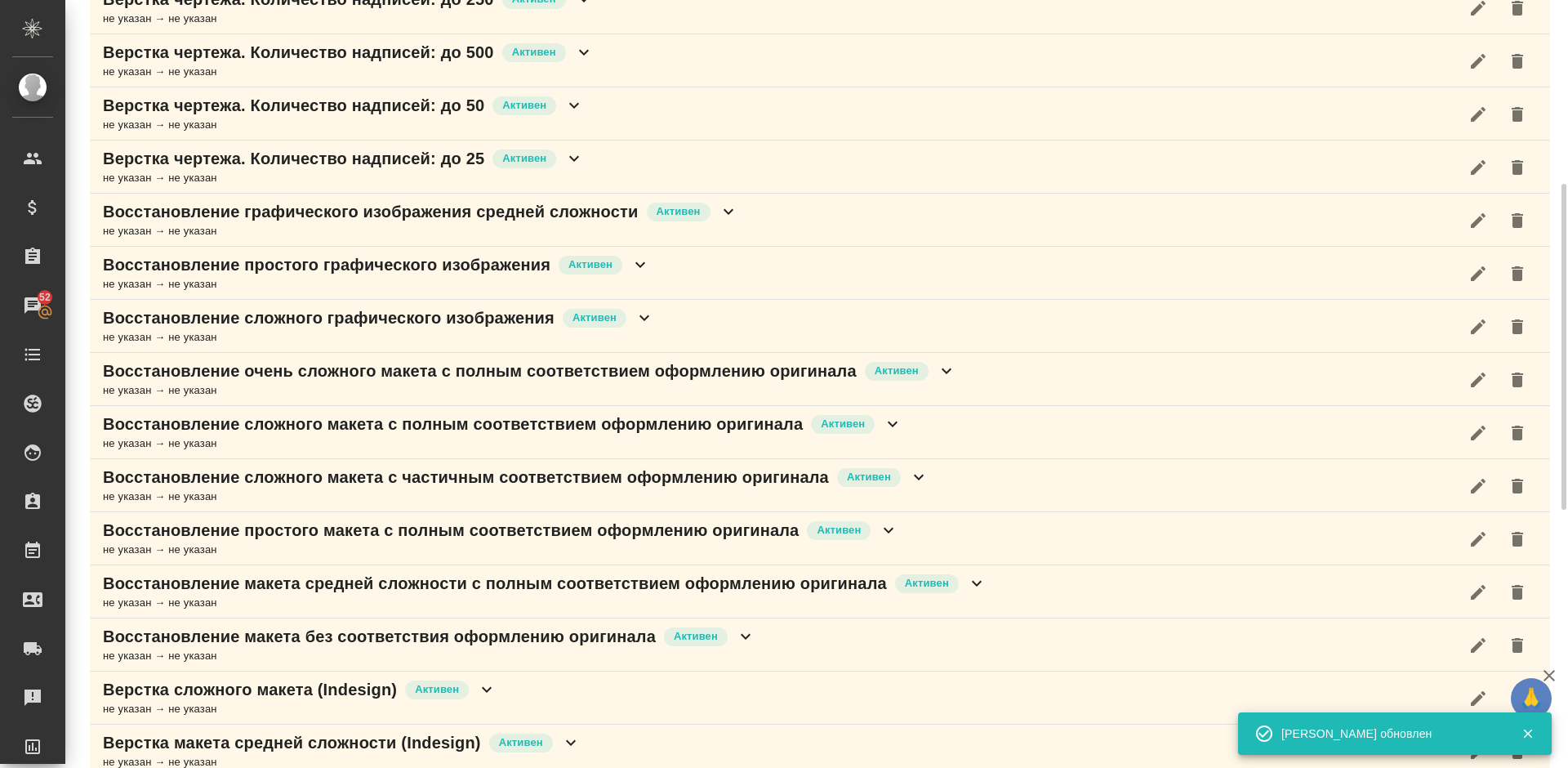
click at [926, 428] on div "Восстановление сложного макета с полным соответствием оформлению оригинала Акти…" at bounding box center [820, 432] width 1461 height 53
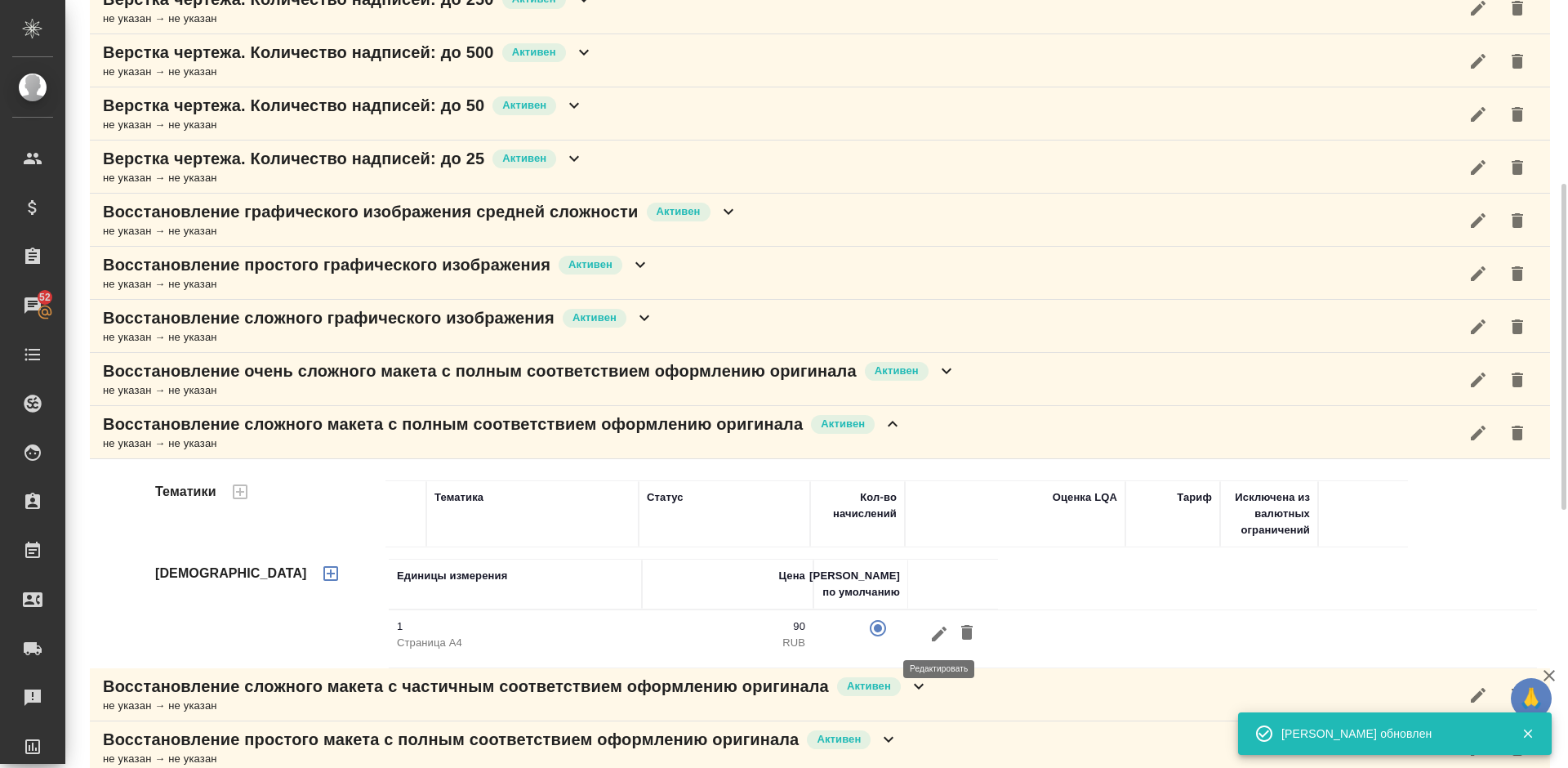
click at [937, 632] on icon "button" at bounding box center [940, 633] width 15 height 15
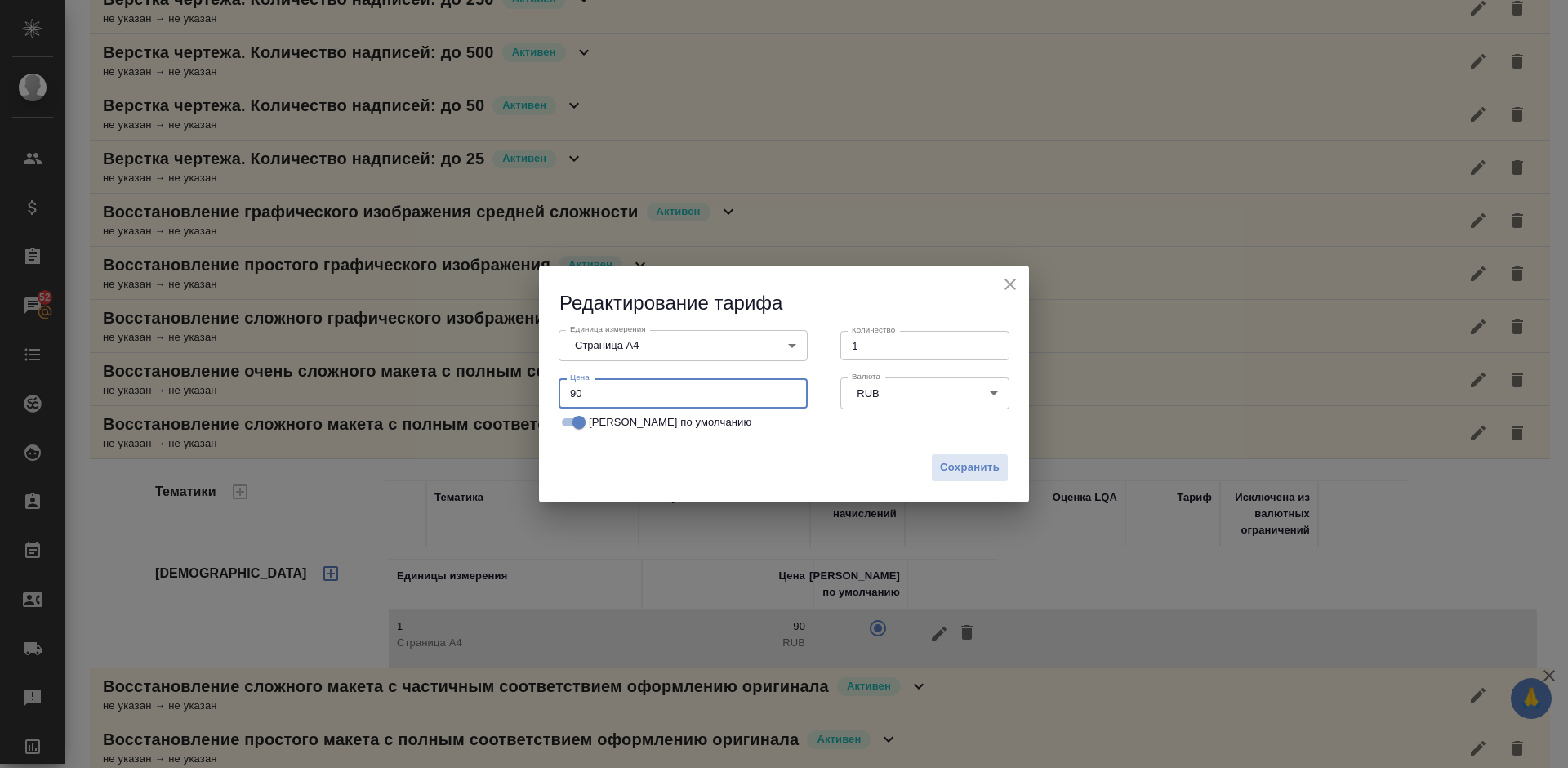
click at [576, 392] on input "90" at bounding box center [683, 392] width 249 height 29
type input "80"
click at [968, 463] on span "Сохранить" at bounding box center [969, 468] width 59 height 18
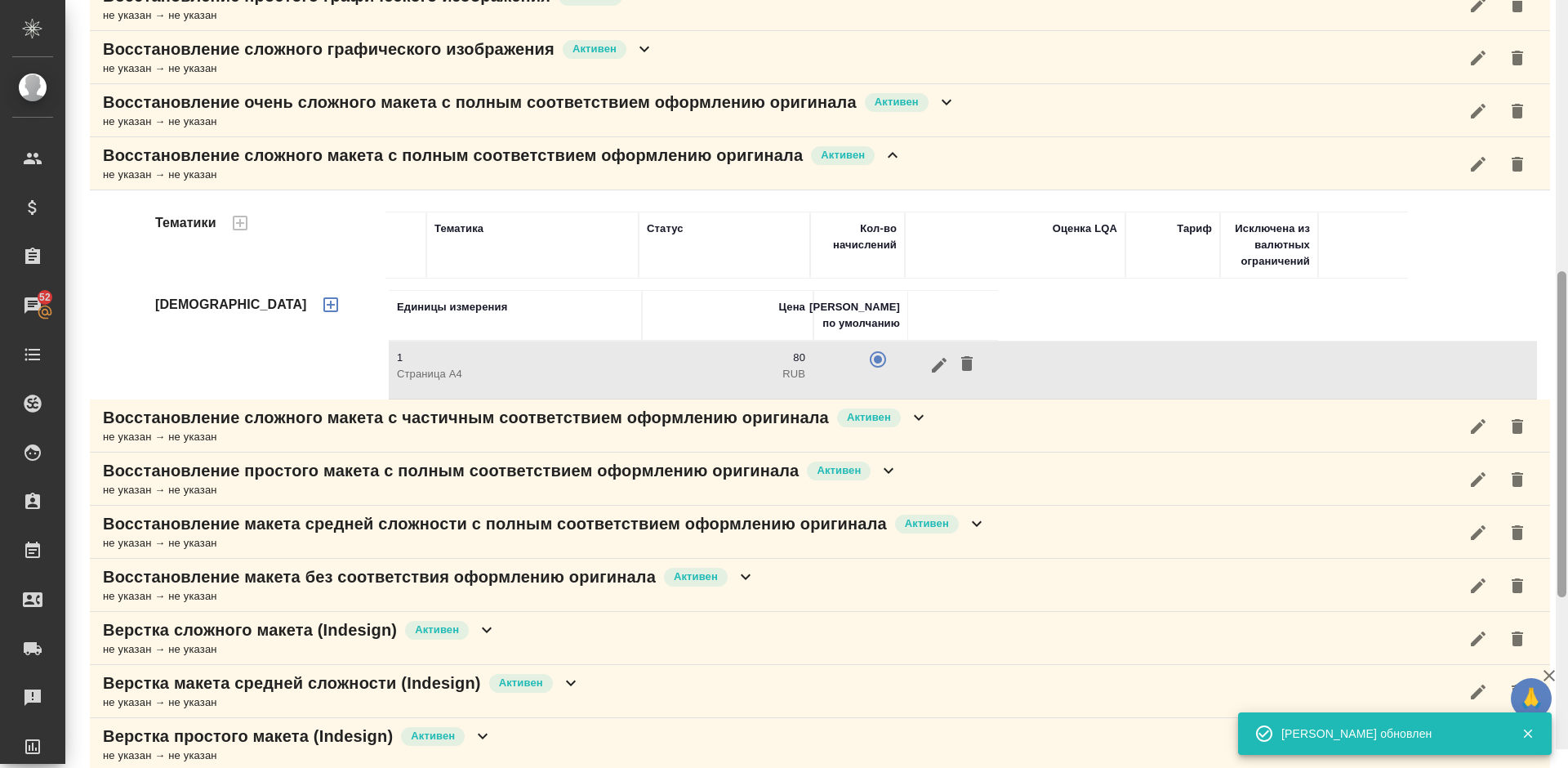
scroll to position [789, 0]
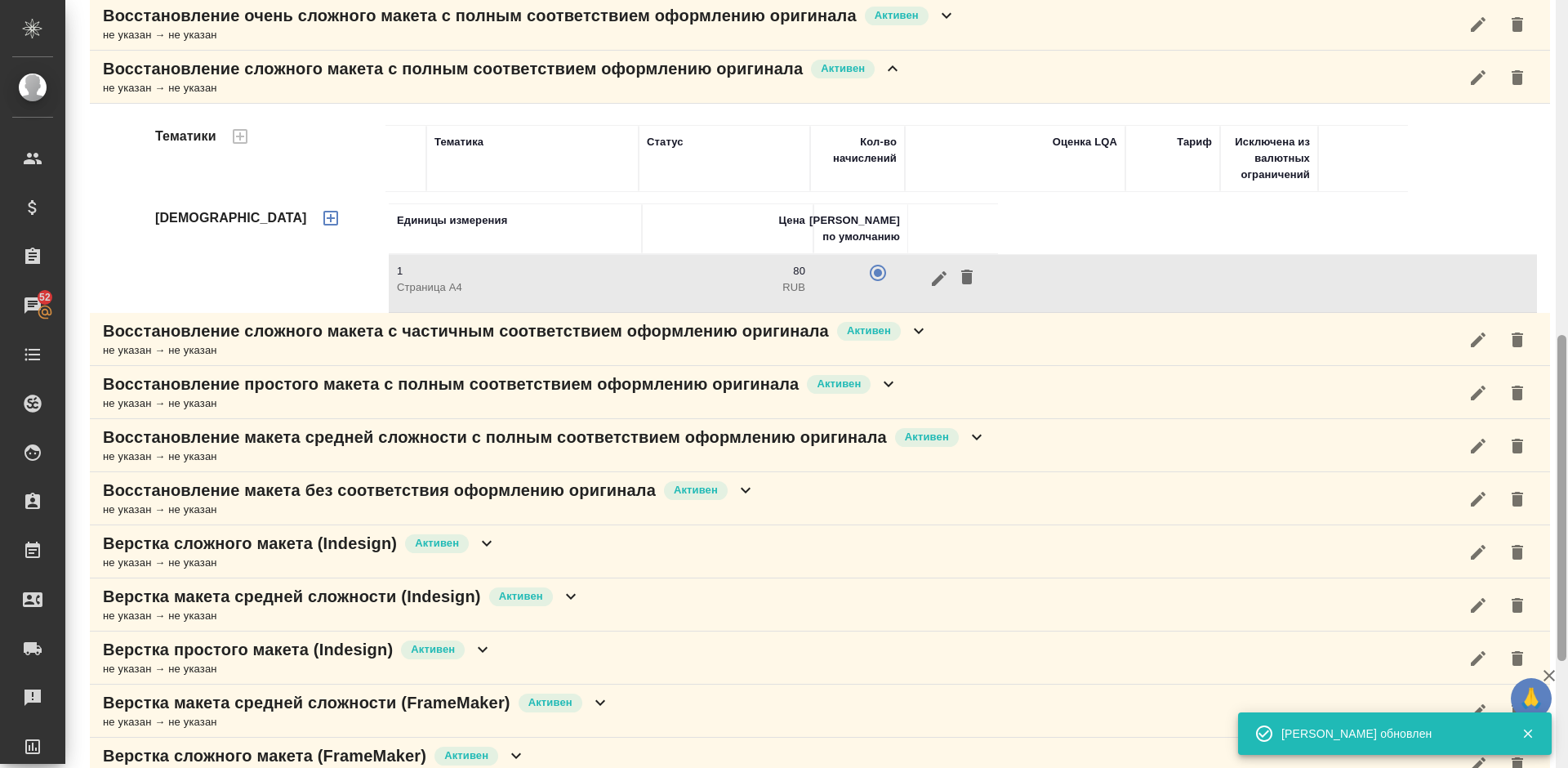
drag, startPoint x: 1565, startPoint y: 239, endPoint x: 1567, endPoint y: 388, distance: 149.0
click at [1567, 388] on div at bounding box center [1562, 384] width 13 height 768
click at [913, 77] on div "Восстановление сложного макета с полным соответствием оформлению оригинала Акти…" at bounding box center [820, 77] width 1461 height 53
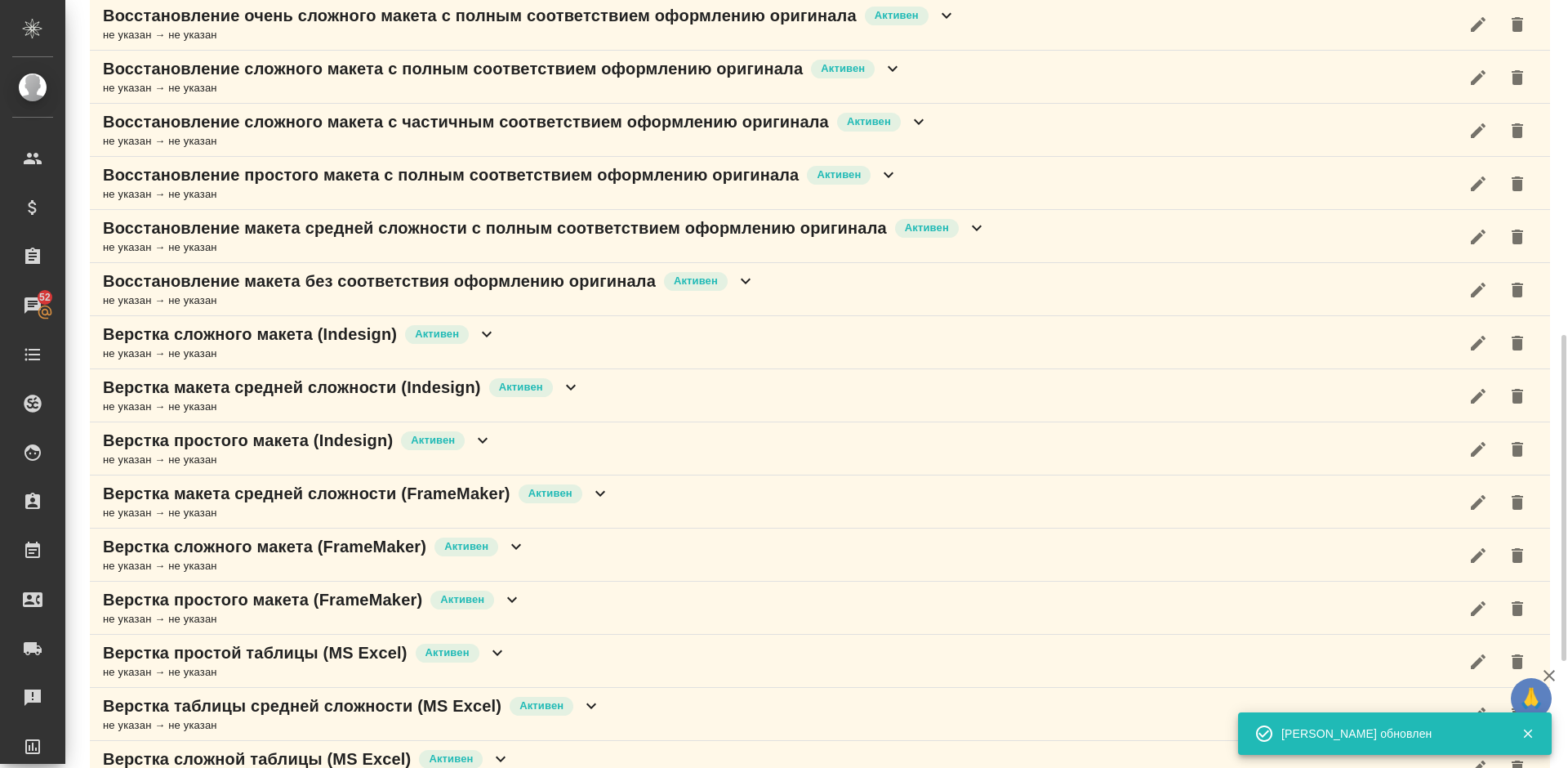
click at [944, 128] on div "Восстановление сложного макета с частичным соответствием оформлению оригинала А…" at bounding box center [820, 130] width 1461 height 53
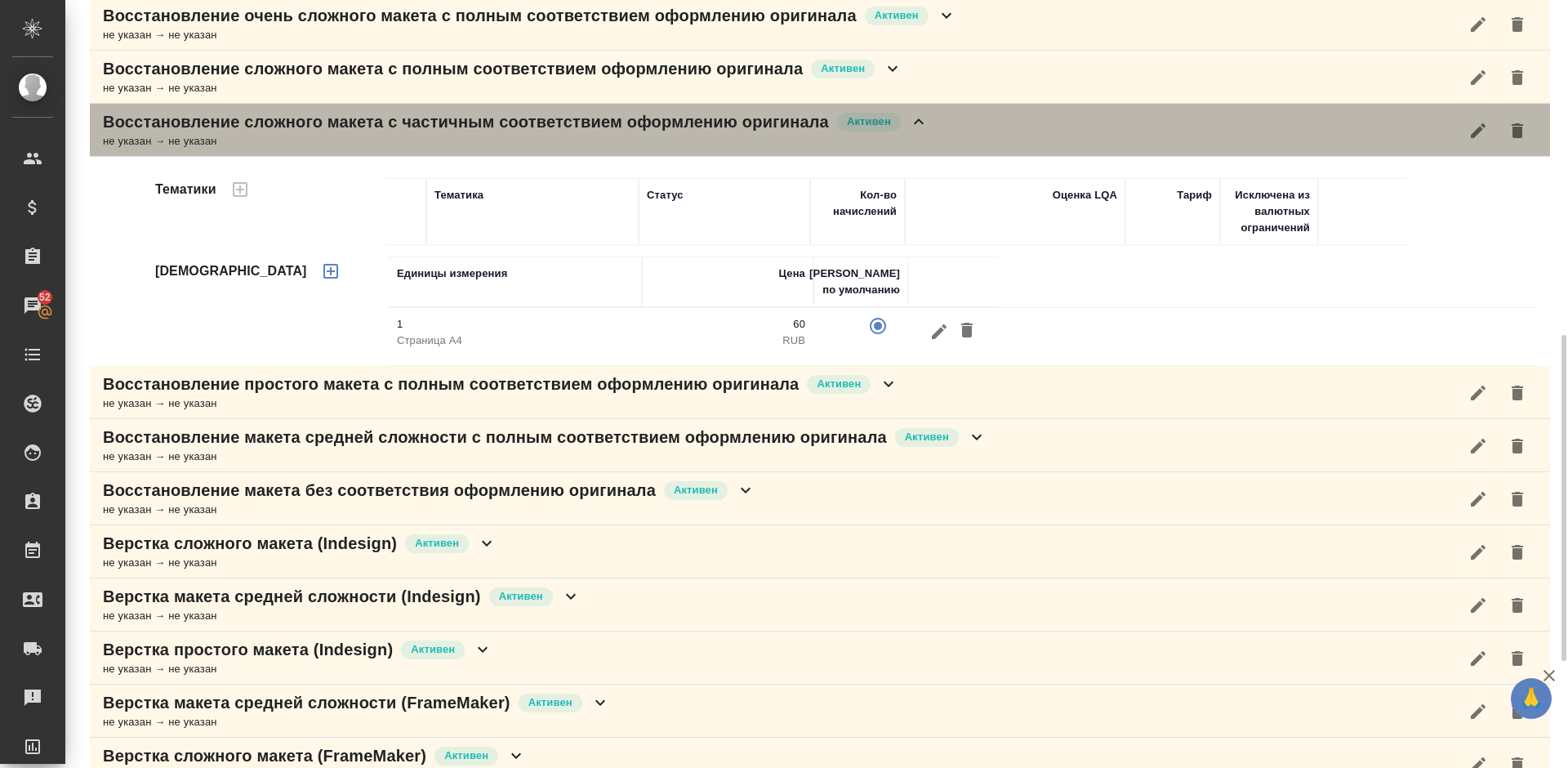
click at [947, 123] on div "Восстановление сложного макета с частичным соответствием оформлению оригинала А…" at bounding box center [820, 130] width 1461 height 53
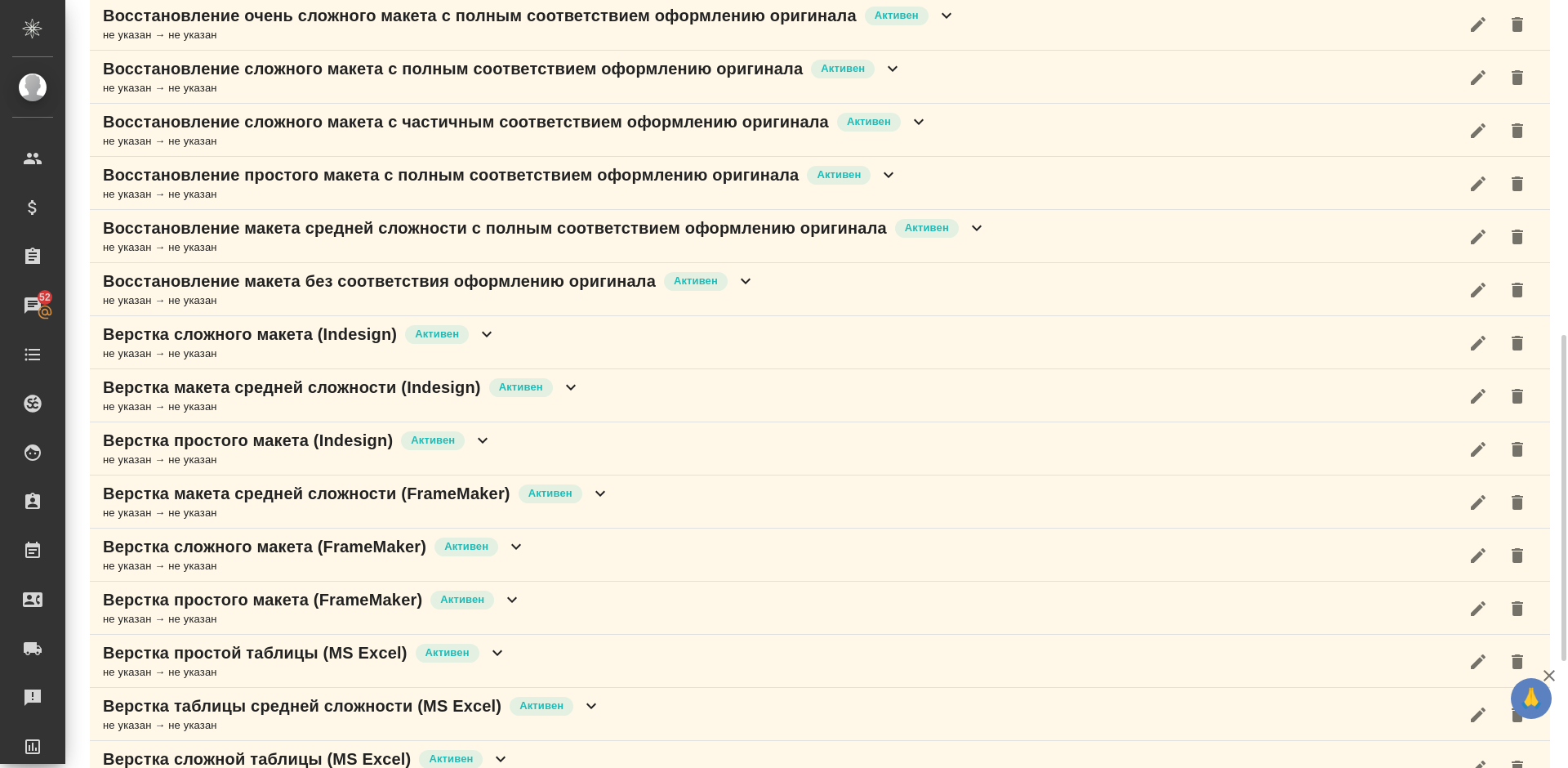
click at [915, 188] on div "Восстановление простого макета с полным соответствием оформлению оригинала Акти…" at bounding box center [820, 183] width 1461 height 53
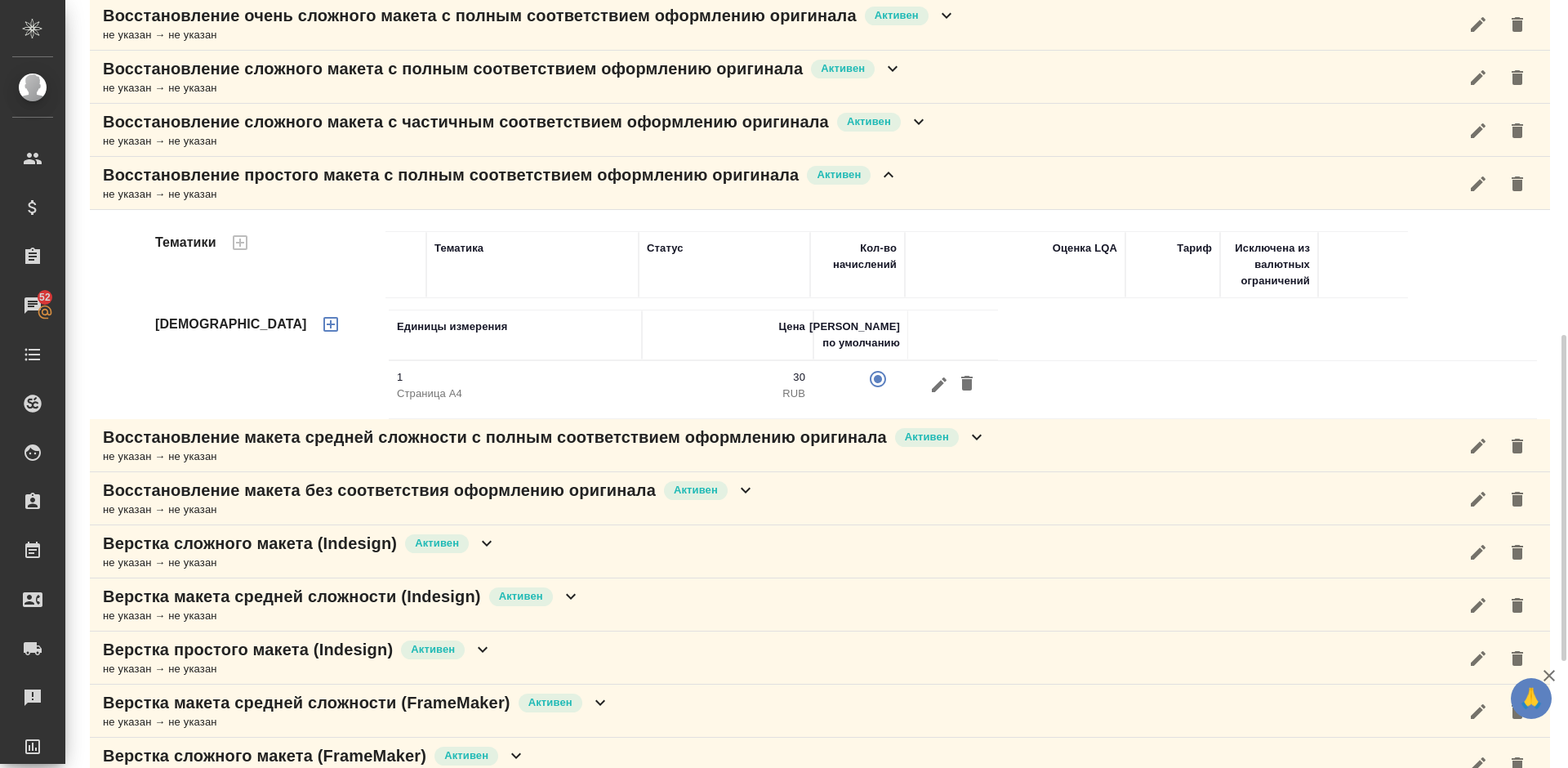
click at [910, 180] on div "Восстановление простого макета с полным соответствием оформлению оригинала Акти…" at bounding box center [820, 183] width 1461 height 53
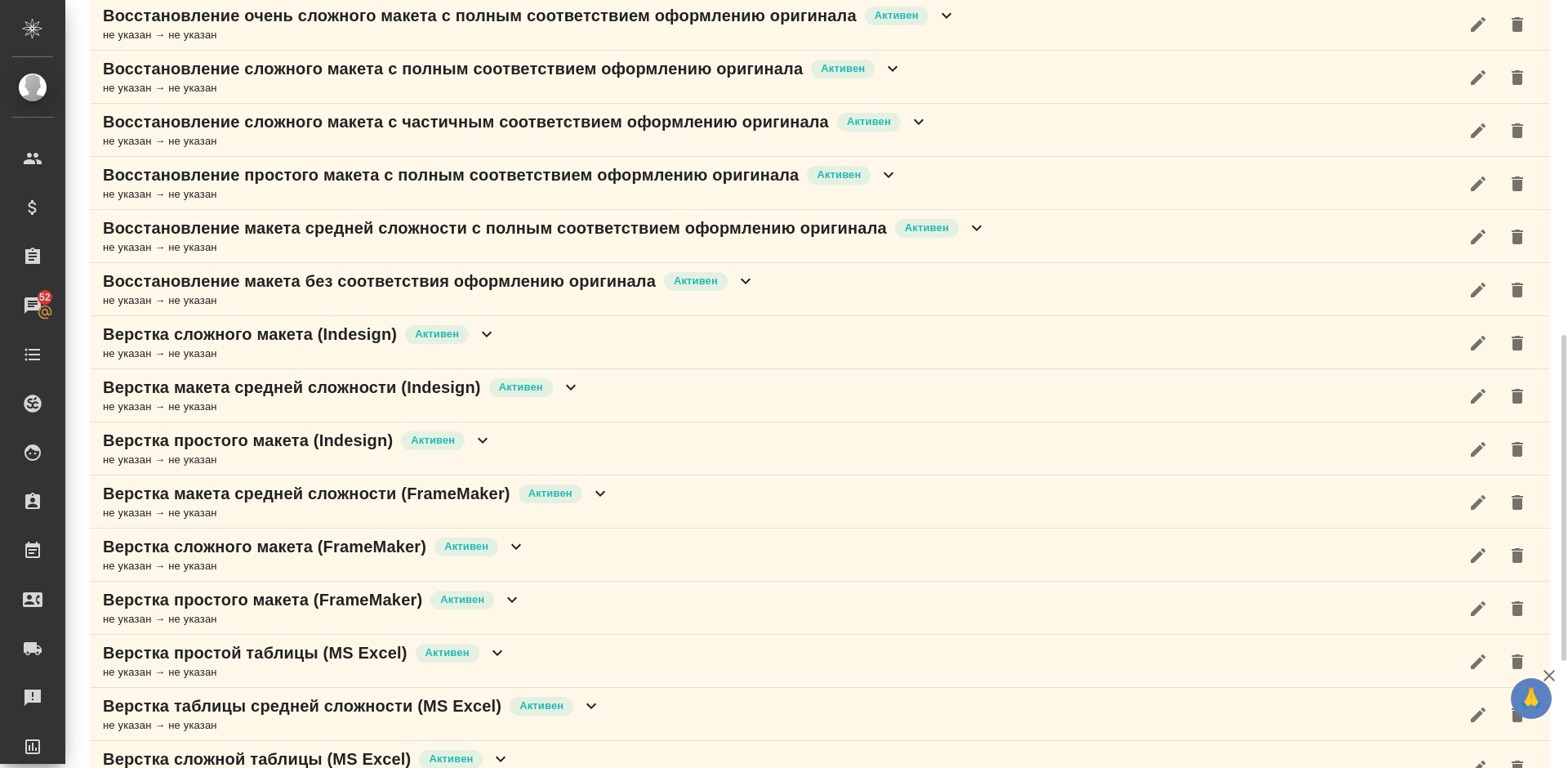
click at [989, 233] on div "Восстановление макета средней сложности с полным соответствием оформлению ориги…" at bounding box center [820, 236] width 1461 height 53
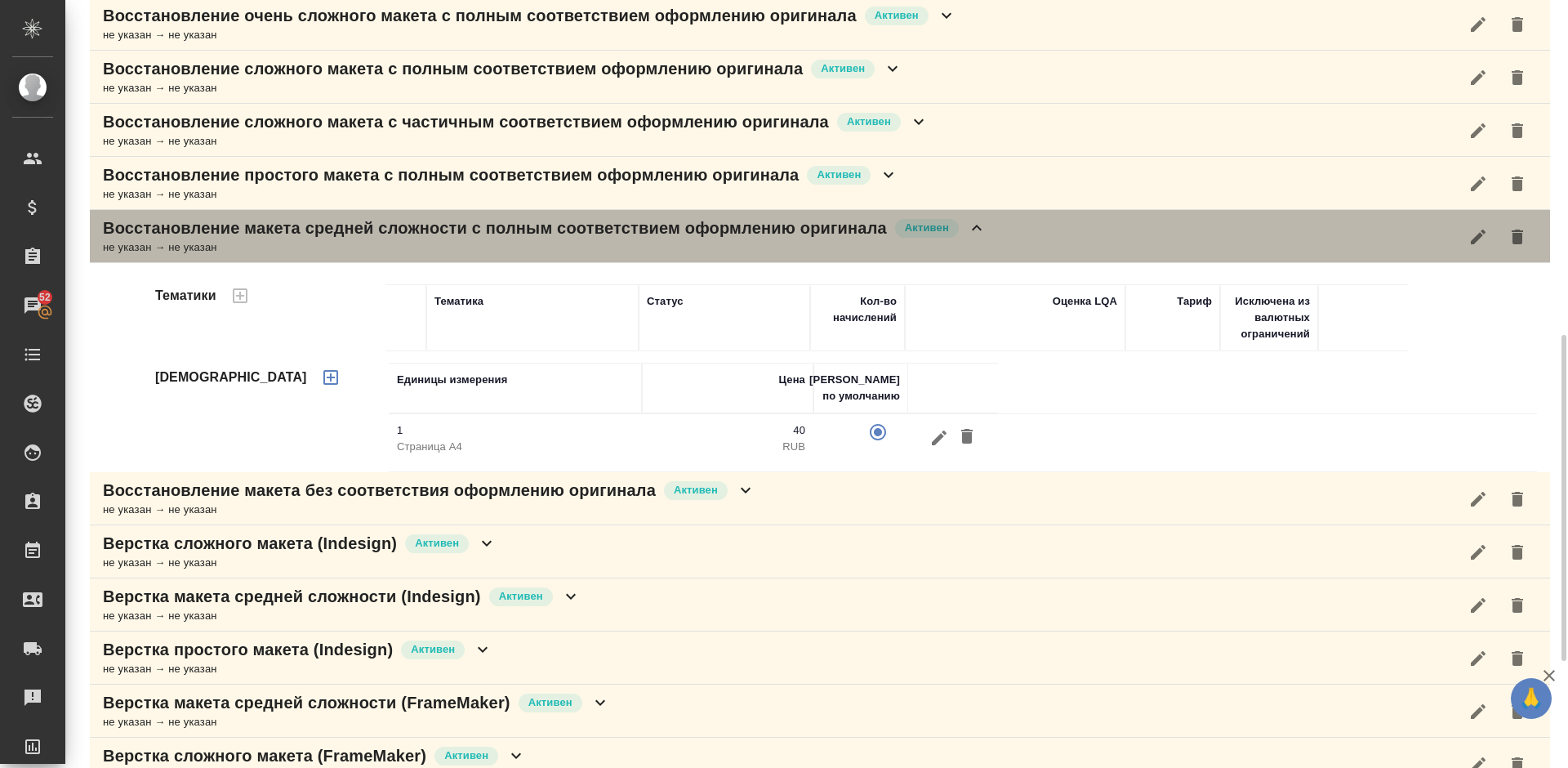
click at [1002, 238] on div "Восстановление макета средней сложности с полным соответствием оформлению ориги…" at bounding box center [820, 236] width 1461 height 53
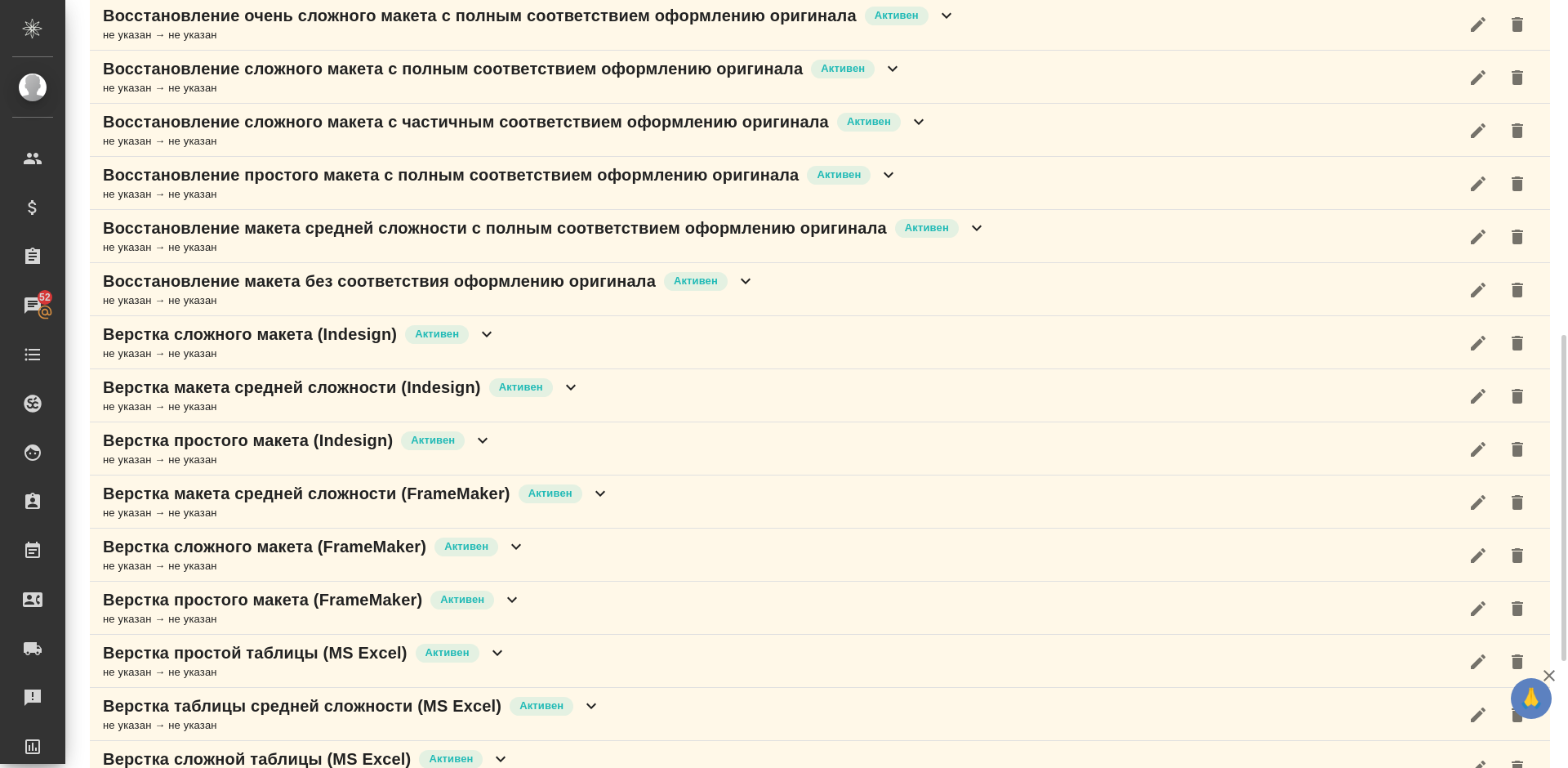
click at [779, 292] on div "Восстановление макета без соответствия оформлению оригинала Активен не указан →…" at bounding box center [820, 289] width 1461 height 53
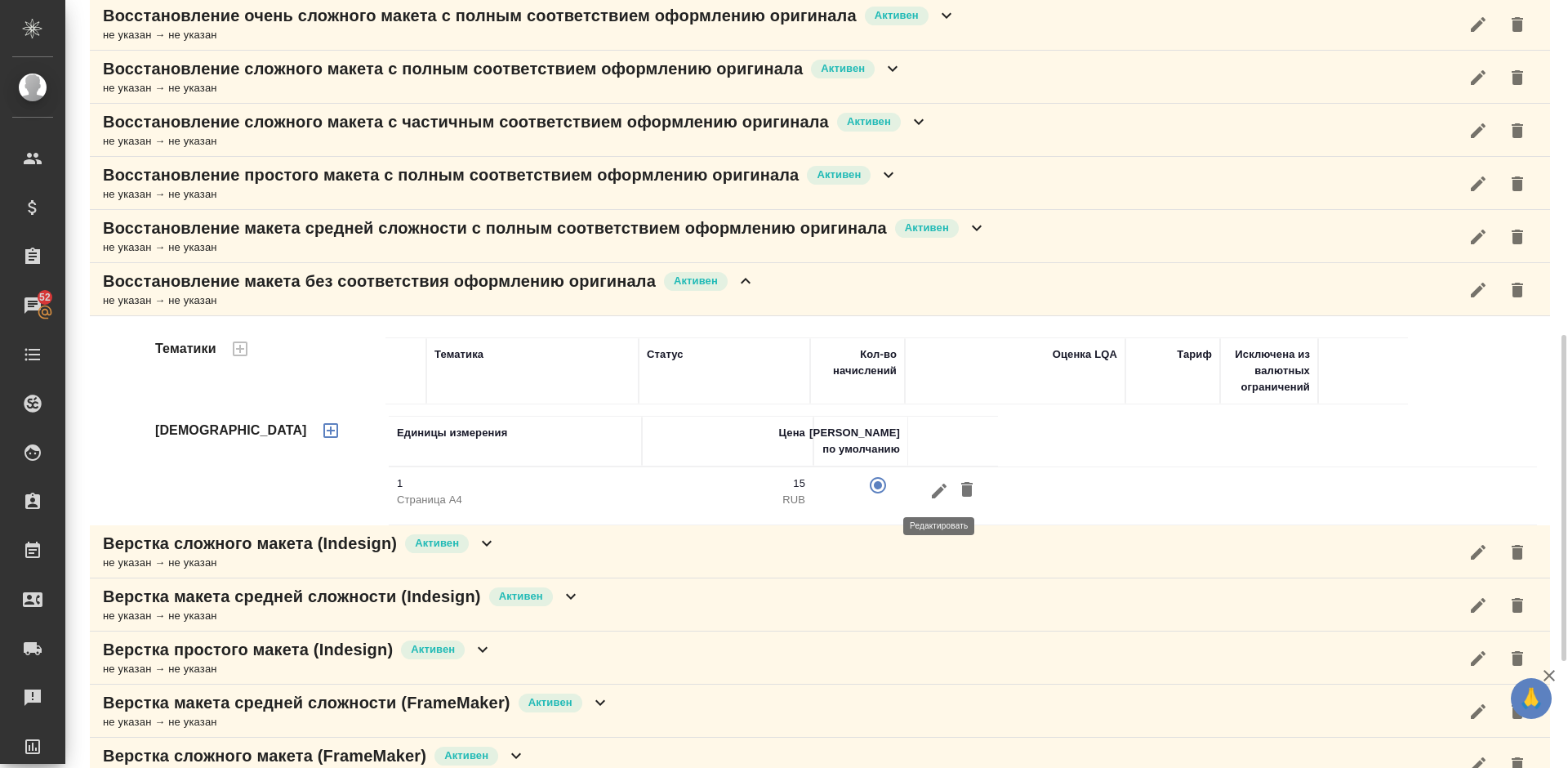
click at [935, 499] on icon "button" at bounding box center [939, 490] width 19 height 19
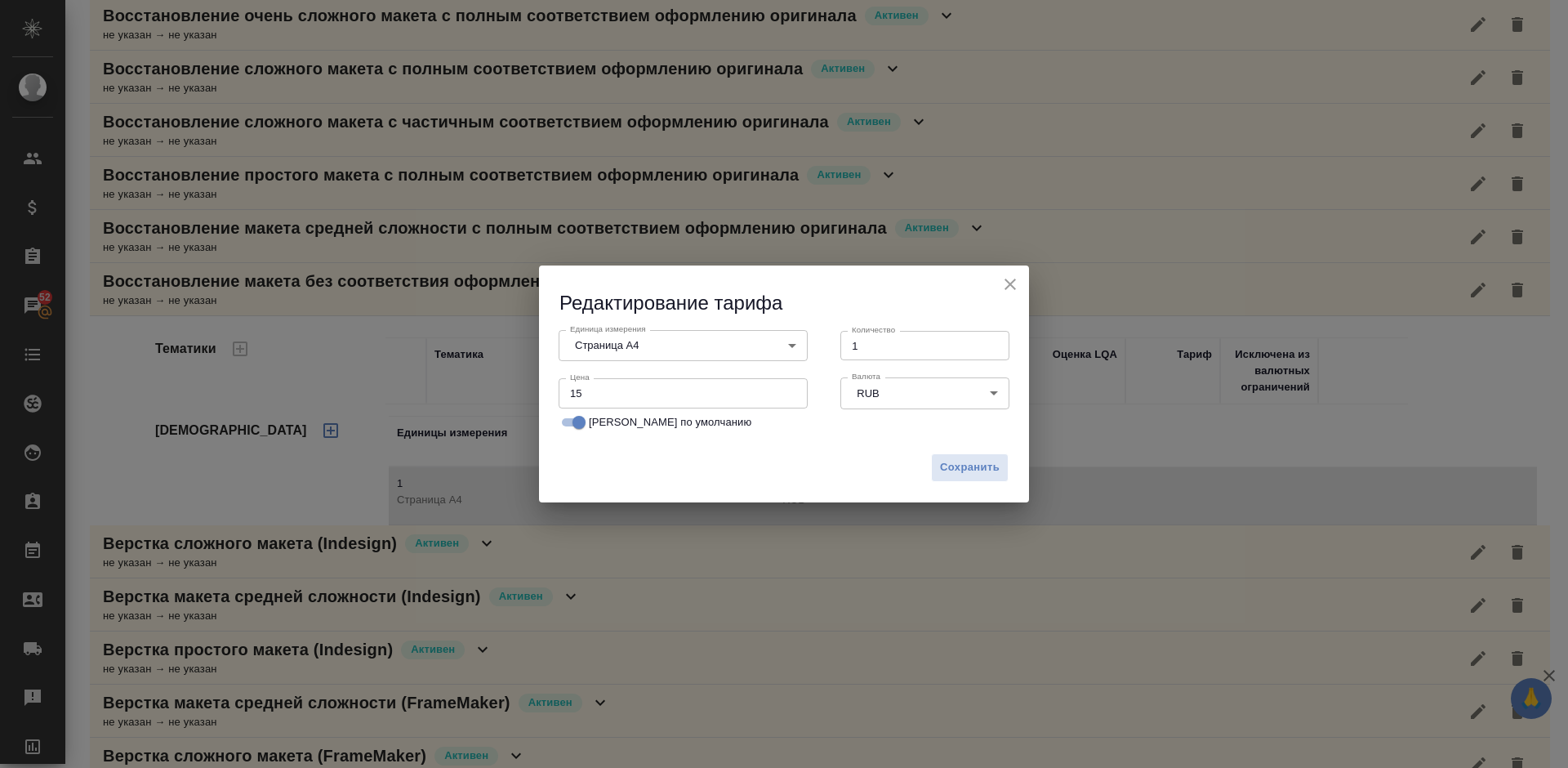
click at [581, 397] on input "15" at bounding box center [683, 392] width 249 height 29
type input "1"
type input "30"
click at [960, 468] on span "Сохранить" at bounding box center [969, 468] width 59 height 18
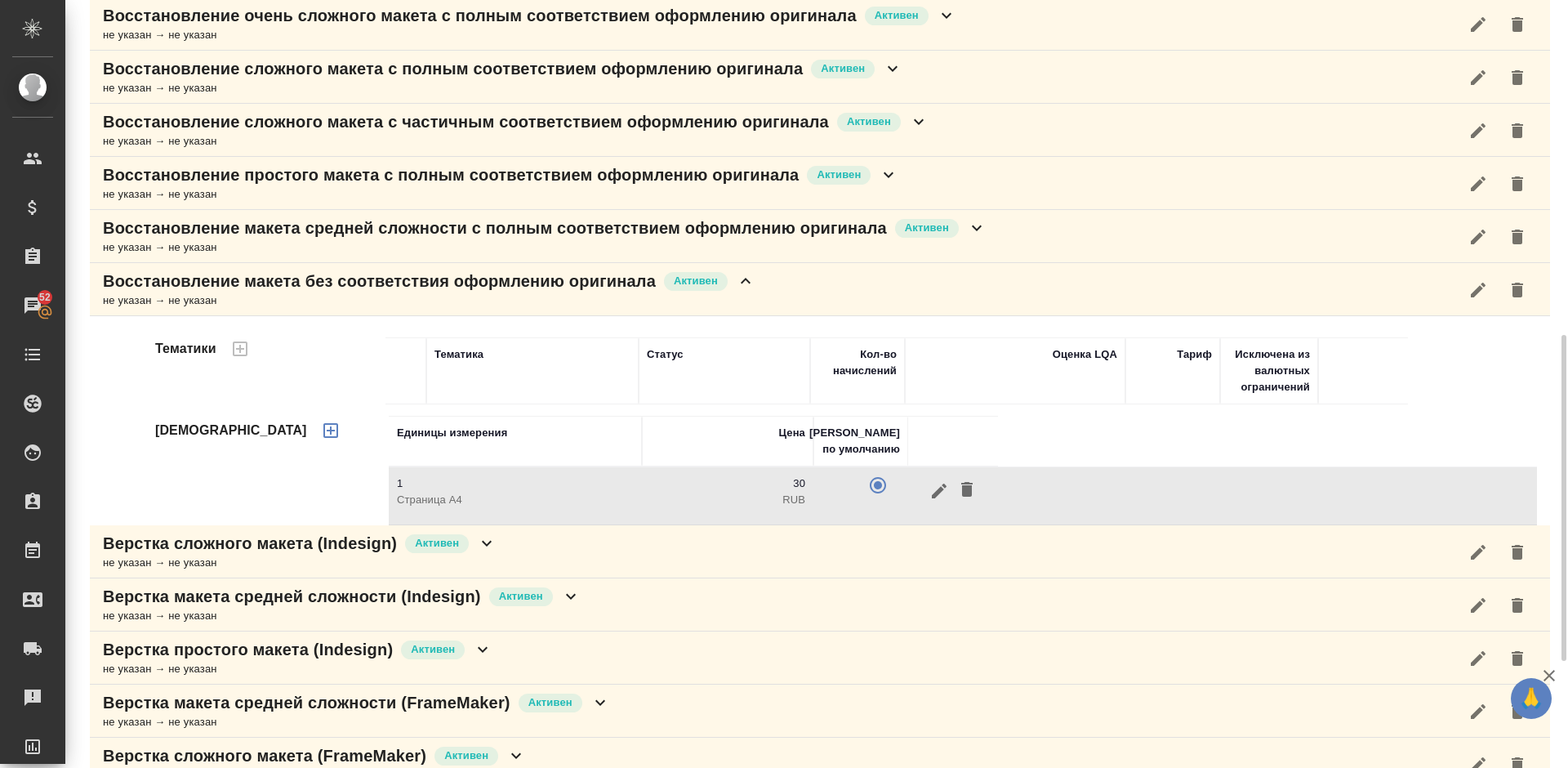
click at [760, 283] on div "Восстановление макета без соответствия оформлению оригинала Активен не указан →…" at bounding box center [820, 289] width 1461 height 53
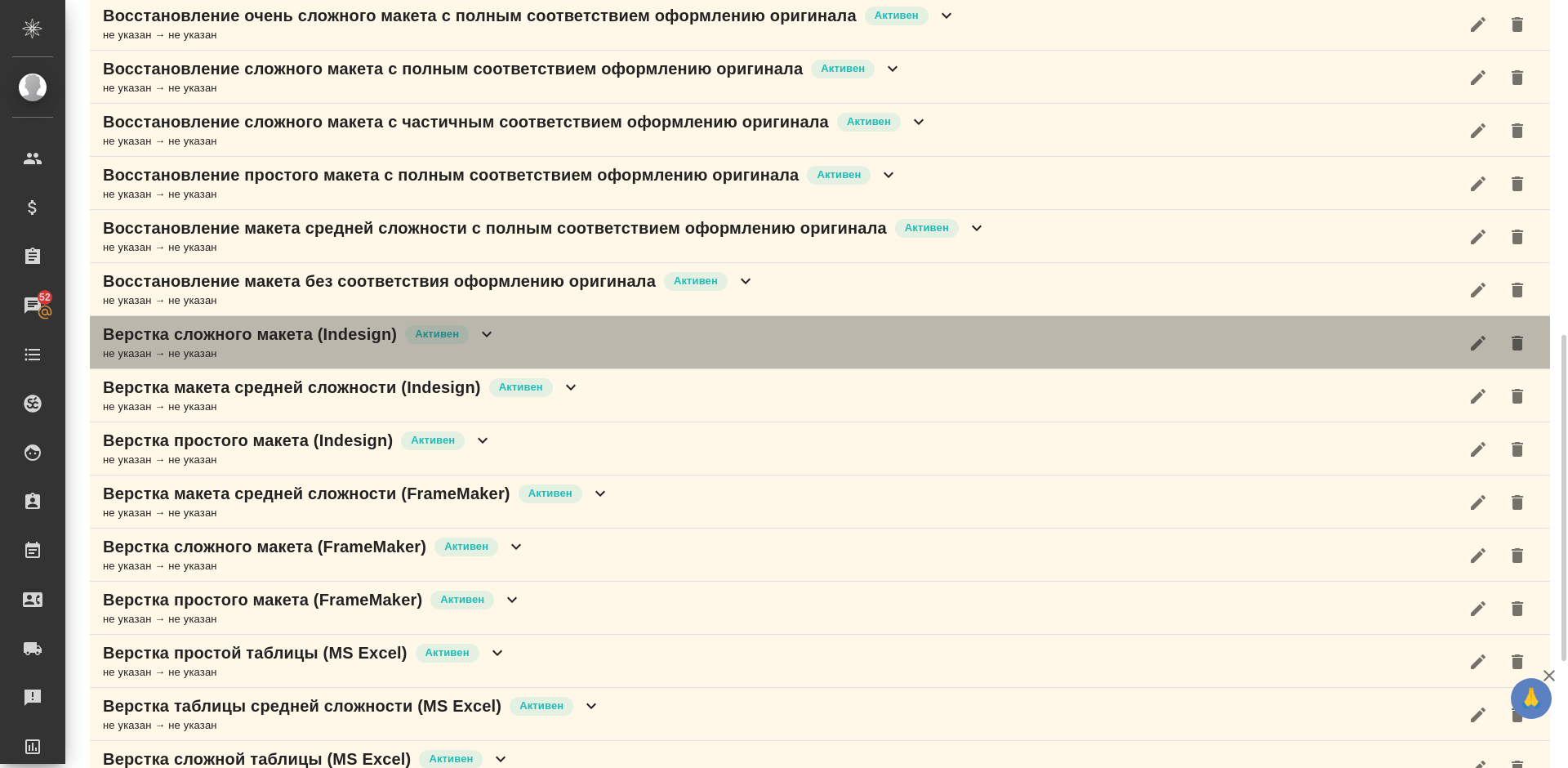
click at [636, 349] on div "Верстка сложного макета (Indesign) Активен не указан → не указан" at bounding box center [820, 342] width 1461 height 53
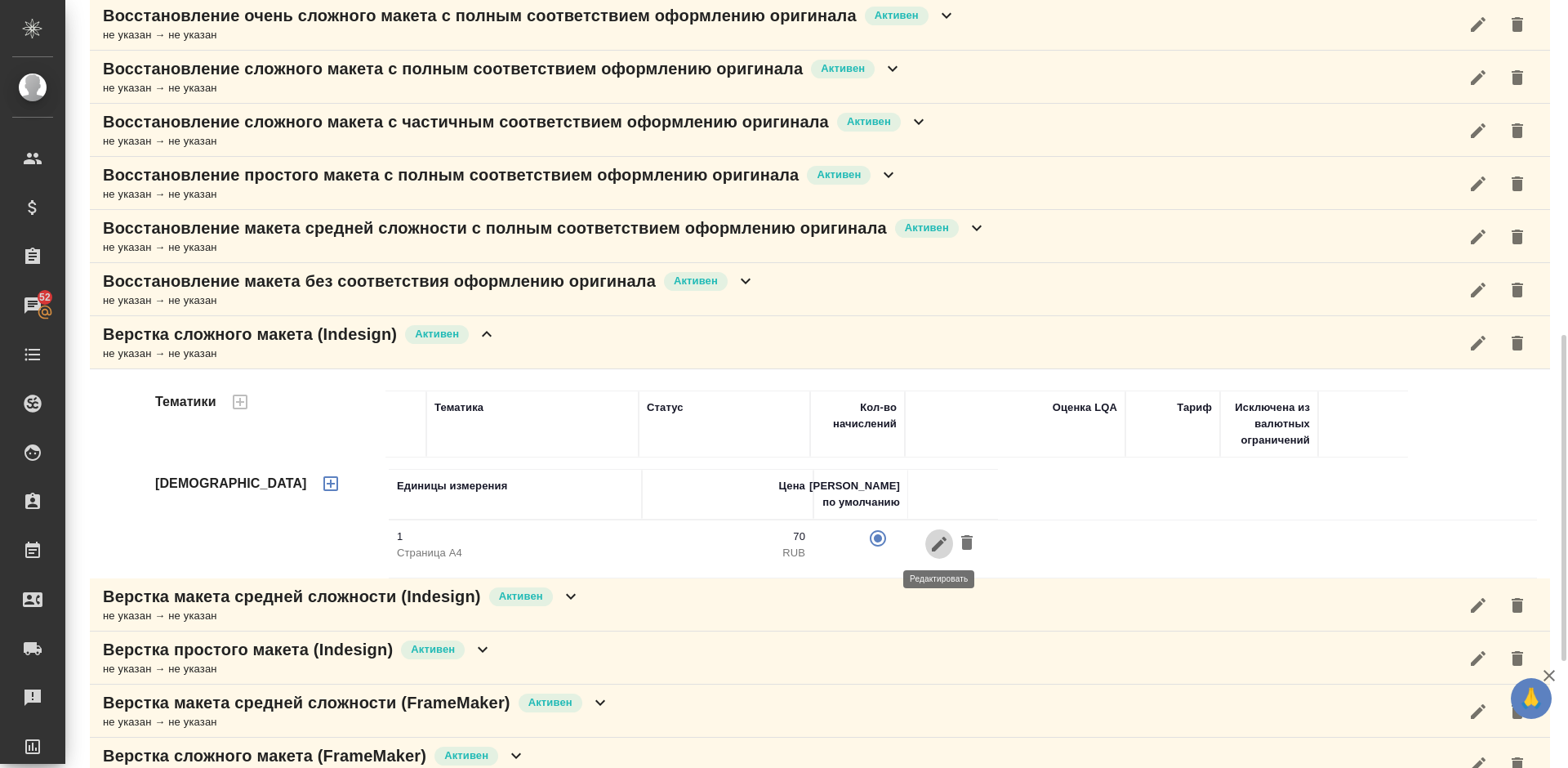
click at [947, 546] on icon "button" at bounding box center [939, 544] width 19 height 19
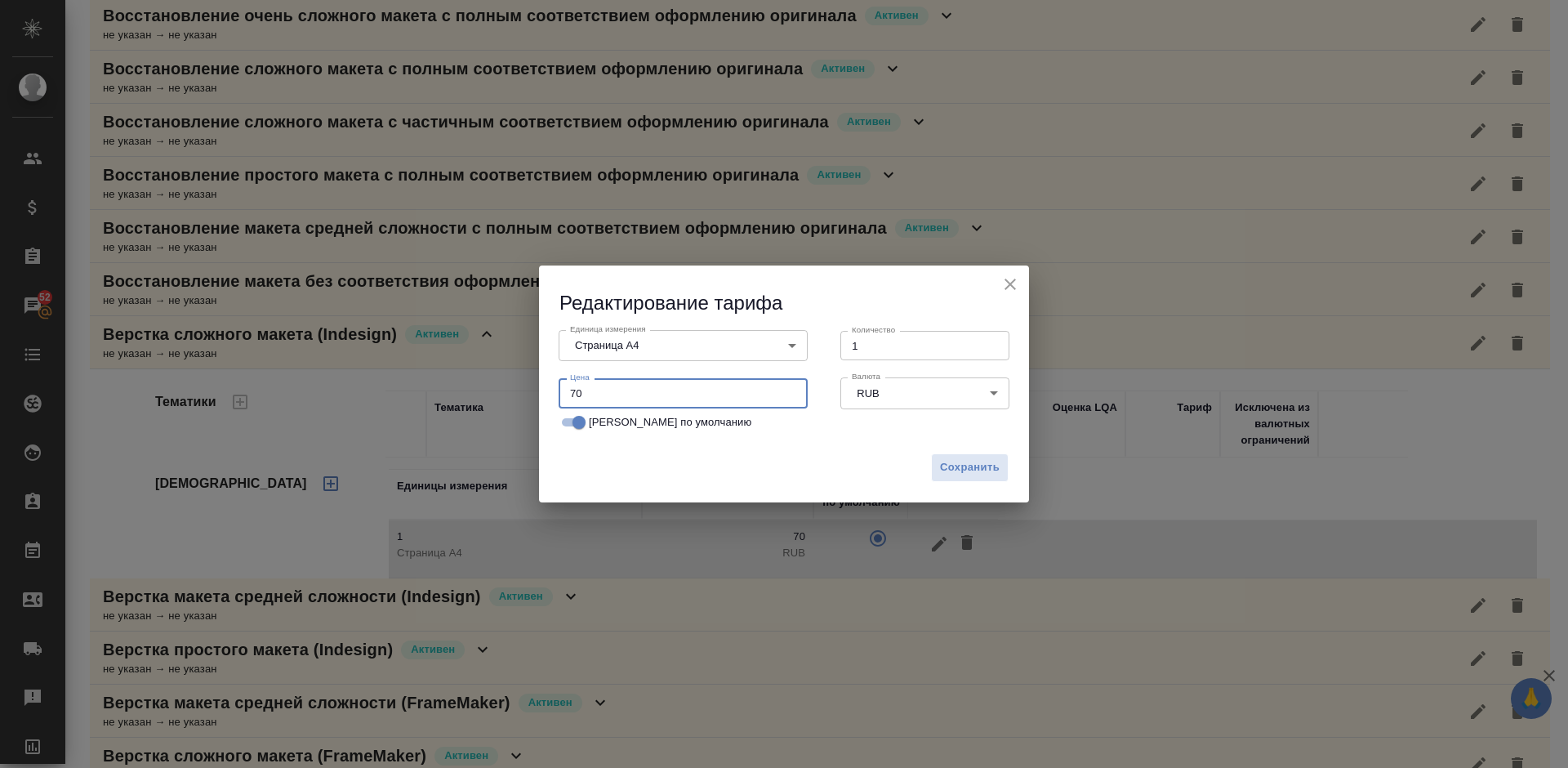
click at [576, 393] on input "70" at bounding box center [683, 392] width 249 height 29
type input "60"
click at [975, 467] on span "Сохранить" at bounding box center [969, 468] width 59 height 18
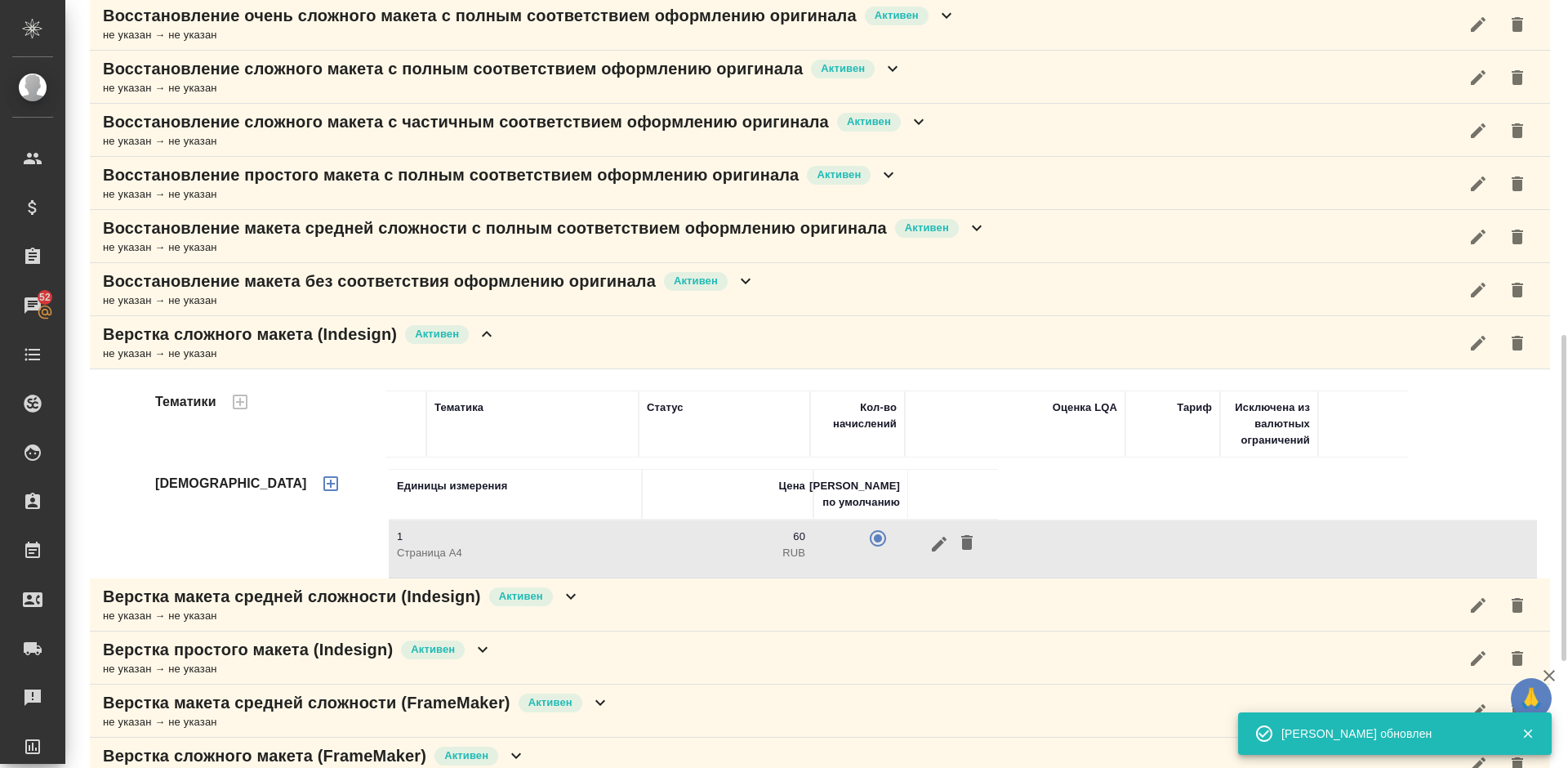
click at [540, 344] on div "Верстка сложного макета (Indesign) Активен не указан → не указан" at bounding box center [820, 342] width 1461 height 53
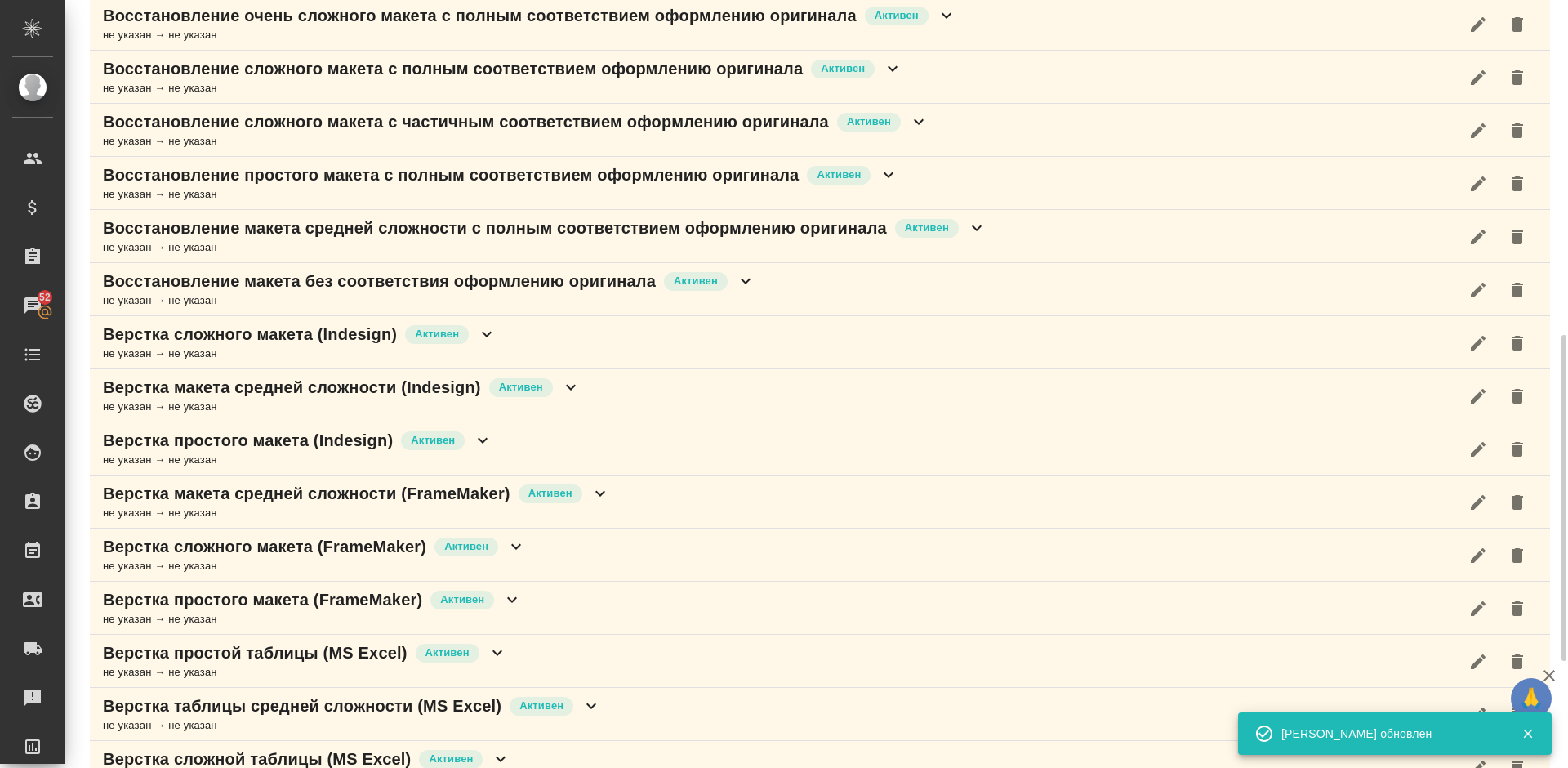
click at [579, 401] on div "не указан → не указан" at bounding box center [341, 407] width 478 height 17
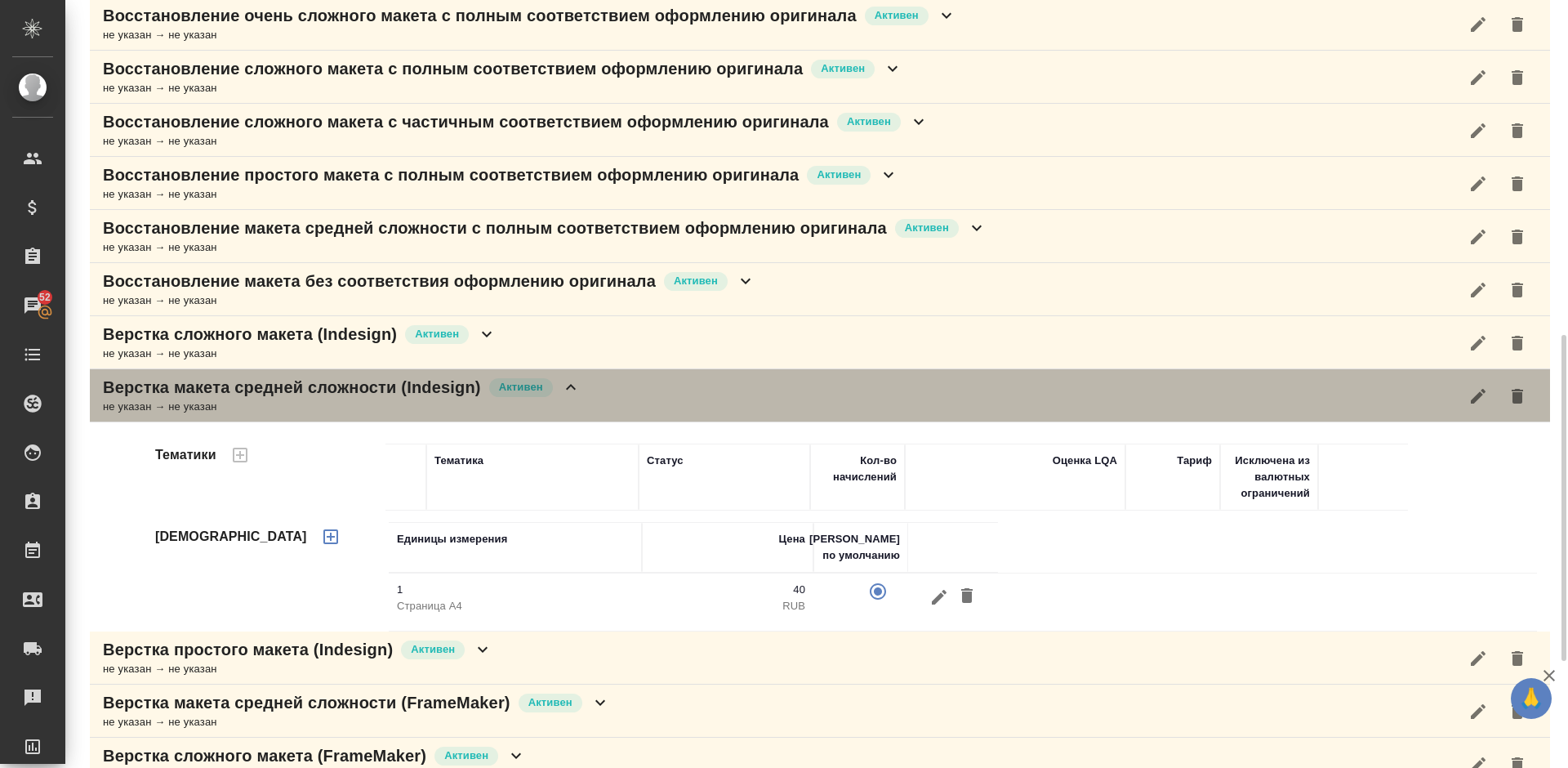
click at [629, 386] on div "Верстка макета средней сложности (Indesign) Активен не указан → не указан" at bounding box center [820, 396] width 1461 height 53
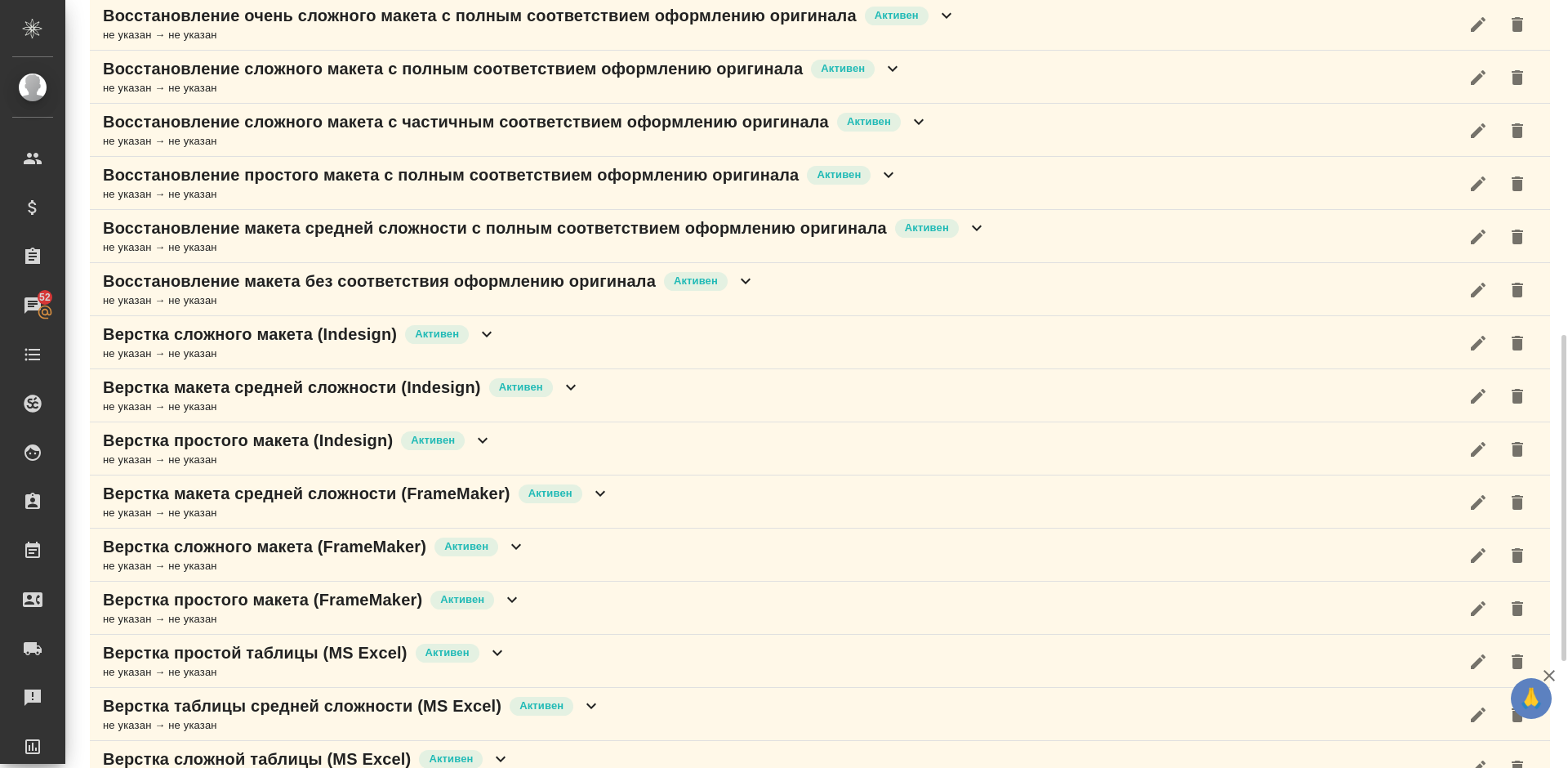
click at [584, 442] on div "Верстка простого макета (Indesign) Активен не указан → не указан" at bounding box center [820, 448] width 1461 height 53
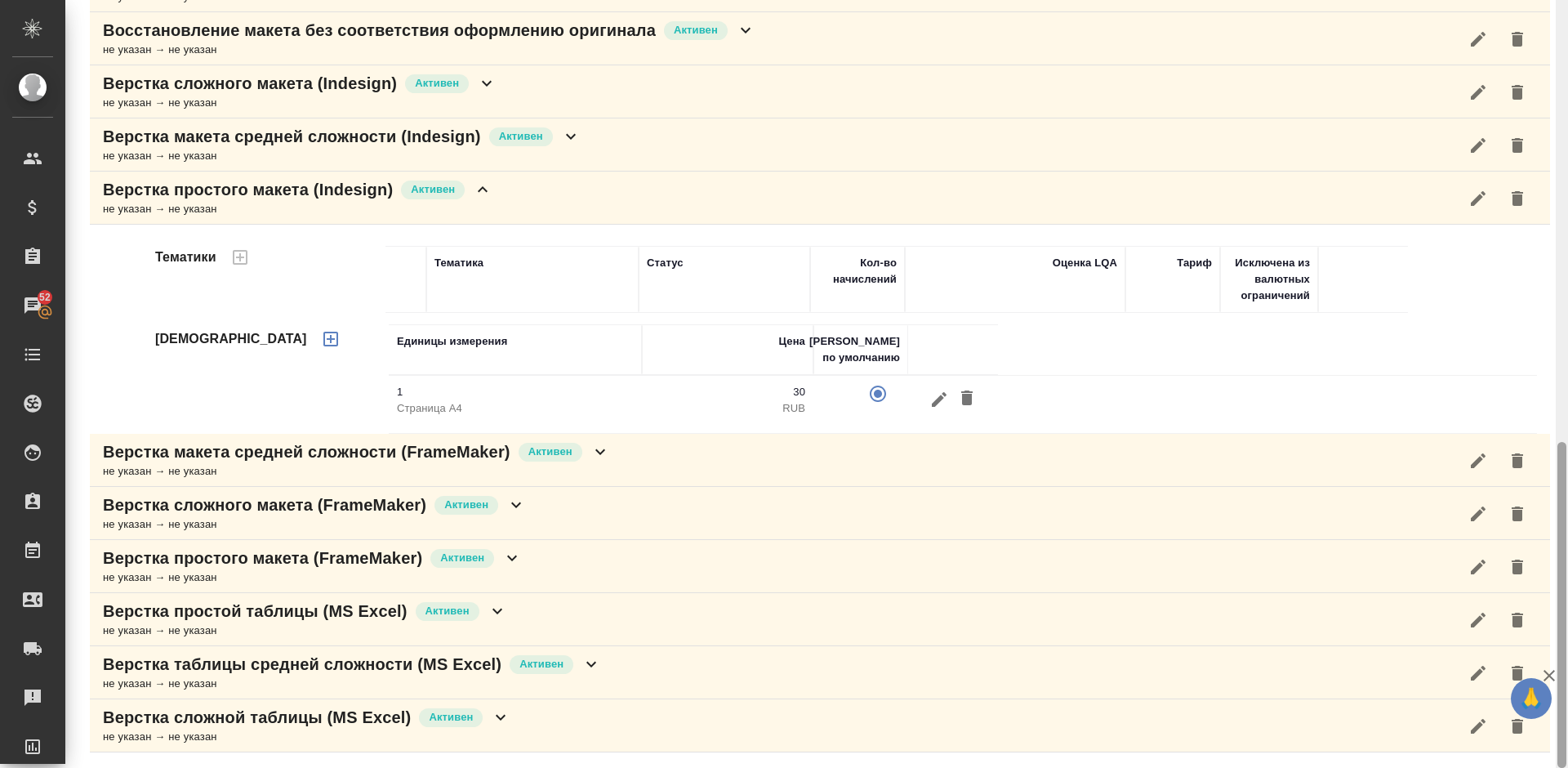
scroll to position [1025, 0]
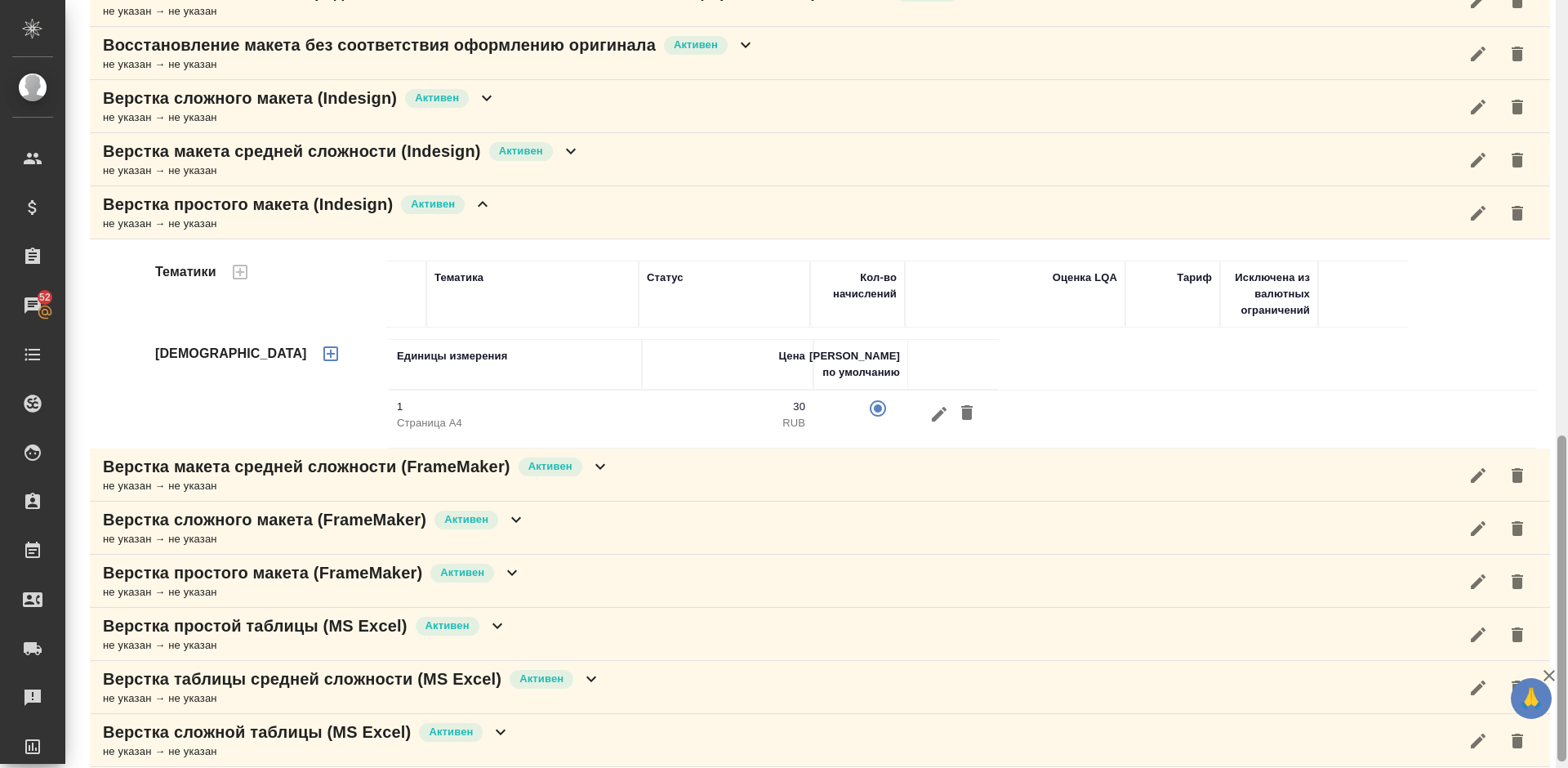
drag, startPoint x: 1562, startPoint y: 409, endPoint x: 1567, endPoint y: 478, distance: 69.2
click at [1567, 478] on div at bounding box center [1562, 384] width 13 height 768
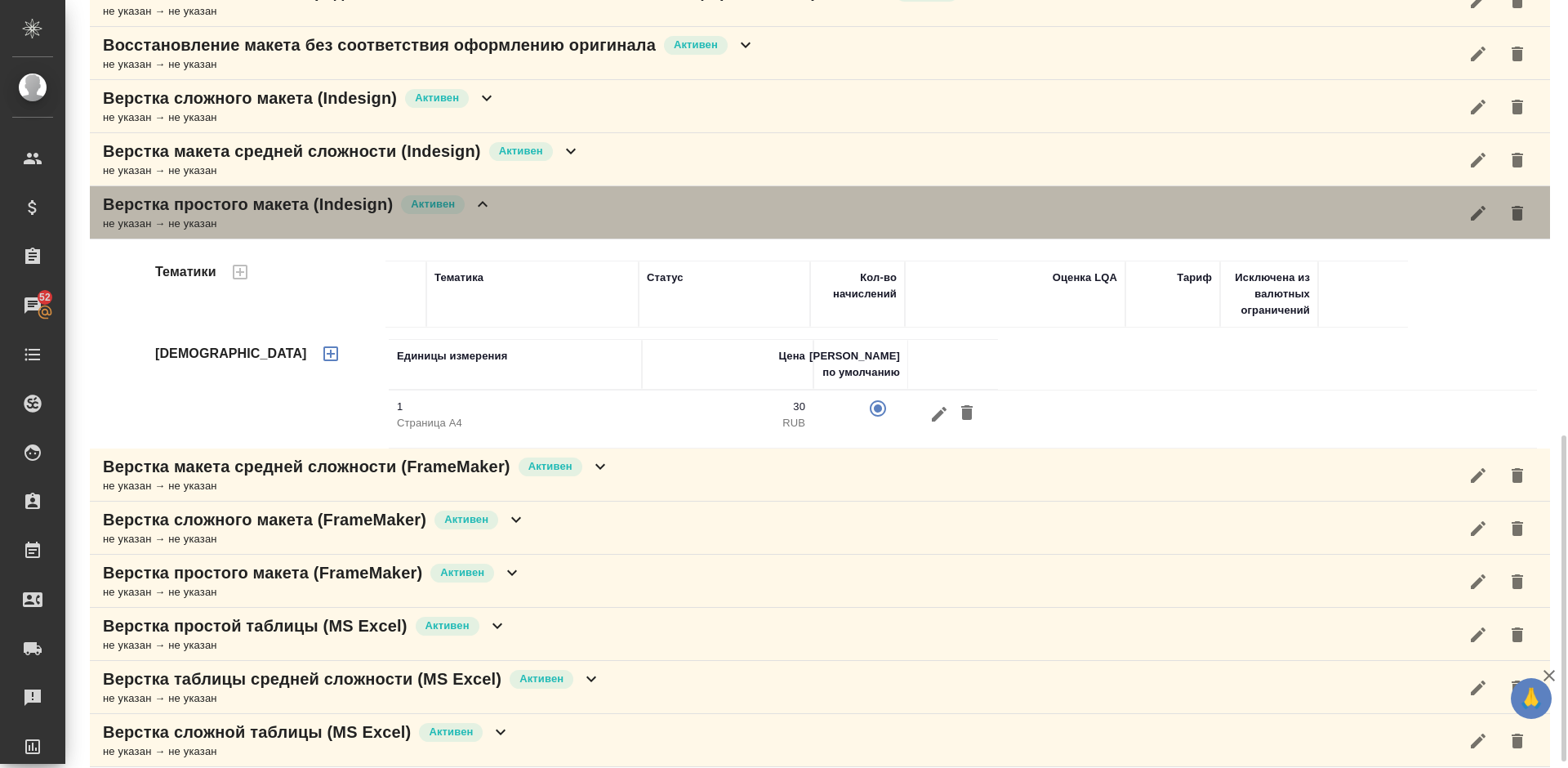
click at [612, 211] on div "Верстка простого макета (Indesign) Активен не указан → не указан" at bounding box center [820, 212] width 1461 height 53
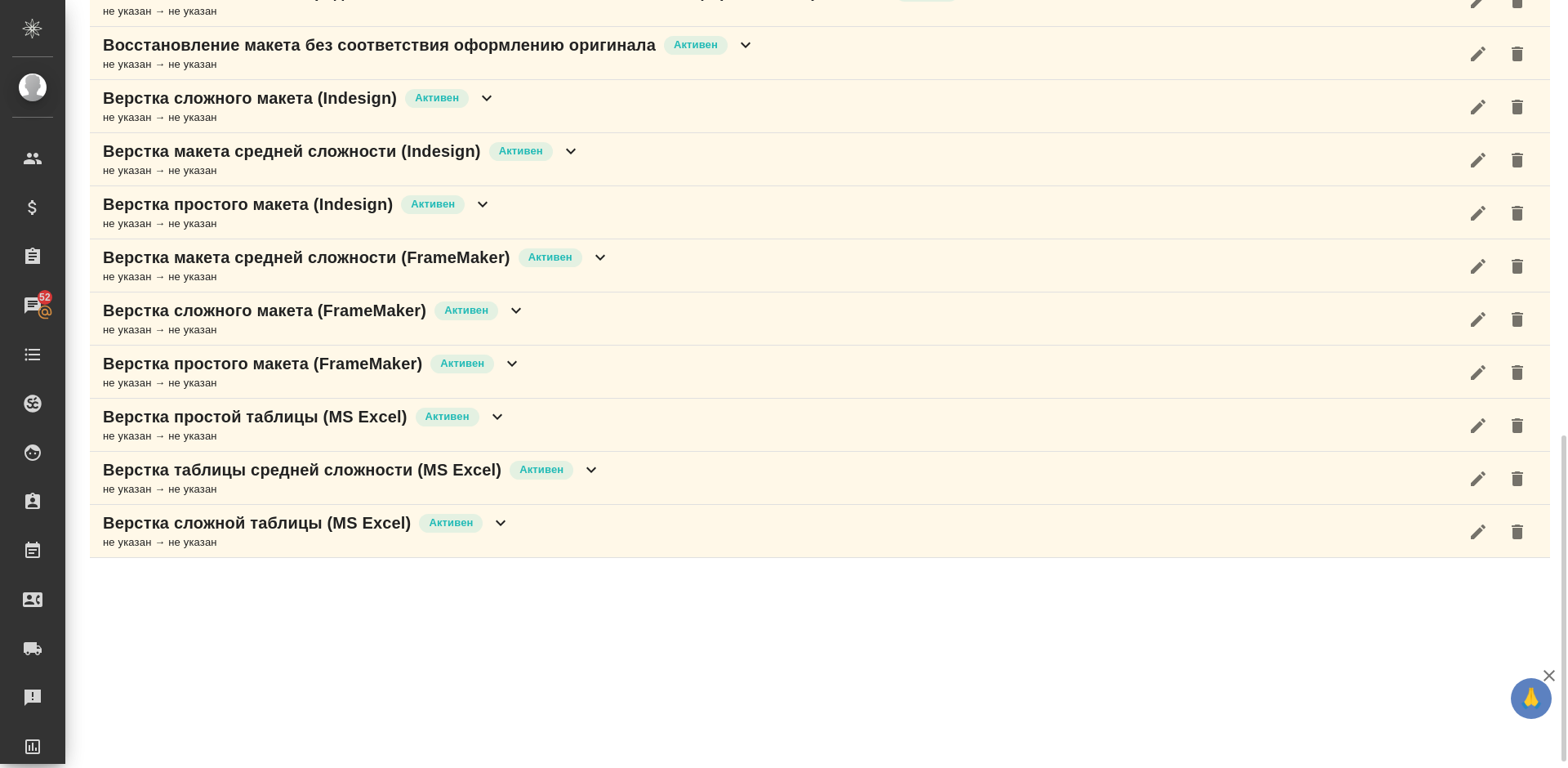
click at [629, 264] on div "Верстка макета средней сложности (FrameMaker) Активен не указан → не указан" at bounding box center [820, 265] width 1461 height 53
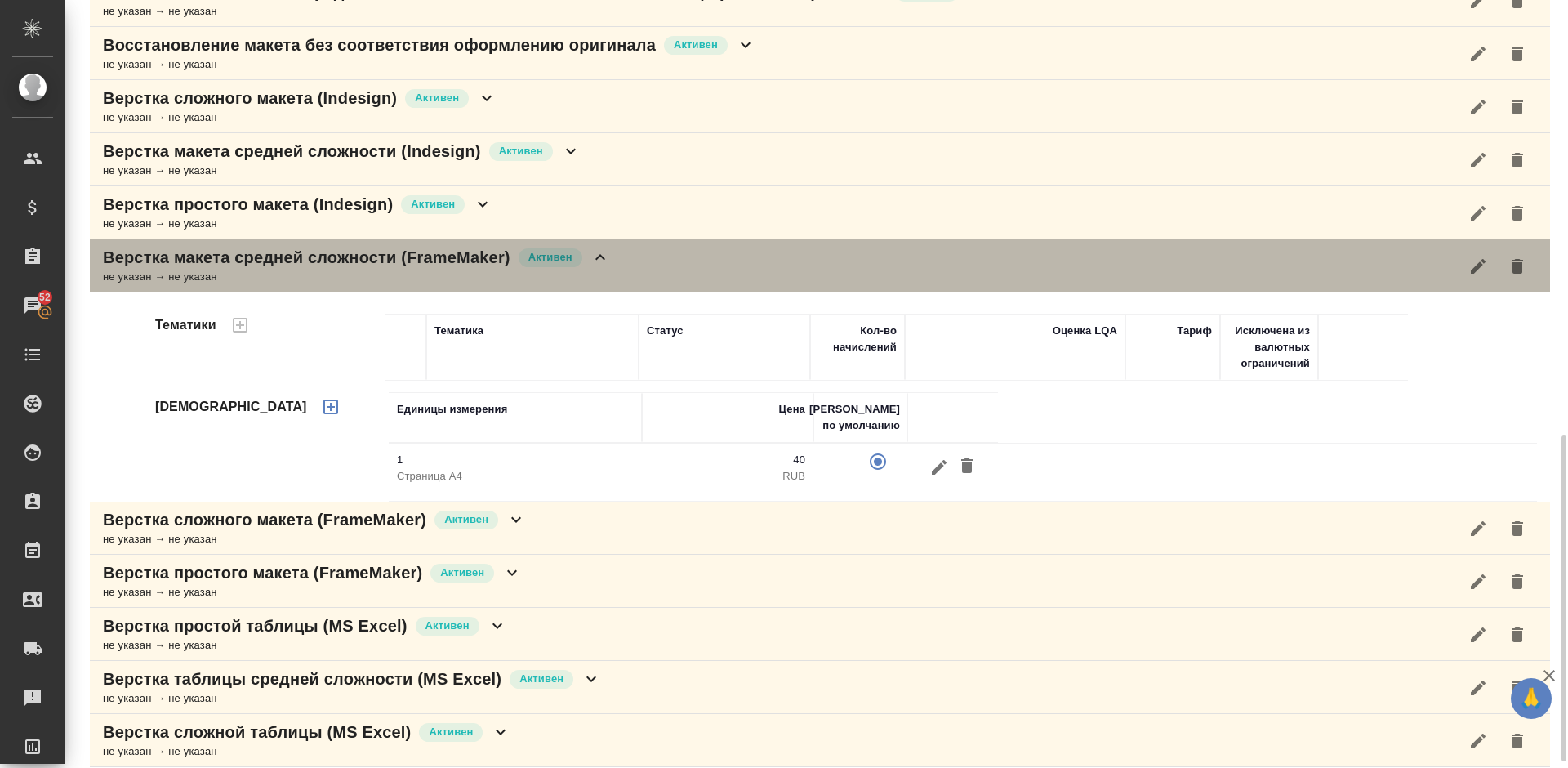
click at [647, 253] on div "Верстка макета средней сложности (FrameMaker) Активен не указан → не указан" at bounding box center [820, 265] width 1461 height 53
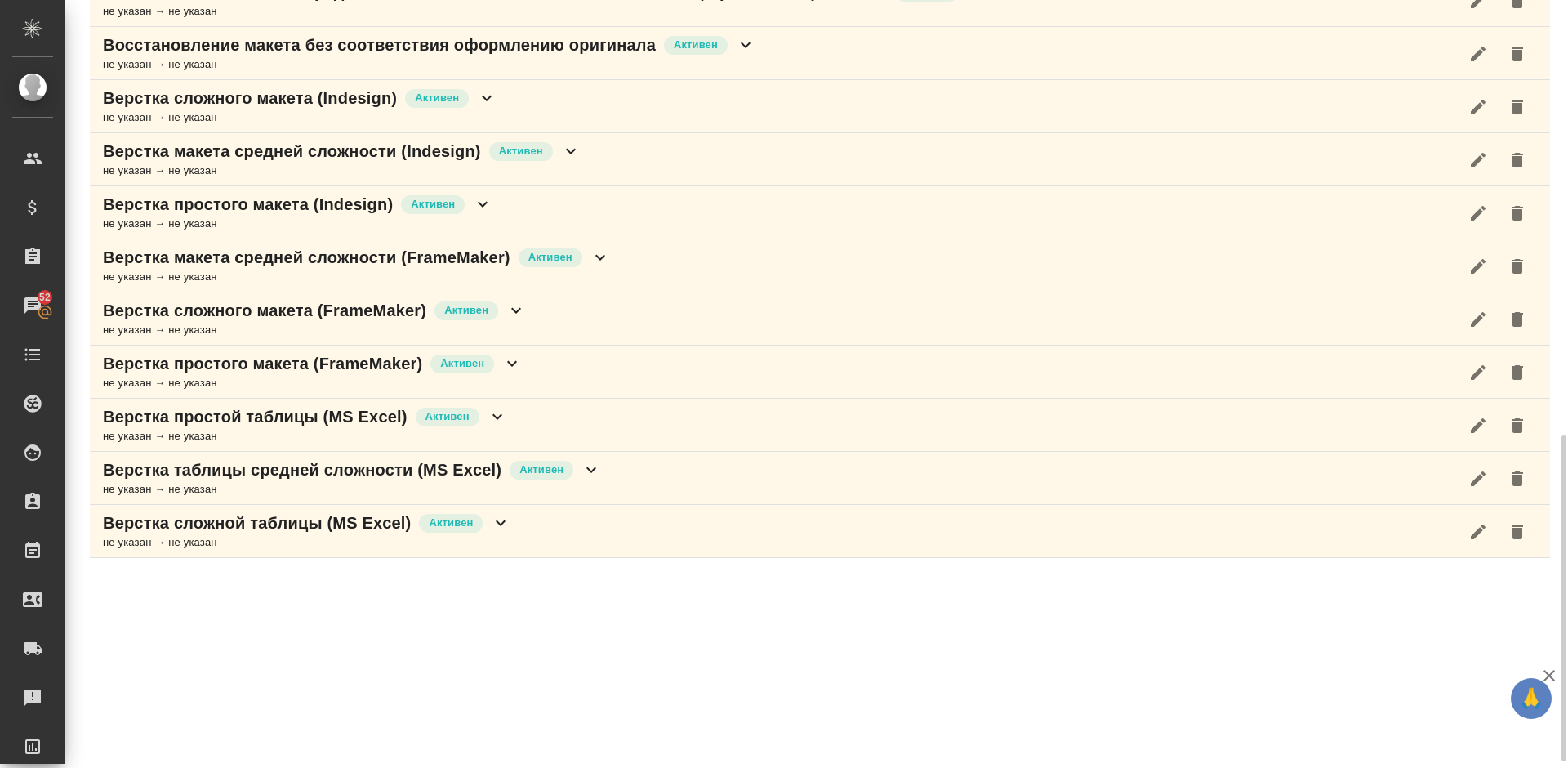
click at [597, 326] on div "Верстка сложного макета (FrameMaker) Активен не указан → не указан" at bounding box center [820, 319] width 1461 height 53
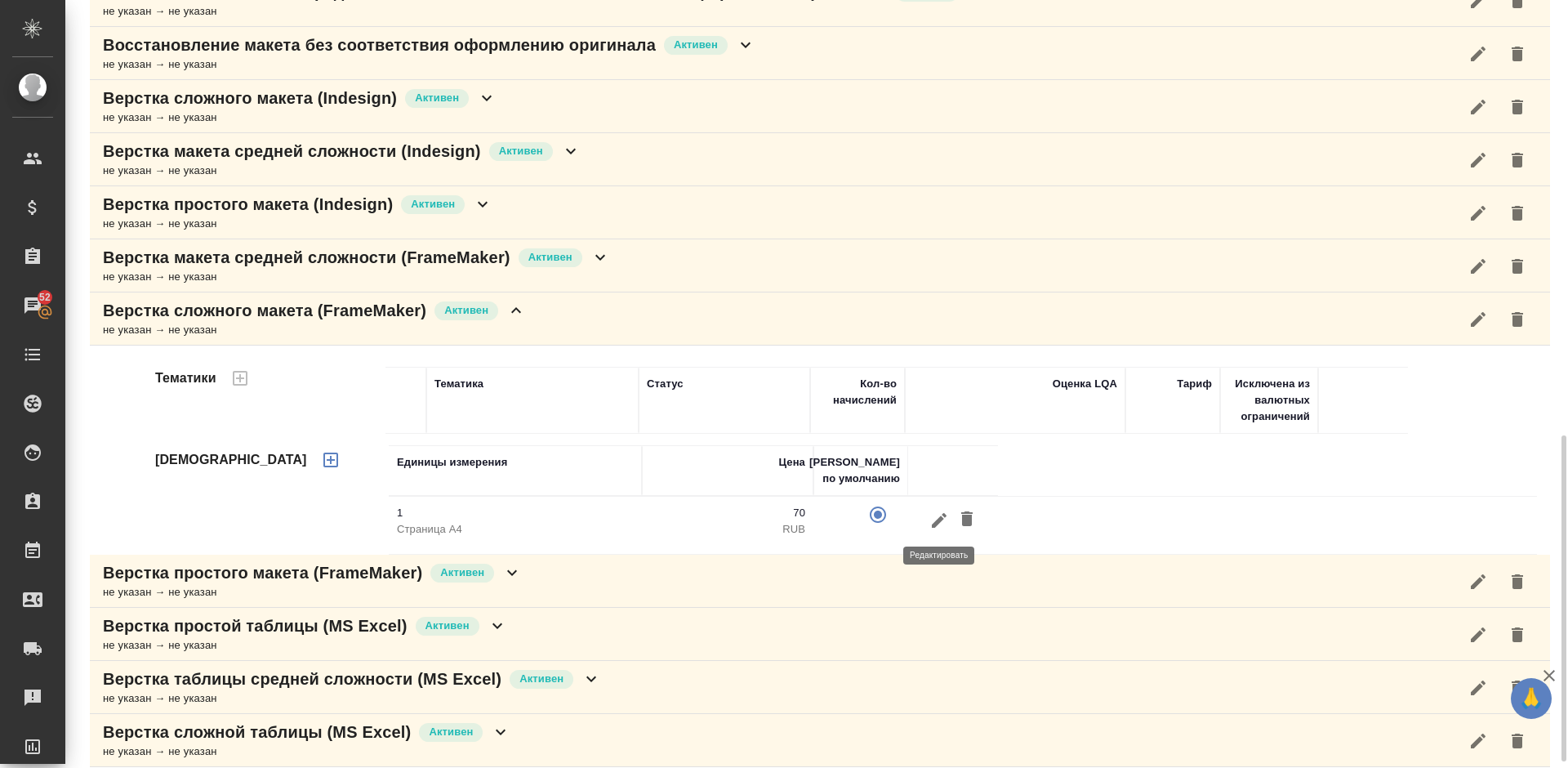
click at [938, 525] on icon "button" at bounding box center [939, 520] width 19 height 19
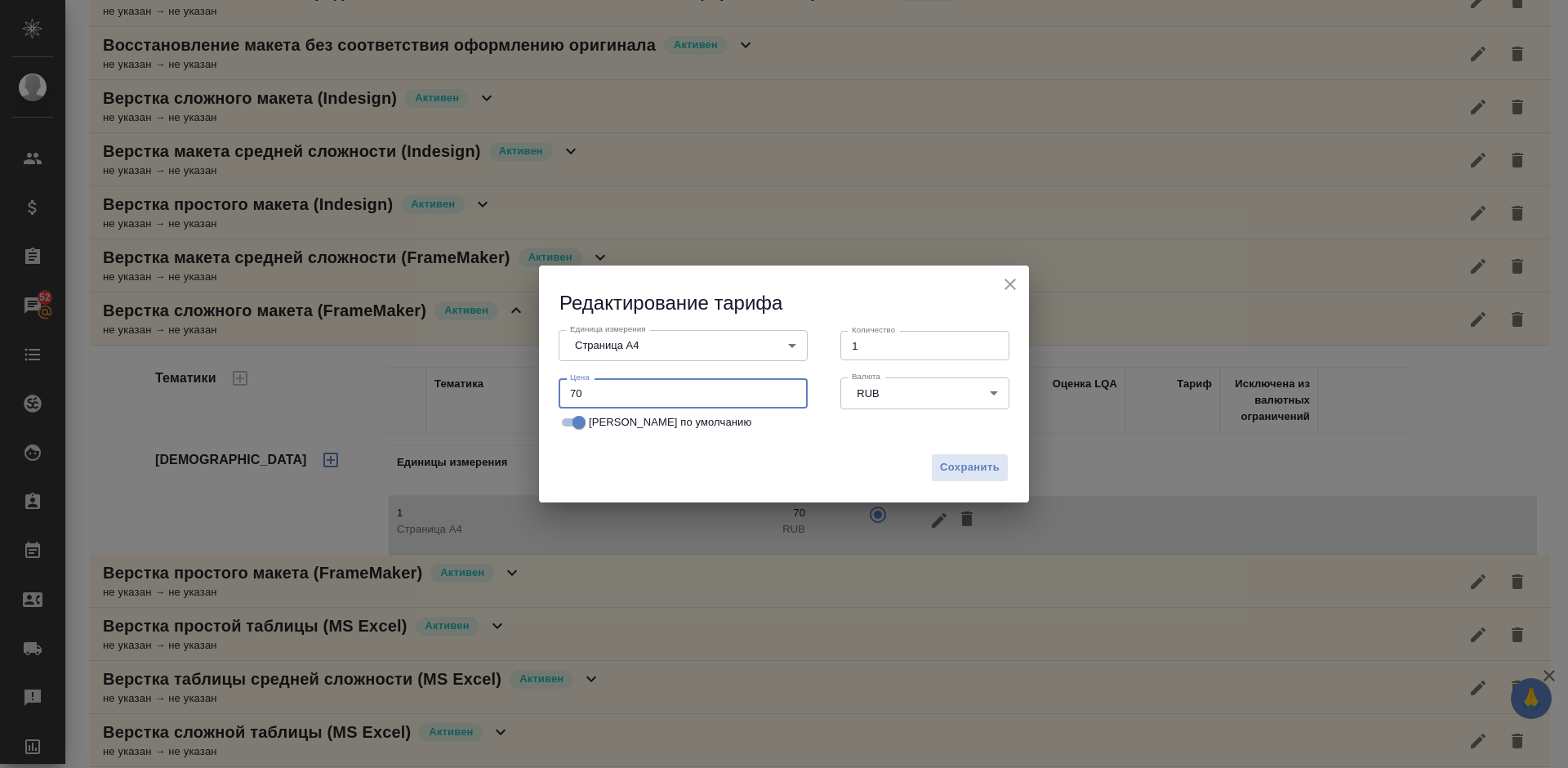
click at [576, 395] on input "70" at bounding box center [683, 392] width 249 height 29
type input "60"
click at [967, 471] on span "Сохранить" at bounding box center [969, 468] width 59 height 18
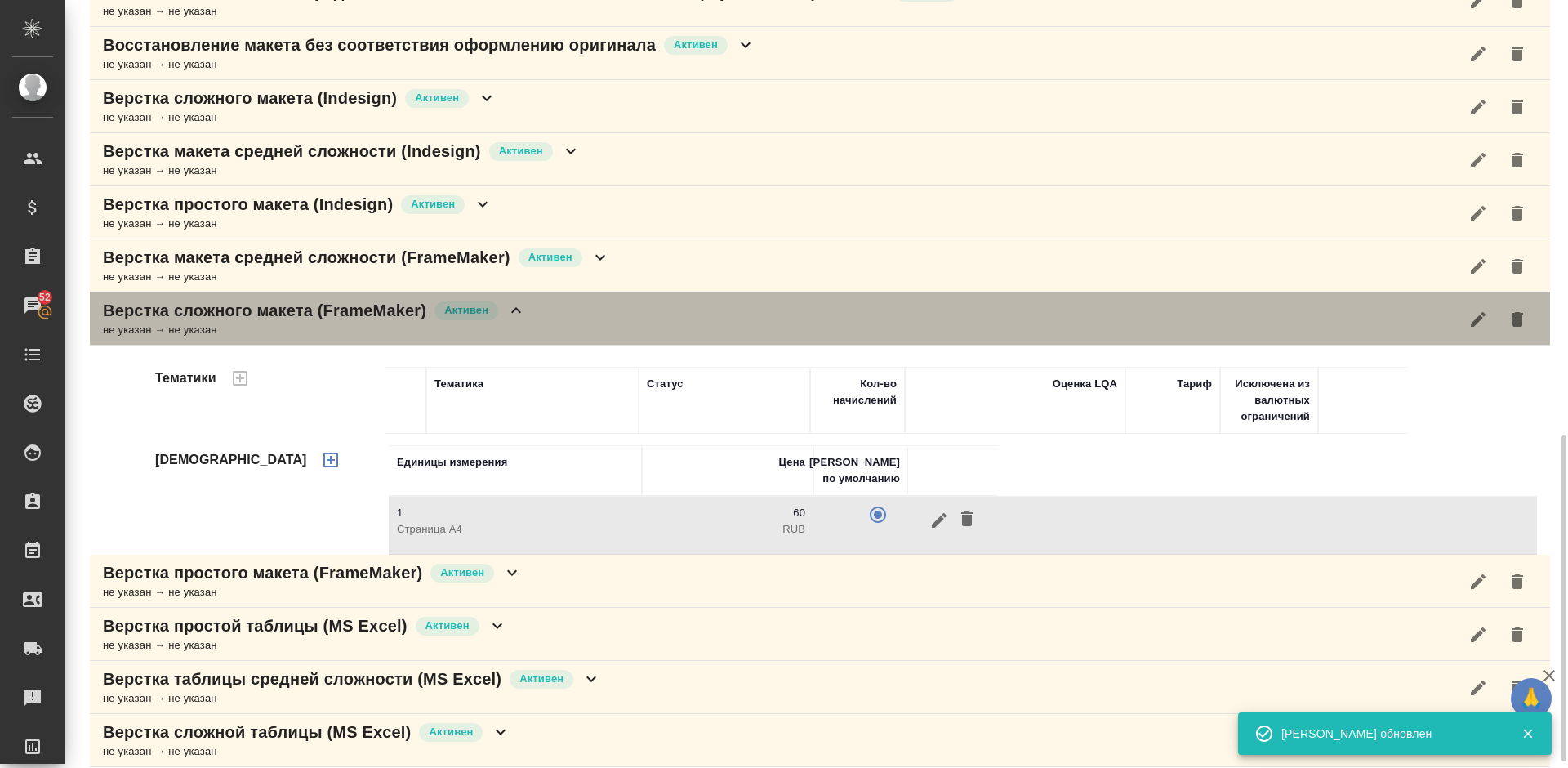
click at [570, 318] on div "Верстка сложного макета (FrameMaker) Активен не указан → не указан" at bounding box center [820, 319] width 1461 height 53
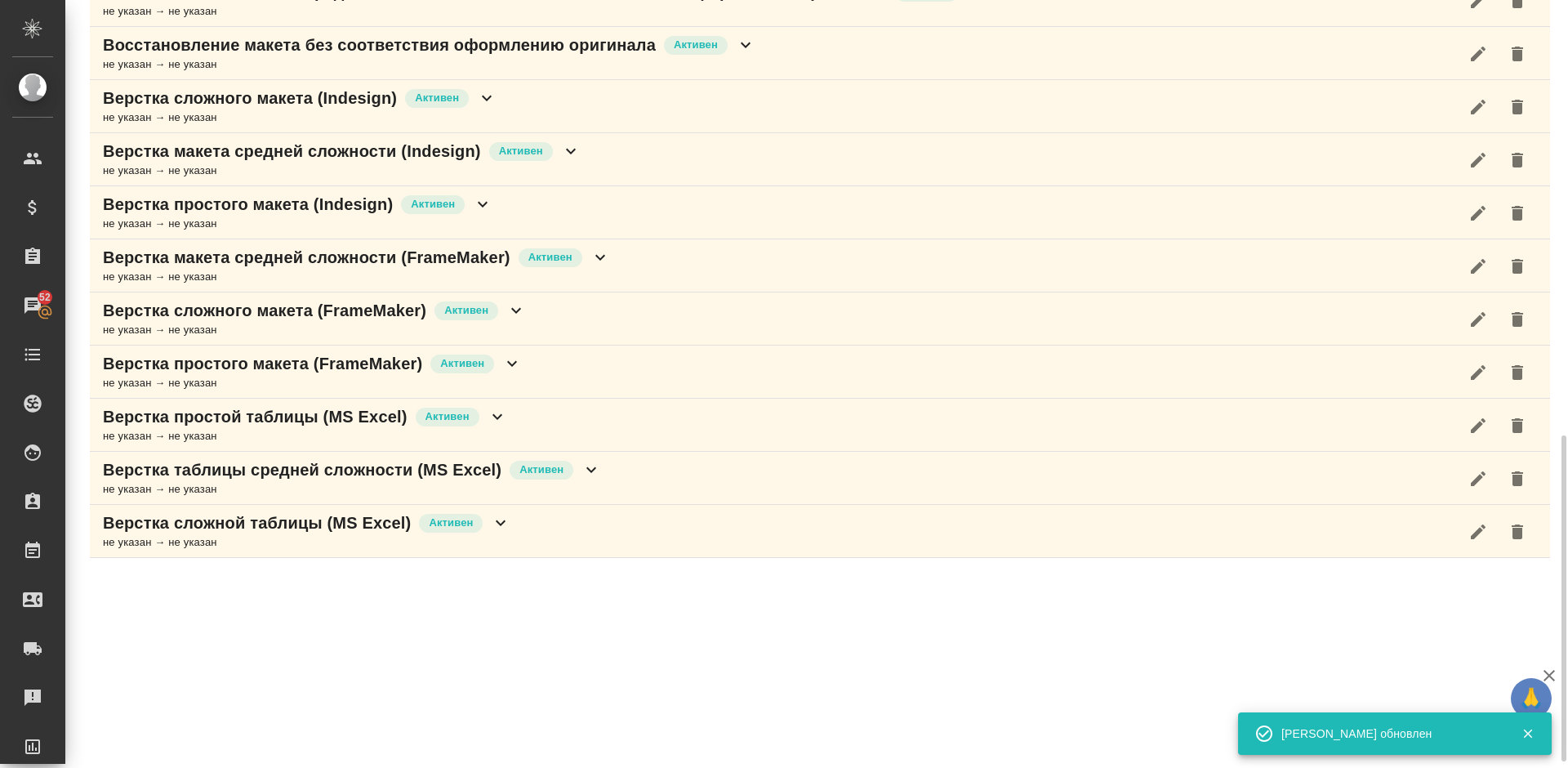
click at [534, 370] on div "Верстка простого макета (FrameMaker) Активен не указан → не указан" at bounding box center [820, 371] width 1461 height 53
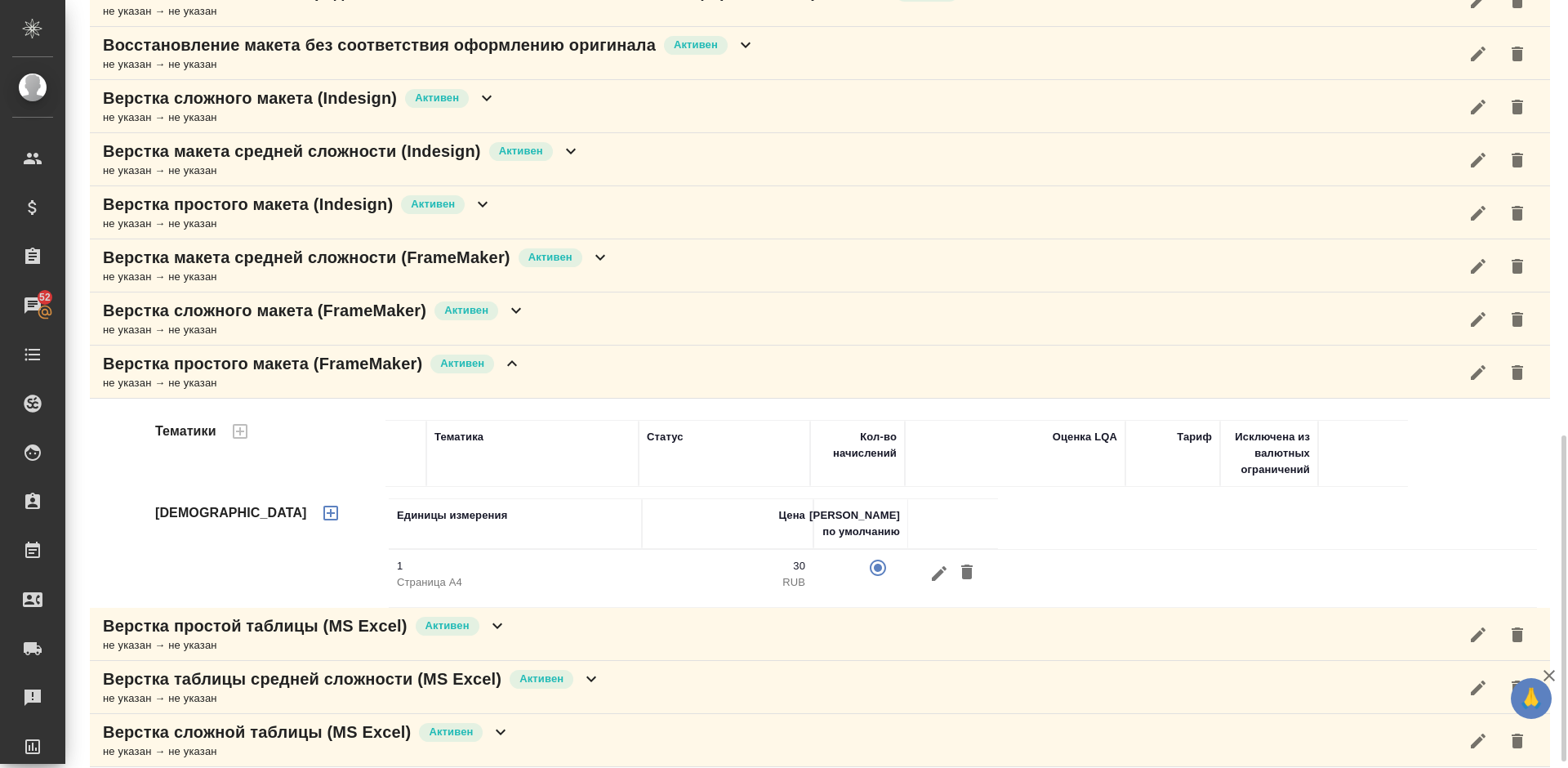
click at [544, 361] on div "Верстка простого макета (FrameMaker) Активен не указан → не указан" at bounding box center [820, 371] width 1461 height 53
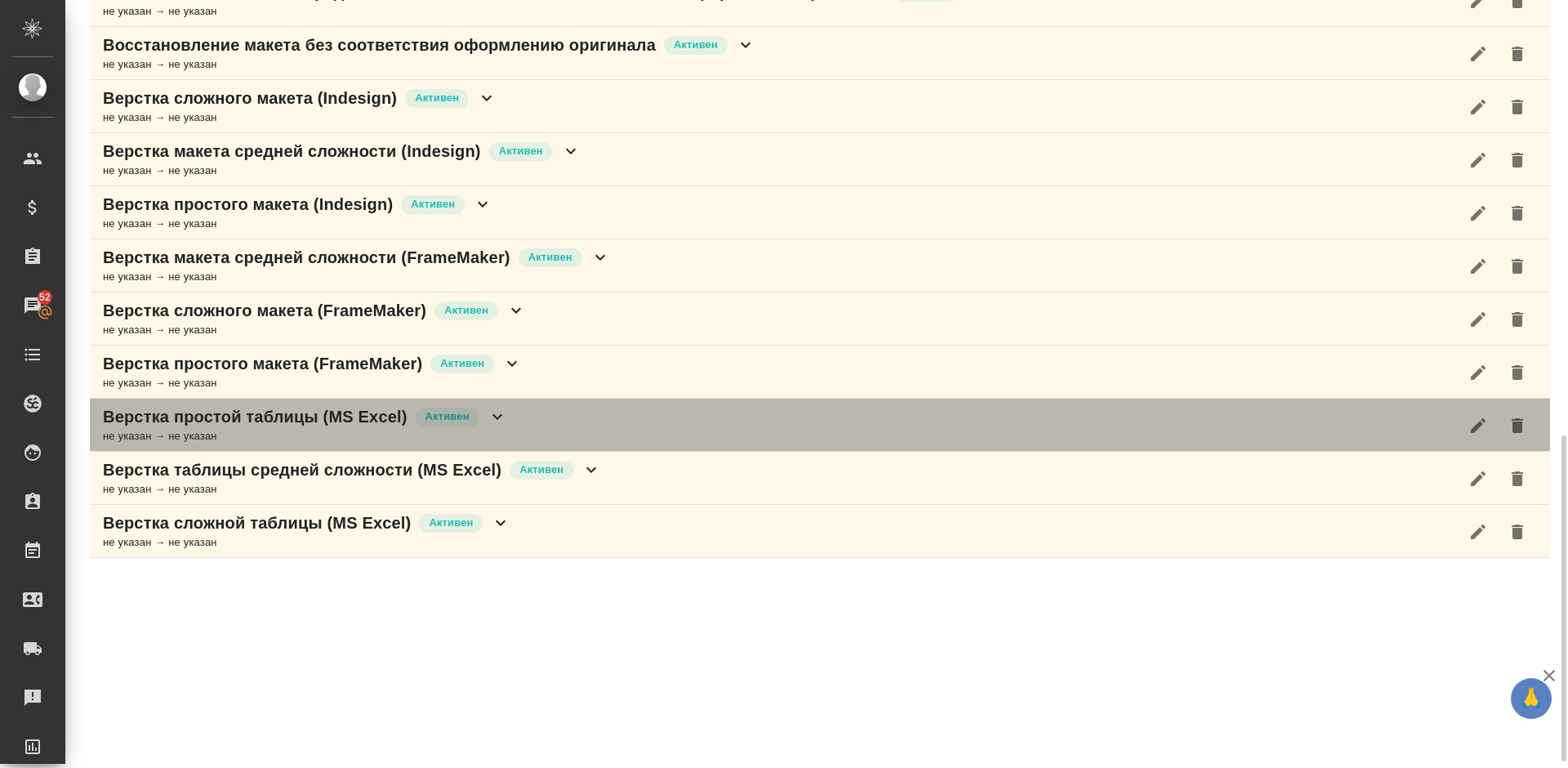
click at [513, 425] on div "Верстка простой таблицы (MS Excel) Активен не указан → не указан" at bounding box center [820, 425] width 1461 height 53
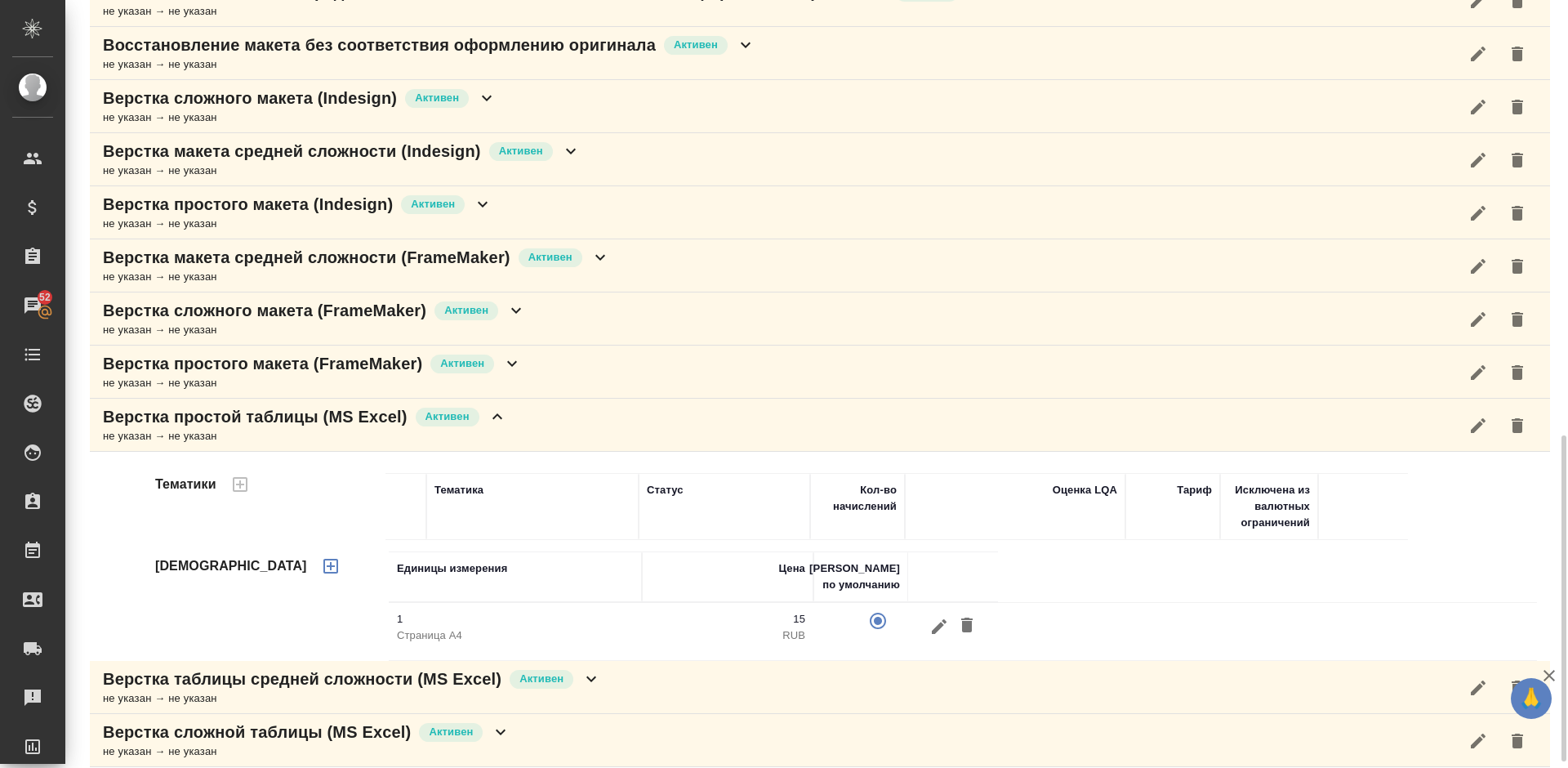
click at [938, 624] on icon "button" at bounding box center [940, 626] width 15 height 15
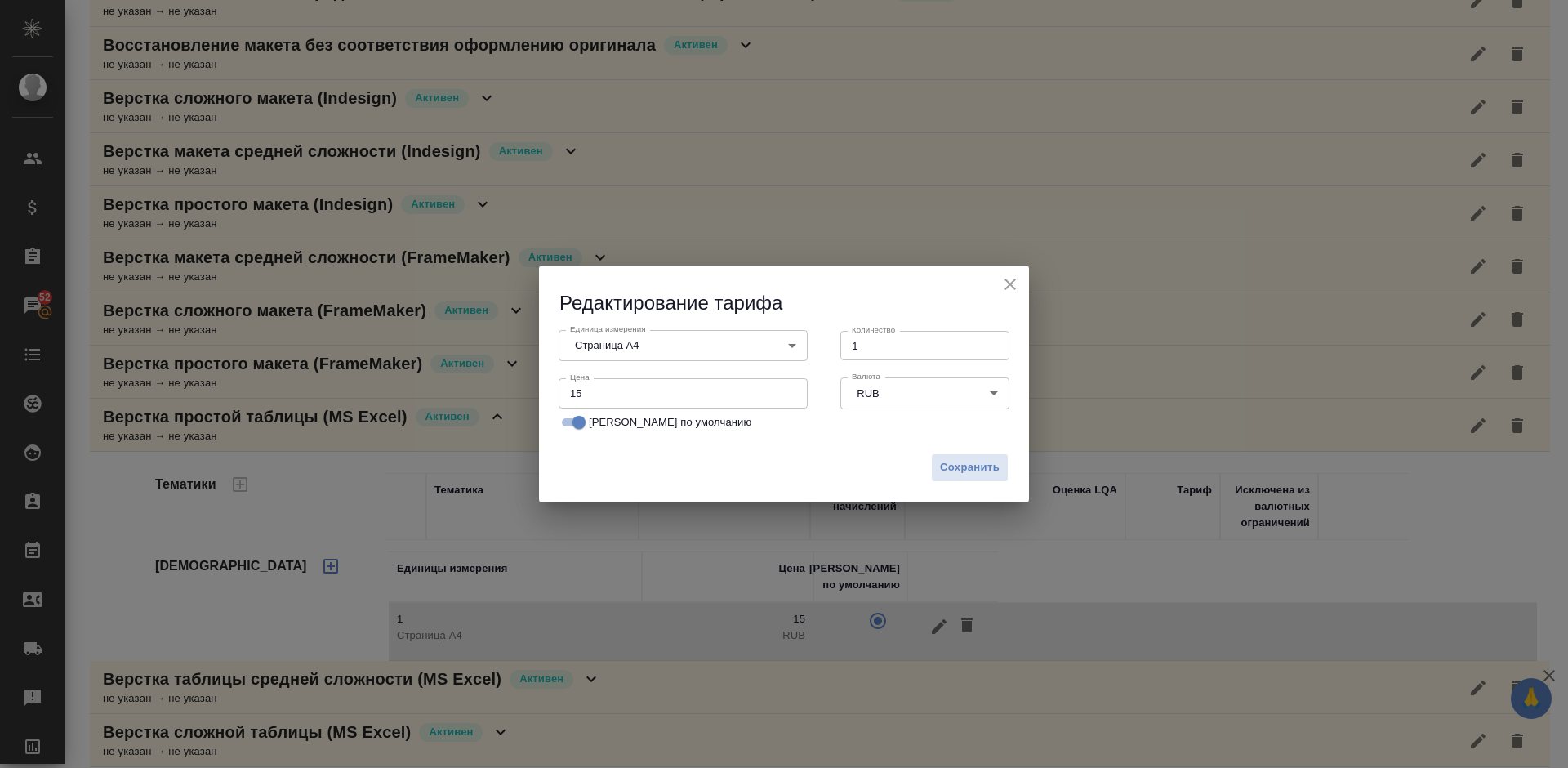
click at [584, 390] on input "15" at bounding box center [683, 392] width 249 height 29
type input "10"
click at [974, 467] on span "Сохранить" at bounding box center [969, 468] width 59 height 18
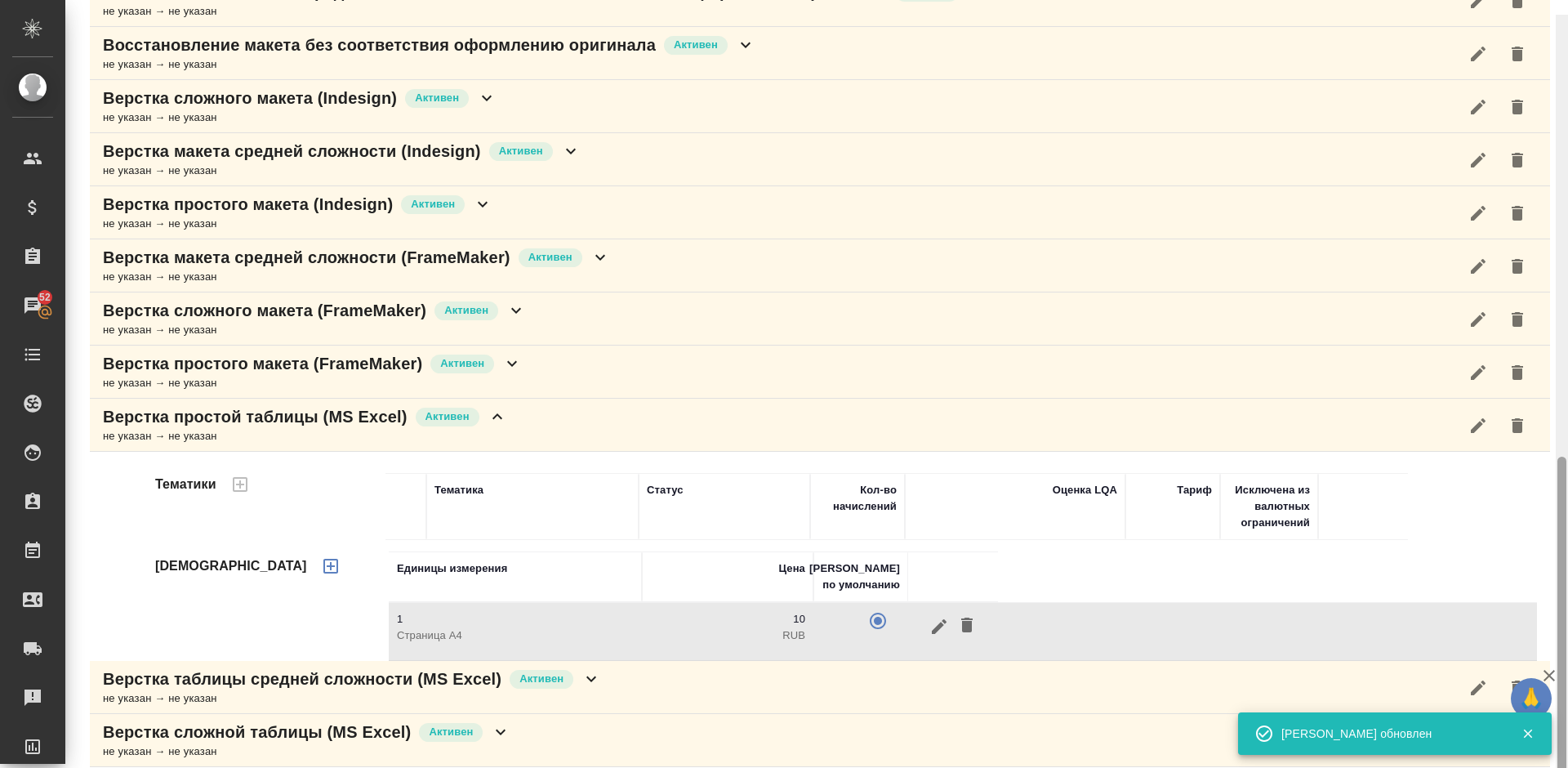
scroll to position [1039, 0]
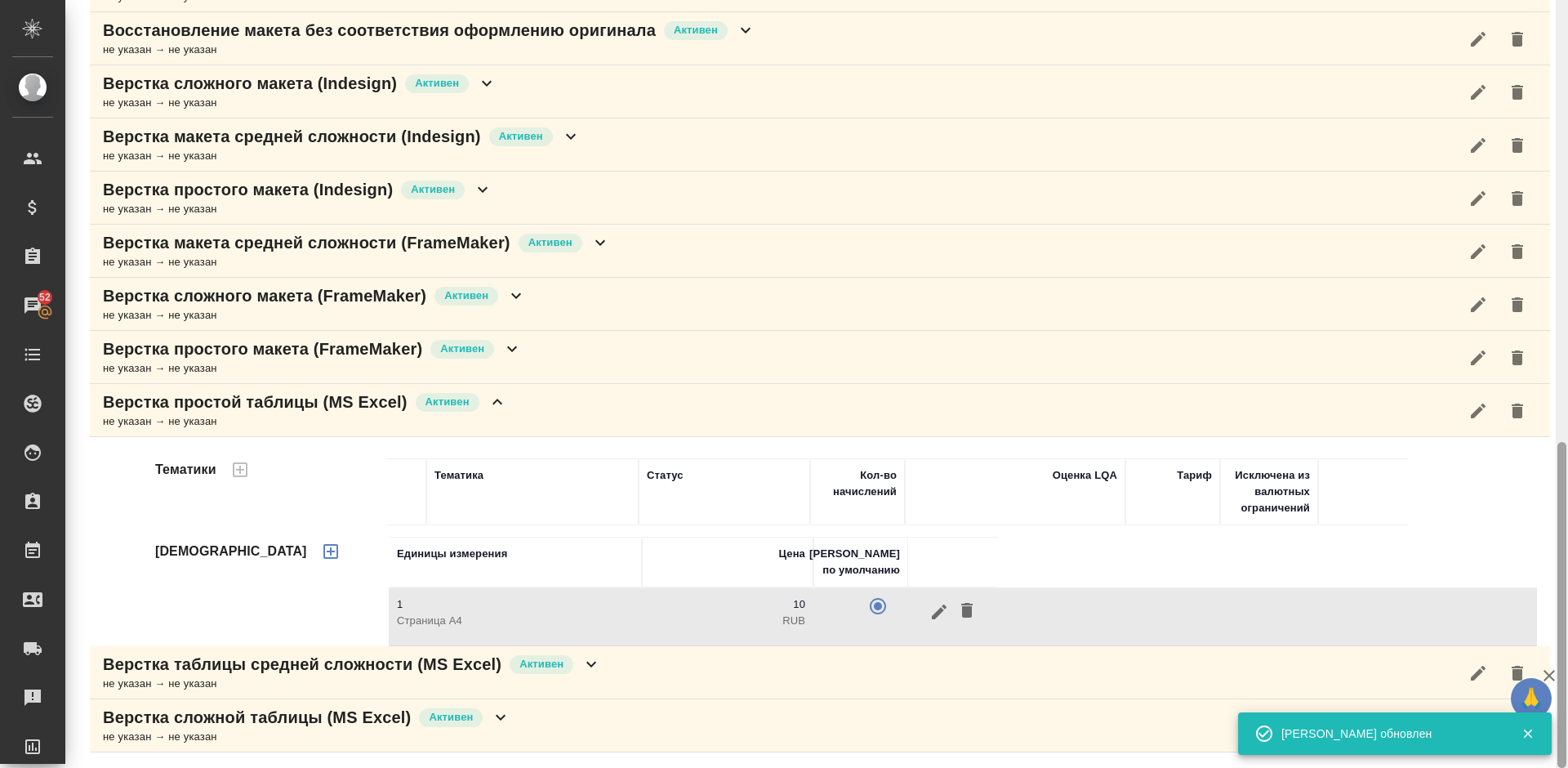
drag, startPoint x: 1567, startPoint y: 514, endPoint x: 1564, endPoint y: 610, distance: 96.0
click at [1564, 610] on div at bounding box center [1562, 384] width 13 height 768
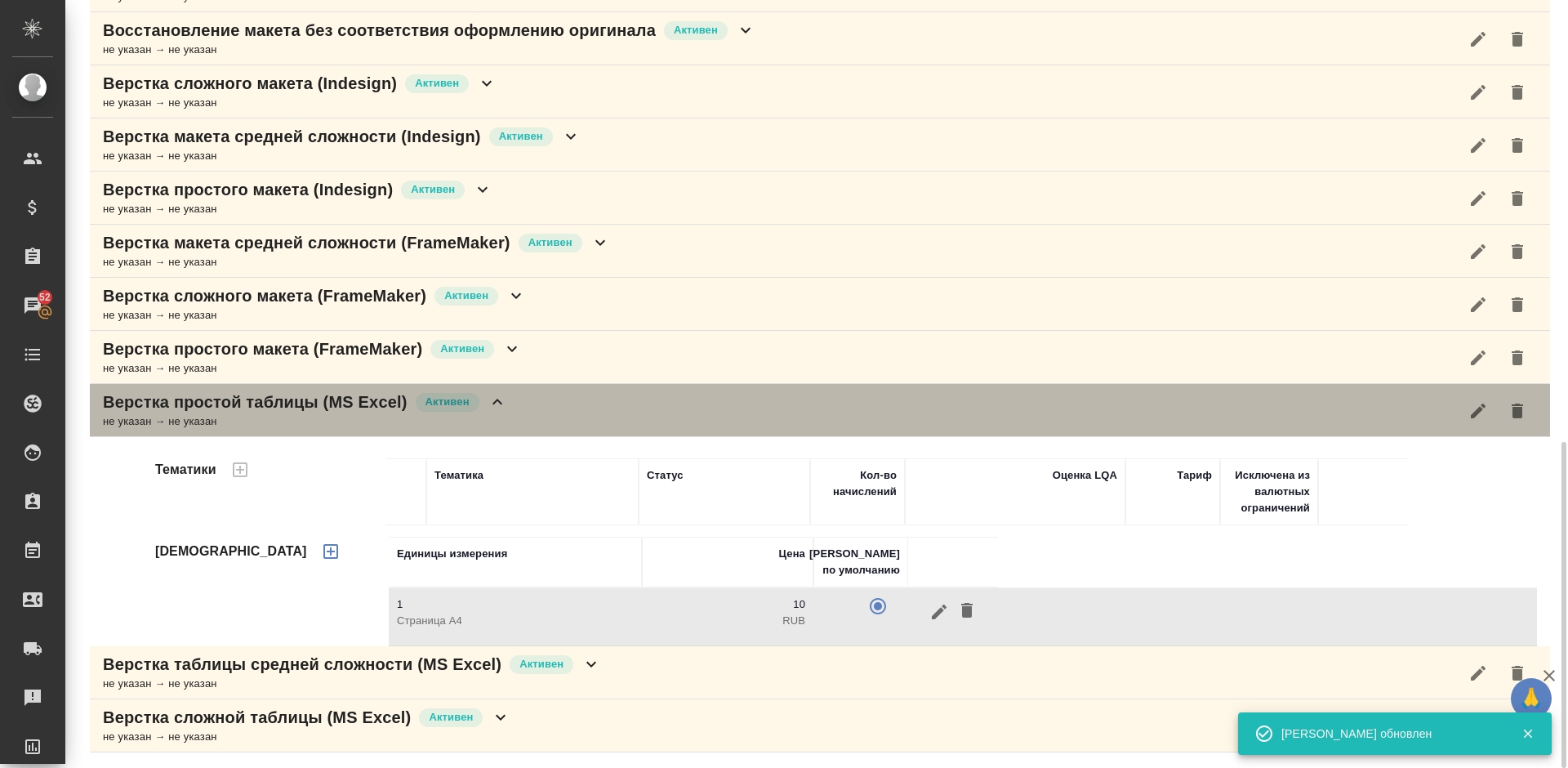
click at [561, 401] on div "Верстка простой таблицы (MS Excel) Активен не указан → не указан" at bounding box center [820, 410] width 1461 height 53
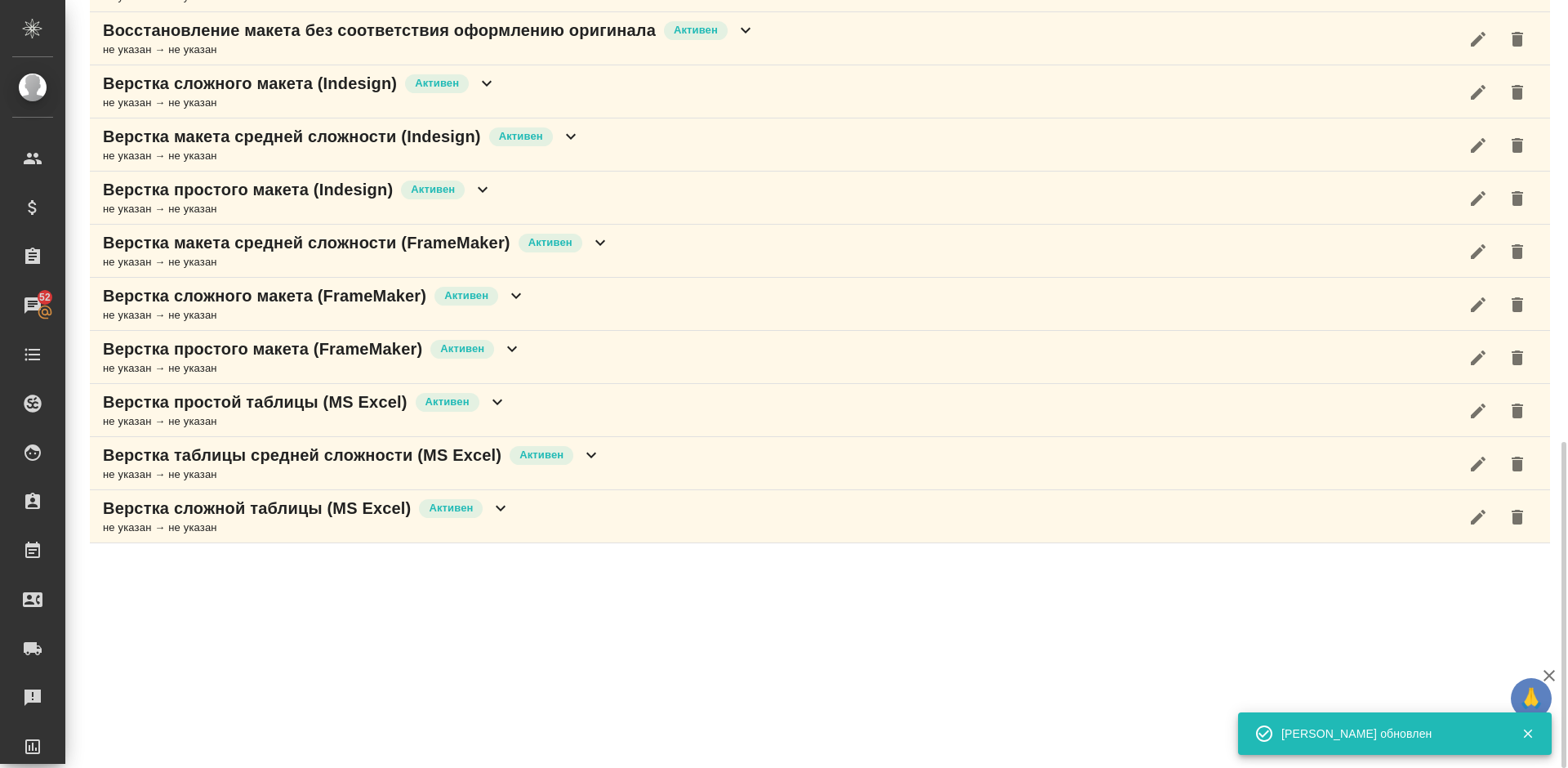
click at [616, 468] on div "Верстка таблицы средней сложности (MS Excel) [PERSON_NAME] не указан → не указан" at bounding box center [820, 463] width 1461 height 53
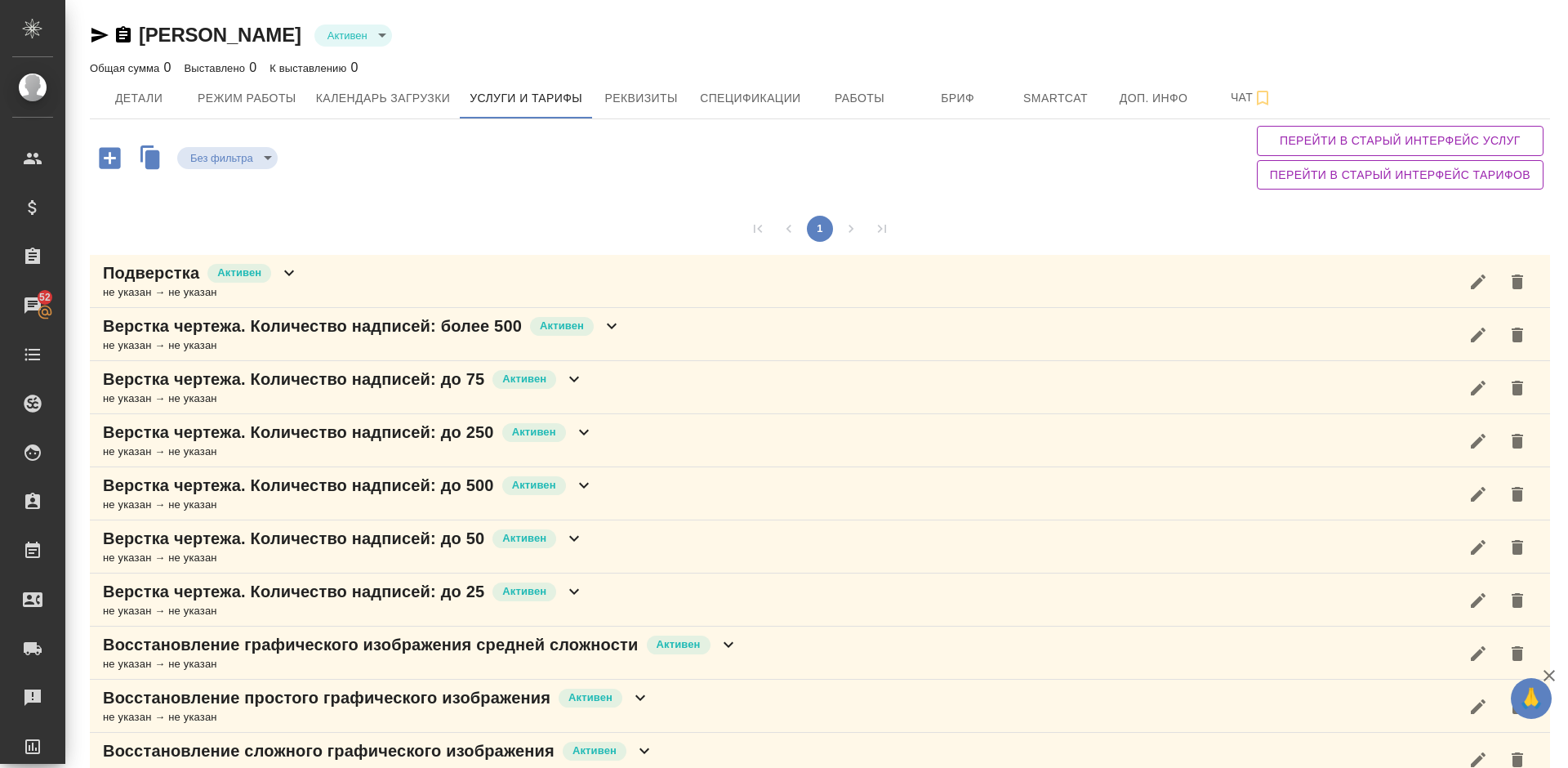
scroll to position [1039, 0]
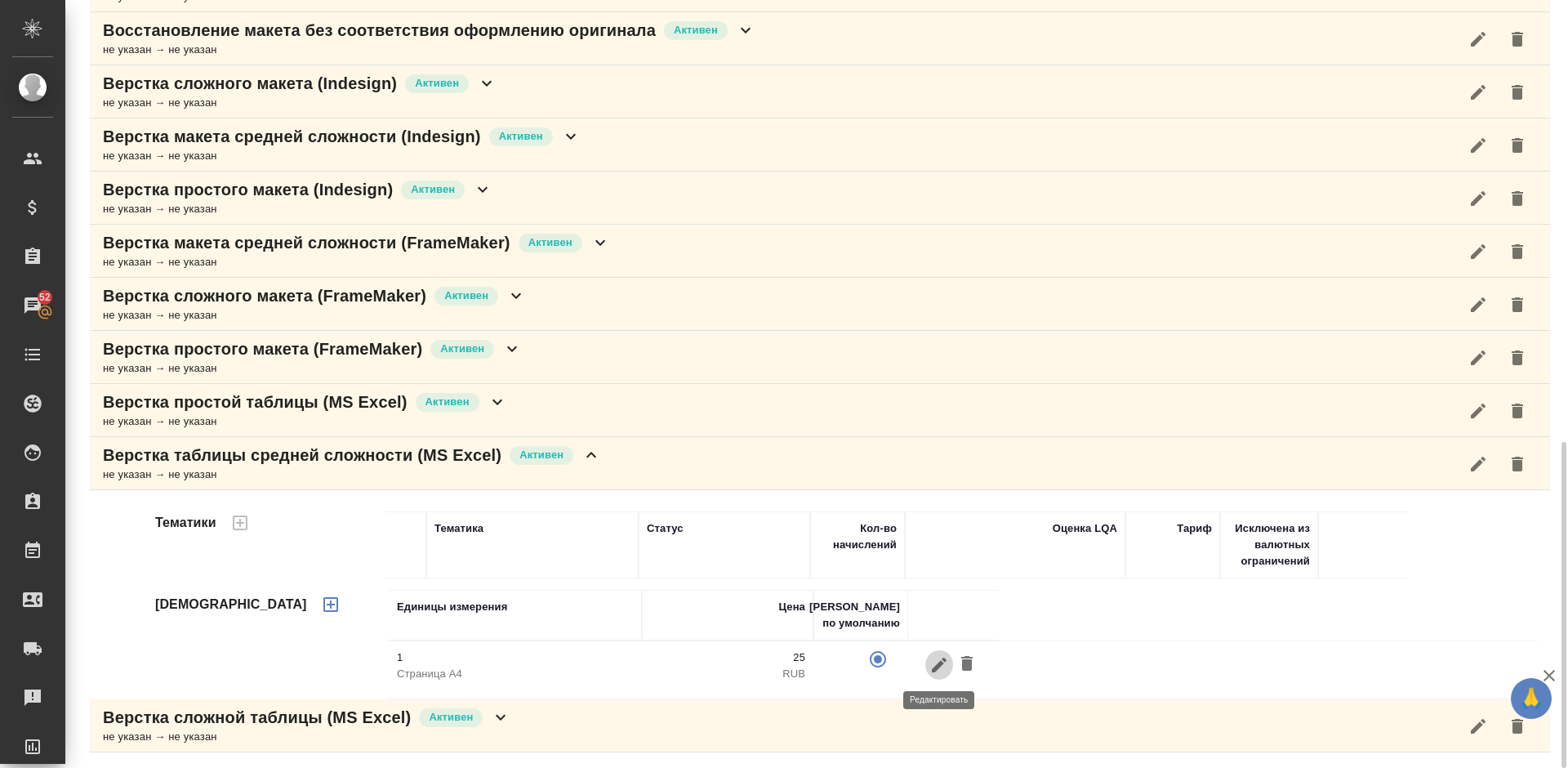
click at [938, 668] on icon "button" at bounding box center [940, 664] width 15 height 15
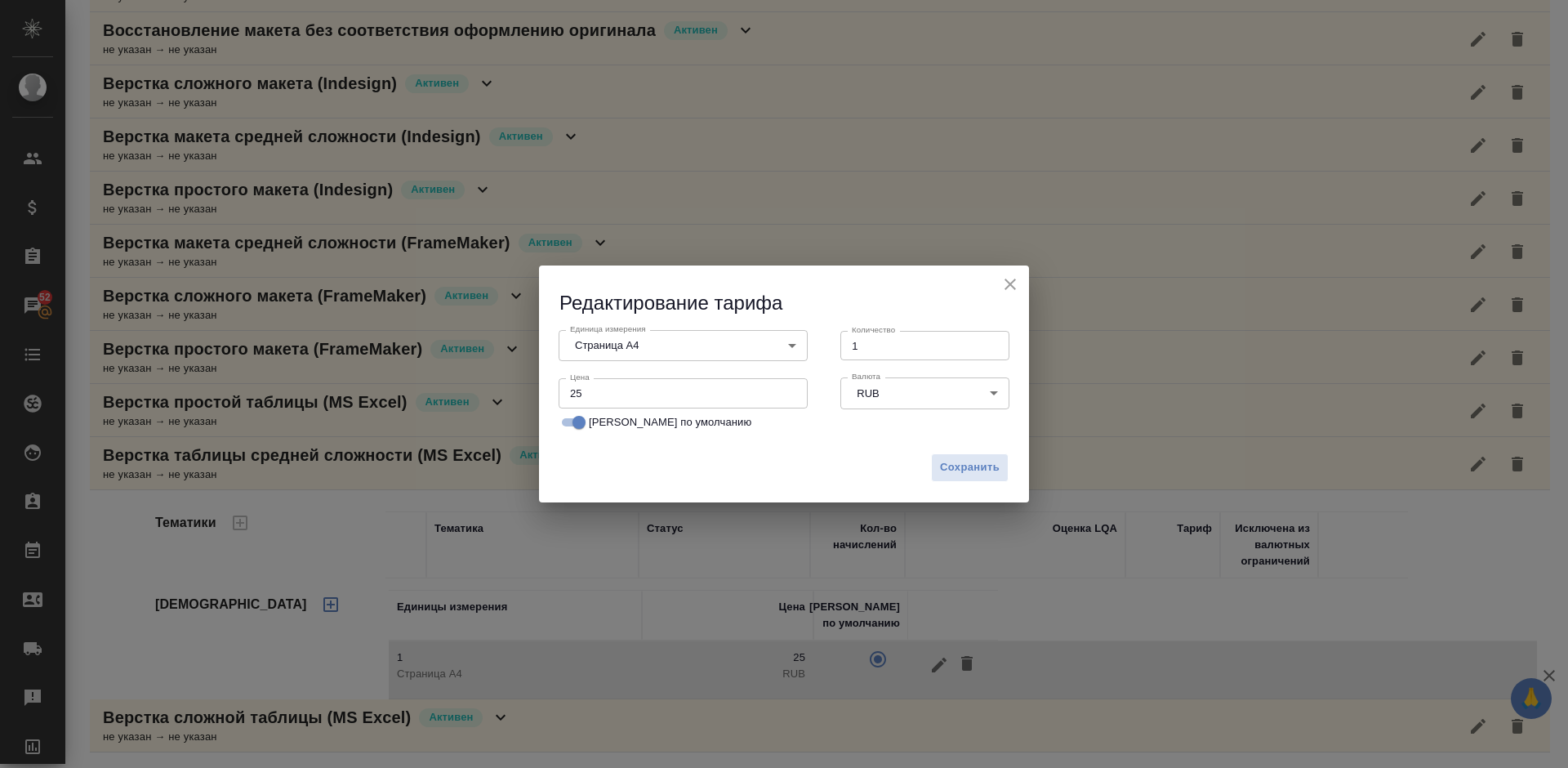
click at [594, 398] on input "25" at bounding box center [683, 392] width 249 height 29
type input "2"
type input "10"
click at [951, 470] on span "Сохранить" at bounding box center [969, 468] width 59 height 18
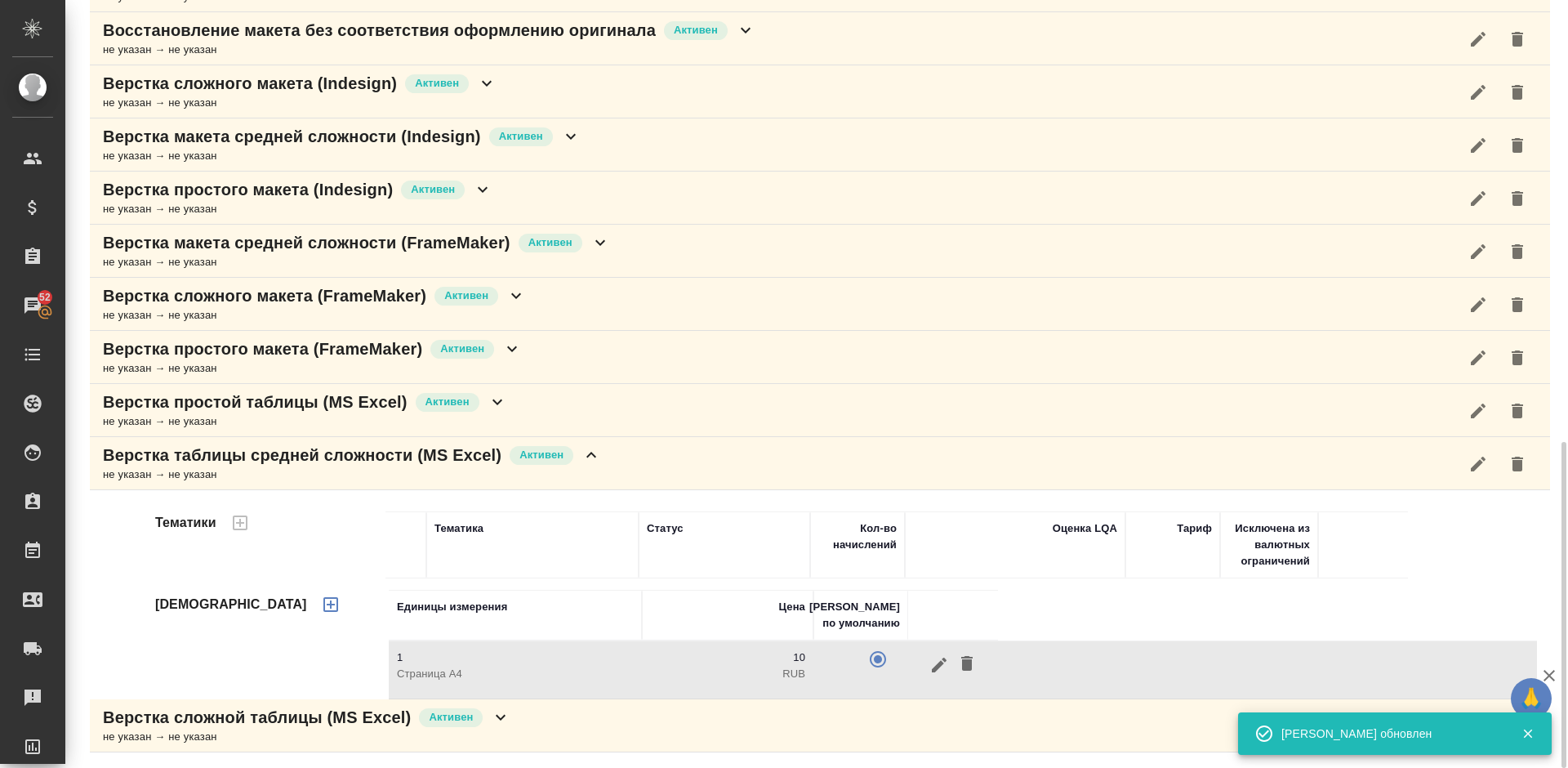
click at [724, 465] on div "Верстка таблицы средней сложности (MS Excel) [PERSON_NAME] не указан → не указан" at bounding box center [820, 463] width 1461 height 53
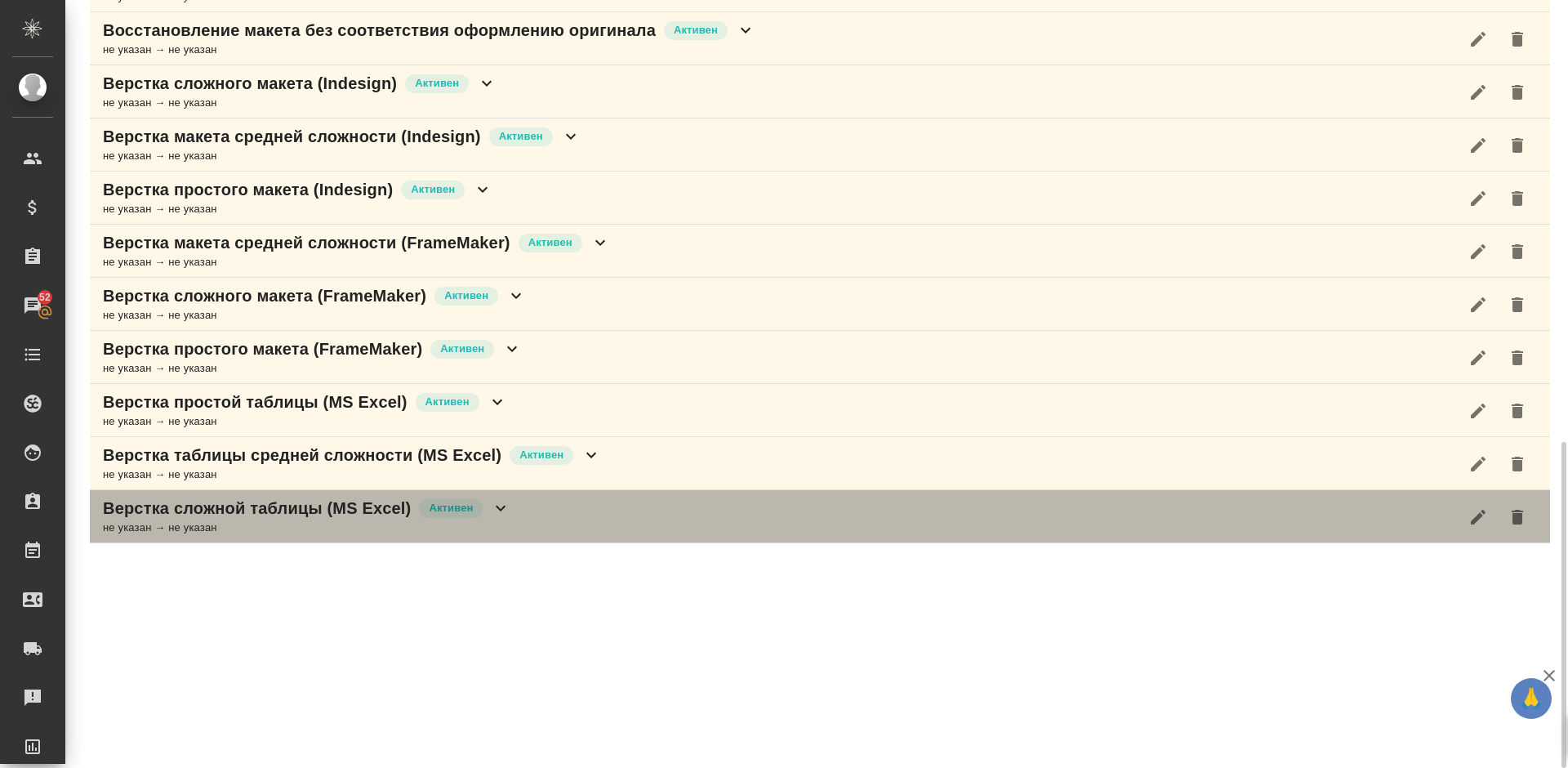
click at [552, 525] on div "Верстка сложной таблицы (MS Excel) [PERSON_NAME] не указан → не указан" at bounding box center [820, 516] width 1461 height 53
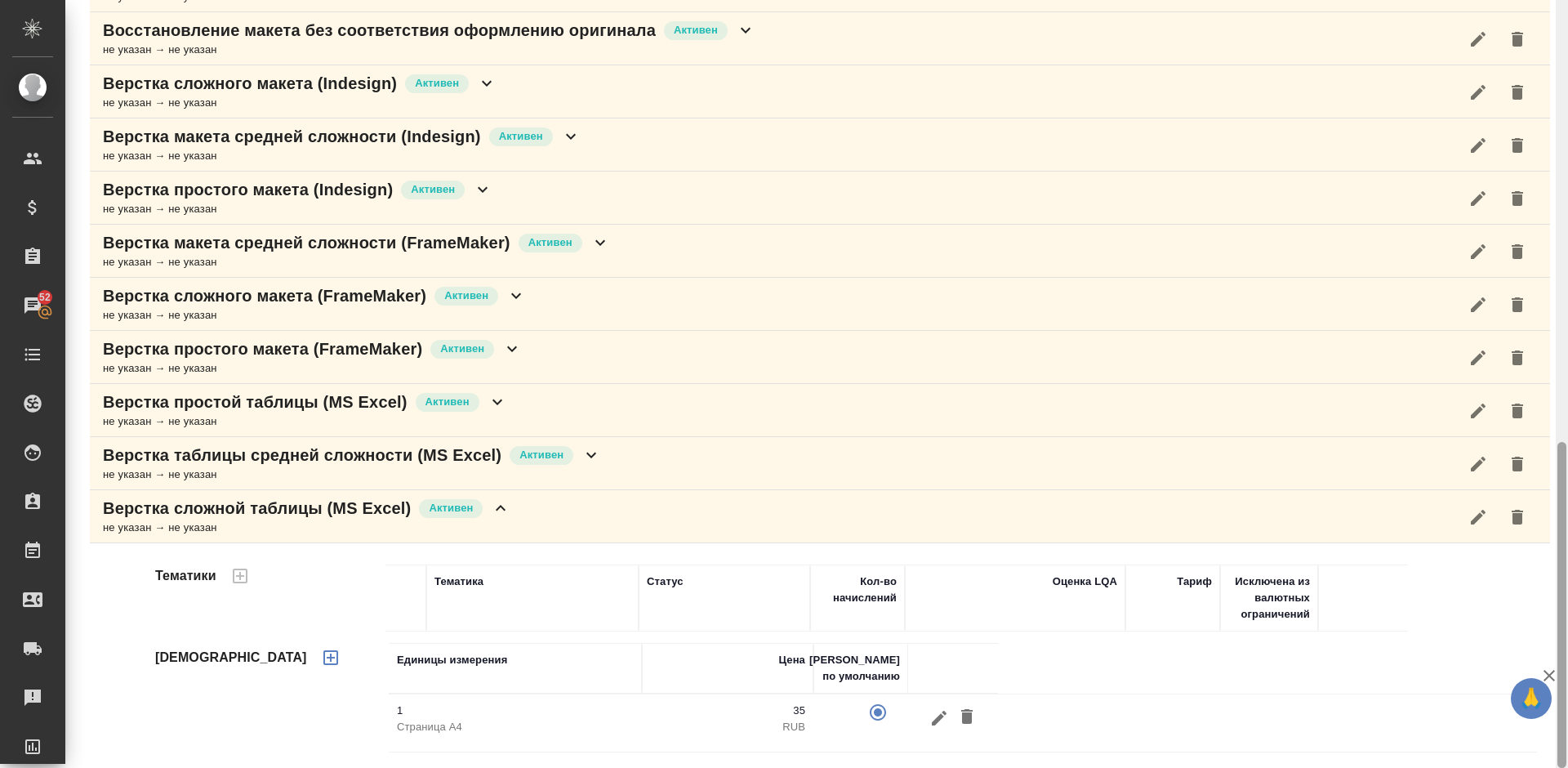
drag, startPoint x: 1565, startPoint y: 496, endPoint x: 1567, endPoint y: 552, distance: 56.0
click at [1567, 552] on div at bounding box center [1562, 384] width 13 height 768
click at [936, 724] on icon "button" at bounding box center [939, 718] width 19 height 19
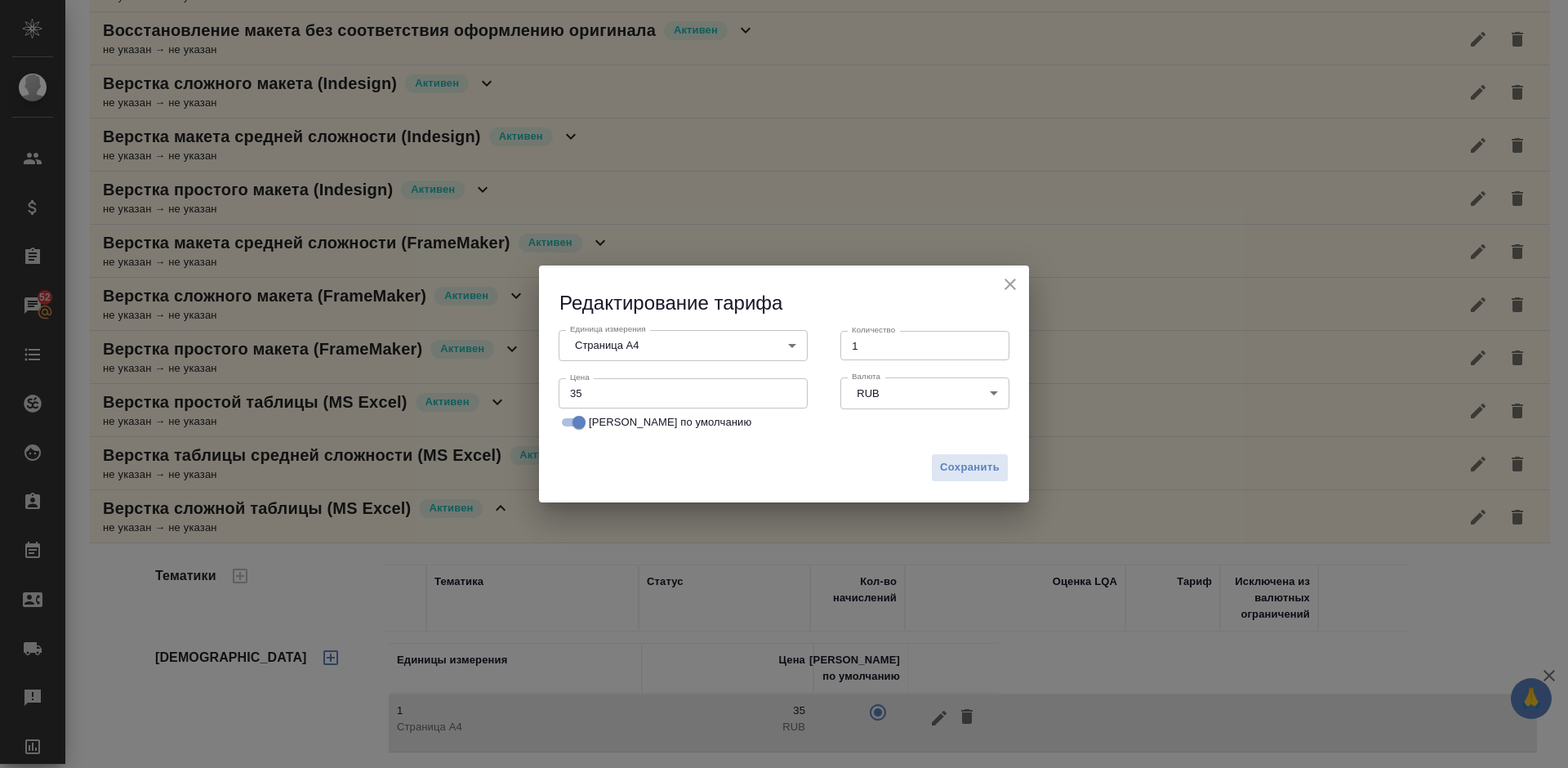
click at [585, 399] on input "35" at bounding box center [683, 392] width 249 height 29
type input "3"
type input "20"
click at [967, 471] on span "Сохранить" at bounding box center [969, 468] width 59 height 18
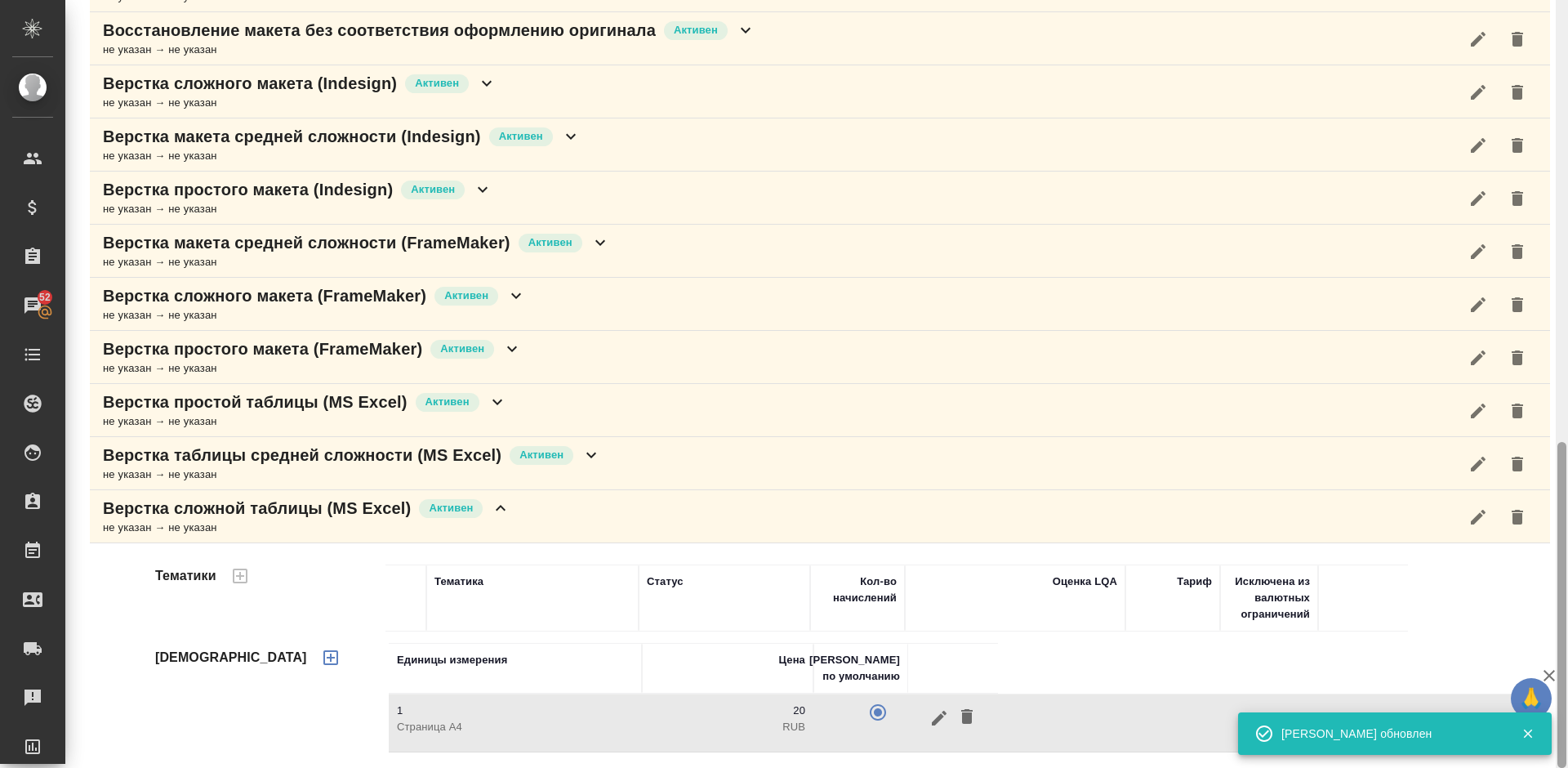
drag, startPoint x: 1562, startPoint y: 490, endPoint x: 1567, endPoint y: 547, distance: 57.2
click at [1567, 547] on div at bounding box center [1562, 384] width 13 height 768
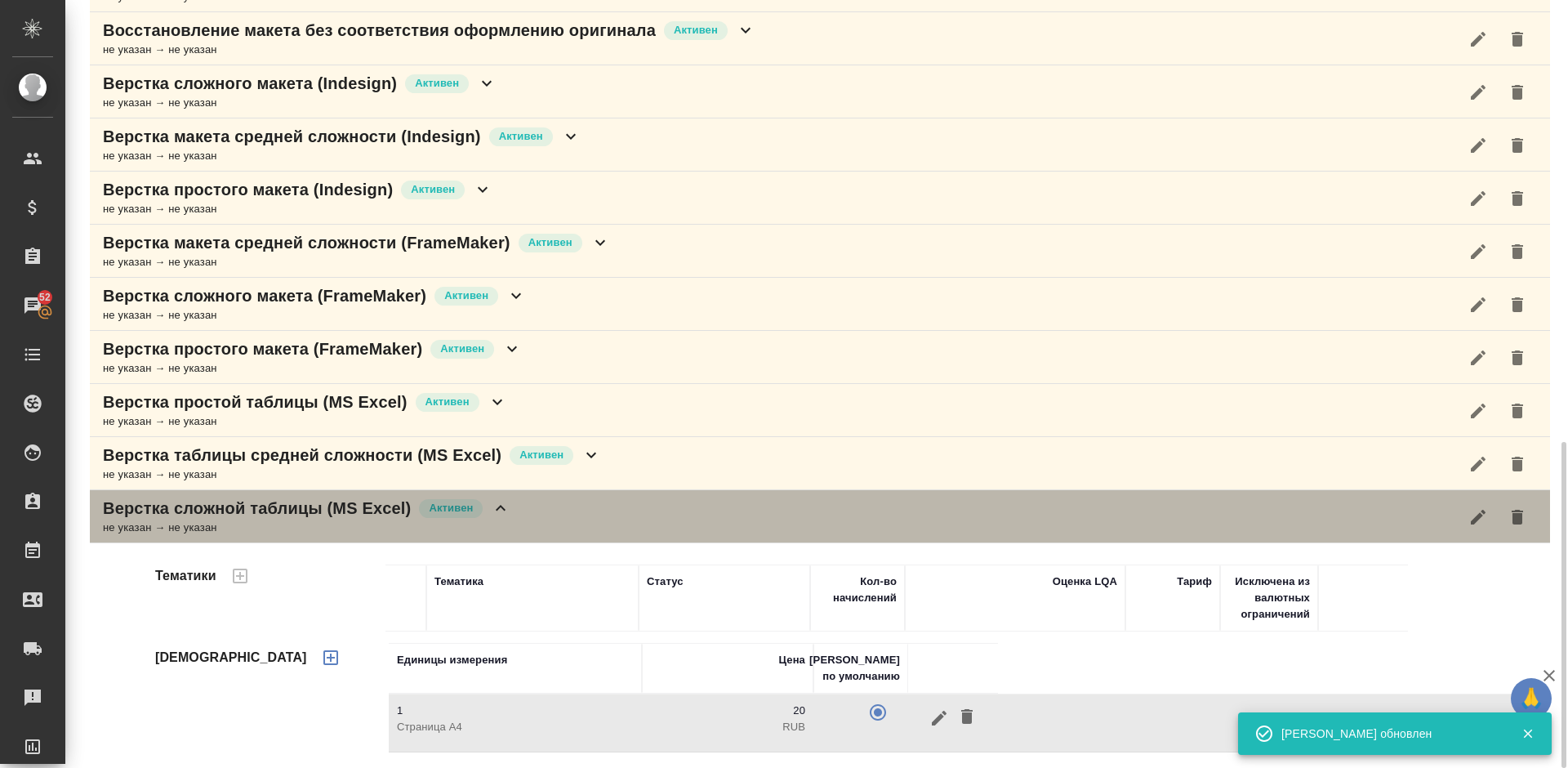
click at [663, 527] on div "Верстка сложной таблицы (MS Excel) [PERSON_NAME] не указан → не указан" at bounding box center [820, 516] width 1461 height 53
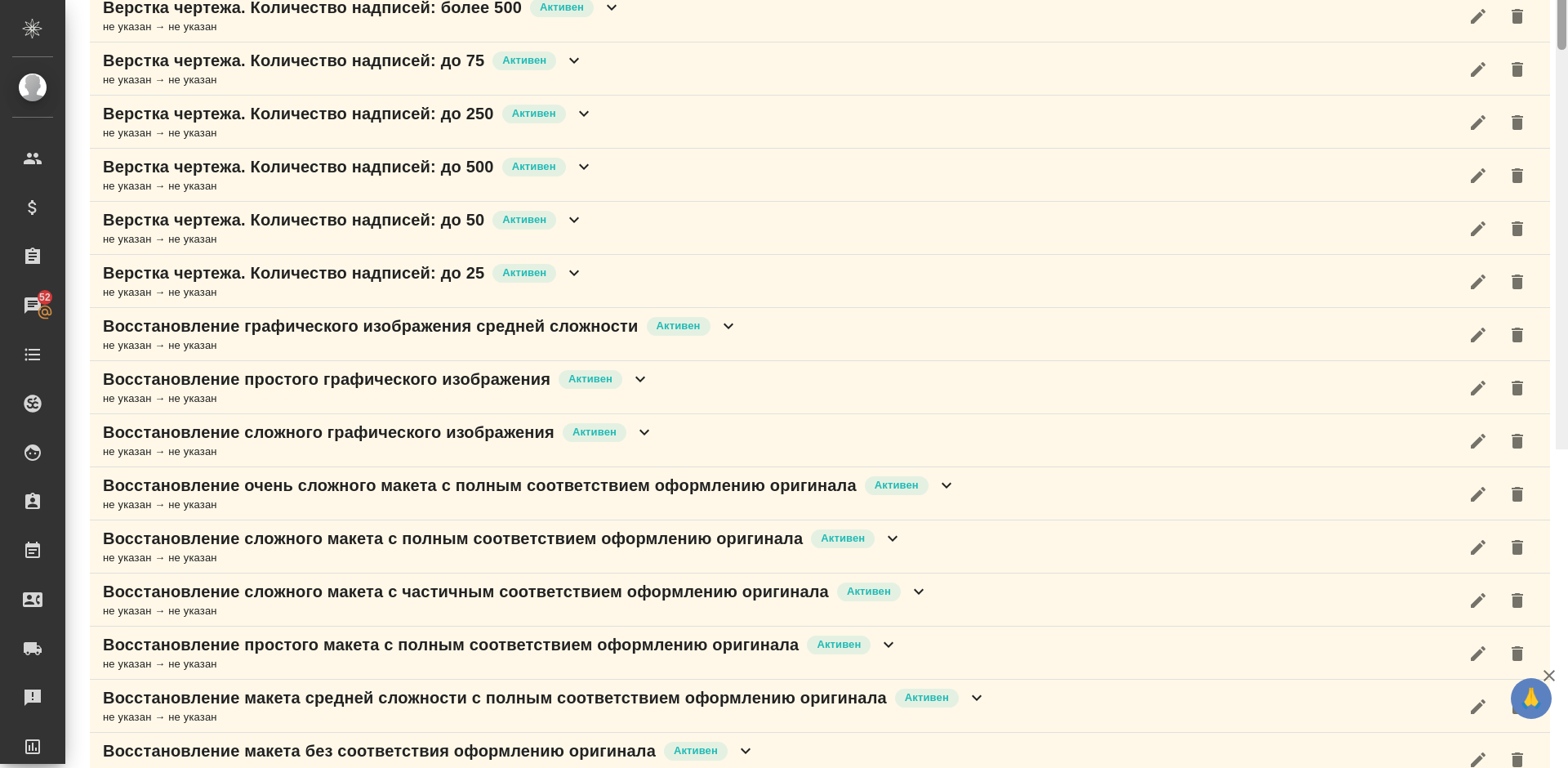
scroll to position [0, 0]
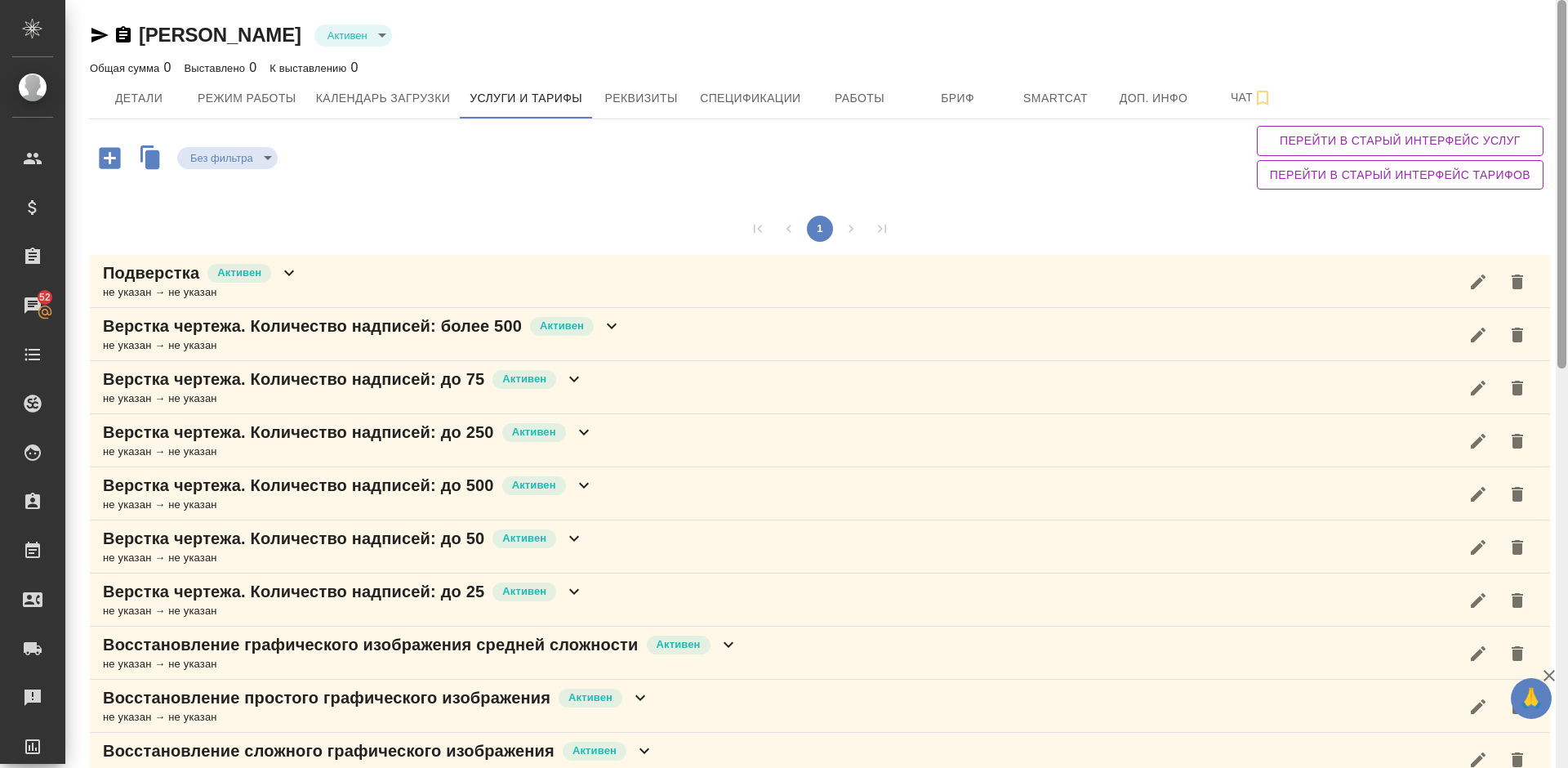
drag, startPoint x: 1566, startPoint y: 609, endPoint x: 1543, endPoint y: -45, distance: 654.4
click at [1543, 0] on html "🙏 .cls-1 fill:#fff; AWATERA Lazareva Anastasia Клиенты Спецификации Заказы 52 Ч…" at bounding box center [784, 384] width 1568 height 768
click at [836, 235] on button "2" at bounding box center [835, 228] width 26 height 26
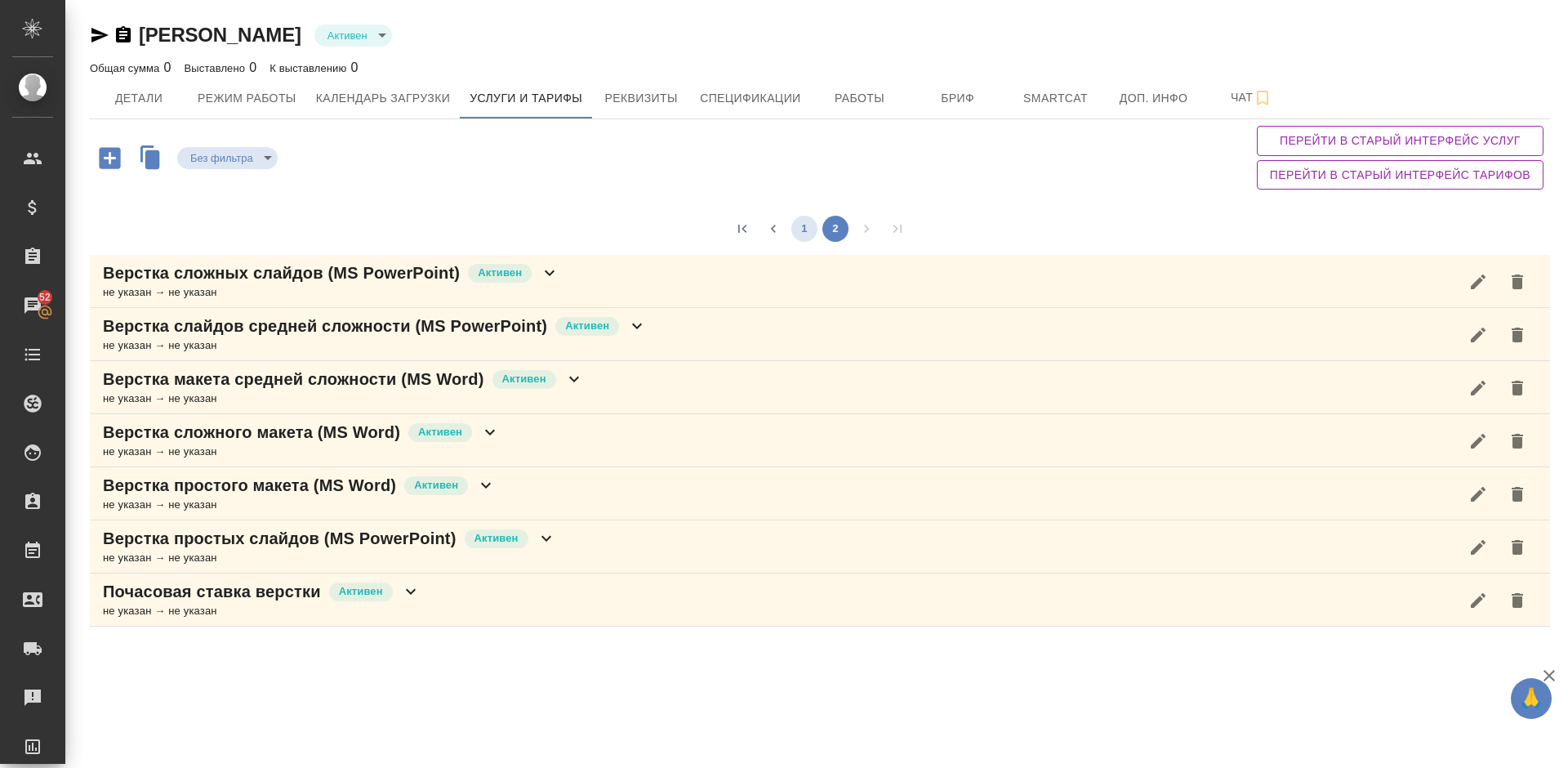
click at [801, 226] on button "1" at bounding box center [804, 228] width 26 height 26
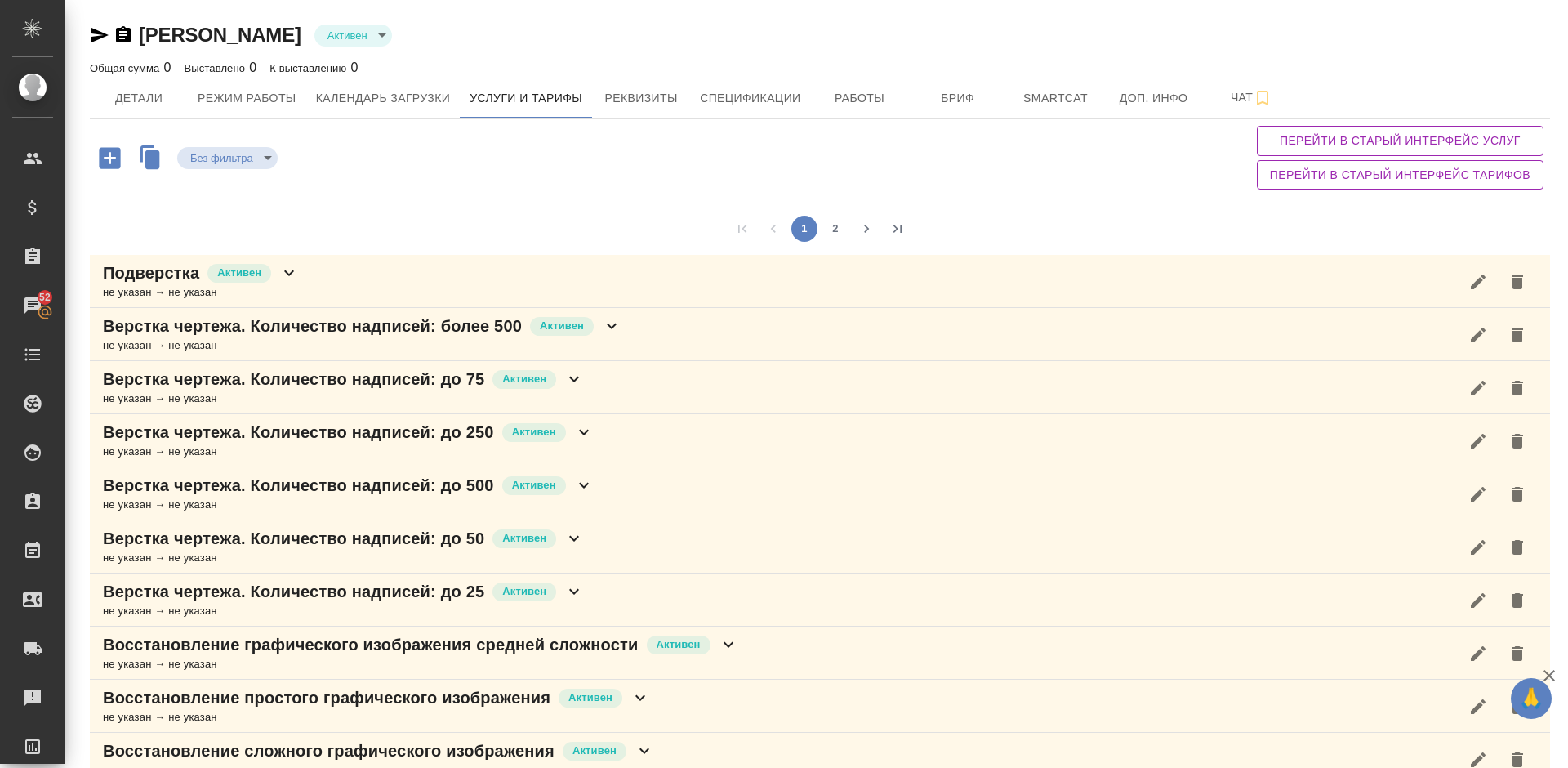
click at [1254, 208] on div "1 2" at bounding box center [820, 228] width 1461 height 53
click at [838, 223] on button "2" at bounding box center [835, 228] width 26 height 26
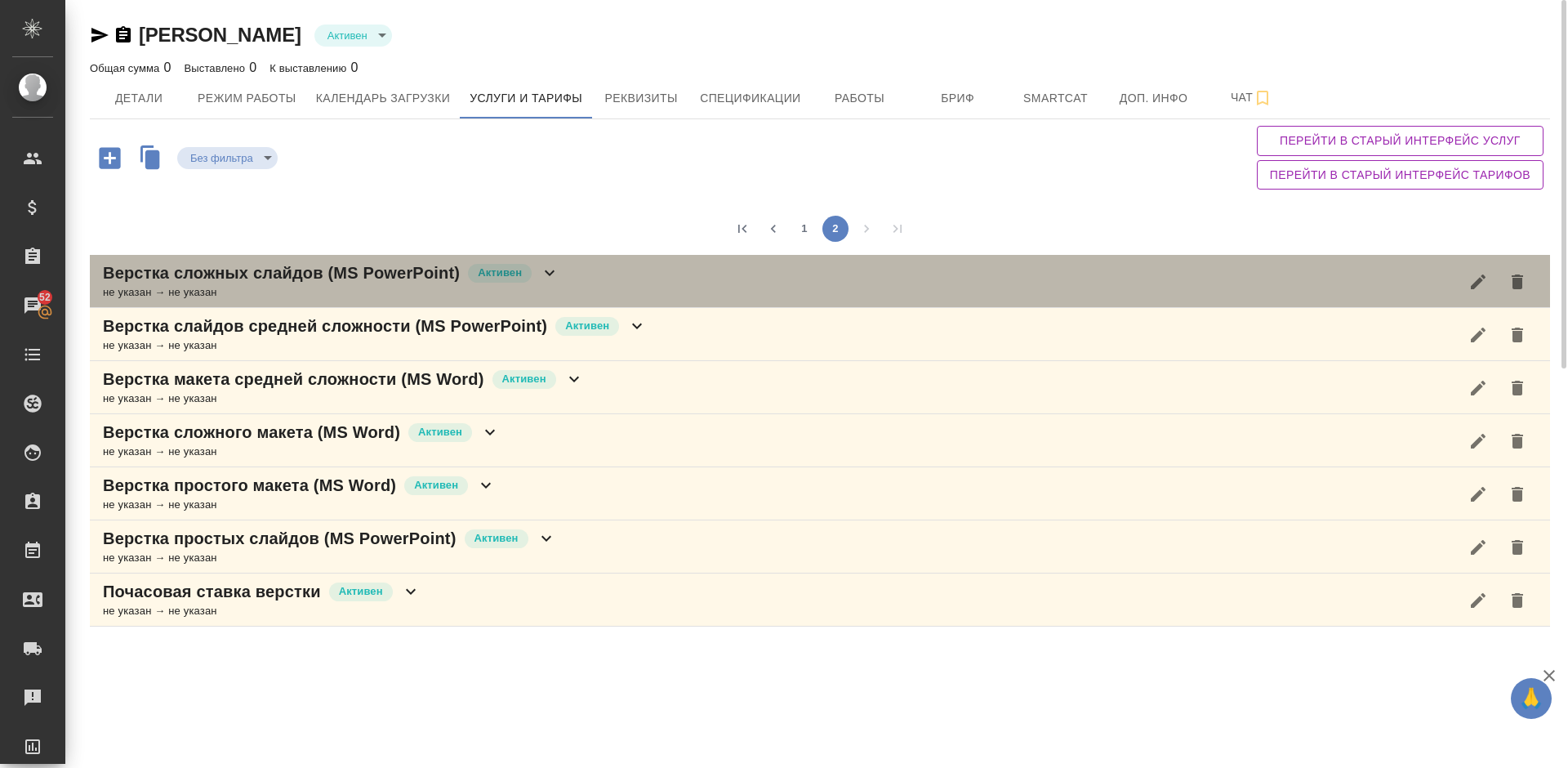
click at [592, 284] on div "Верстка сложных слайдов (MS PowerPoint) [PERSON_NAME] не указан → не указан" at bounding box center [820, 281] width 1461 height 53
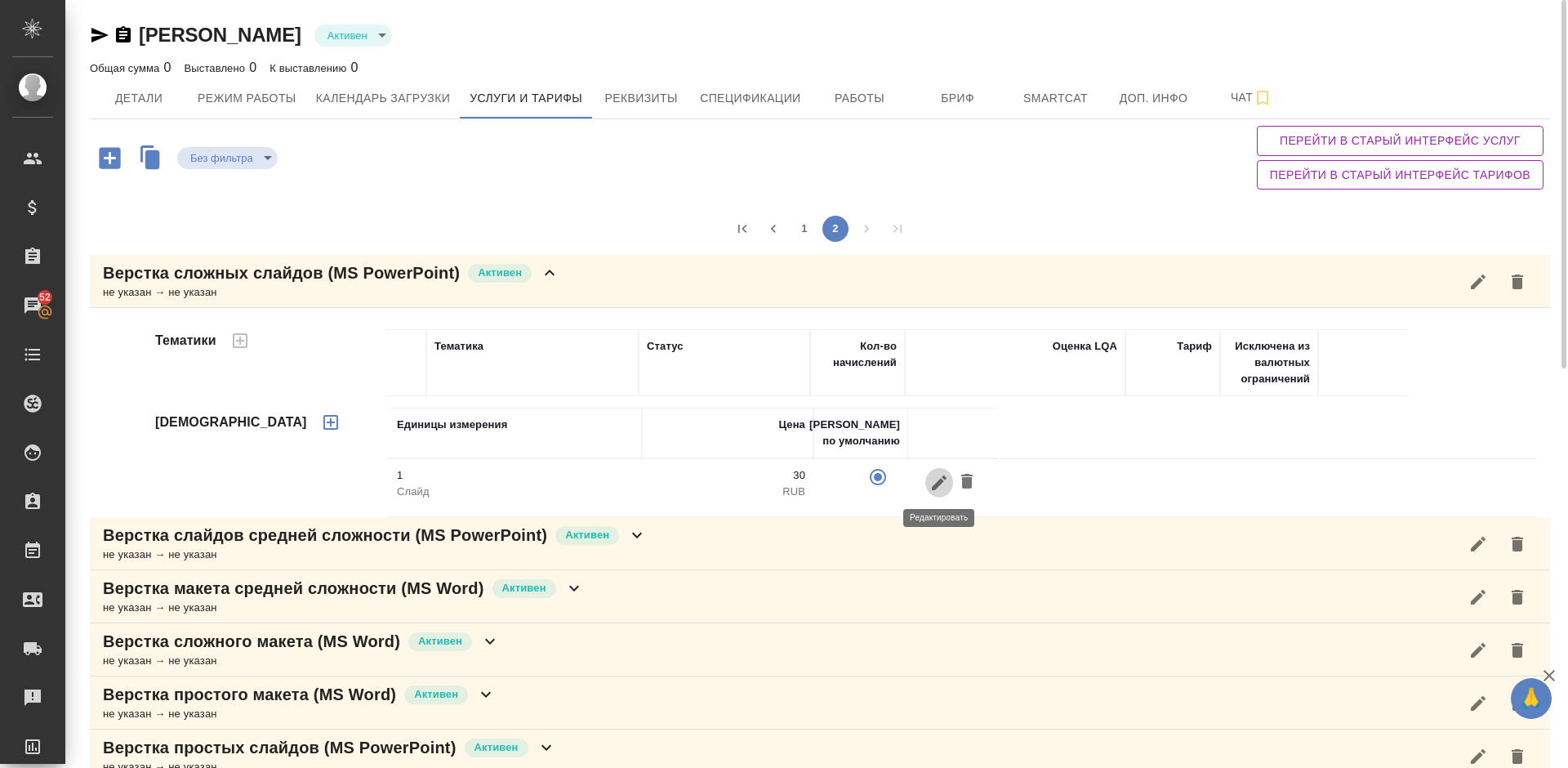
click at [942, 480] on icon "button" at bounding box center [940, 483] width 15 height 15
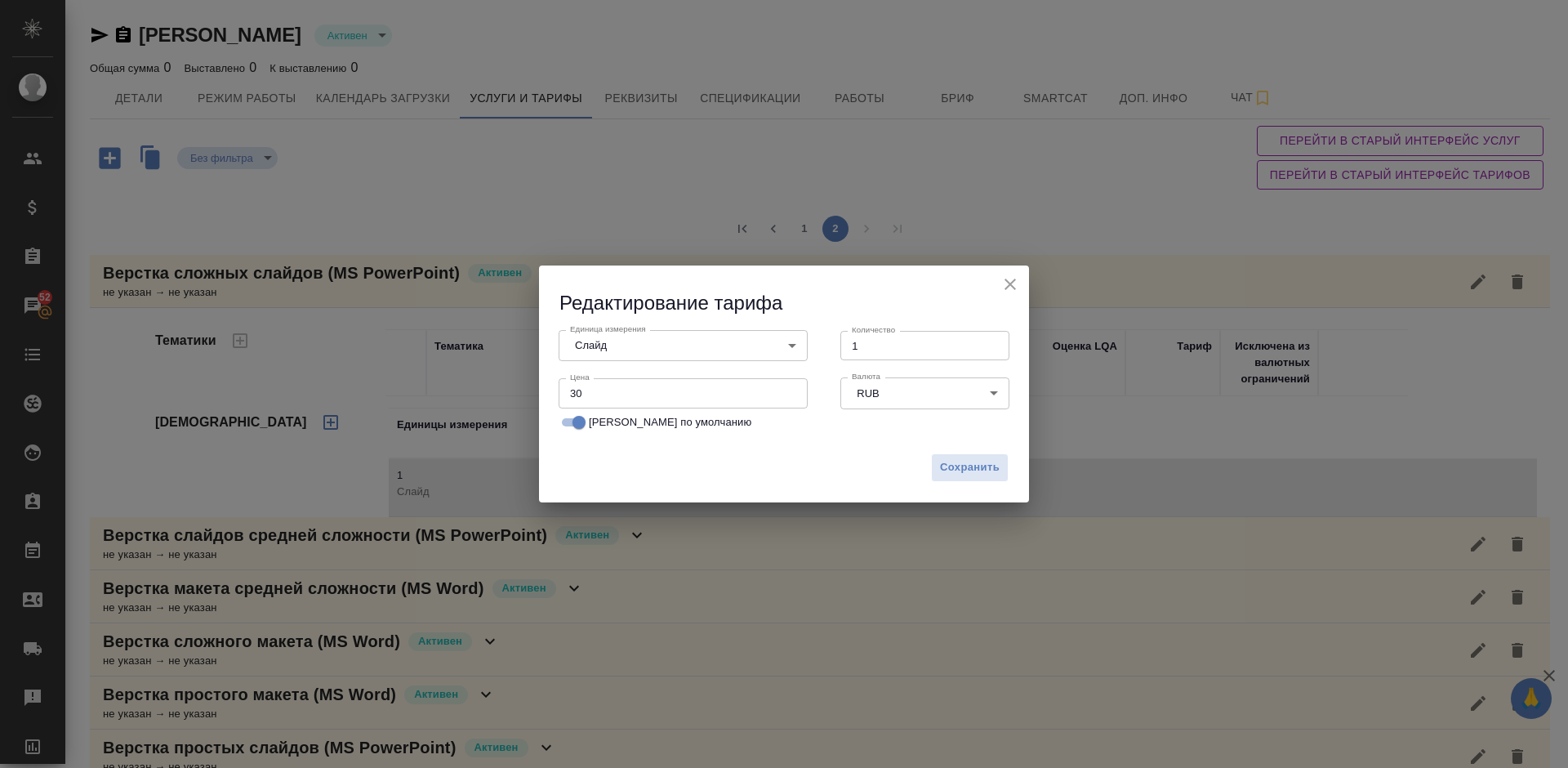
click at [575, 387] on input "30" at bounding box center [683, 392] width 249 height 29
type input "20"
click at [978, 468] on span "Сохранить" at bounding box center [969, 468] width 59 height 18
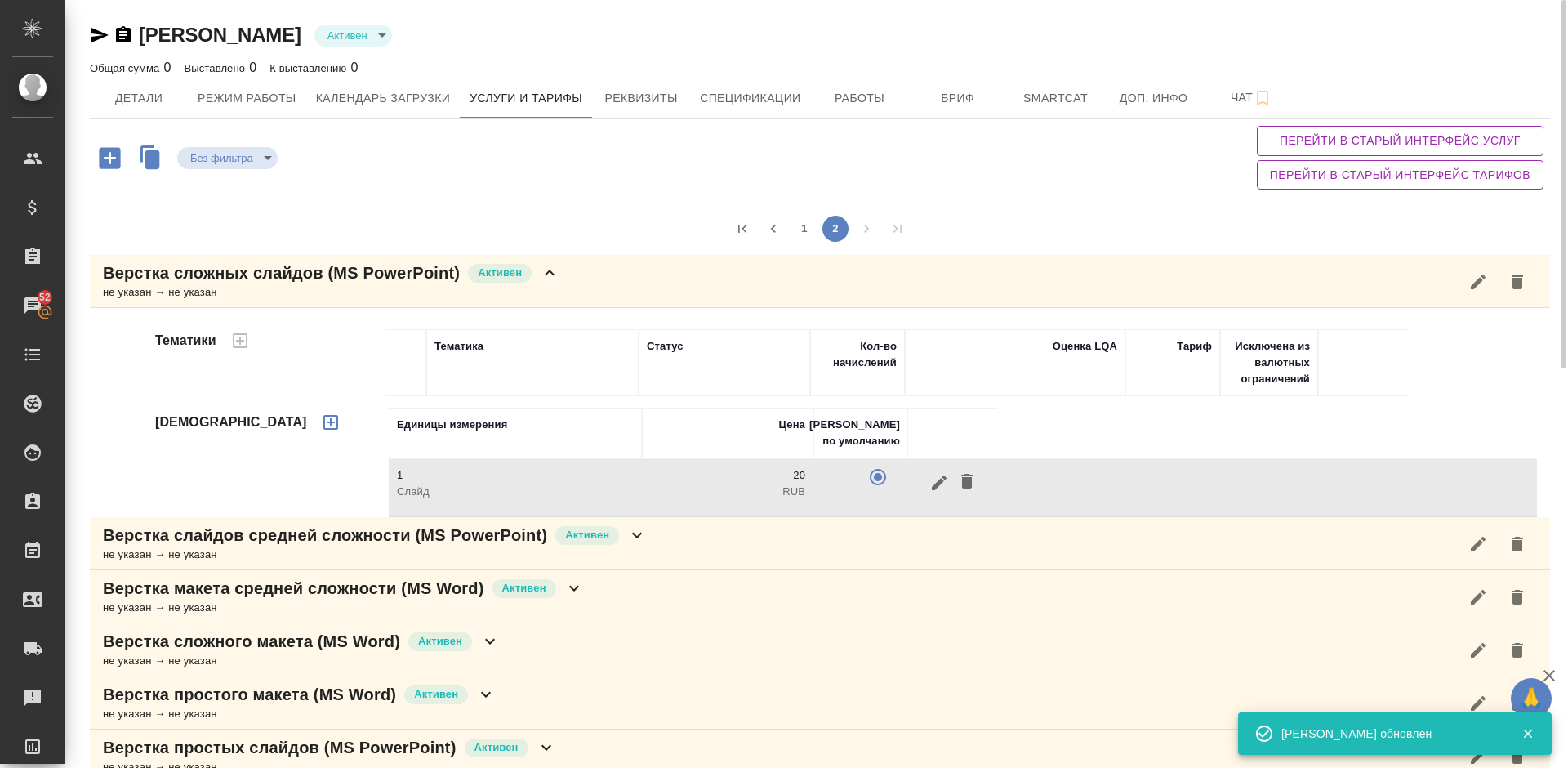
click at [555, 290] on div "не указан → не указан" at bounding box center [331, 293] width 457 height 17
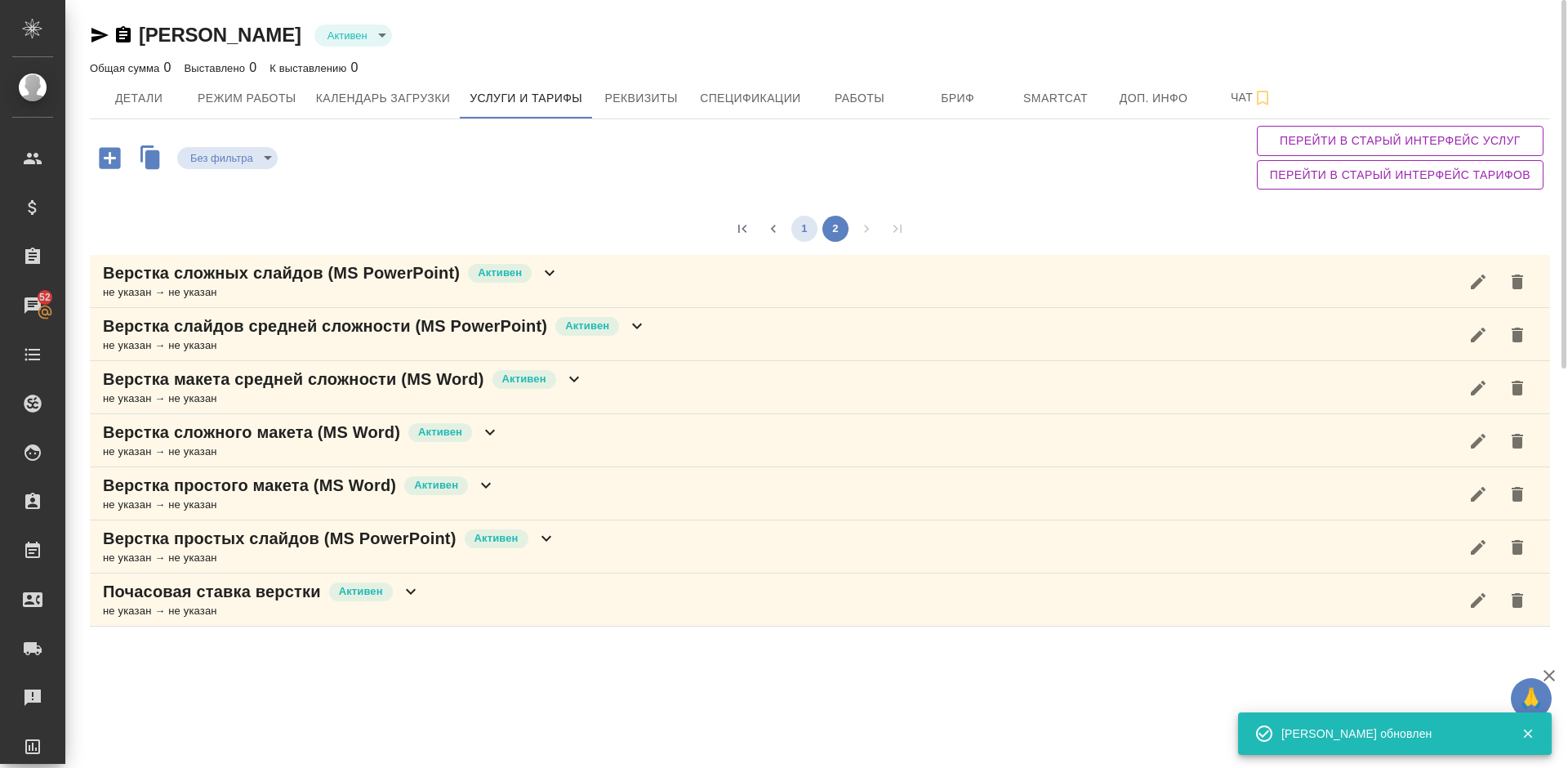
click at [804, 234] on button "1" at bounding box center [804, 228] width 26 height 26
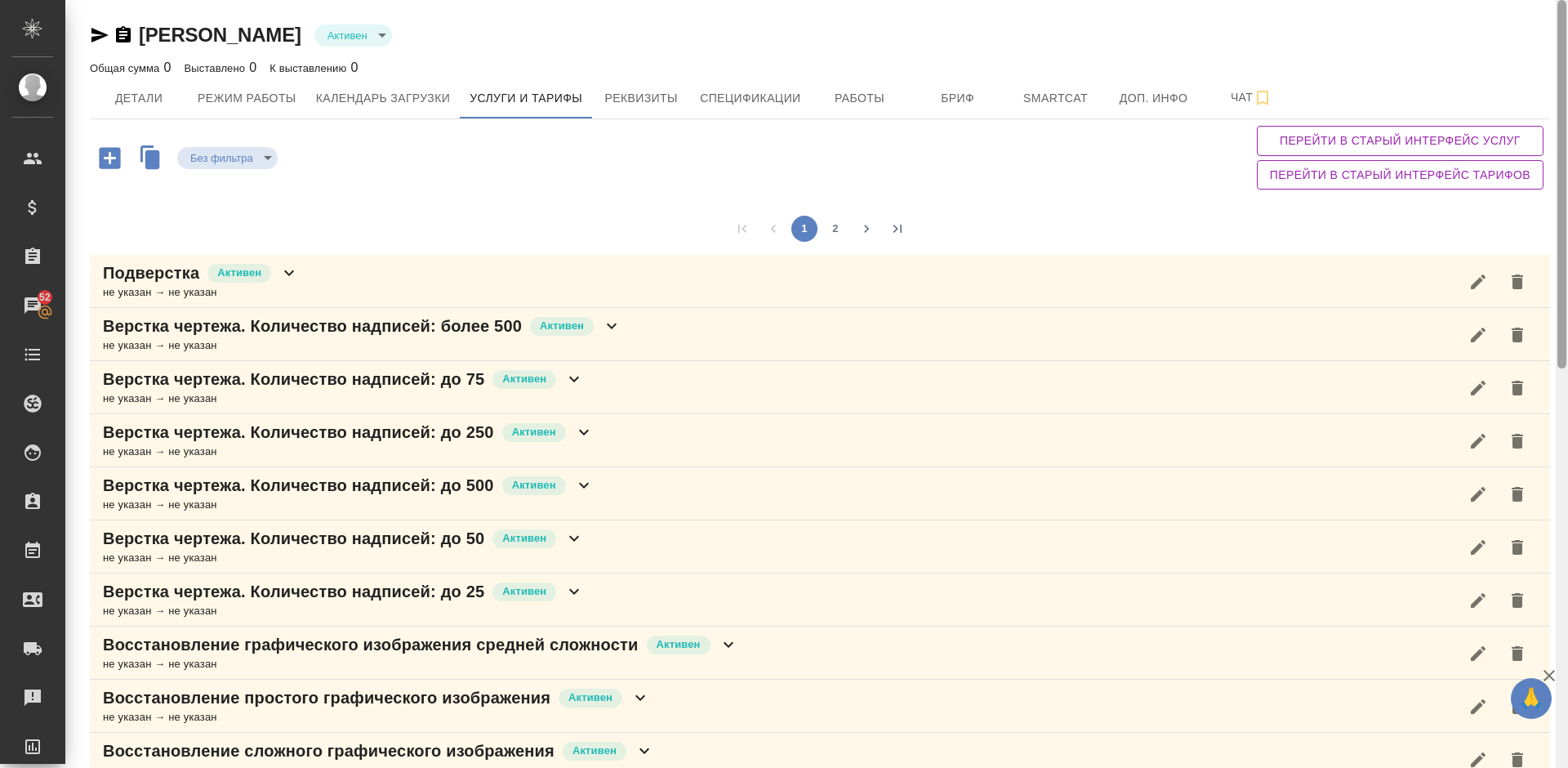
scroll to position [768, 0]
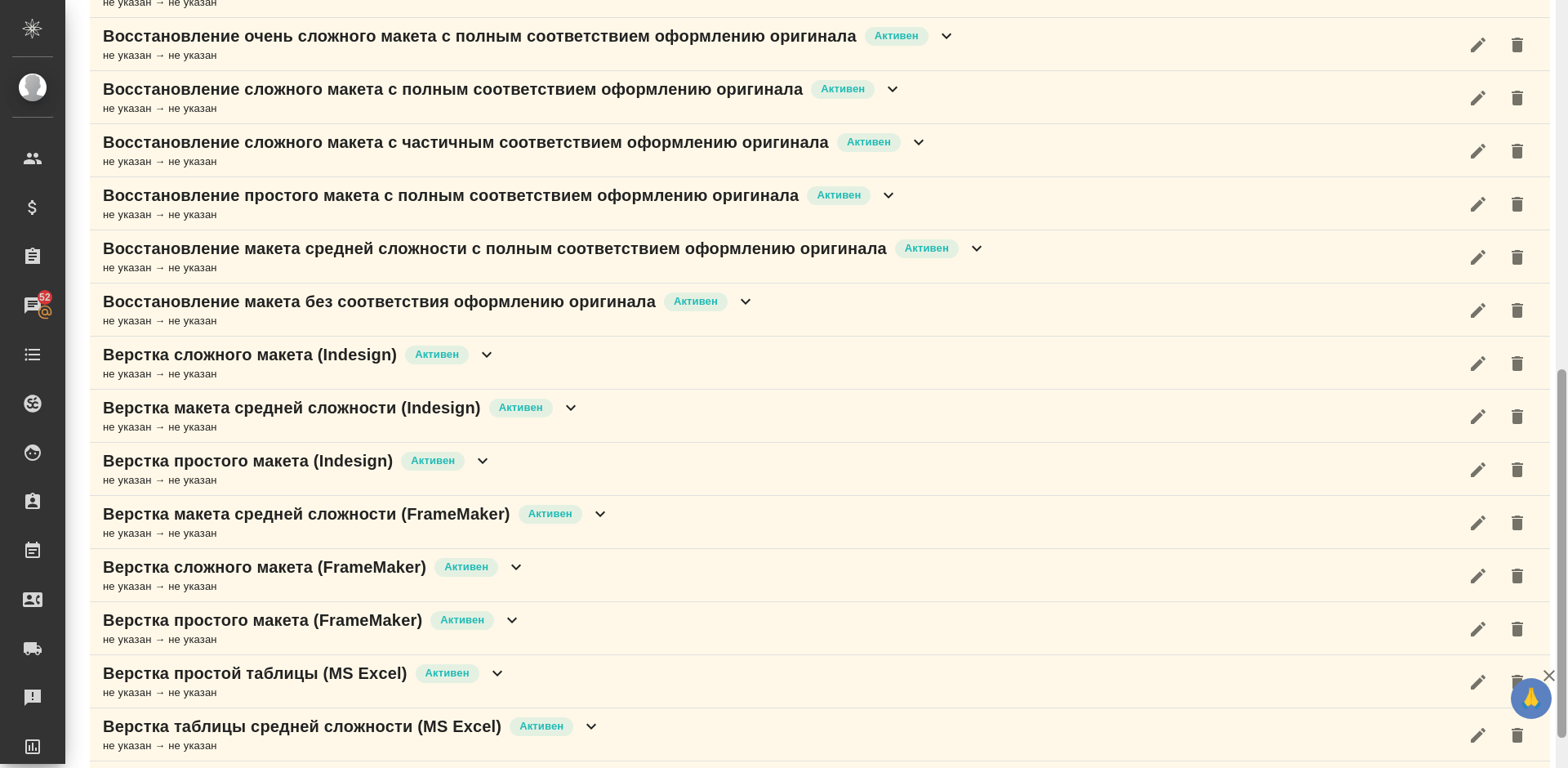
drag, startPoint x: 1567, startPoint y: 361, endPoint x: 1567, endPoint y: 644, distance: 283.0
click at [1567, 644] on div at bounding box center [1562, 384] width 13 height 768
click at [650, 724] on div "Верстка таблицы средней сложности (MS Excel) [PERSON_NAME] не указан → не указан" at bounding box center [820, 735] width 1461 height 53
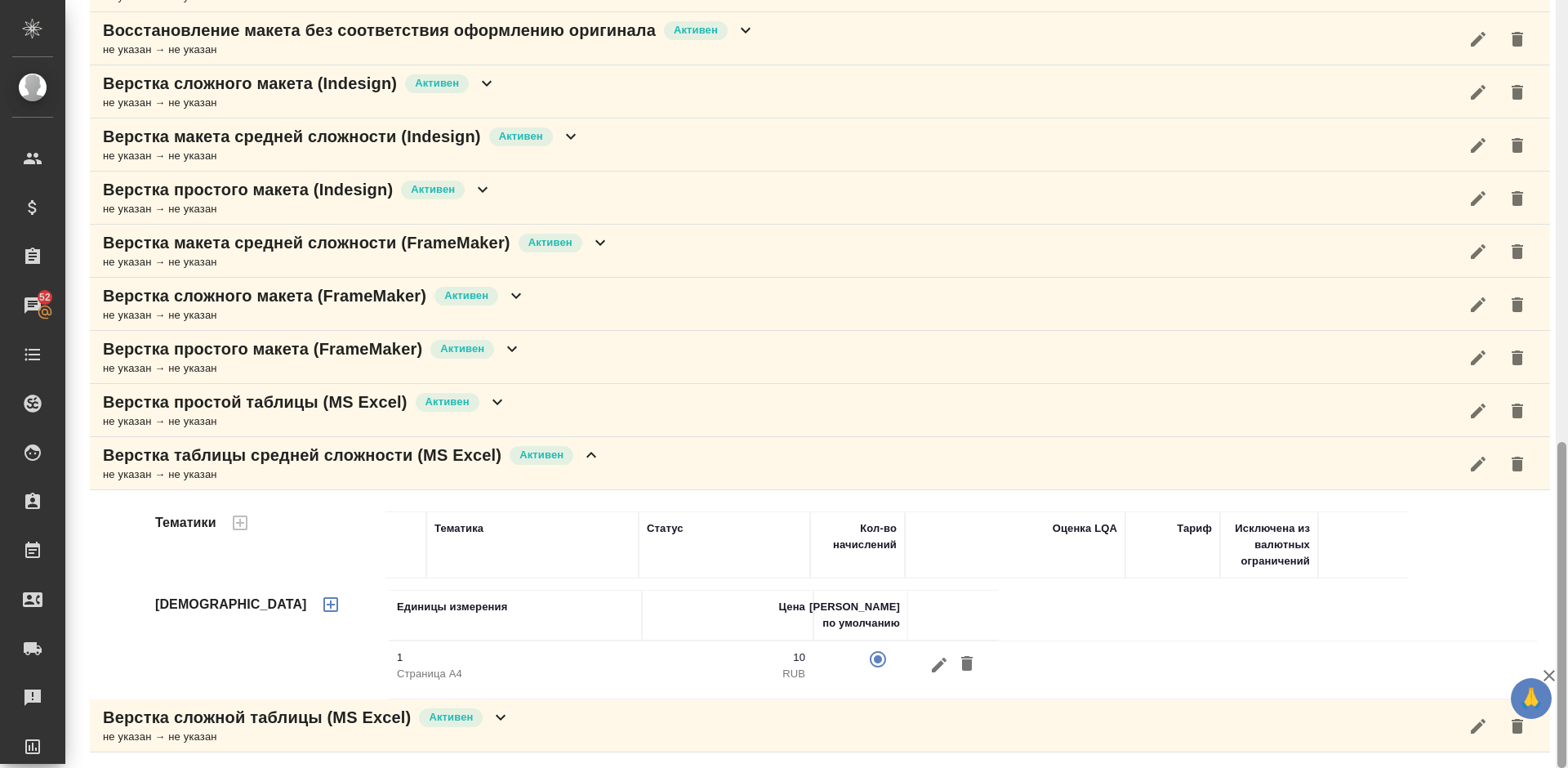
drag, startPoint x: 1564, startPoint y: 532, endPoint x: 1567, endPoint y: 696, distance: 164.0
click at [1567, 696] on div at bounding box center [1562, 384] width 13 height 768
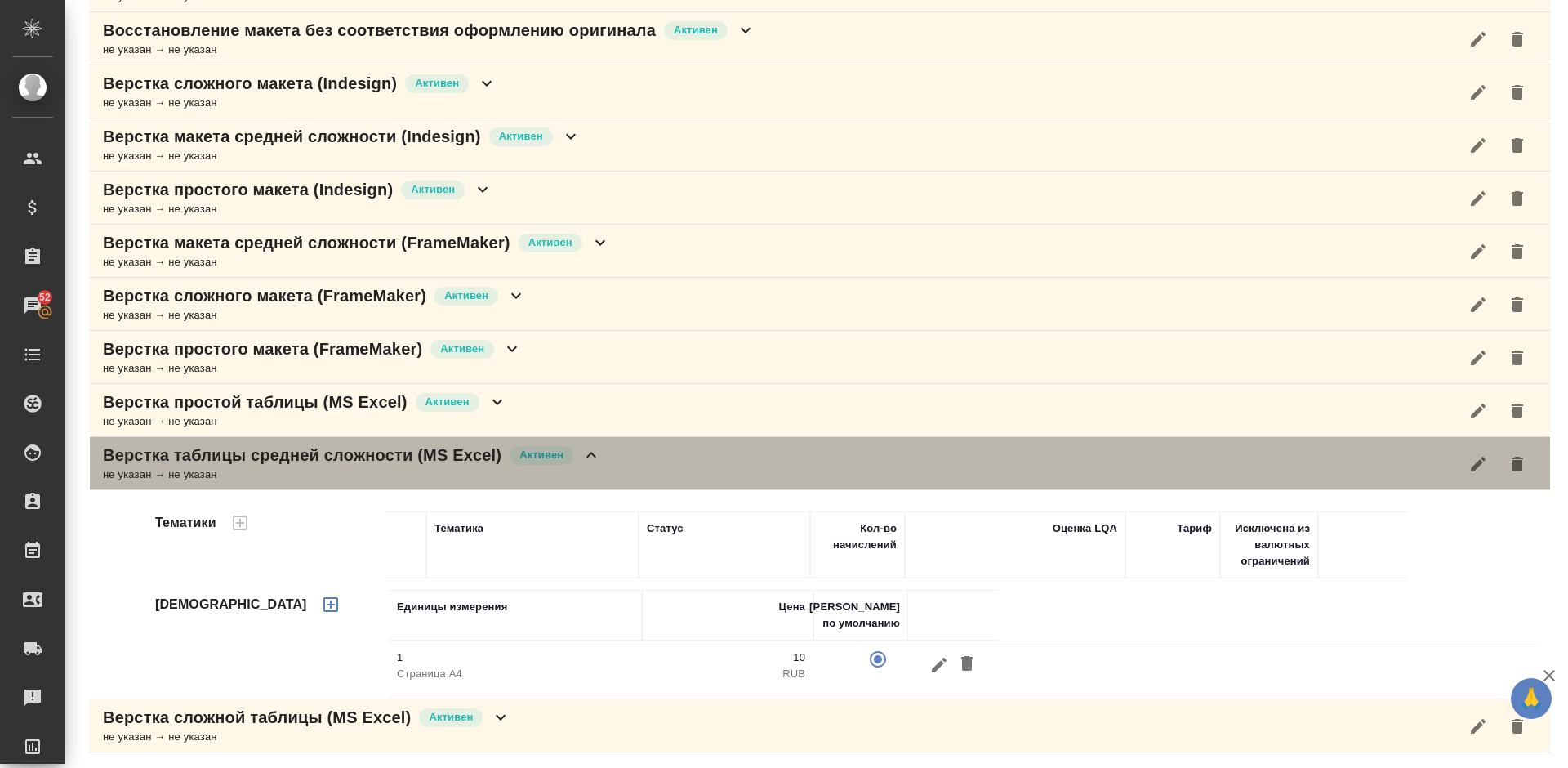
click at [666, 457] on div "Верстка таблицы средней сложности (MS Excel) [PERSON_NAME] не указан → не указан" at bounding box center [820, 463] width 1461 height 53
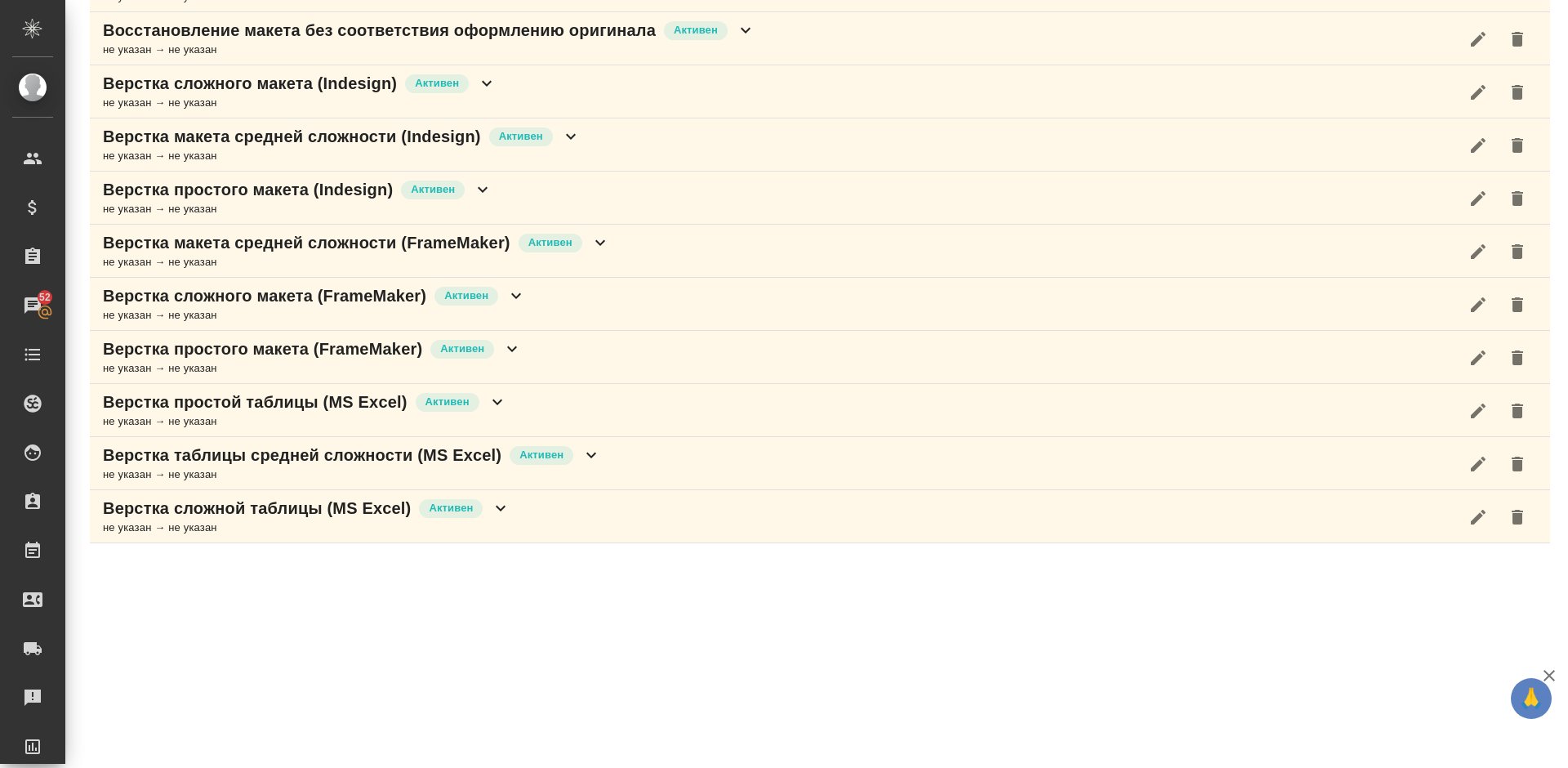
click at [534, 505] on div "Верстка сложной таблицы (MS Excel) [PERSON_NAME] не указан → не указан" at bounding box center [820, 516] width 1461 height 53
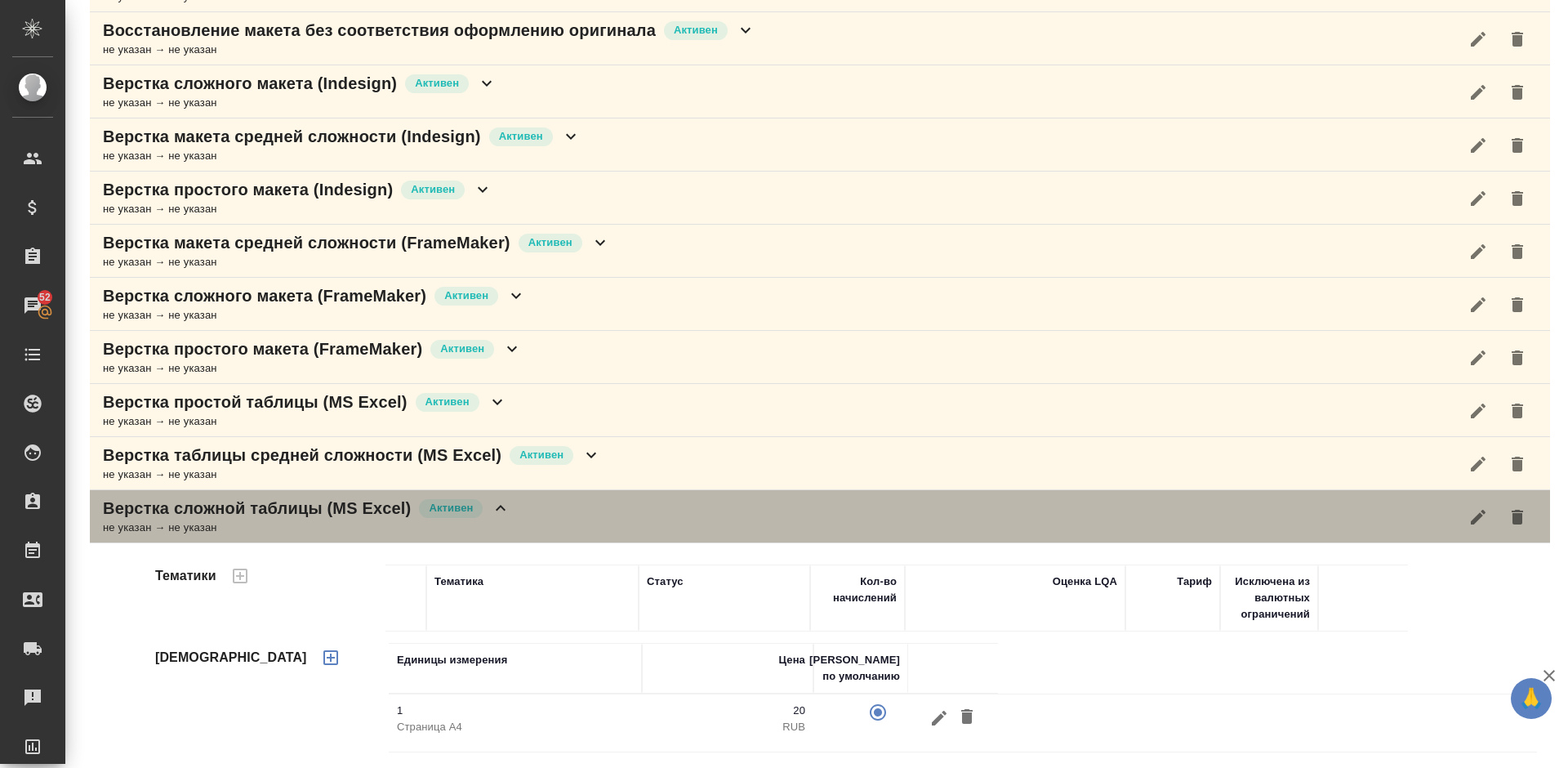
click at [559, 531] on div "Верстка сложной таблицы (MS Excel) [PERSON_NAME] не указан → не указан" at bounding box center [820, 516] width 1461 height 53
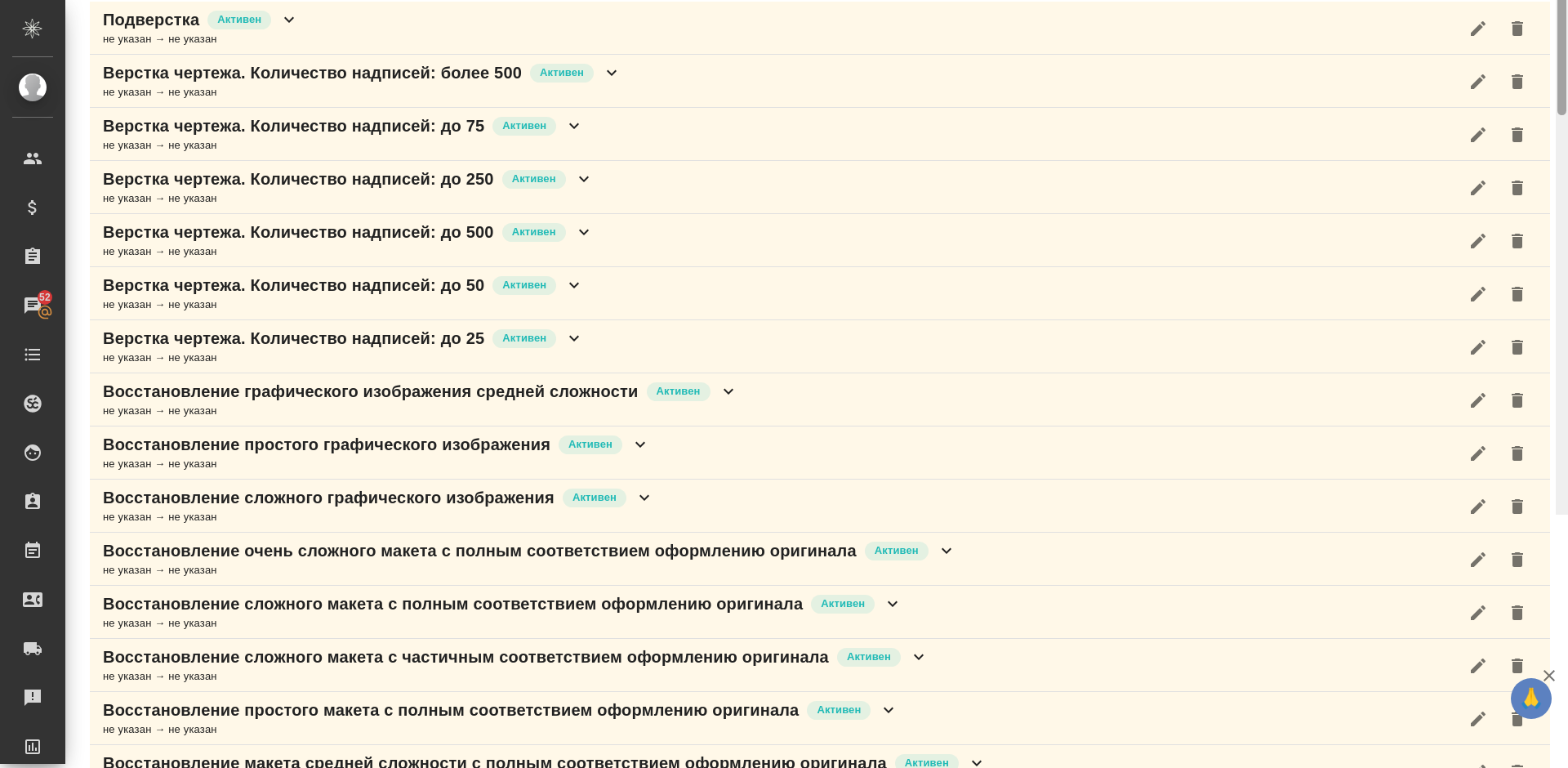
scroll to position [0, 0]
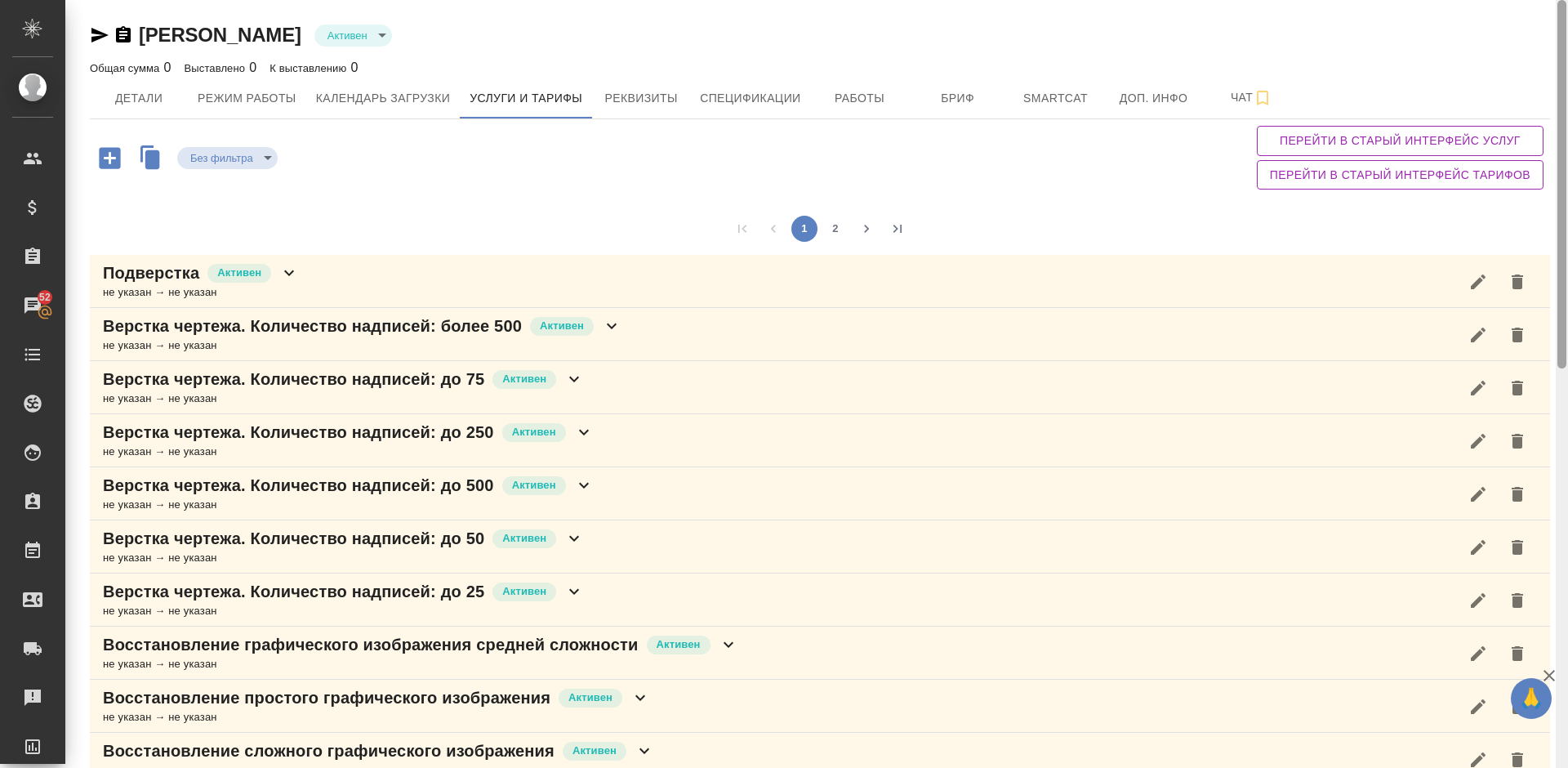
drag, startPoint x: 1566, startPoint y: 500, endPoint x: 1567, endPoint y: 44, distance: 456.0
click at [1567, 44] on div at bounding box center [1562, 384] width 13 height 768
click at [838, 229] on button "2" at bounding box center [835, 228] width 26 height 26
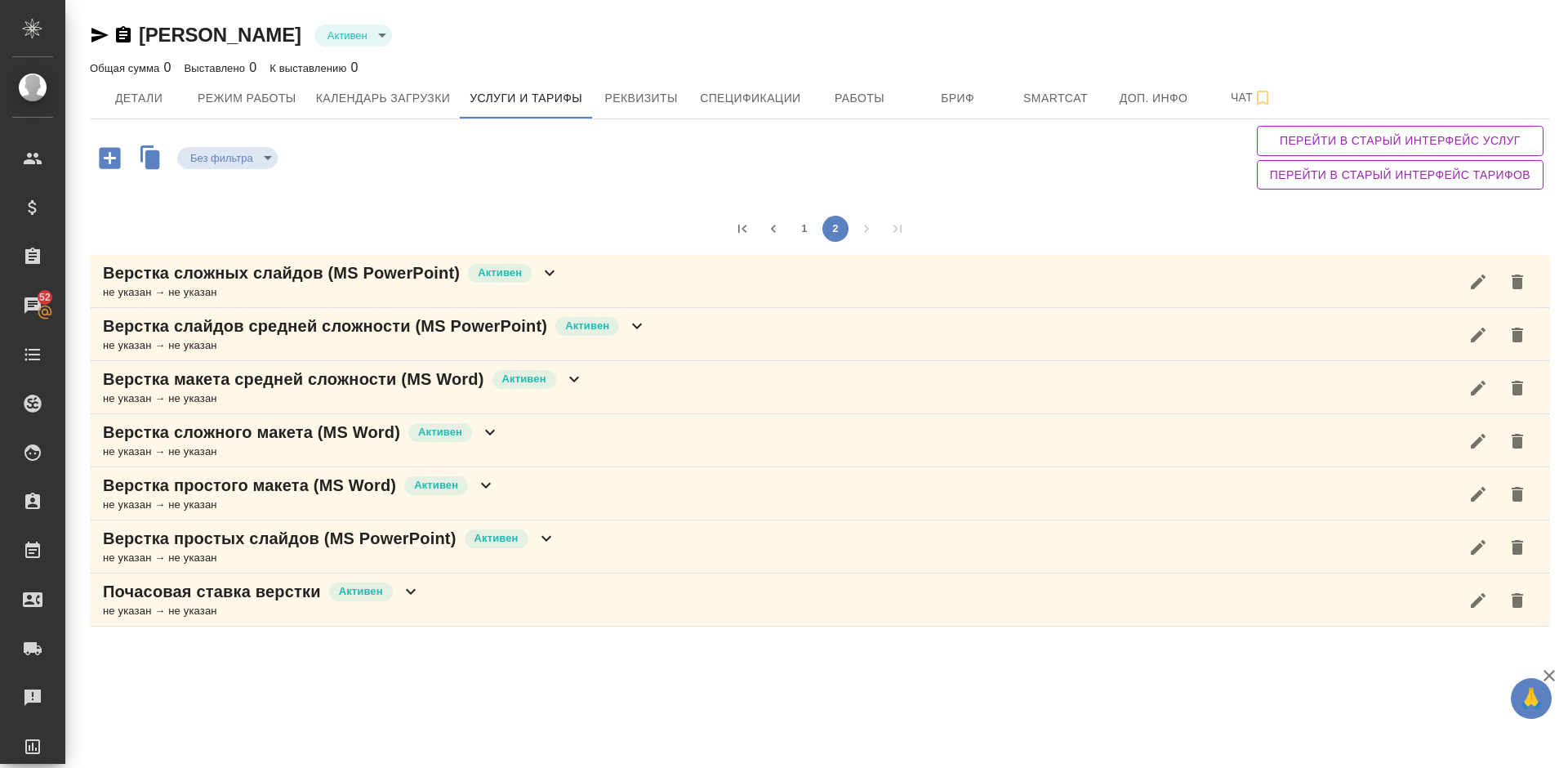
click at [711, 340] on div "Верстка слайдов средней сложности (MS PowerPoint) [PERSON_NAME] не указан → не …" at bounding box center [820, 334] width 1461 height 53
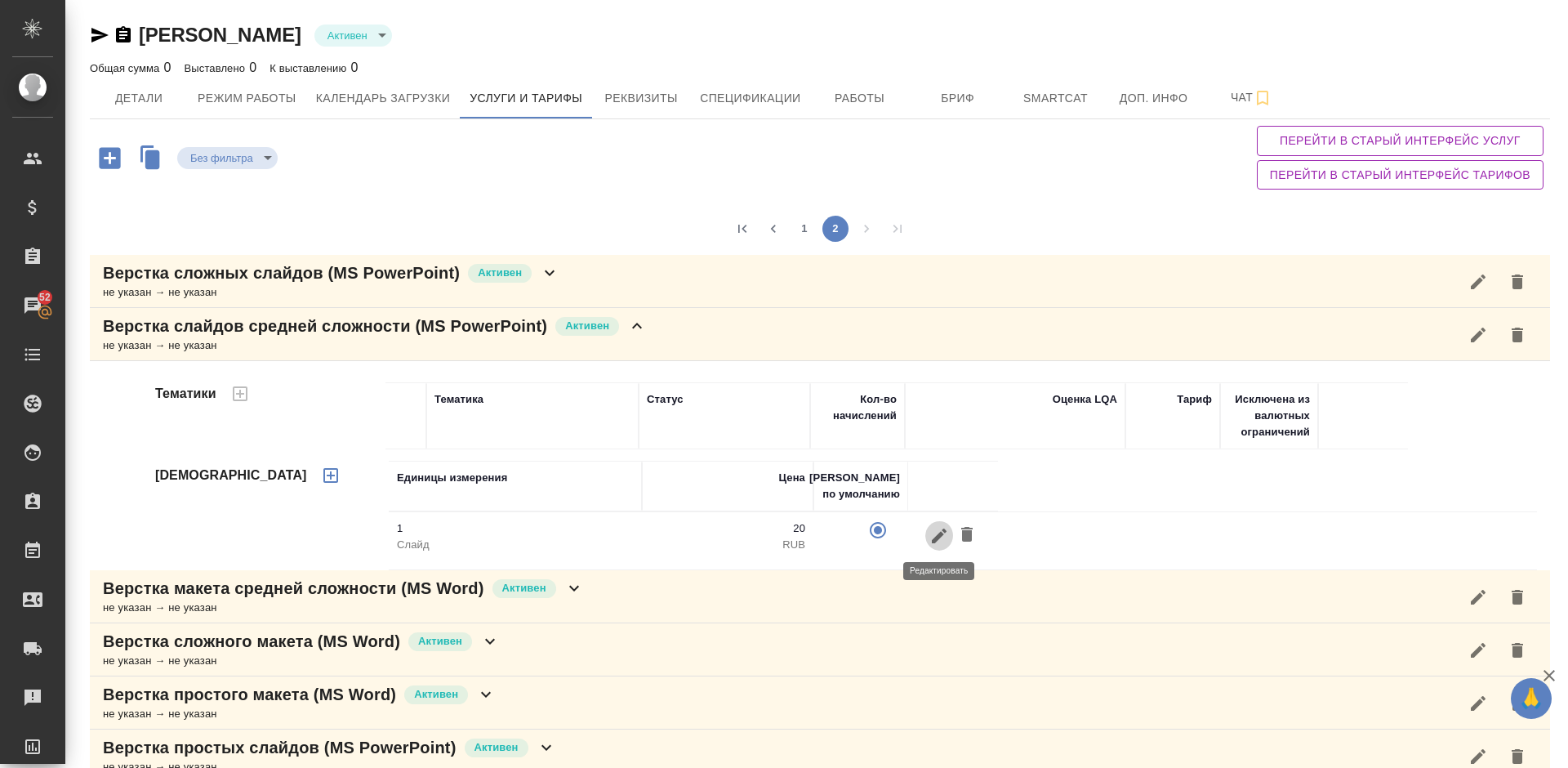
click at [937, 537] on icon "button" at bounding box center [940, 535] width 15 height 15
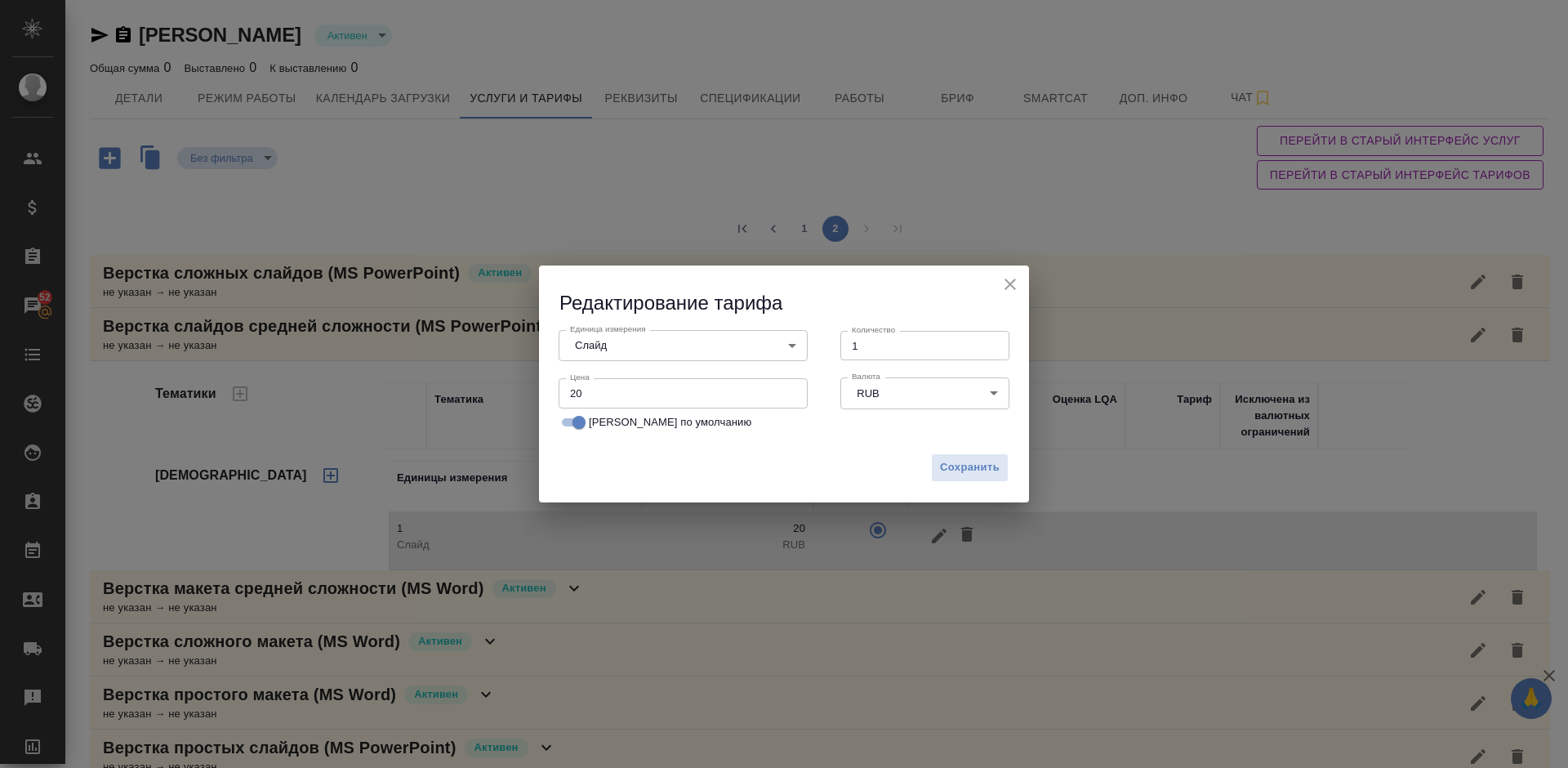
click at [576, 397] on input "20" at bounding box center [683, 392] width 249 height 29
type input "10"
click at [973, 460] on span "Сохранить" at bounding box center [969, 468] width 59 height 18
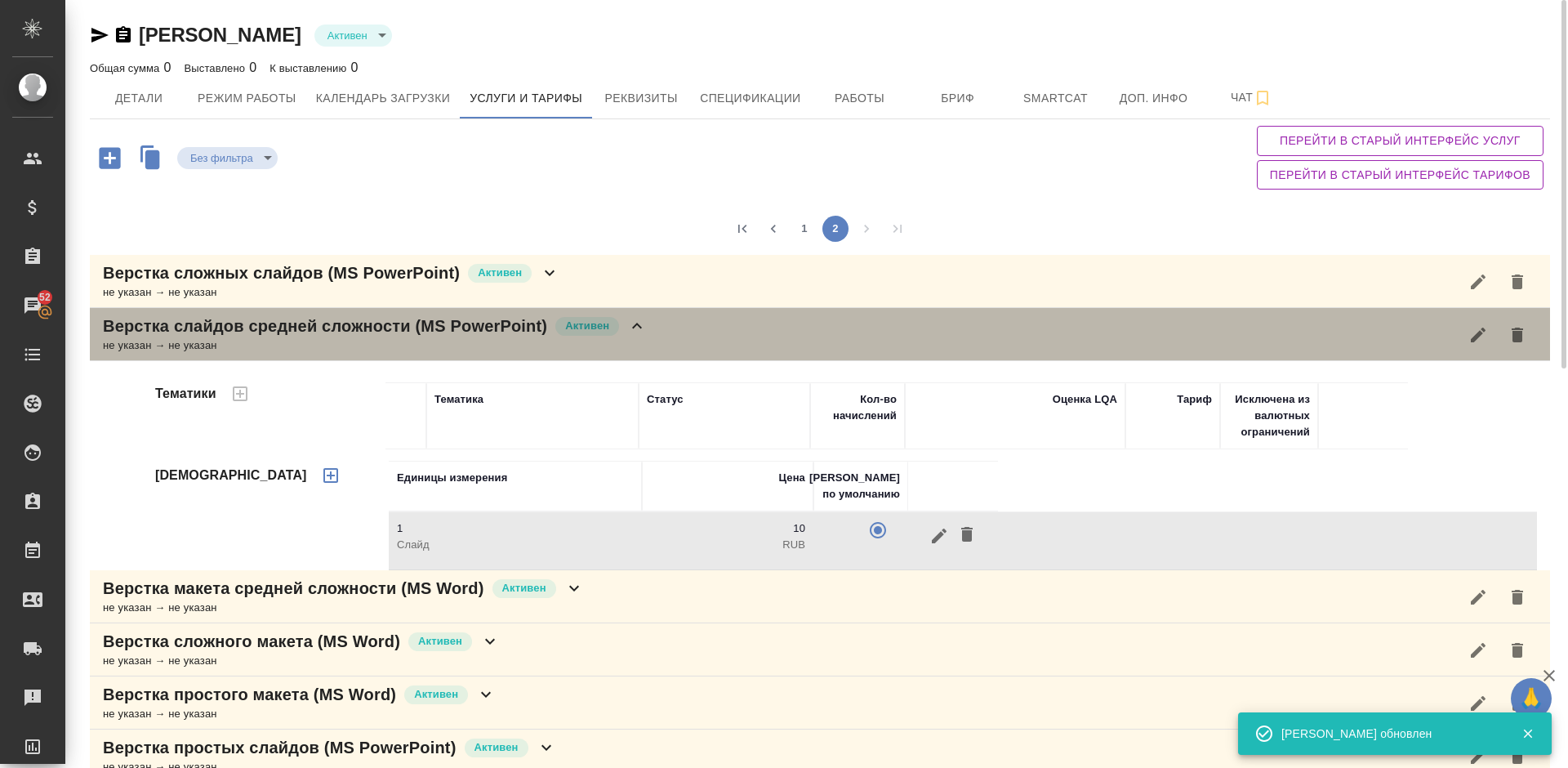
click at [672, 329] on div "Верстка слайдов средней сложности (MS PowerPoint) [PERSON_NAME] не указан → не …" at bounding box center [820, 334] width 1461 height 53
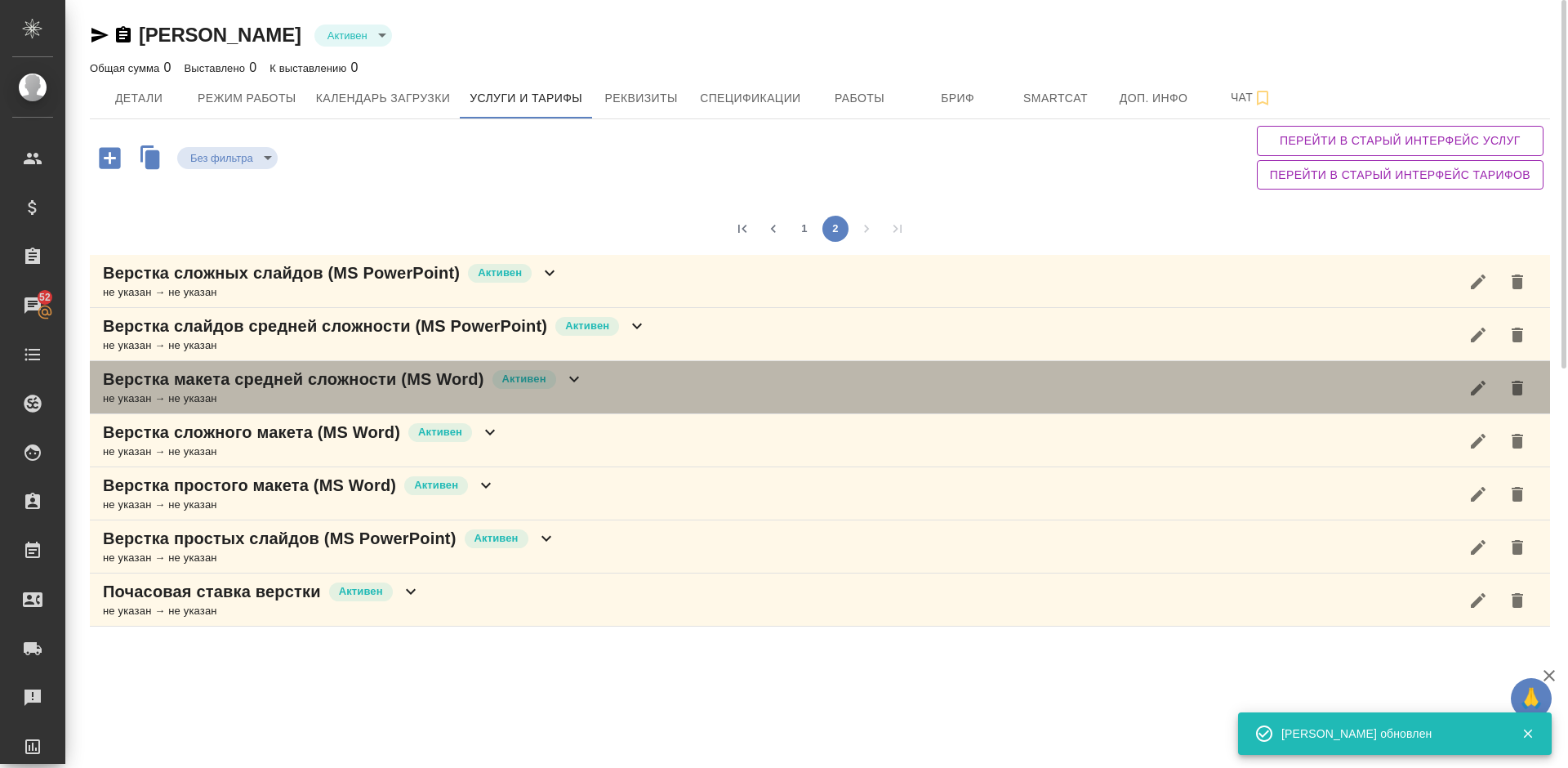
click at [613, 389] on div "Верстка макета средней сложности (MS Word) [PERSON_NAME] не указан → не указан" at bounding box center [820, 387] width 1461 height 53
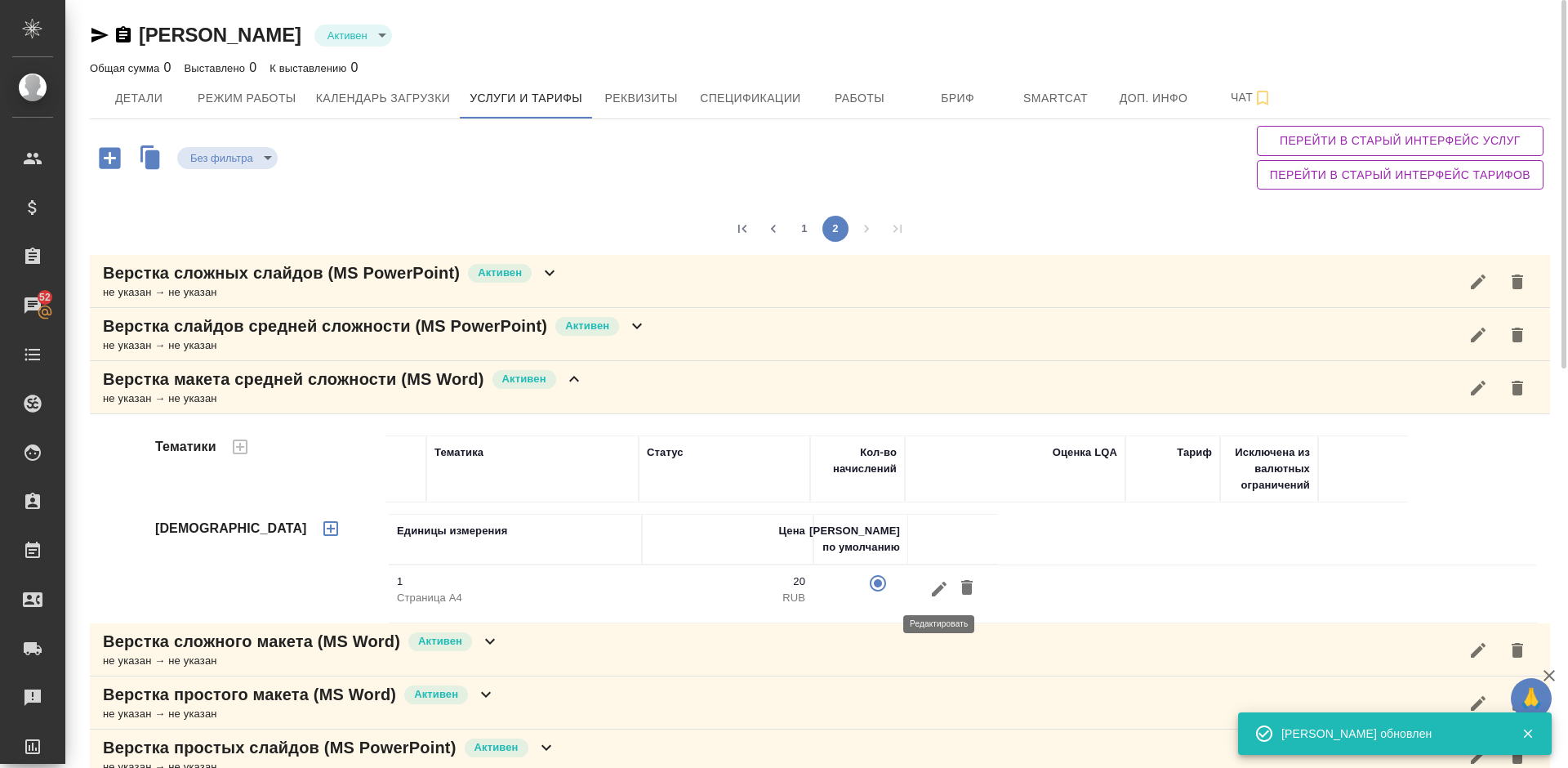
click at [935, 586] on icon "button" at bounding box center [939, 589] width 19 height 19
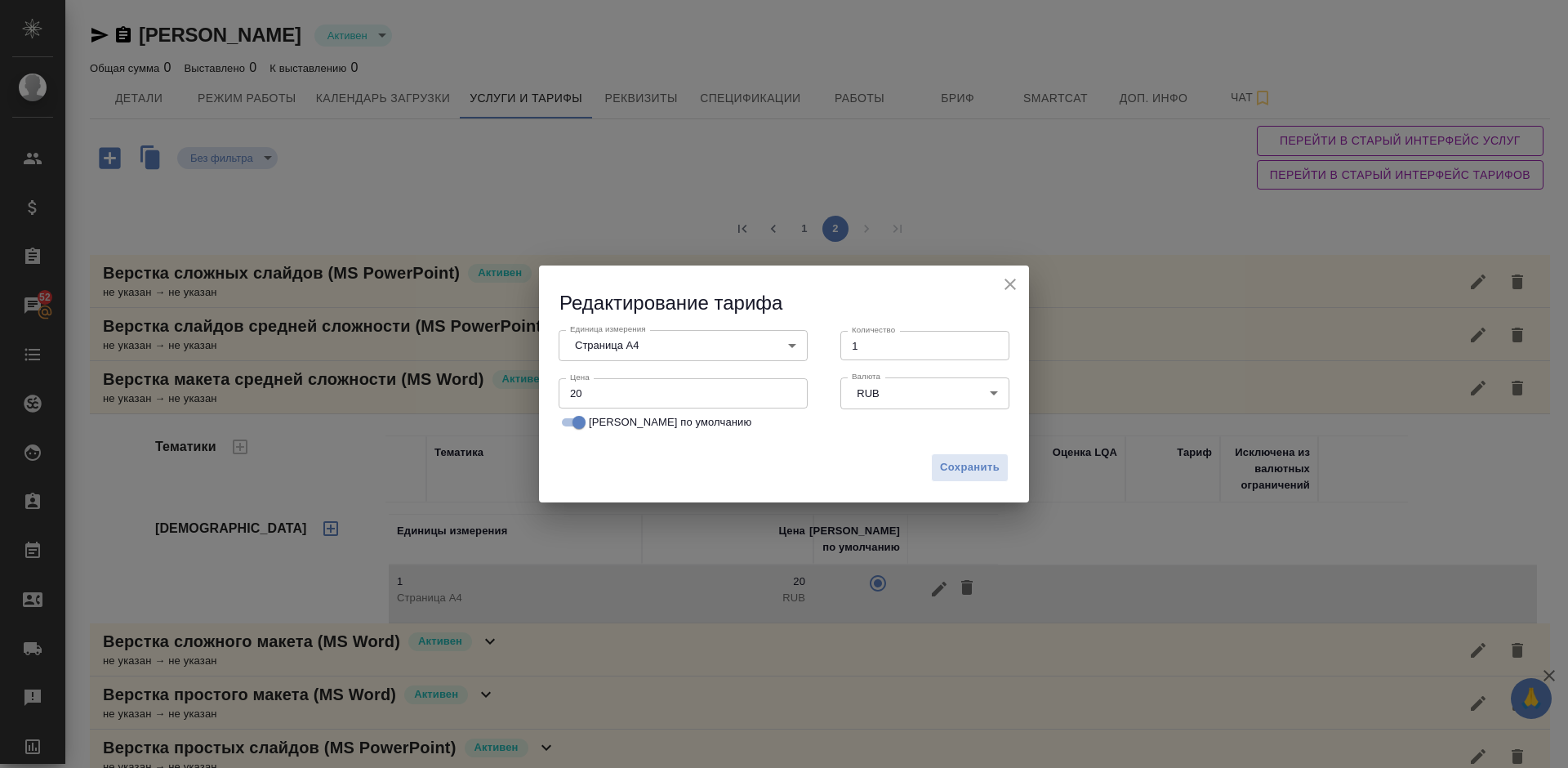
click at [578, 396] on input "20" at bounding box center [683, 392] width 249 height 29
type input "10"
click at [969, 468] on span "Сохранить" at bounding box center [969, 468] width 59 height 18
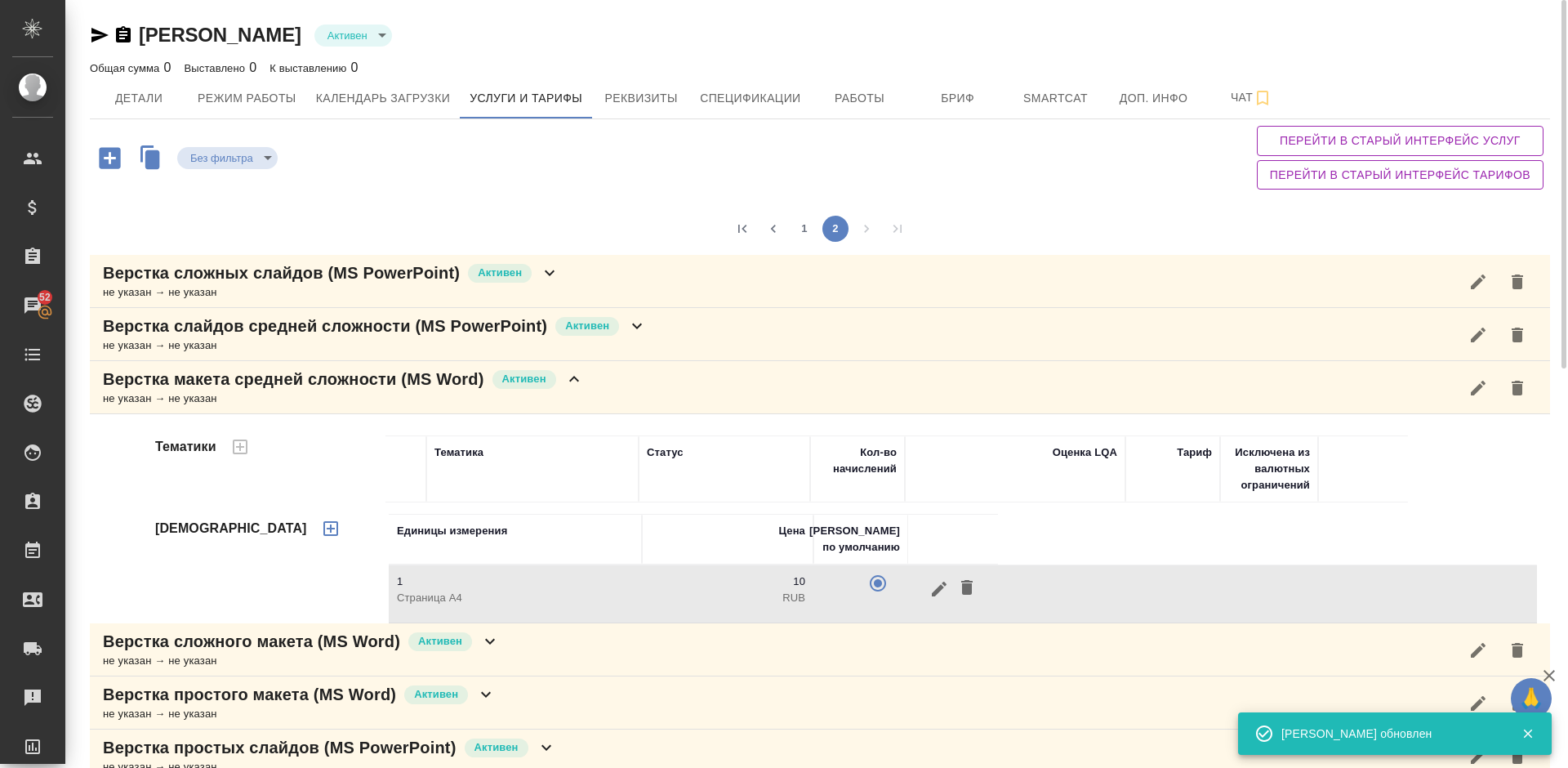
click at [614, 383] on div "Верстка макета средней сложности (MS Word) [PERSON_NAME] не указан → не указан" at bounding box center [820, 387] width 1461 height 53
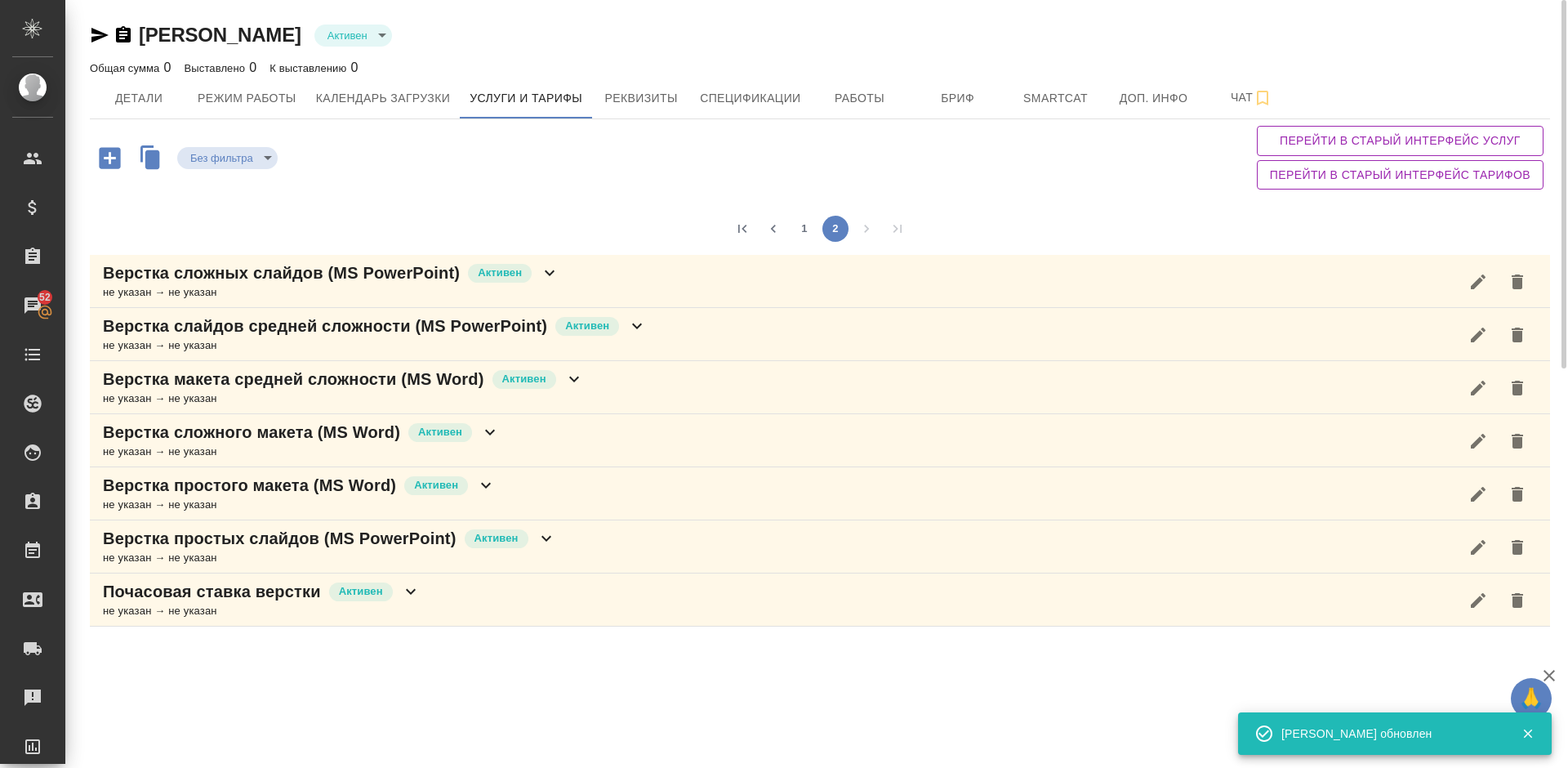
click at [556, 428] on div "Верстка сложного макета (MS Word) [PERSON_NAME] не указан → не указан" at bounding box center [820, 440] width 1461 height 53
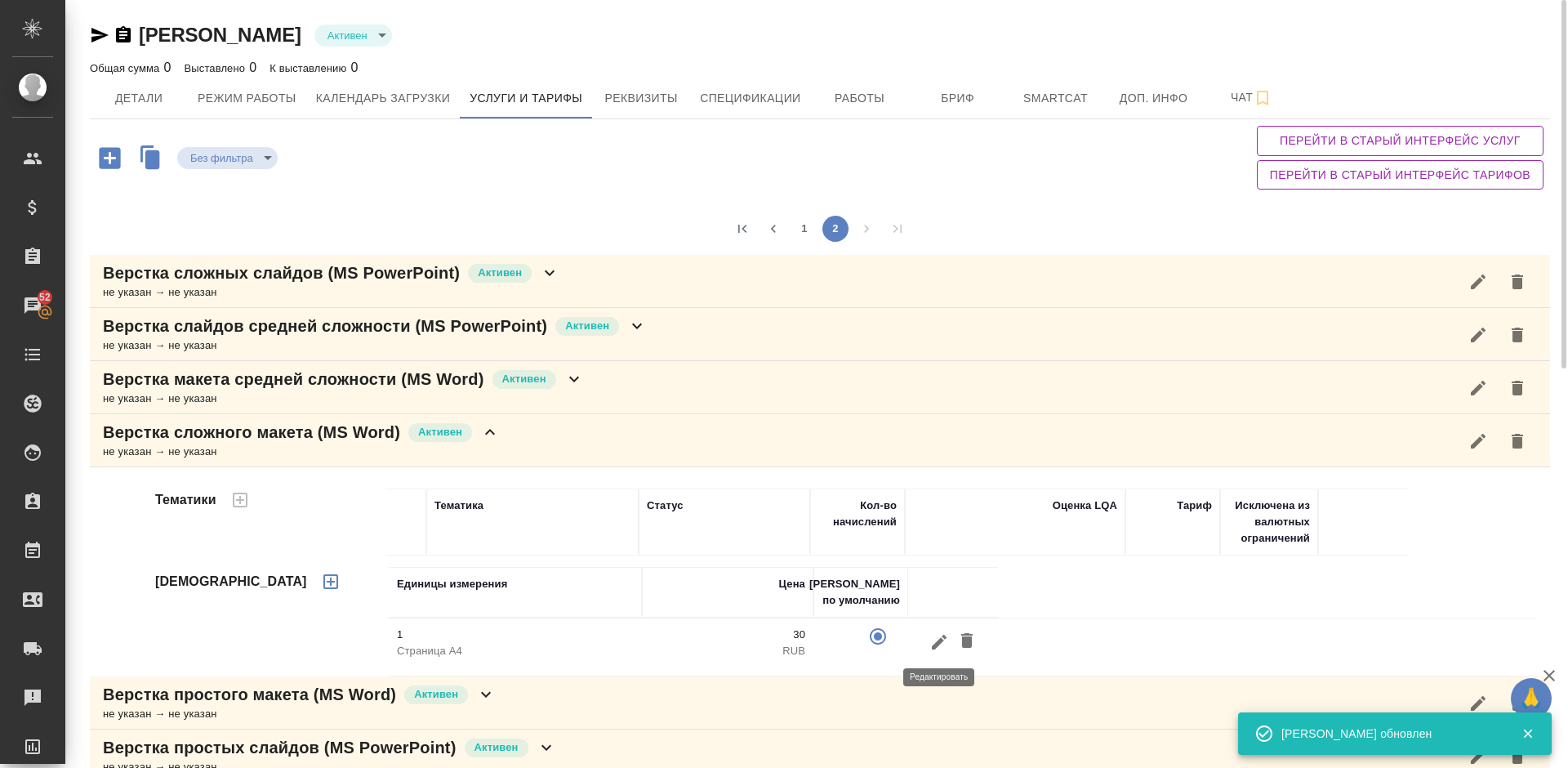
click at [934, 647] on icon "button" at bounding box center [940, 642] width 15 height 15
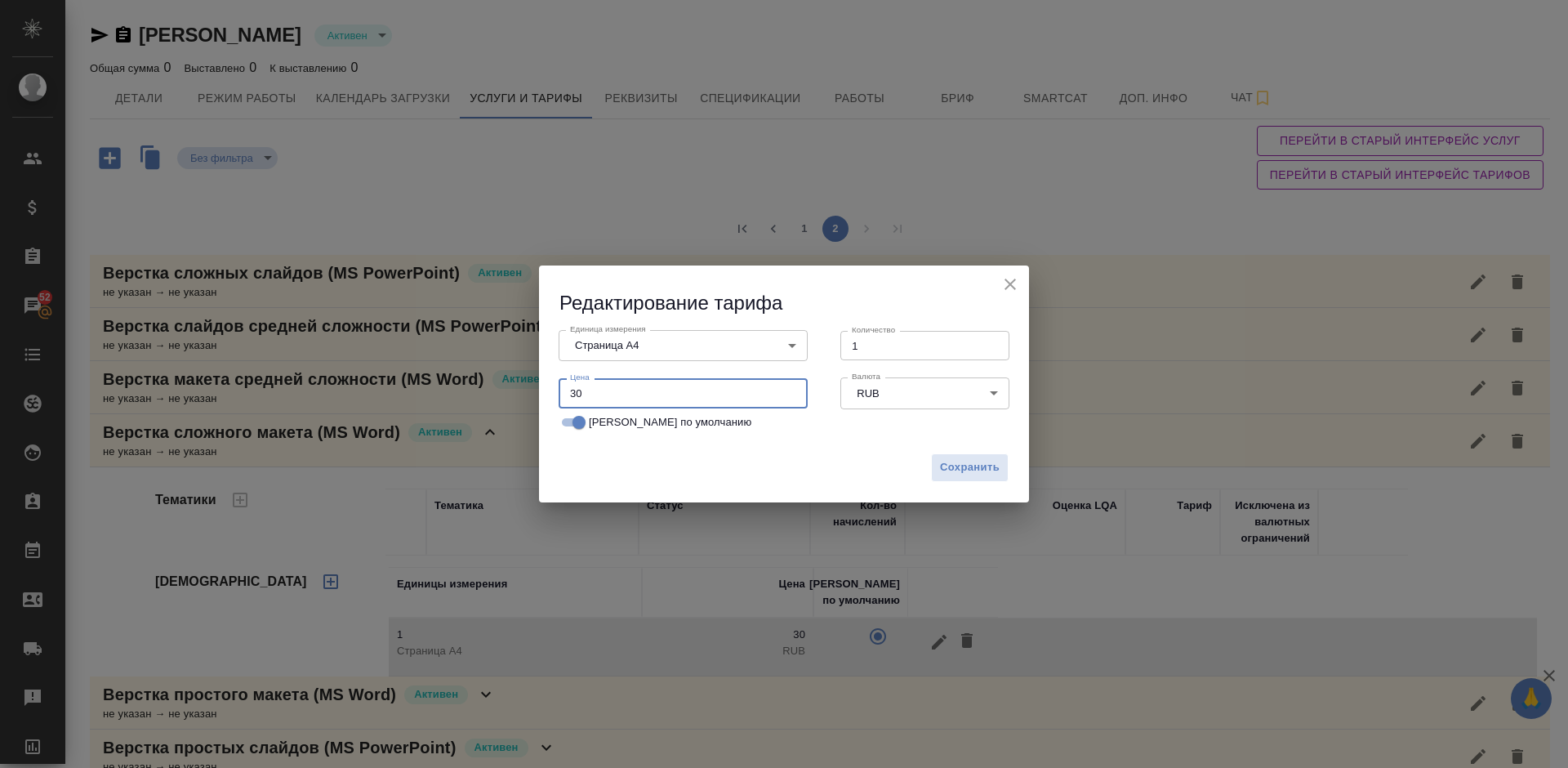
click at [577, 392] on input "30" at bounding box center [683, 392] width 249 height 29
type input "20"
click at [984, 462] on span "Сохранить" at bounding box center [969, 468] width 59 height 18
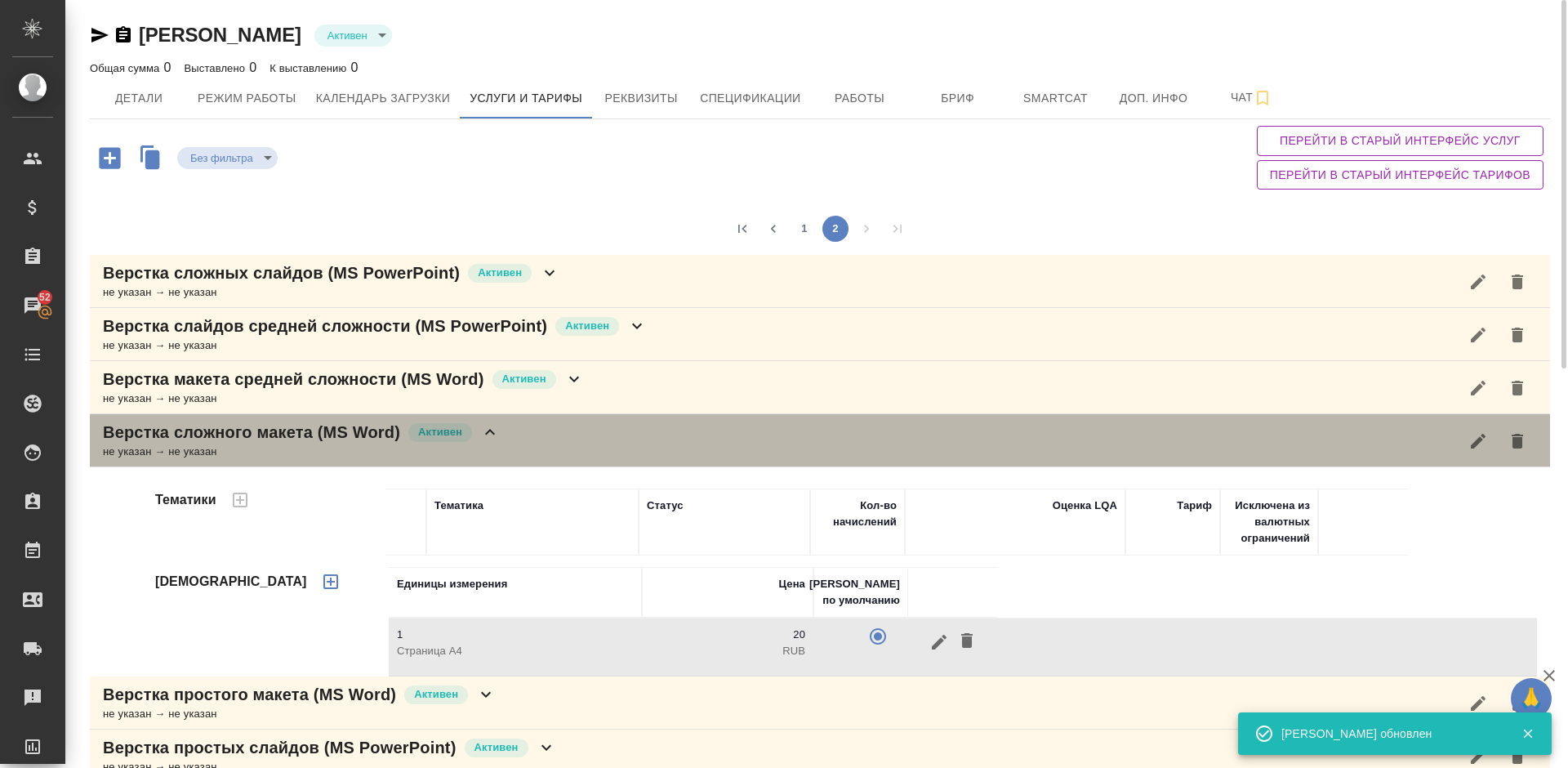
click at [567, 438] on div "Верстка сложного макета (MS Word) [PERSON_NAME] не указан → не указан" at bounding box center [820, 440] width 1461 height 53
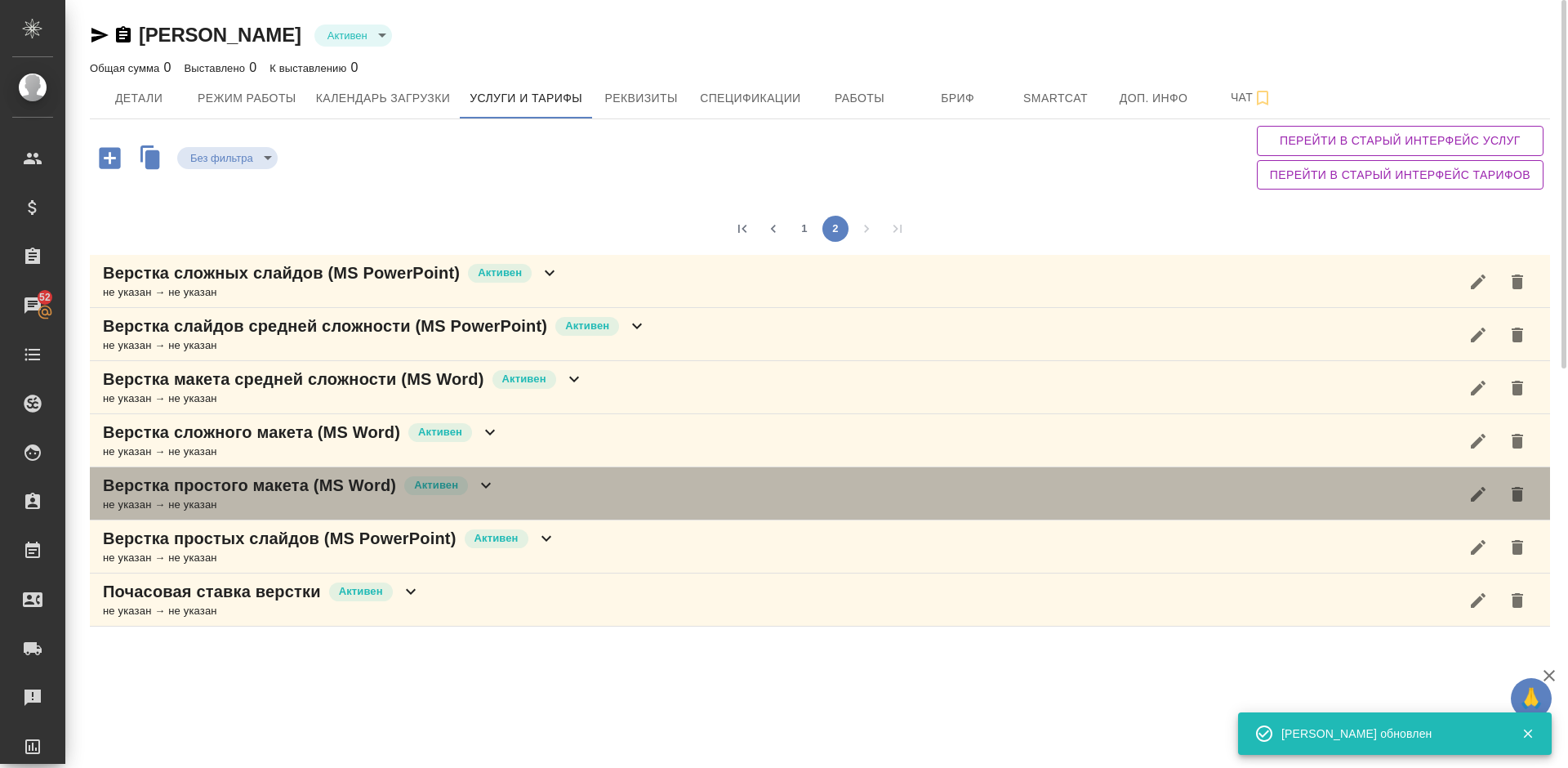
click at [552, 490] on div "Верстка простого макета (MS Word) [PERSON_NAME] не указан → не указан" at bounding box center [820, 494] width 1461 height 53
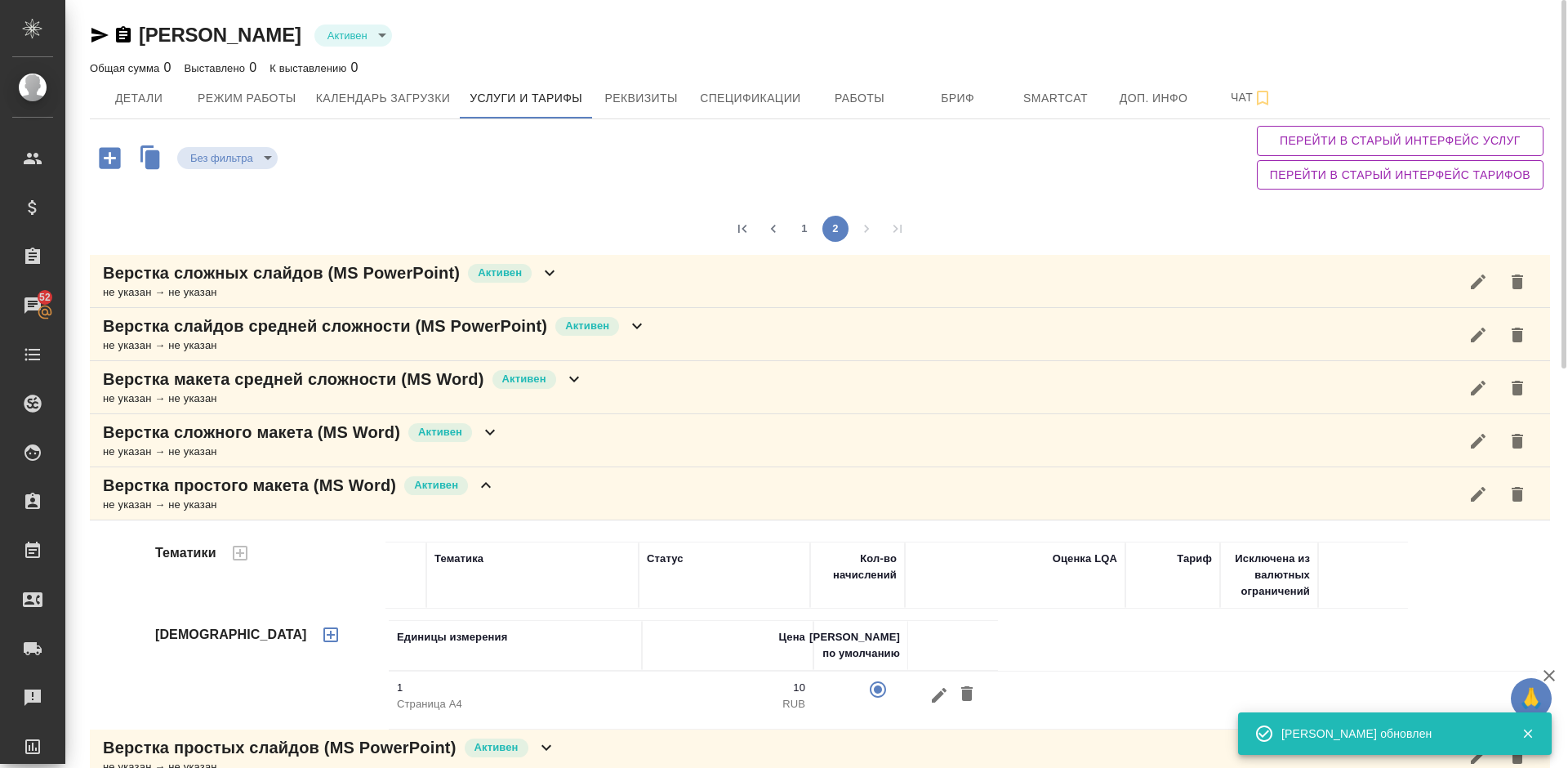
click at [585, 493] on div "Верстка простого макета (MS Word) [PERSON_NAME] не указан → не указан" at bounding box center [820, 494] width 1461 height 53
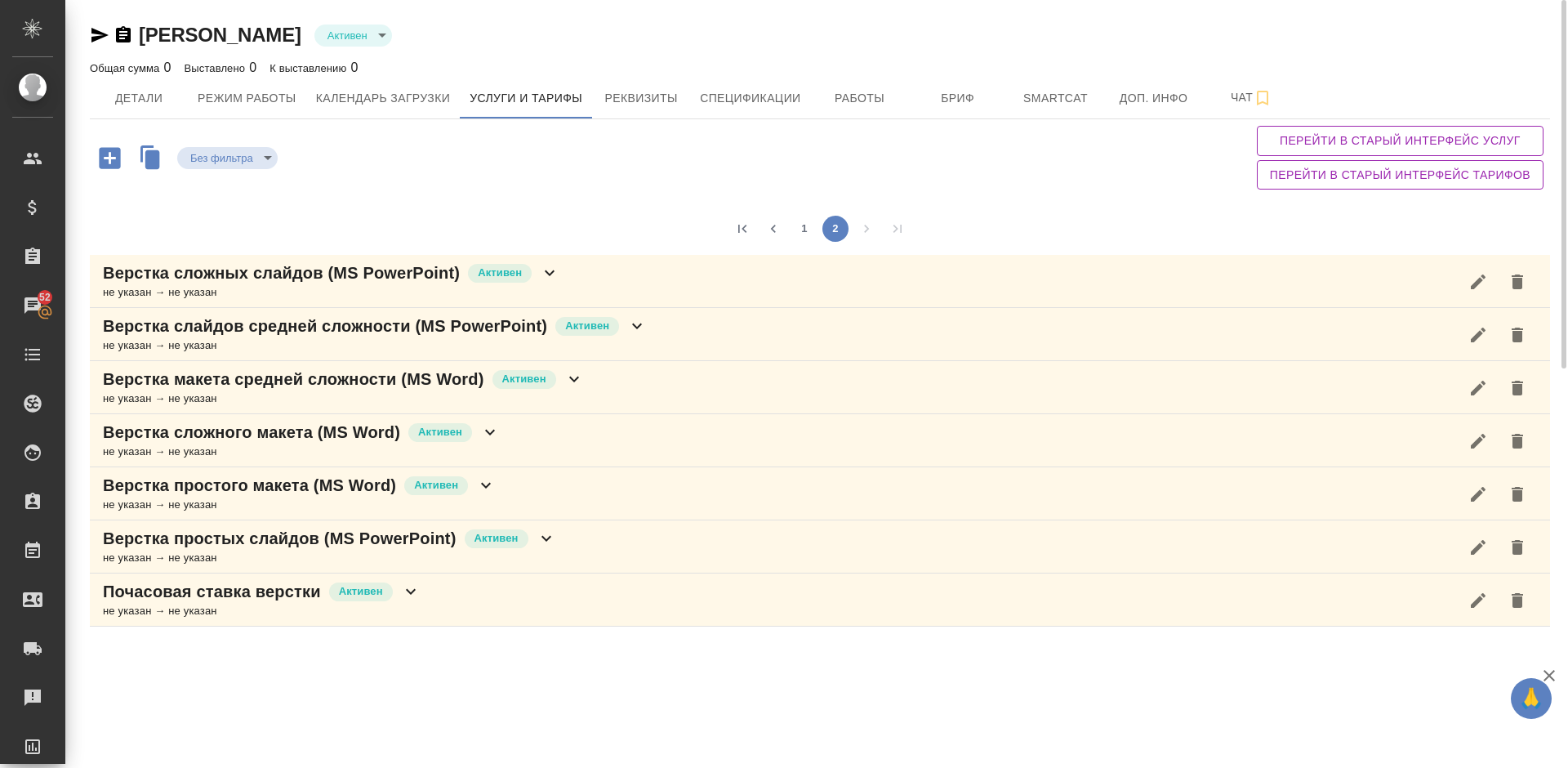
click at [606, 546] on div "Верстка простых слайдов (MS PowerPoint) [PERSON_NAME] не указан → не указан" at bounding box center [820, 546] width 1461 height 53
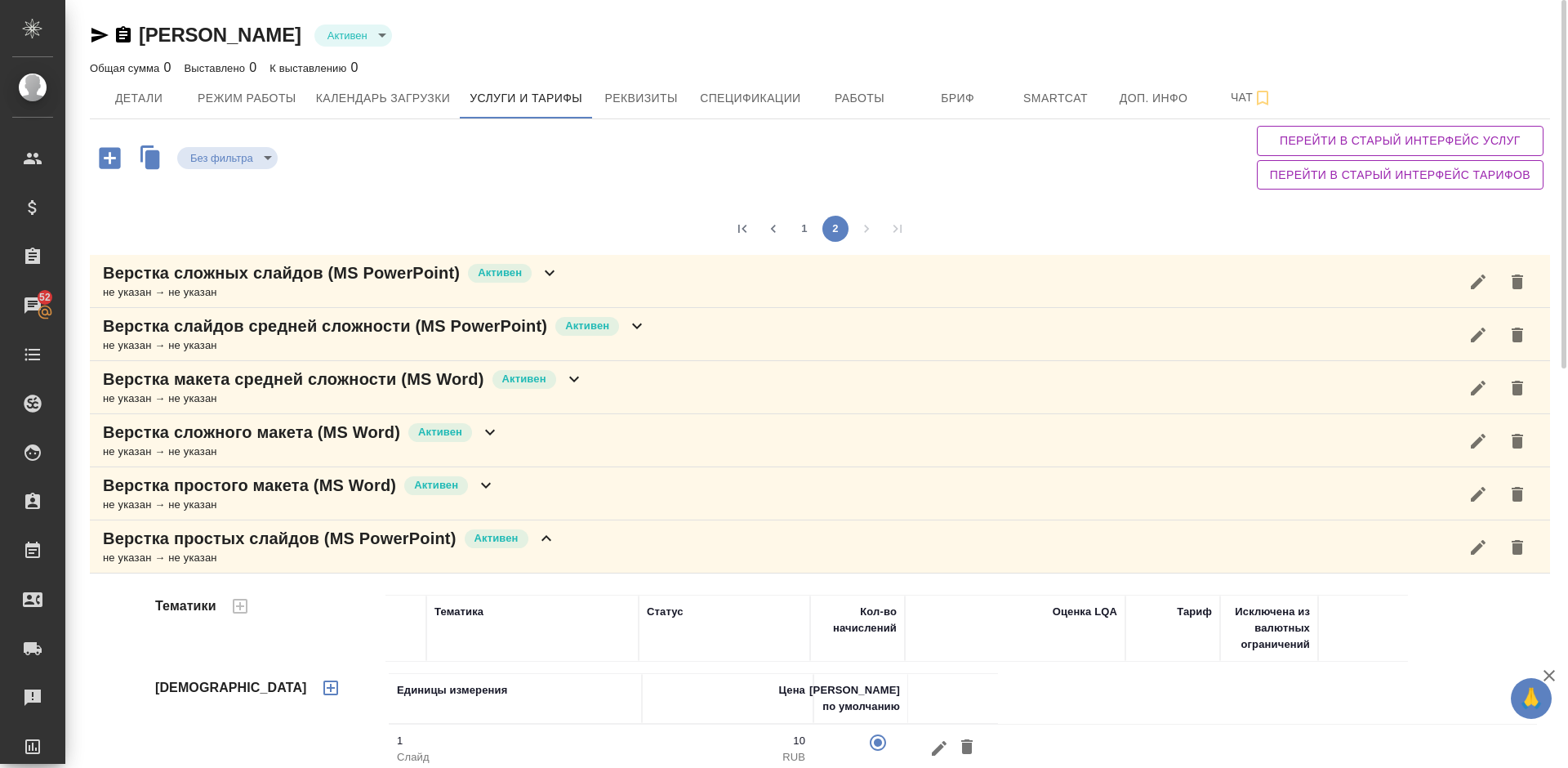
click at [606, 546] on div "Верстка простых слайдов (MS PowerPoint) [PERSON_NAME] не указан → не указан" at bounding box center [820, 546] width 1461 height 53
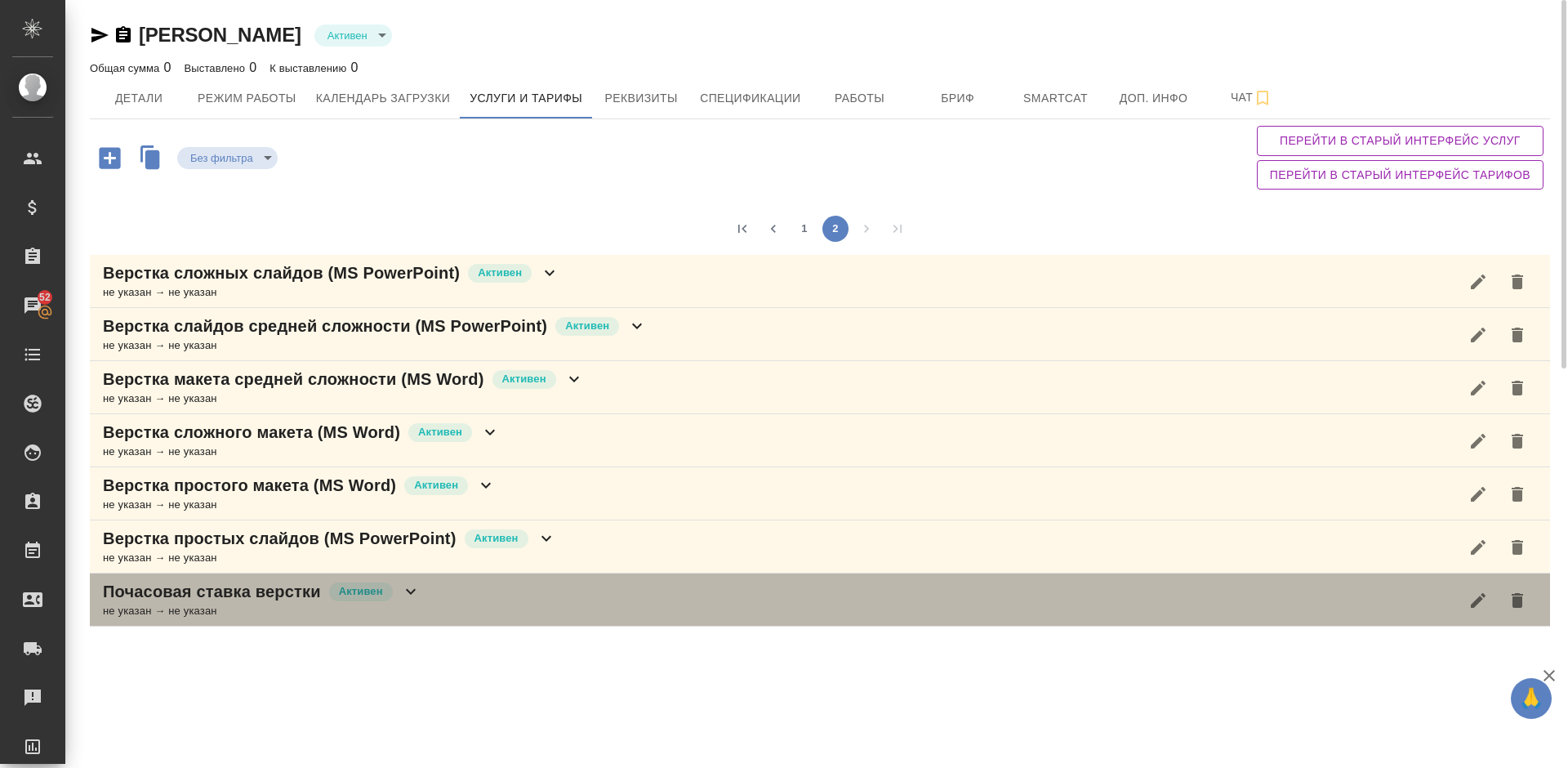
click at [719, 581] on div "Почасовая ставка верстки [PERSON_NAME] не указан → не указан" at bounding box center [820, 600] width 1461 height 53
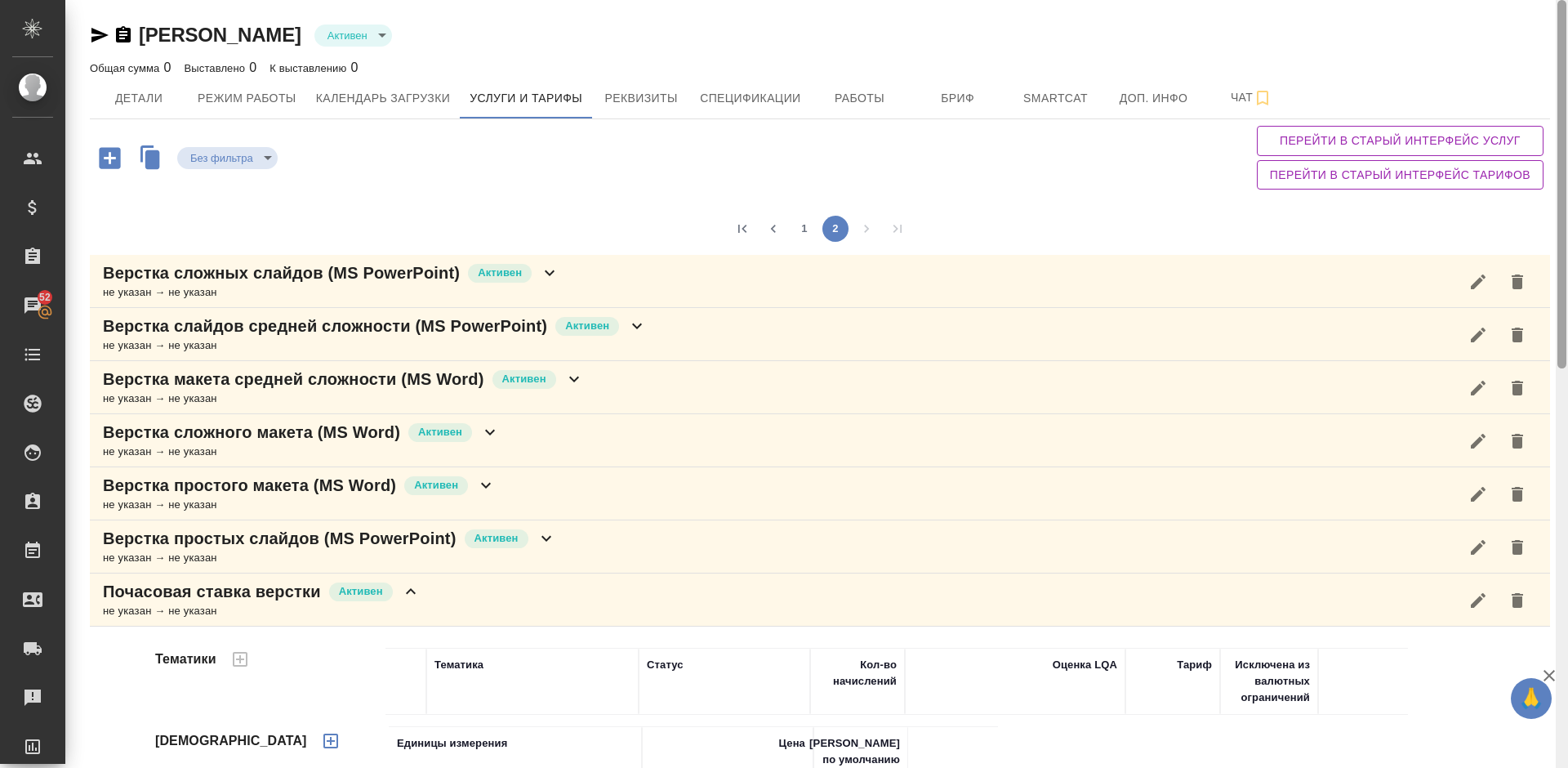
scroll to position [84, 0]
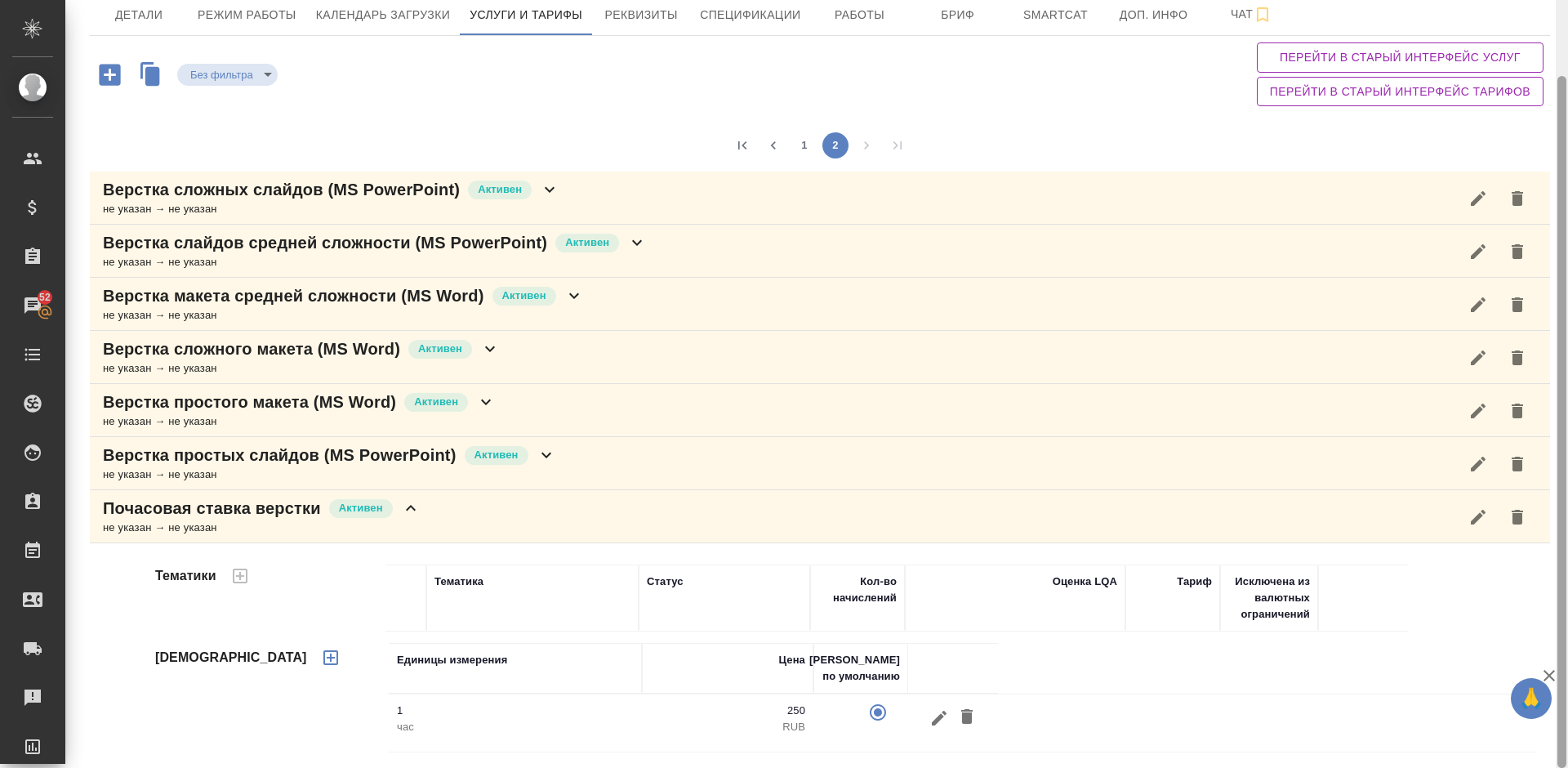
drag, startPoint x: 1563, startPoint y: 291, endPoint x: 1565, endPoint y: 546, distance: 255.0
click at [1565, 544] on div at bounding box center [1562, 422] width 9 height 692
click at [934, 722] on icon "button" at bounding box center [940, 718] width 15 height 15
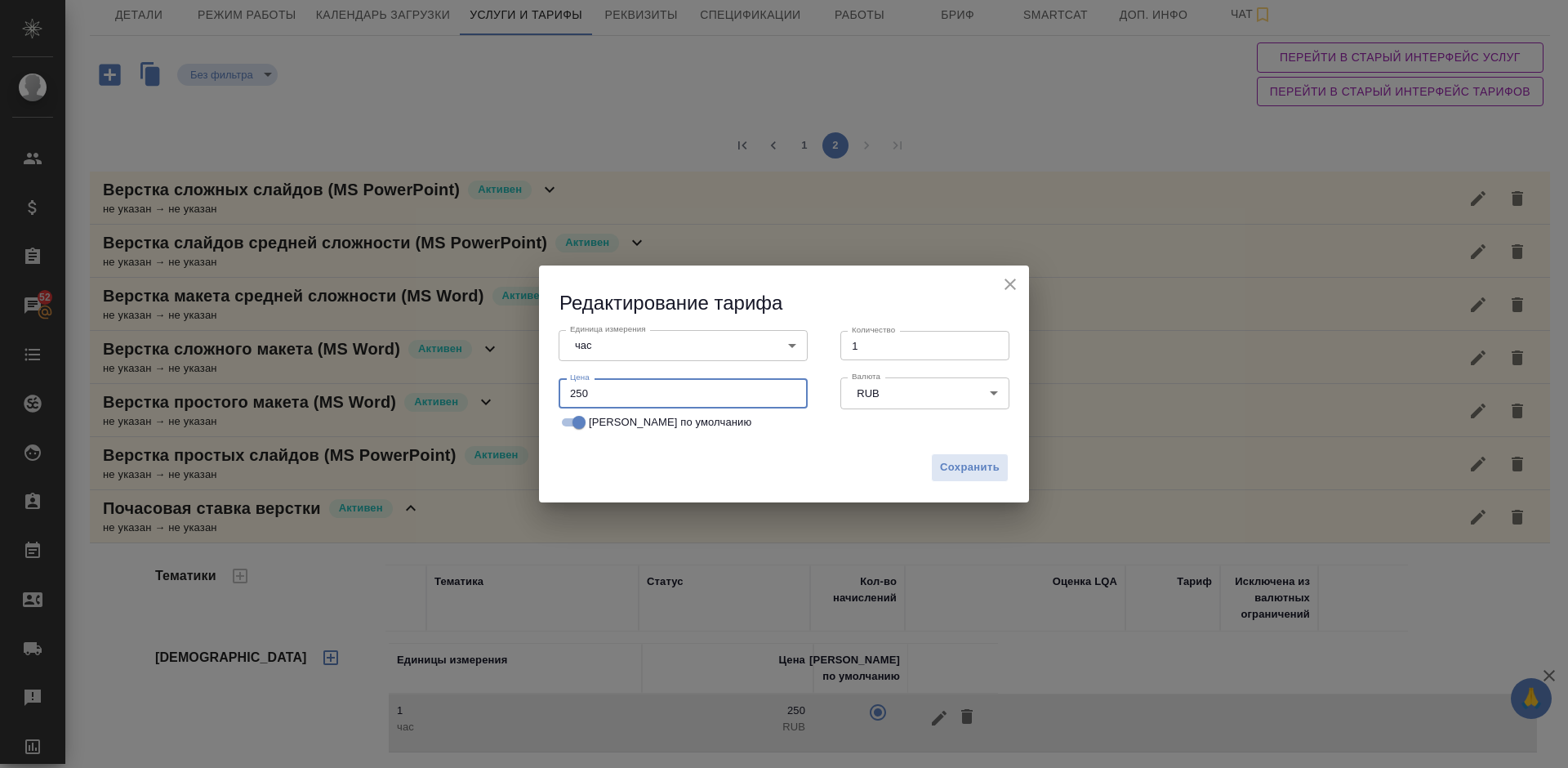
click at [599, 397] on input "250" at bounding box center [683, 392] width 249 height 29
type input "260"
click at [964, 473] on span "Сохранить" at bounding box center [969, 468] width 59 height 18
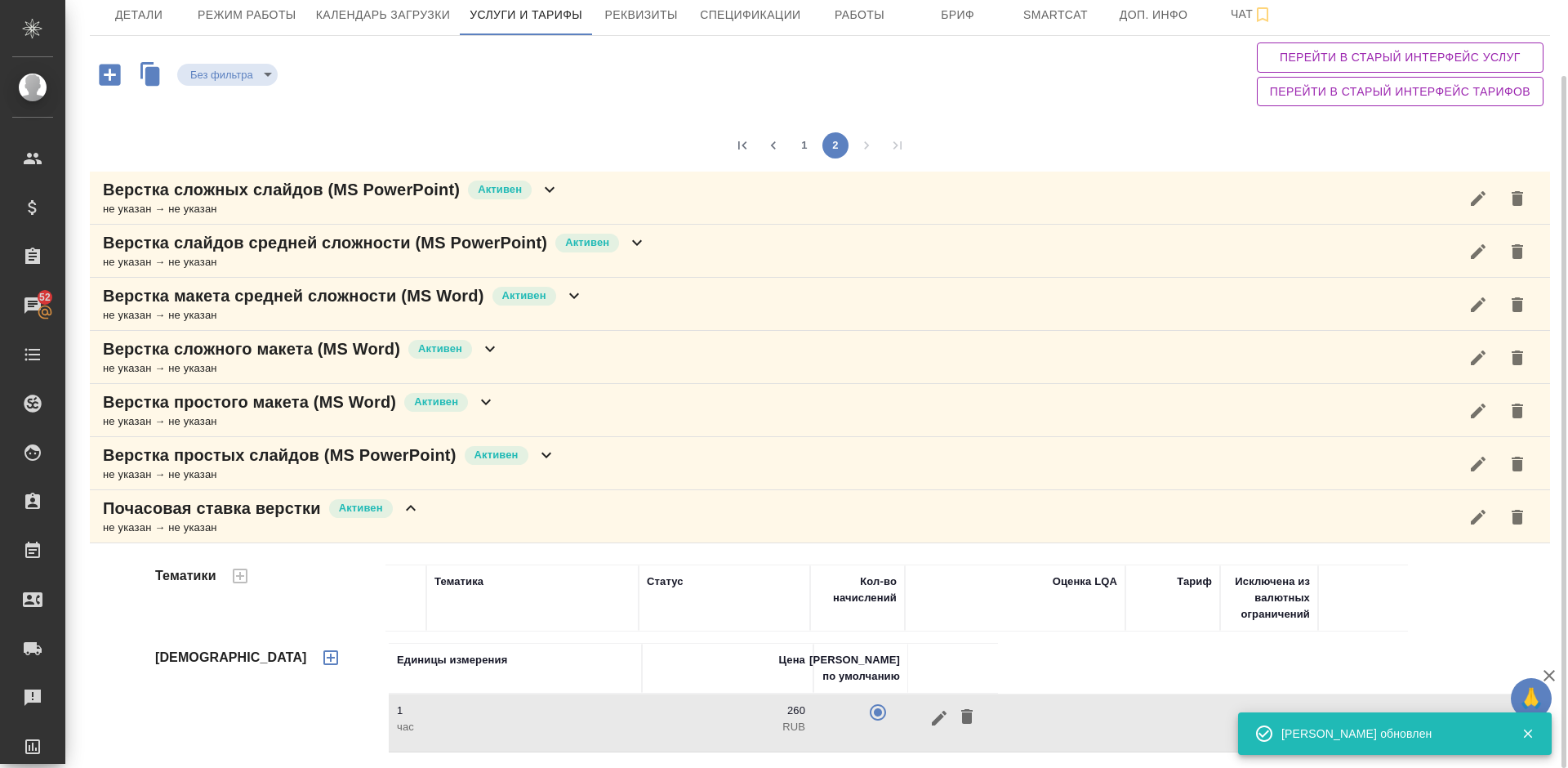
click at [633, 516] on div "Почасовая ставка верстки [PERSON_NAME] не указан → не указан" at bounding box center [820, 516] width 1461 height 53
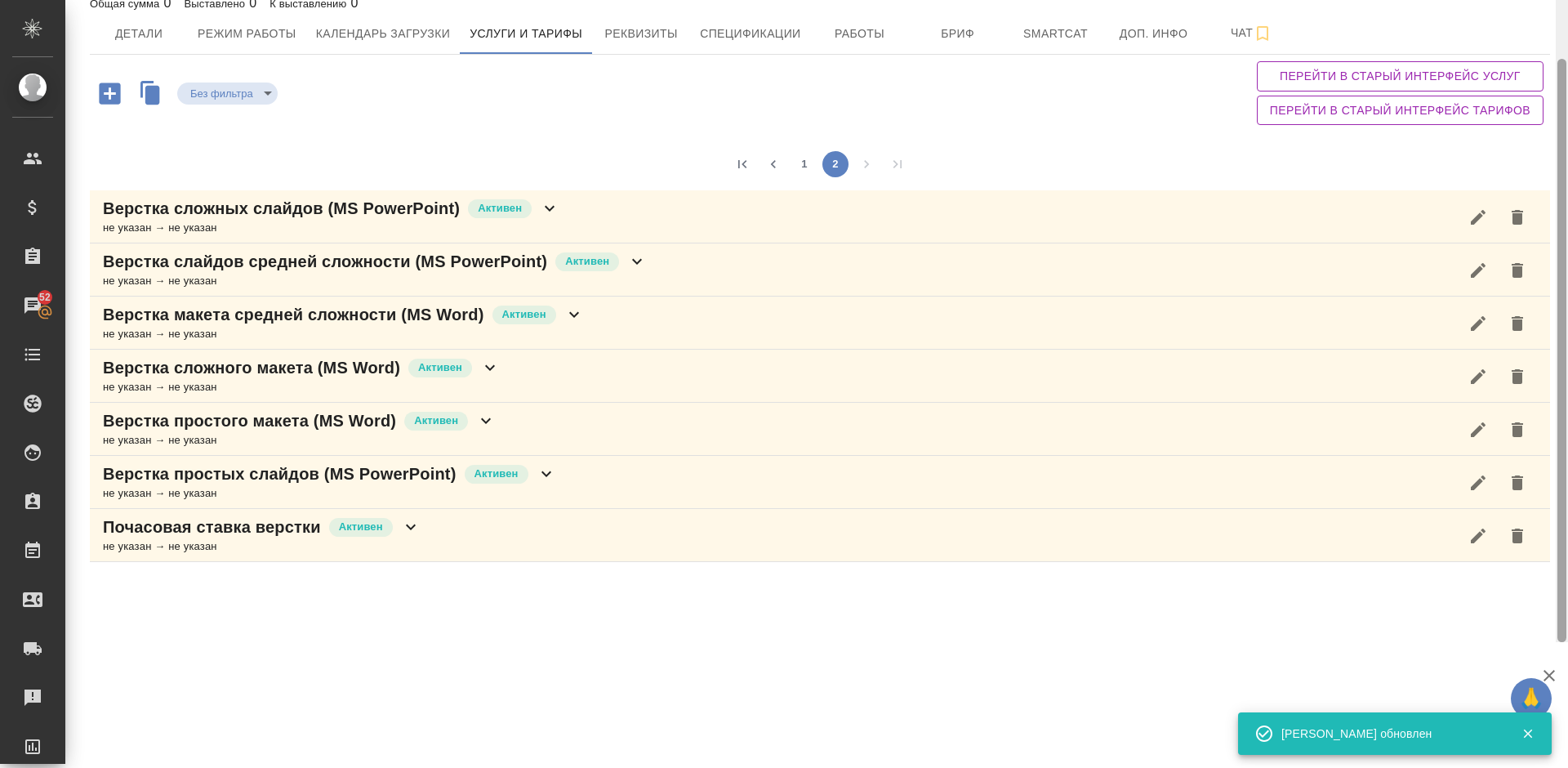
scroll to position [0, 0]
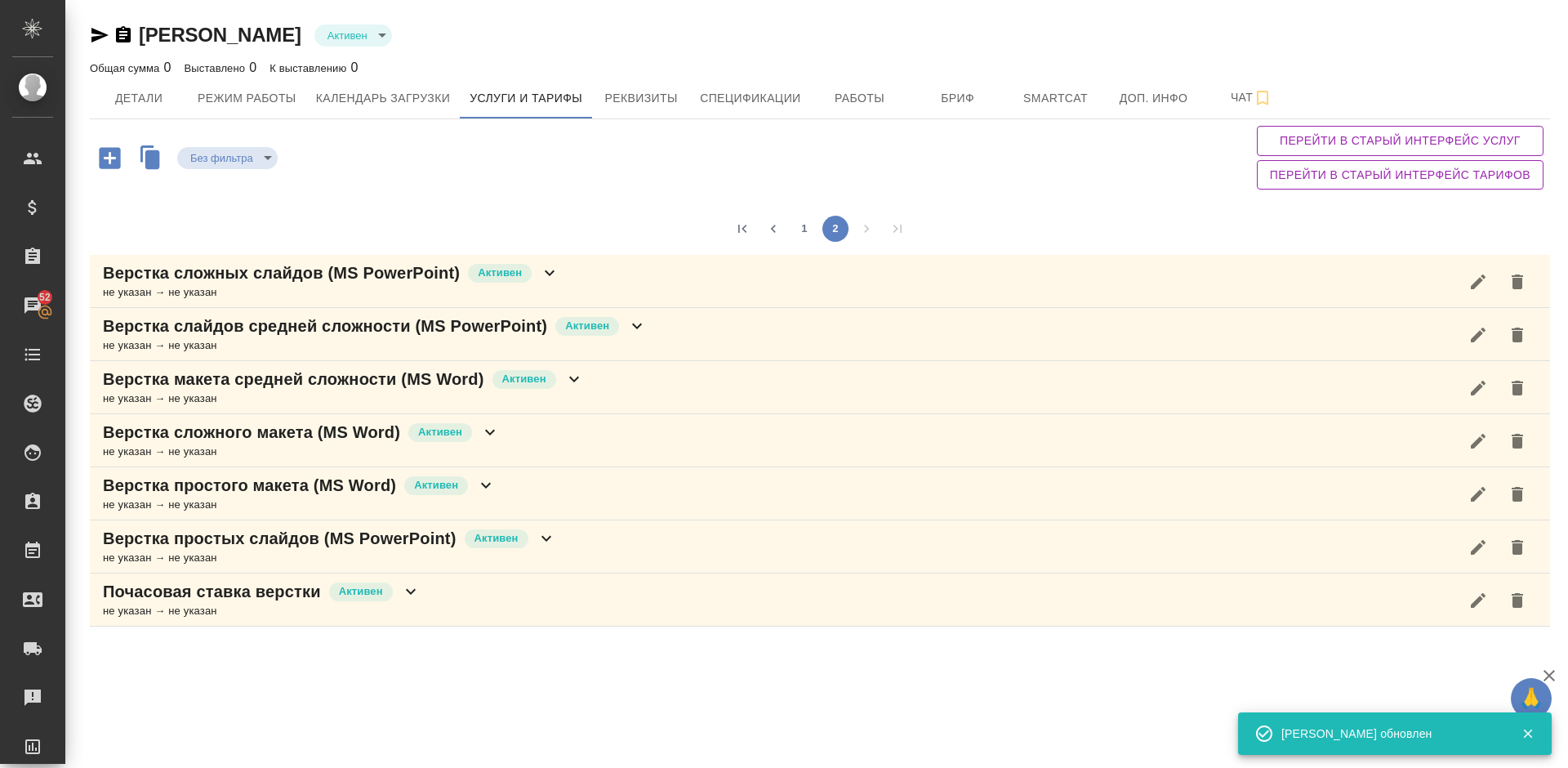
drag, startPoint x: 1563, startPoint y: 469, endPoint x: 1560, endPoint y: 66, distance: 403.0
click at [1560, 66] on div "[PERSON_NAME] active Общая сумма 0 Выставлено 0 К выставлению 0 Детали Режим ра…" at bounding box center [816, 321] width 1503 height 643
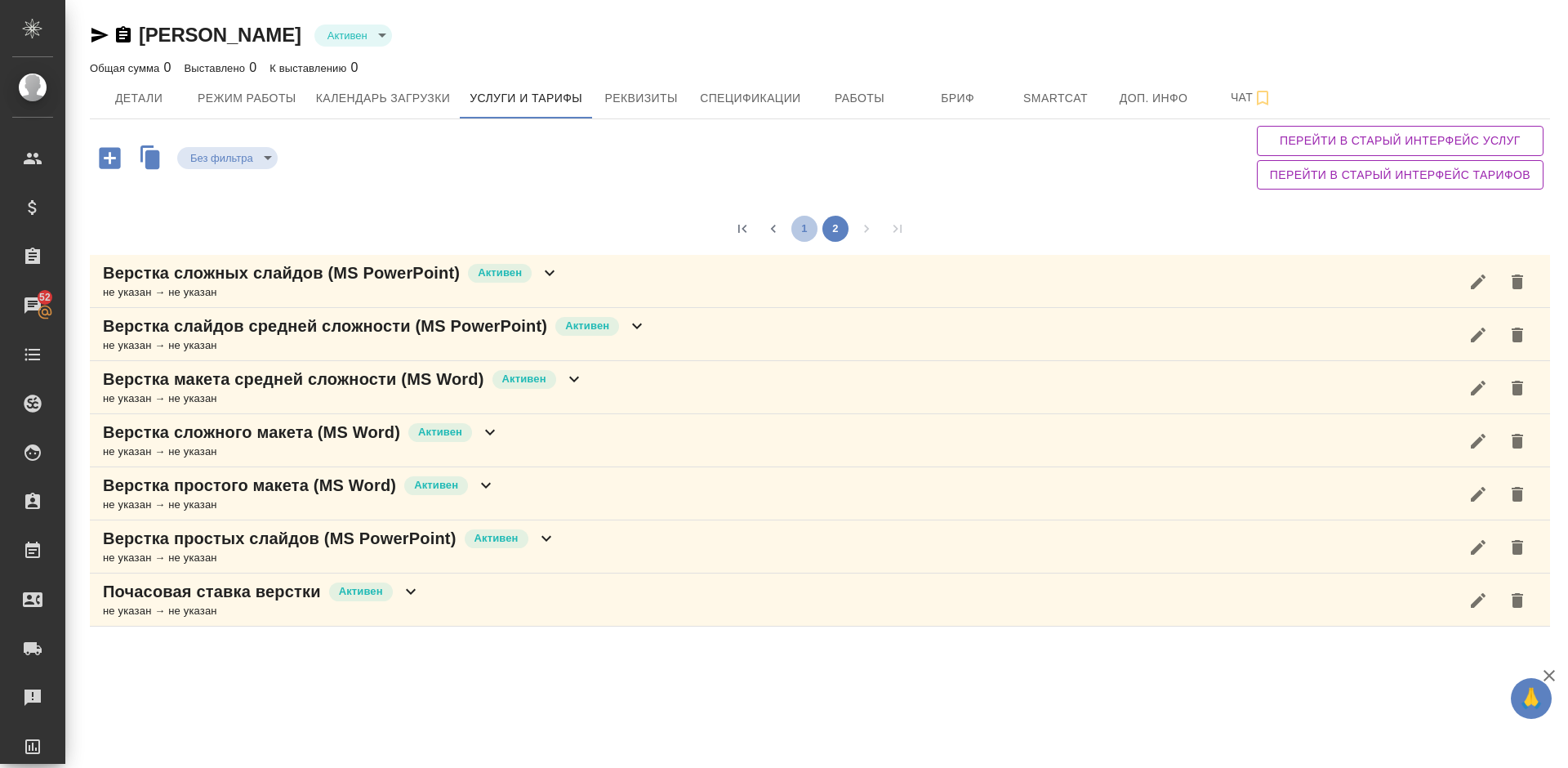
click at [799, 237] on button "1" at bounding box center [804, 228] width 26 height 26
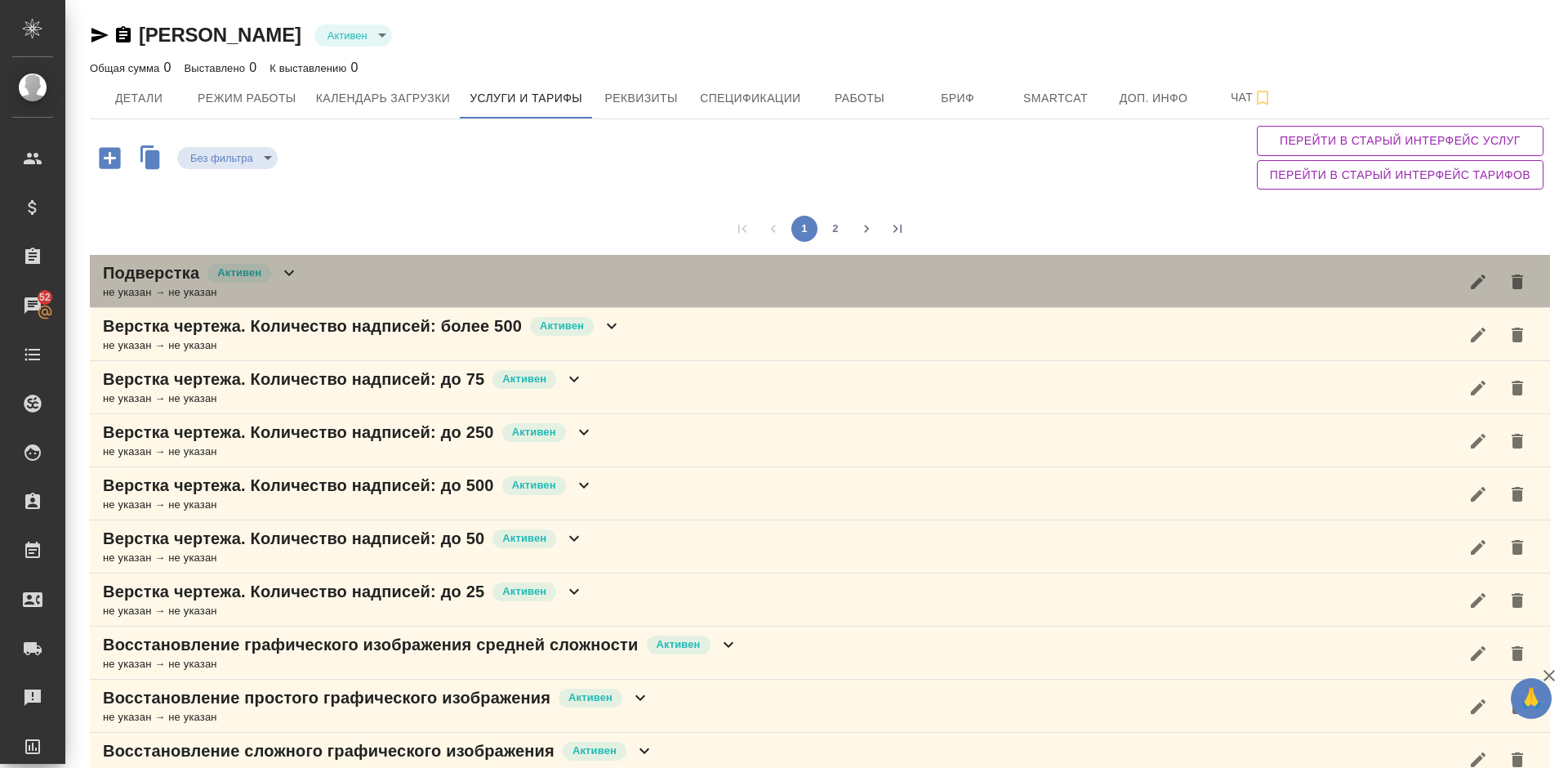
click at [370, 284] on div "Подверстка [PERSON_NAME] не указан → не указан" at bounding box center [820, 281] width 1461 height 53
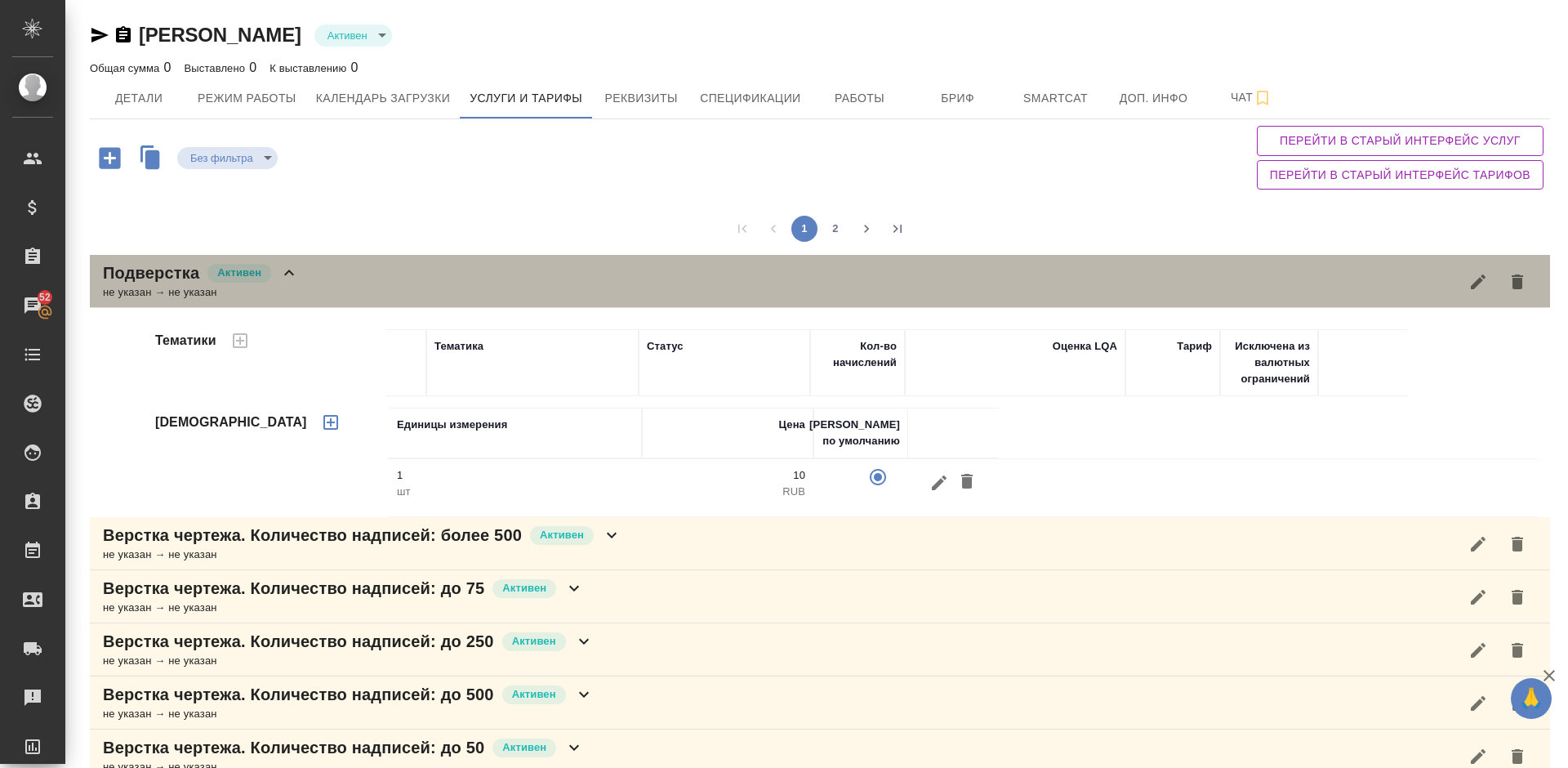
click at [370, 284] on div "Подверстка [PERSON_NAME] не указан → не указан" at bounding box center [820, 281] width 1461 height 53
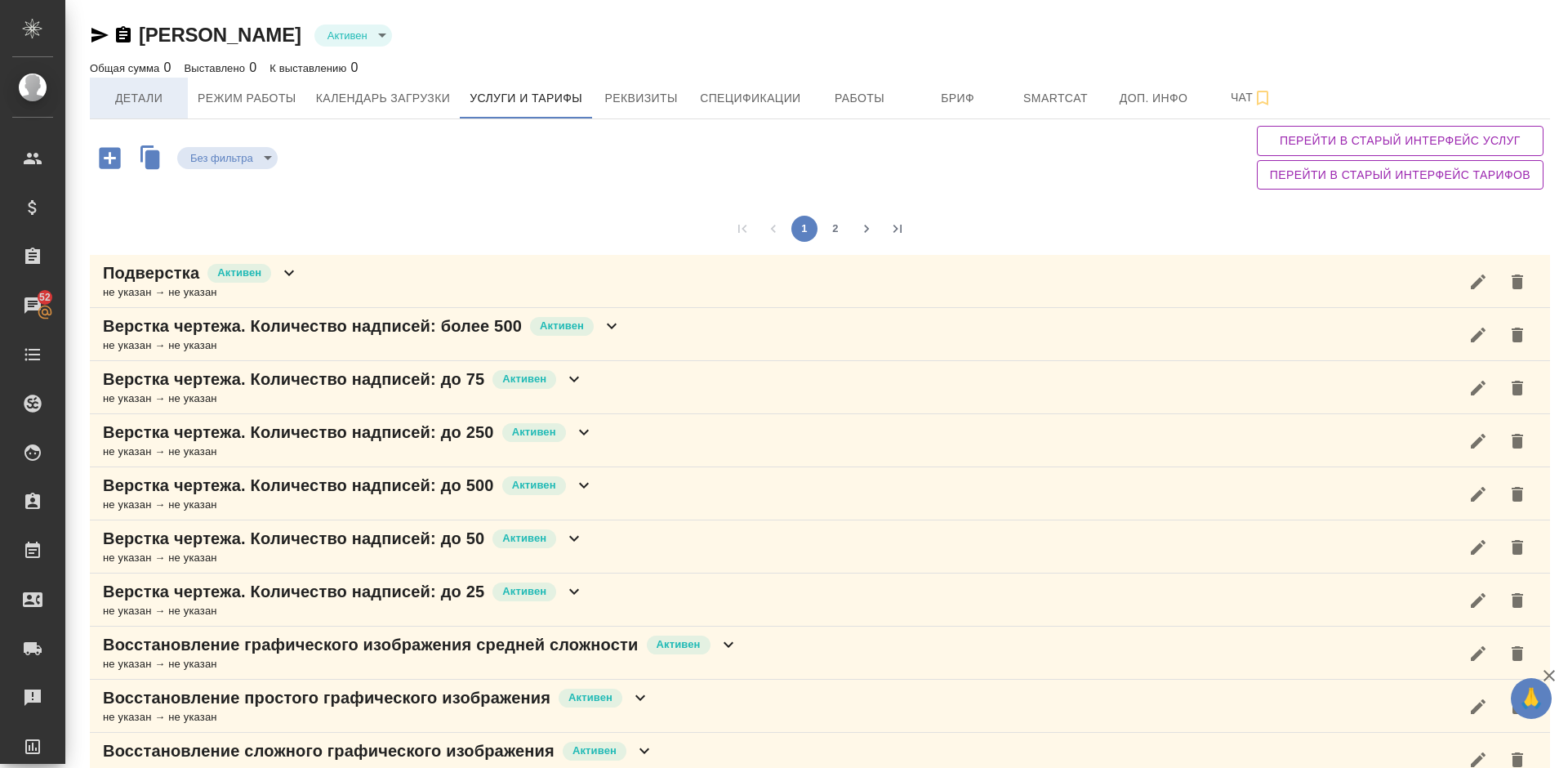
click at [136, 89] on span "Детали" at bounding box center [139, 98] width 79 height 20
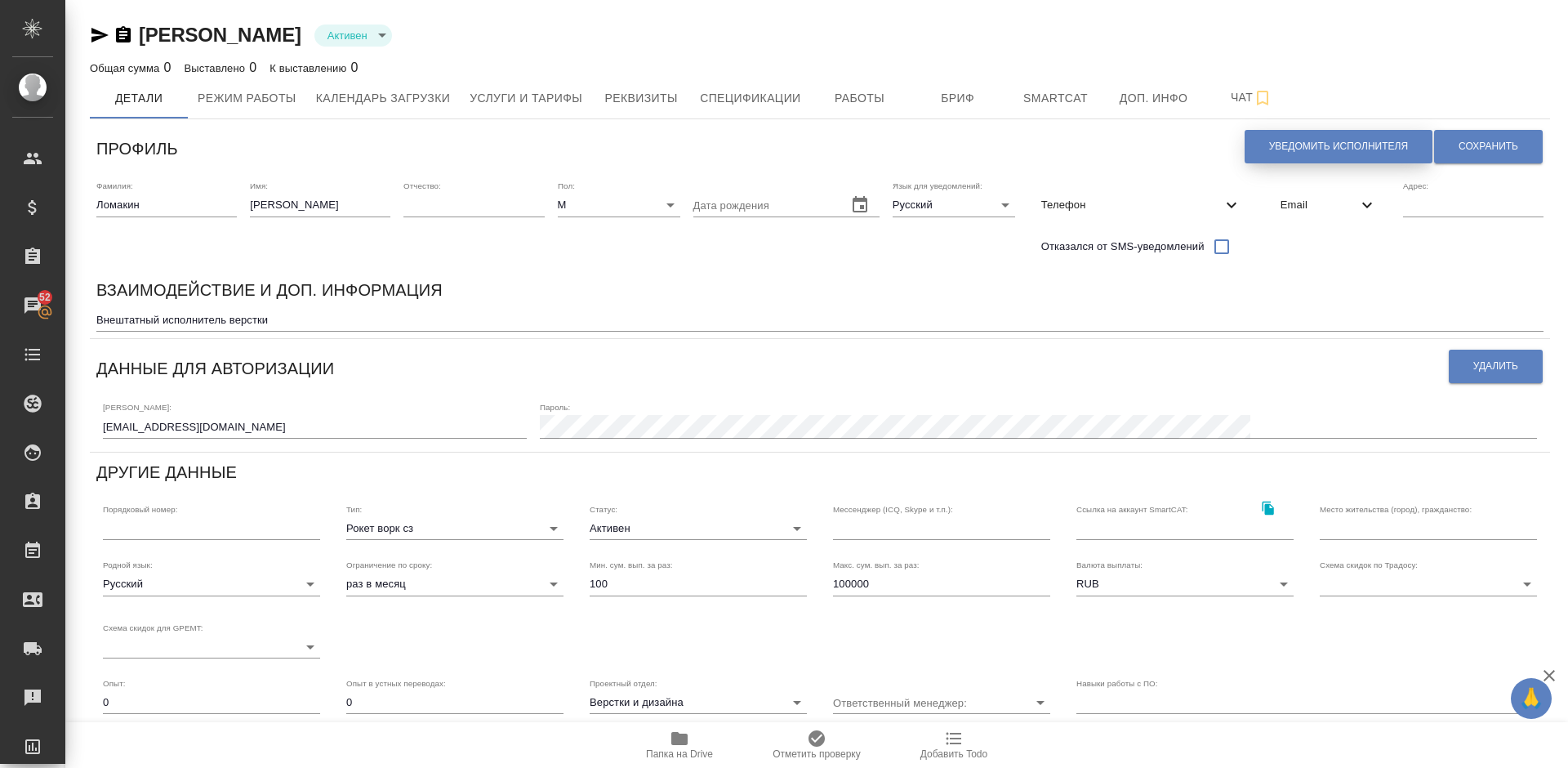
click at [1311, 146] on span "Уведомить исполнителя" at bounding box center [1339, 146] width 139 height 14
type textarea "Loremi dolo, Sitametco! Adipiscingel s doeiusmod temporincid ut laboreetdol mag…"
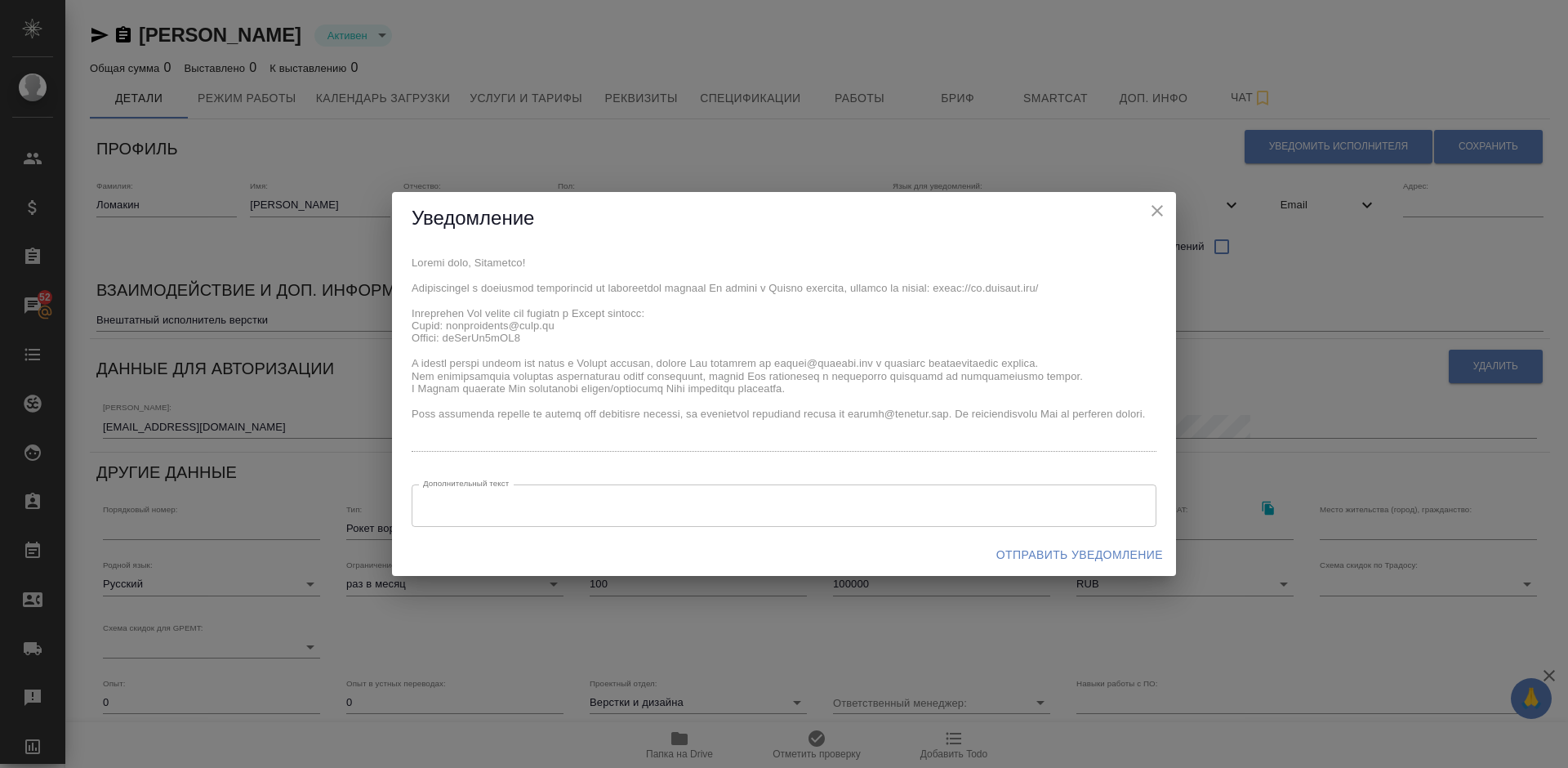
click at [1065, 553] on span "Отправить уведомление" at bounding box center [1080, 556] width 166 height 20
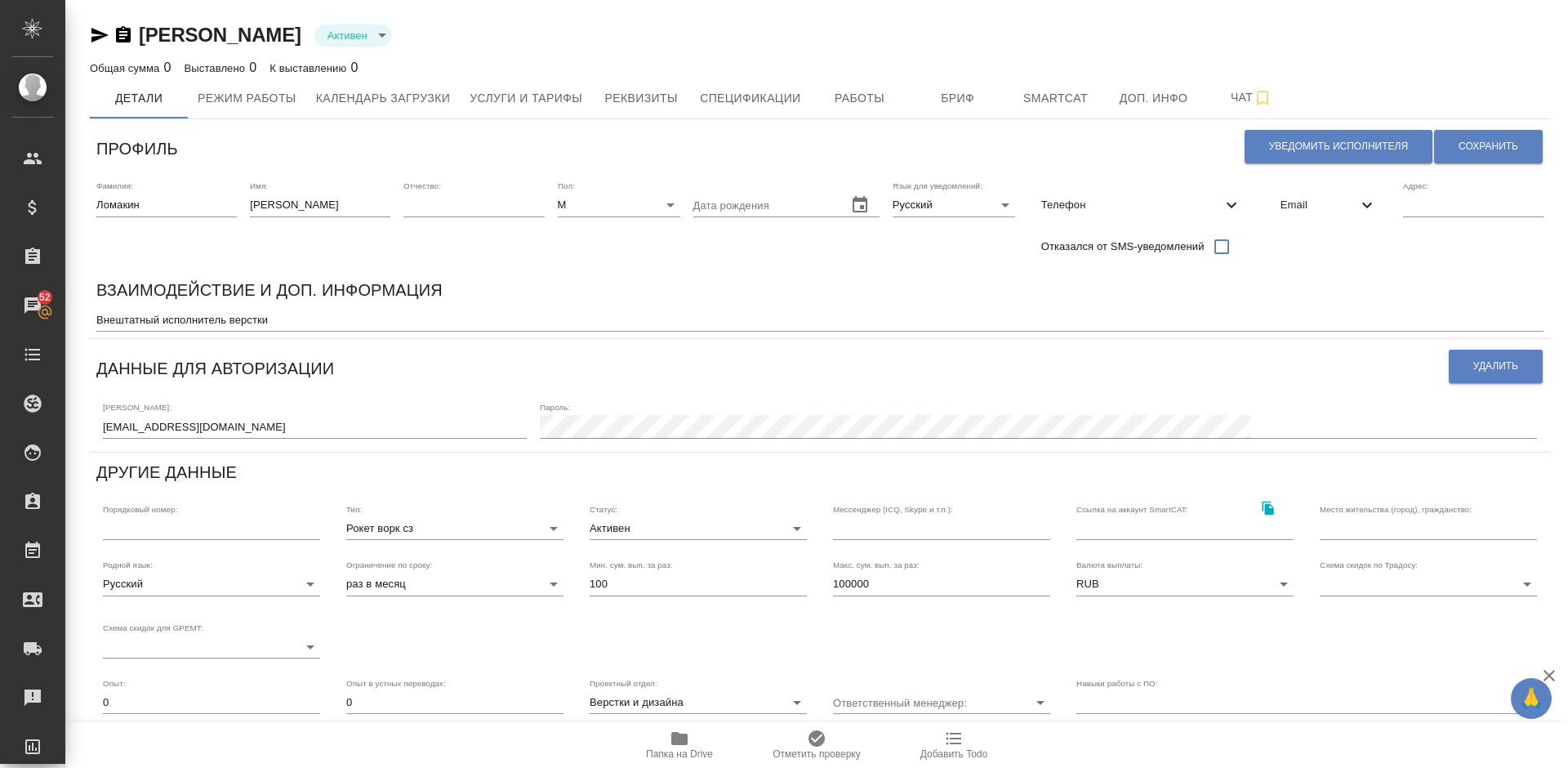
click at [95, 49] on div "[PERSON_NAME] active Общая сумма 0 Выставлено 0 К выставлению 0" at bounding box center [820, 49] width 1461 height 55
click at [97, 36] on icon "button" at bounding box center [99, 34] width 19 height 19
